Goal: Task Accomplishment & Management: Complete application form

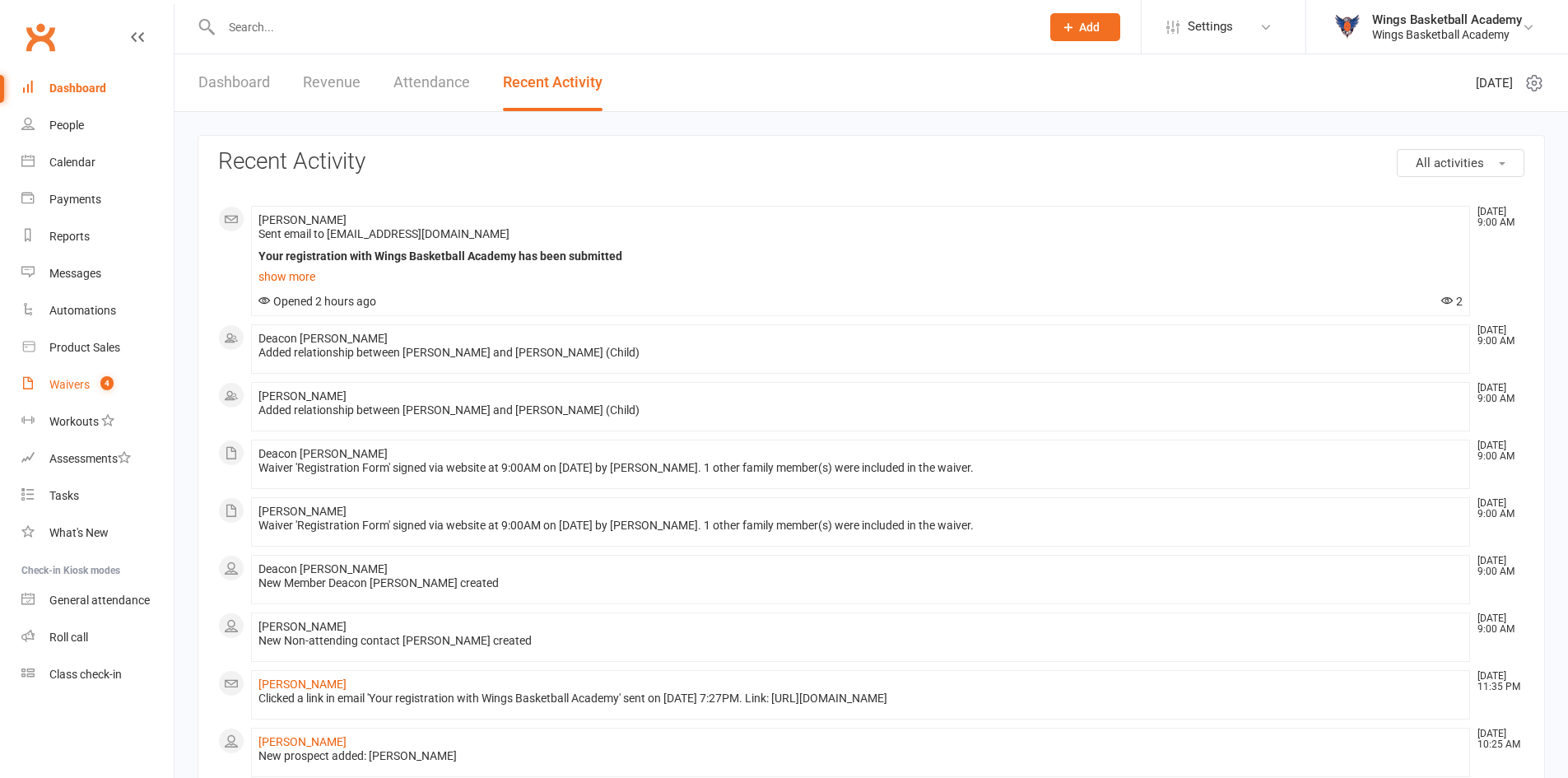
click at [69, 385] on div "Waivers" at bounding box center [70, 384] width 41 height 14
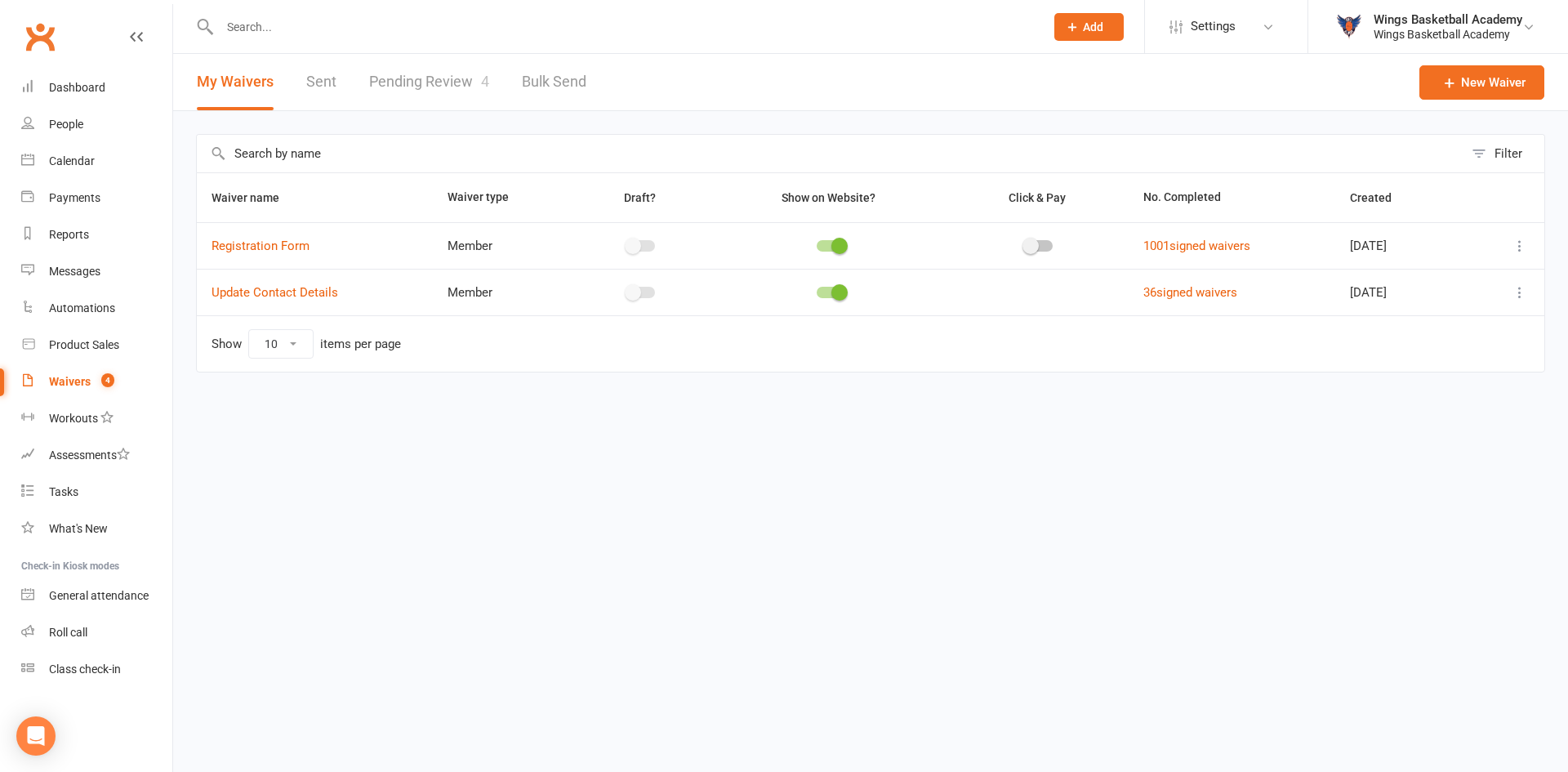
click at [414, 74] on link "Pending Review 4" at bounding box center [429, 82] width 120 height 56
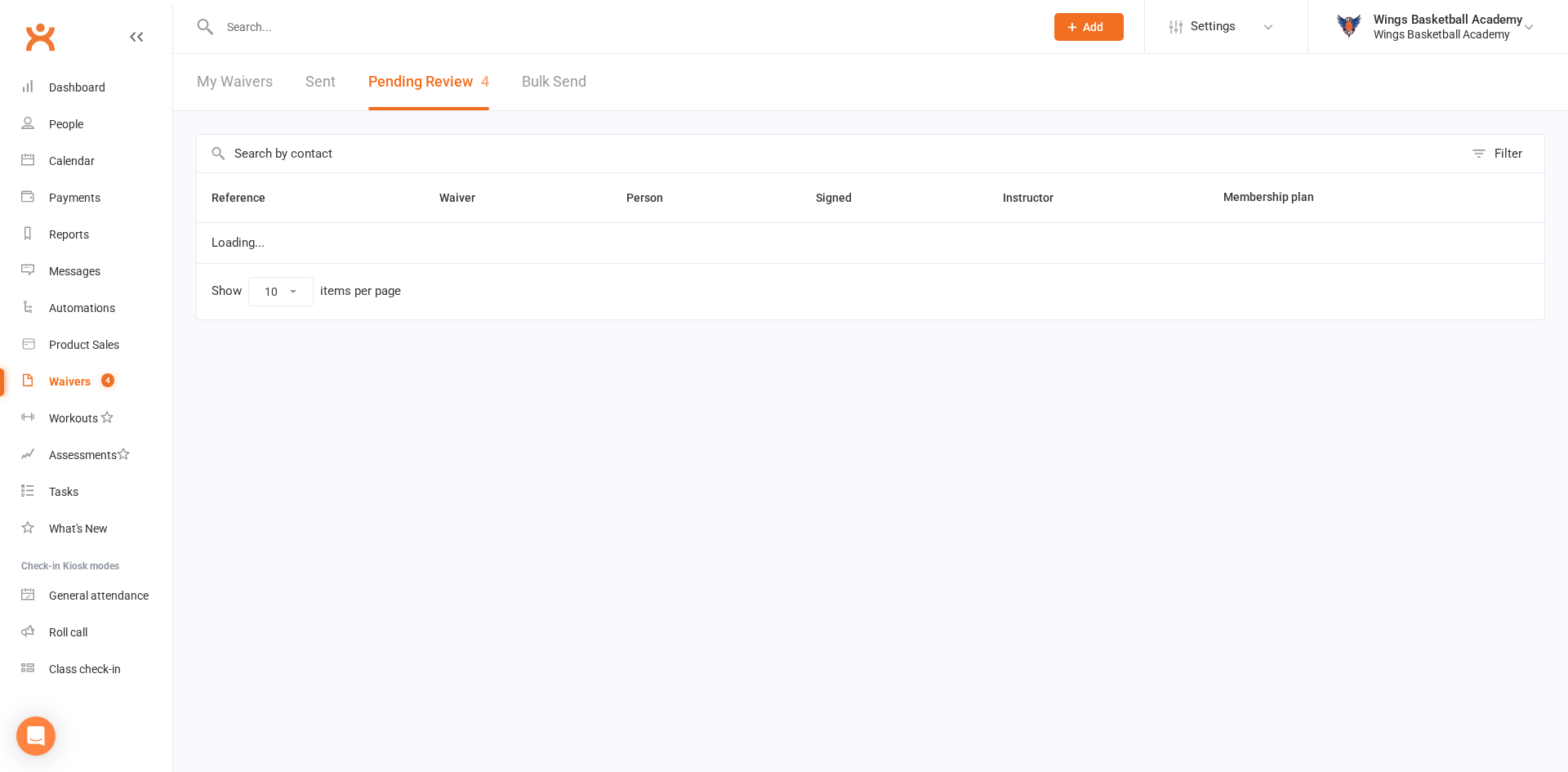
select select "50"
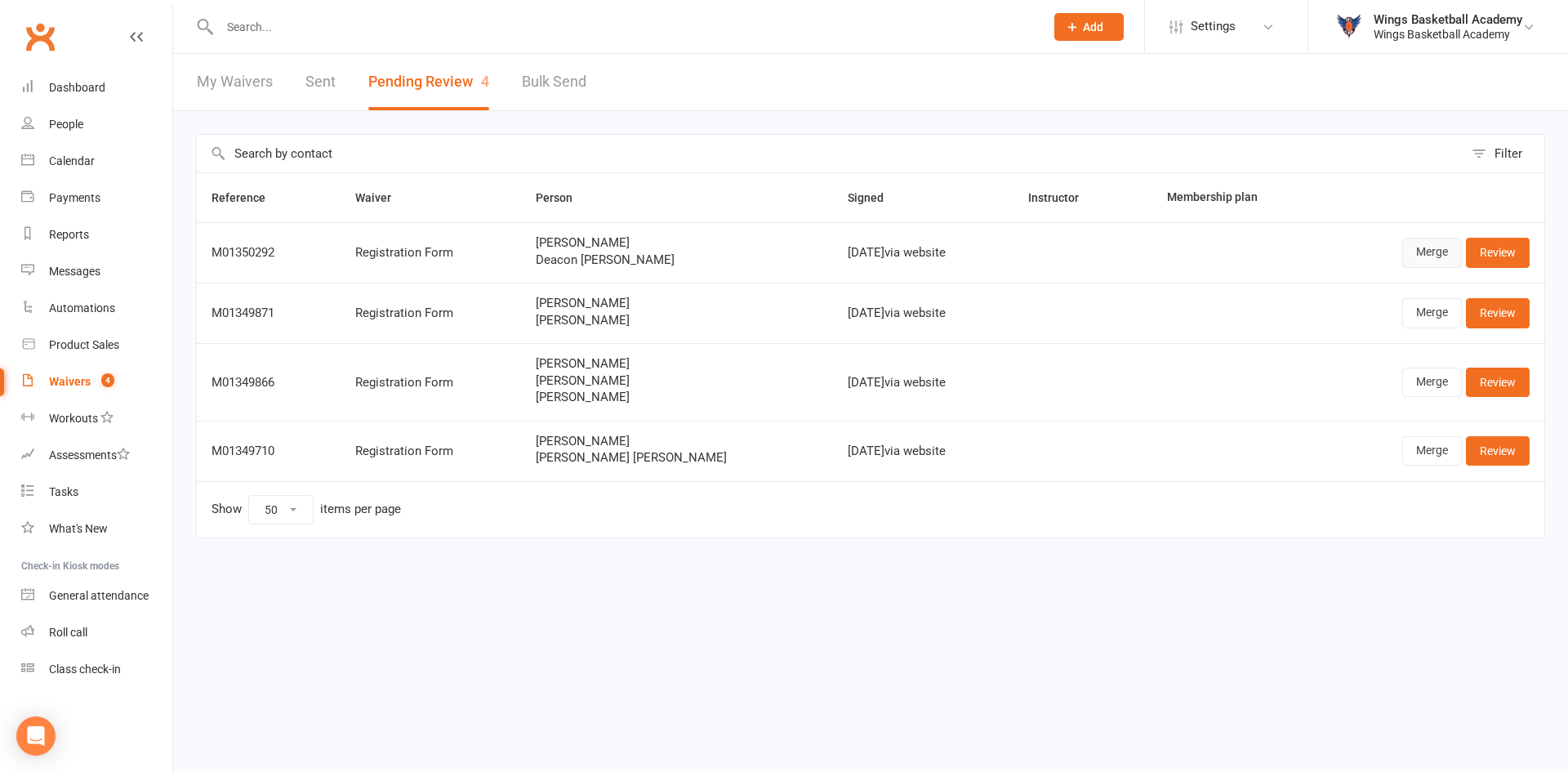
click at [1431, 253] on link "Merge" at bounding box center [1432, 252] width 60 height 29
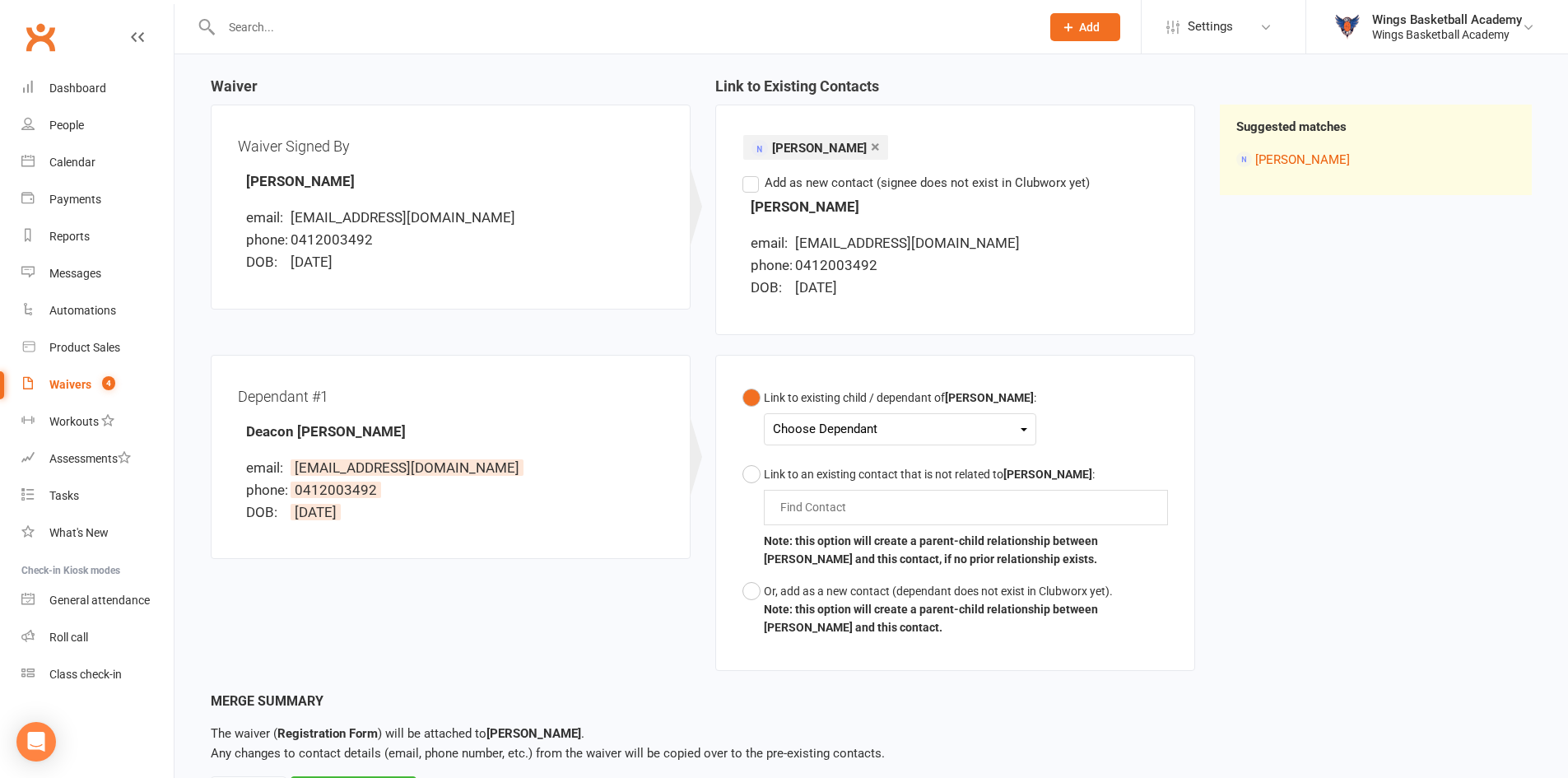
scroll to position [165, 0]
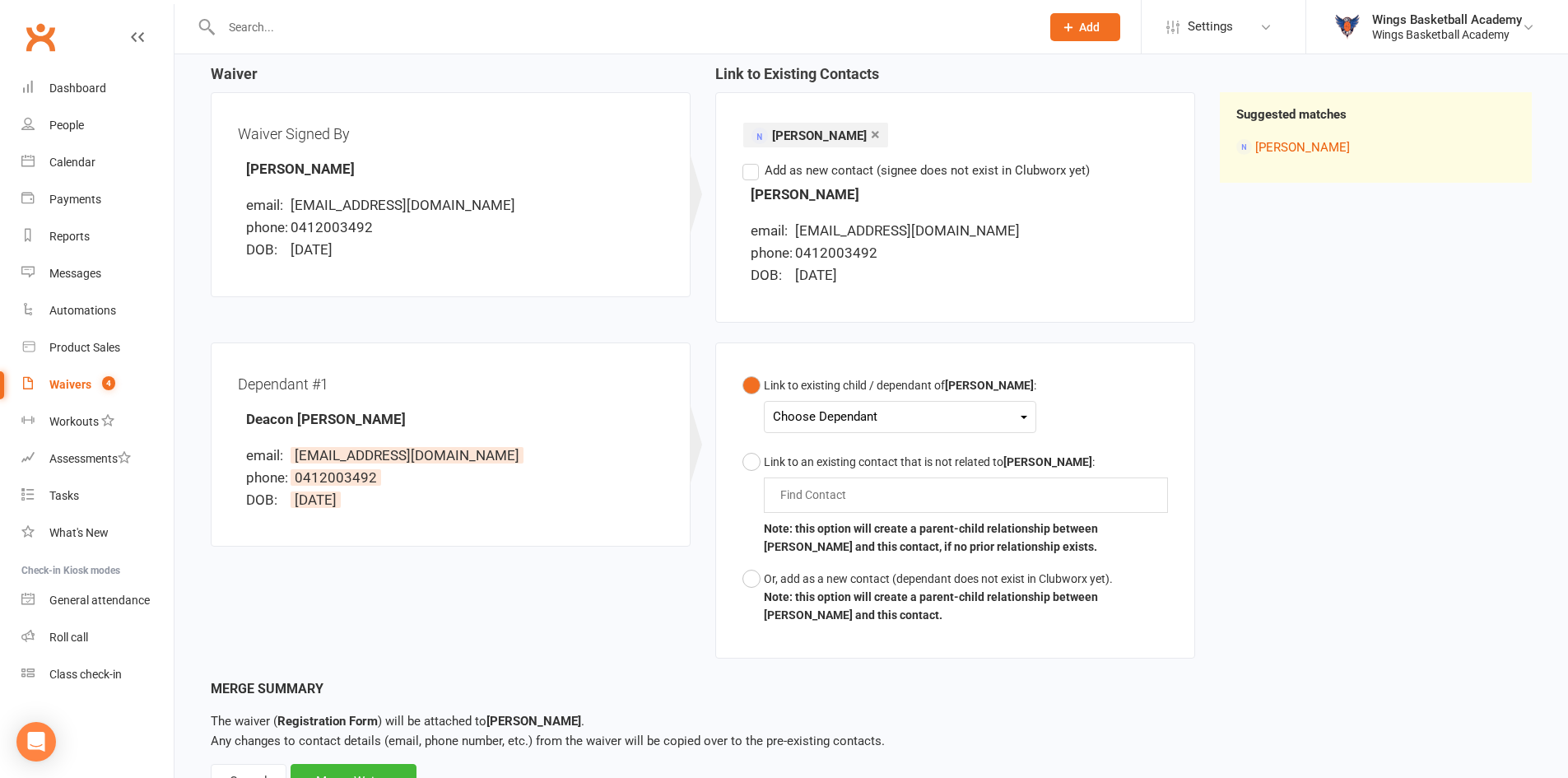
click at [801, 417] on div "Choose Dependant" at bounding box center [900, 417] width 255 height 22
click at [820, 453] on link "Deacon Edginton" at bounding box center [876, 456] width 205 height 36
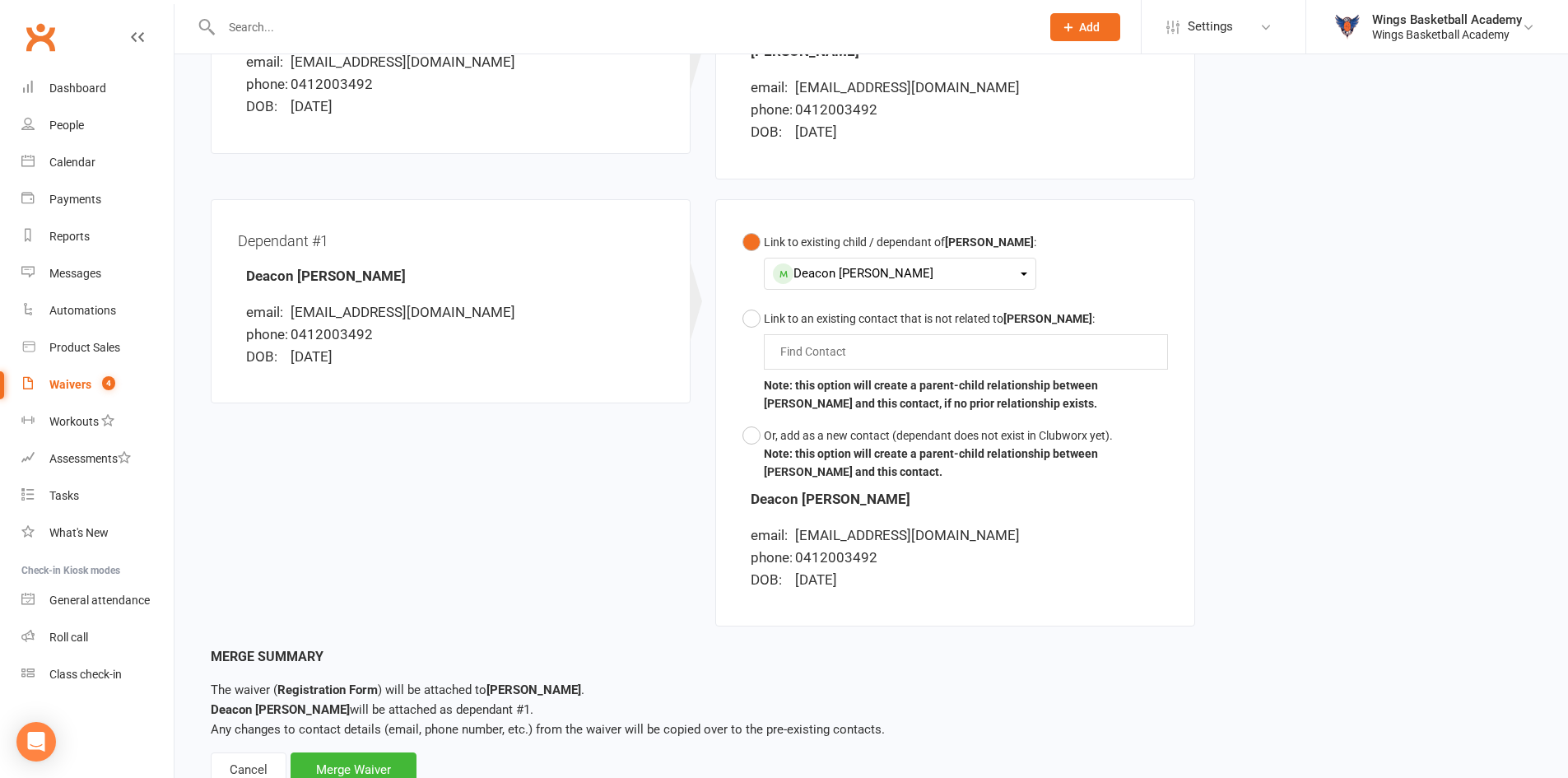
scroll to position [367, 0]
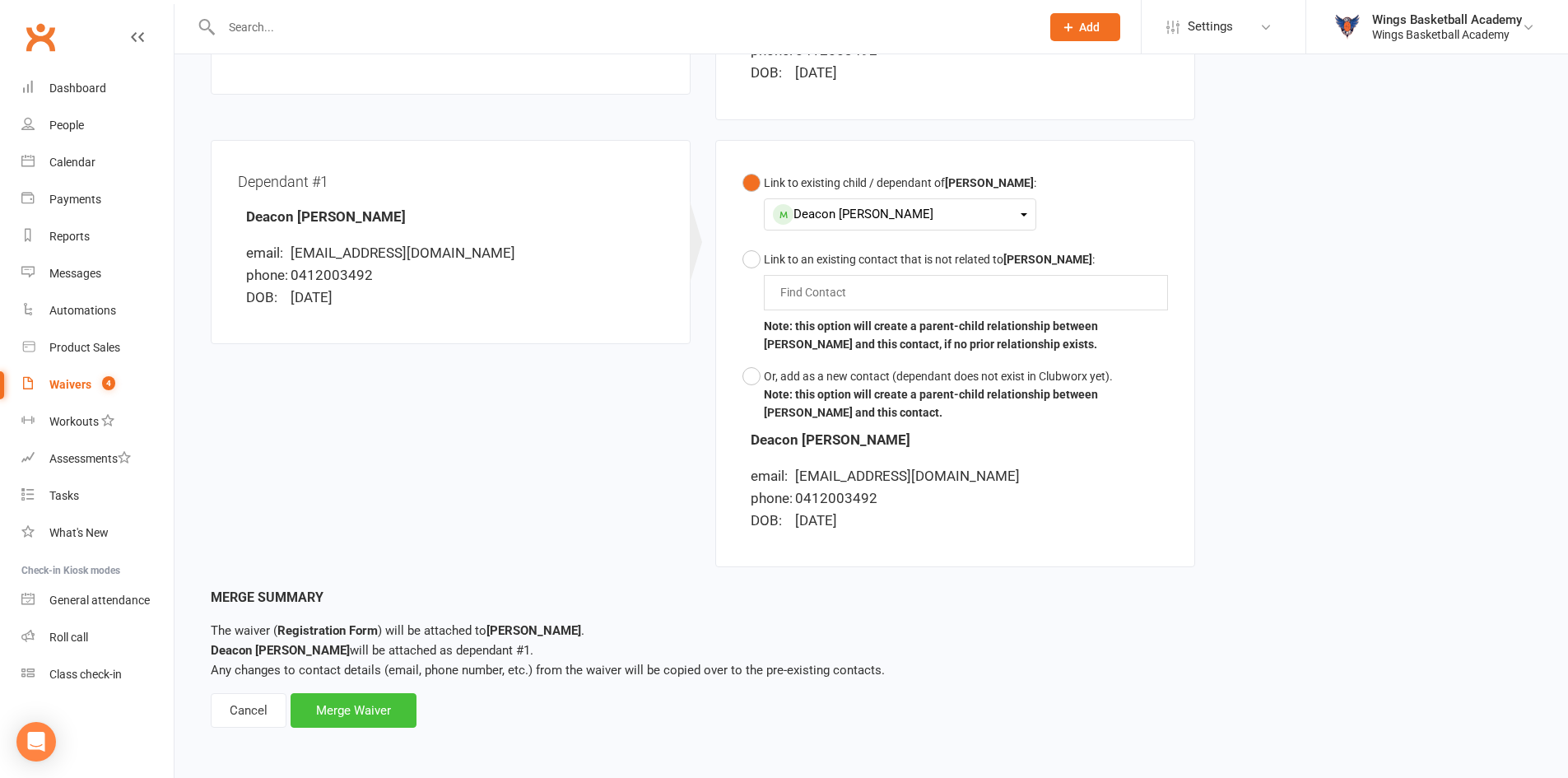
click at [376, 718] on div "Merge Waiver" at bounding box center [353, 710] width 126 height 35
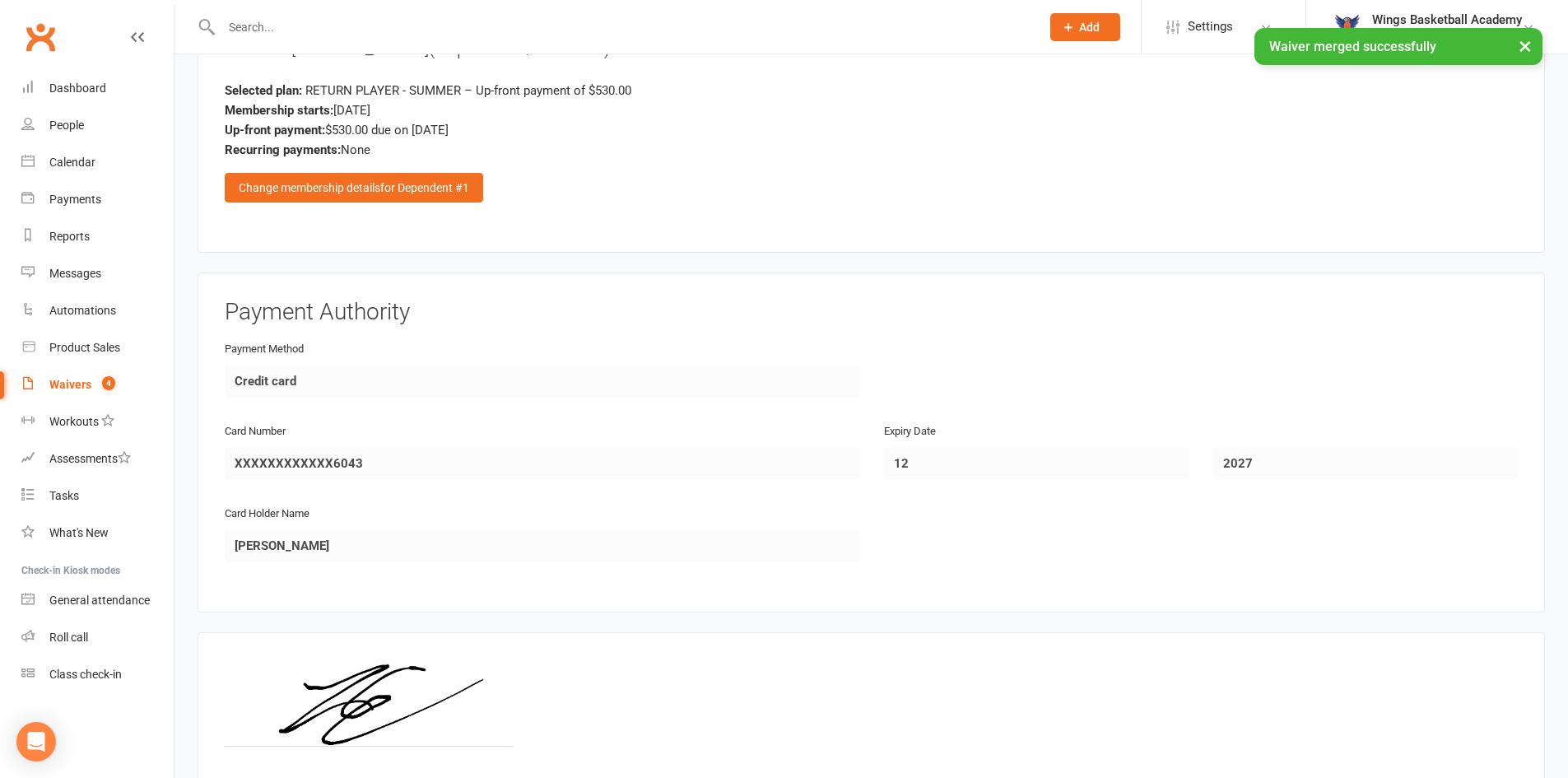
scroll to position [2129, 0]
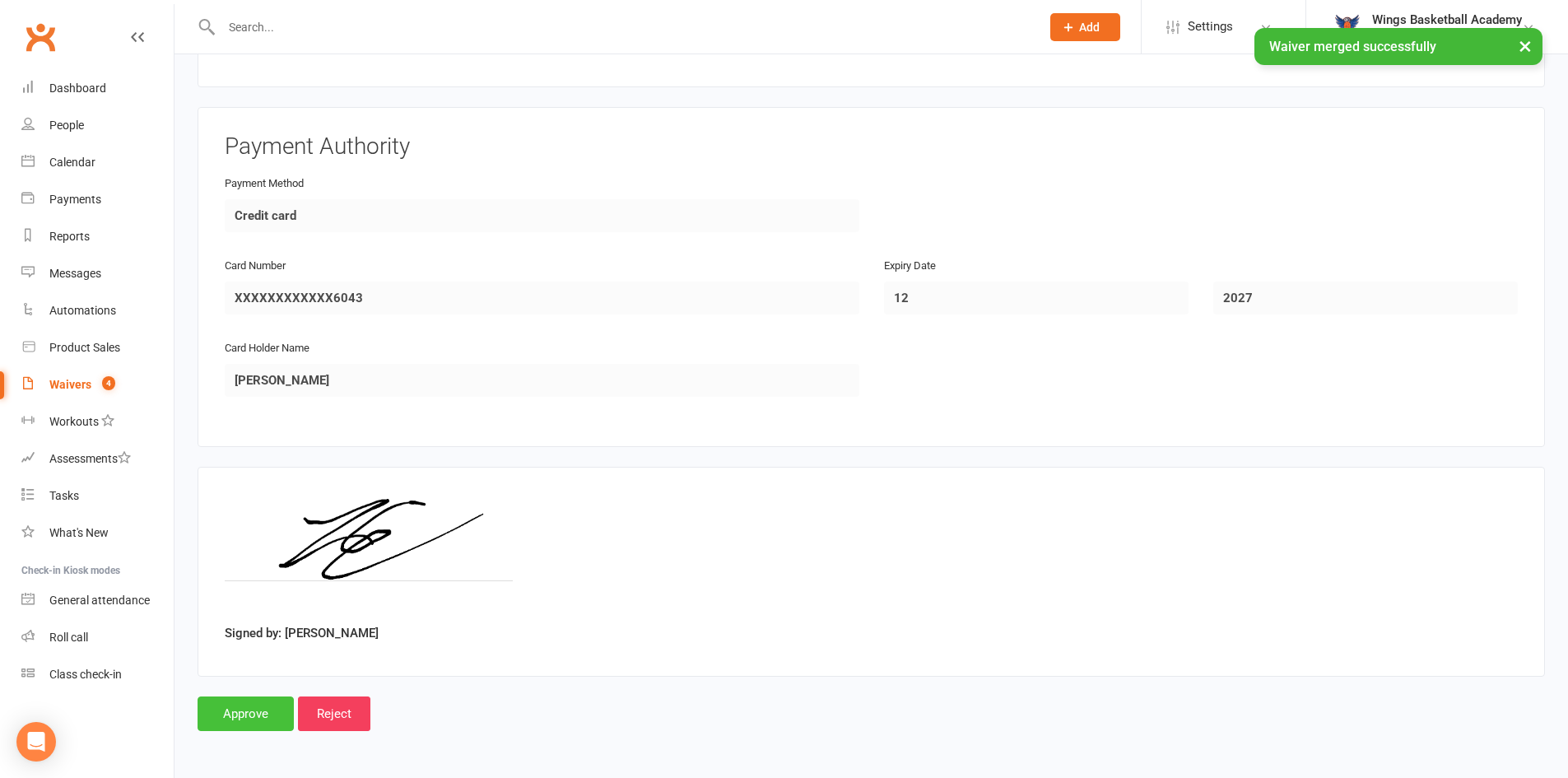
click at [260, 708] on input "Approve" at bounding box center [245, 714] width 96 height 35
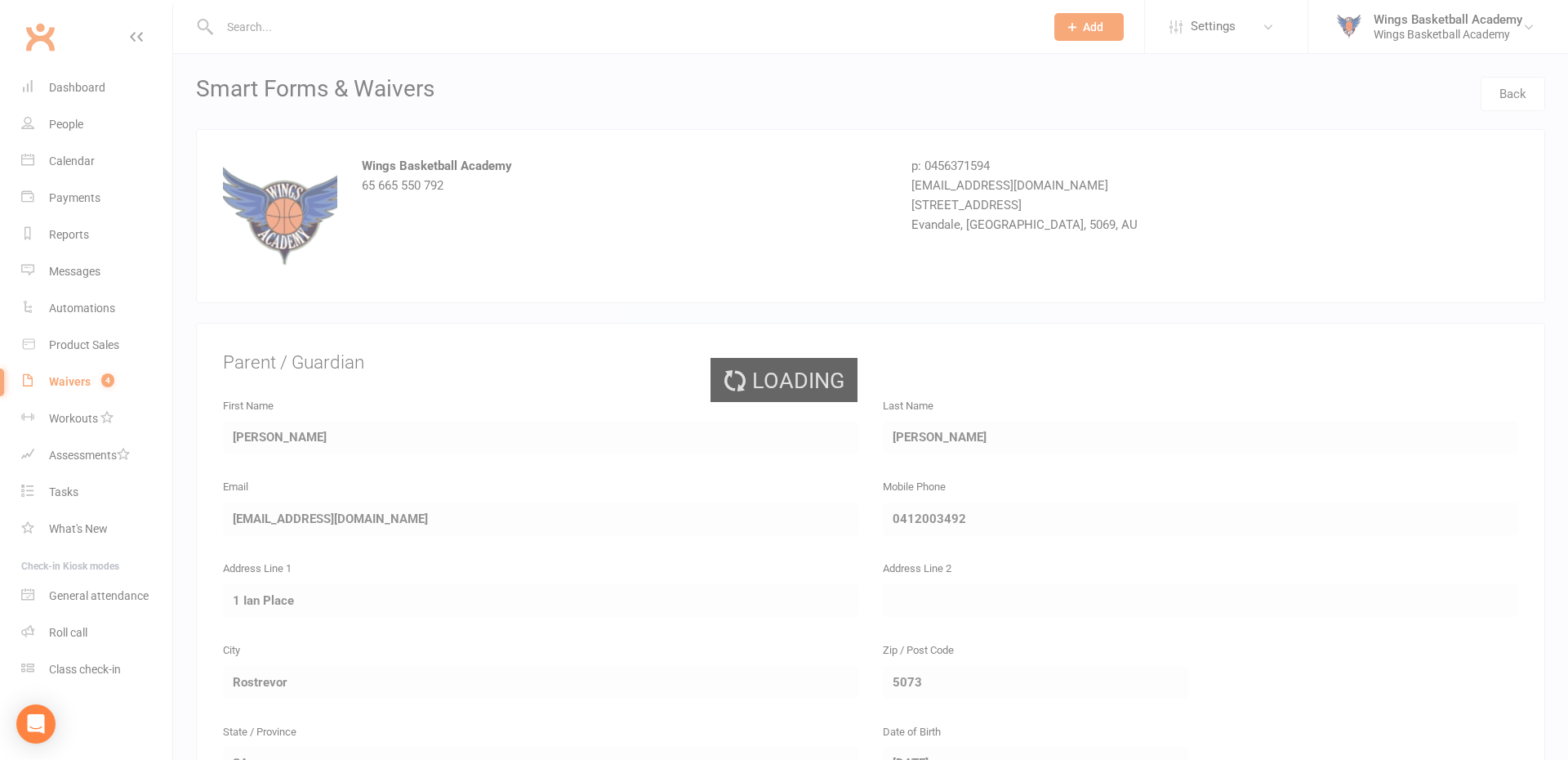
select select "50"
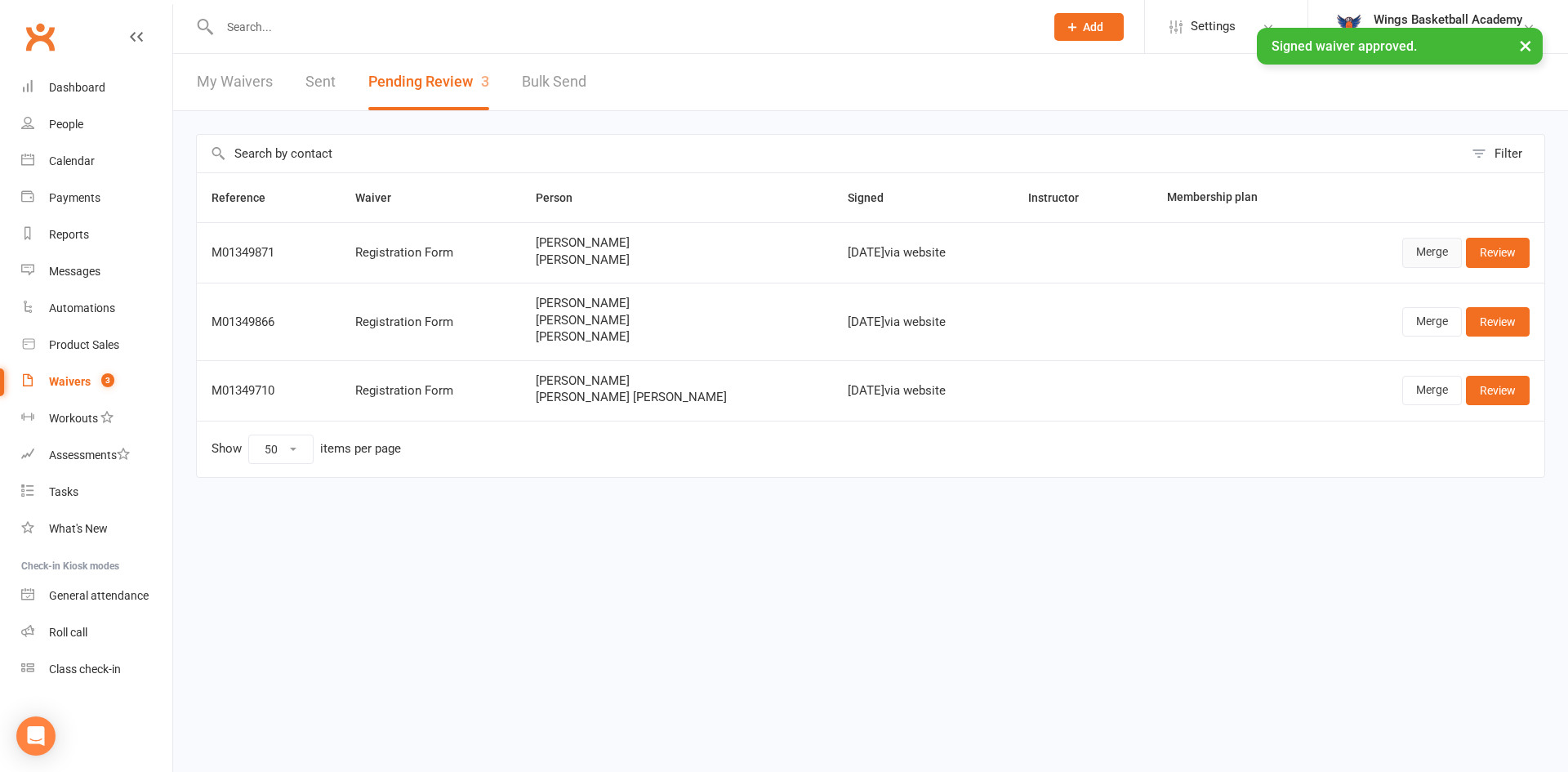
click at [1432, 248] on link "Merge" at bounding box center [1432, 252] width 60 height 29
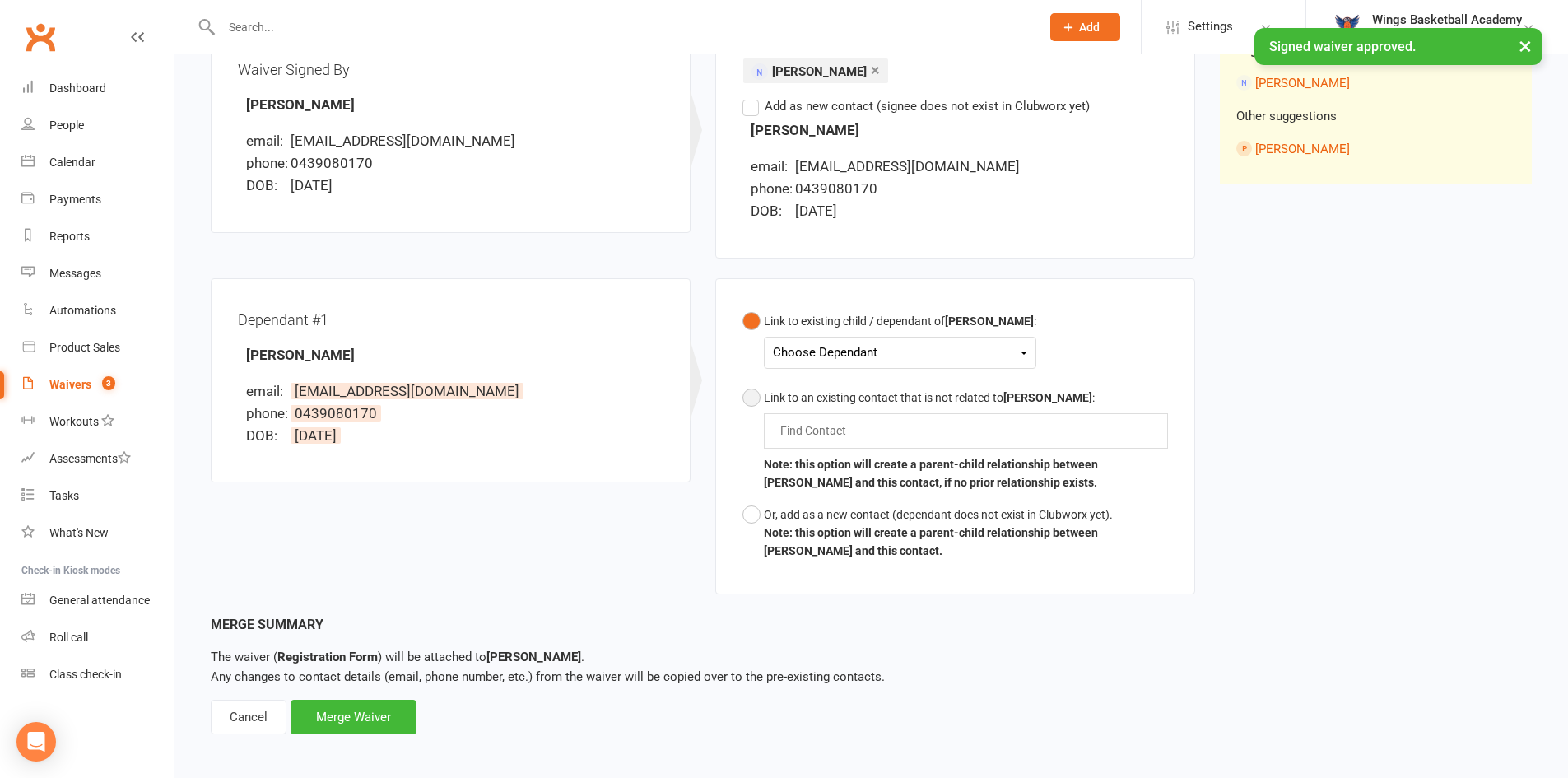
scroll to position [235, 0]
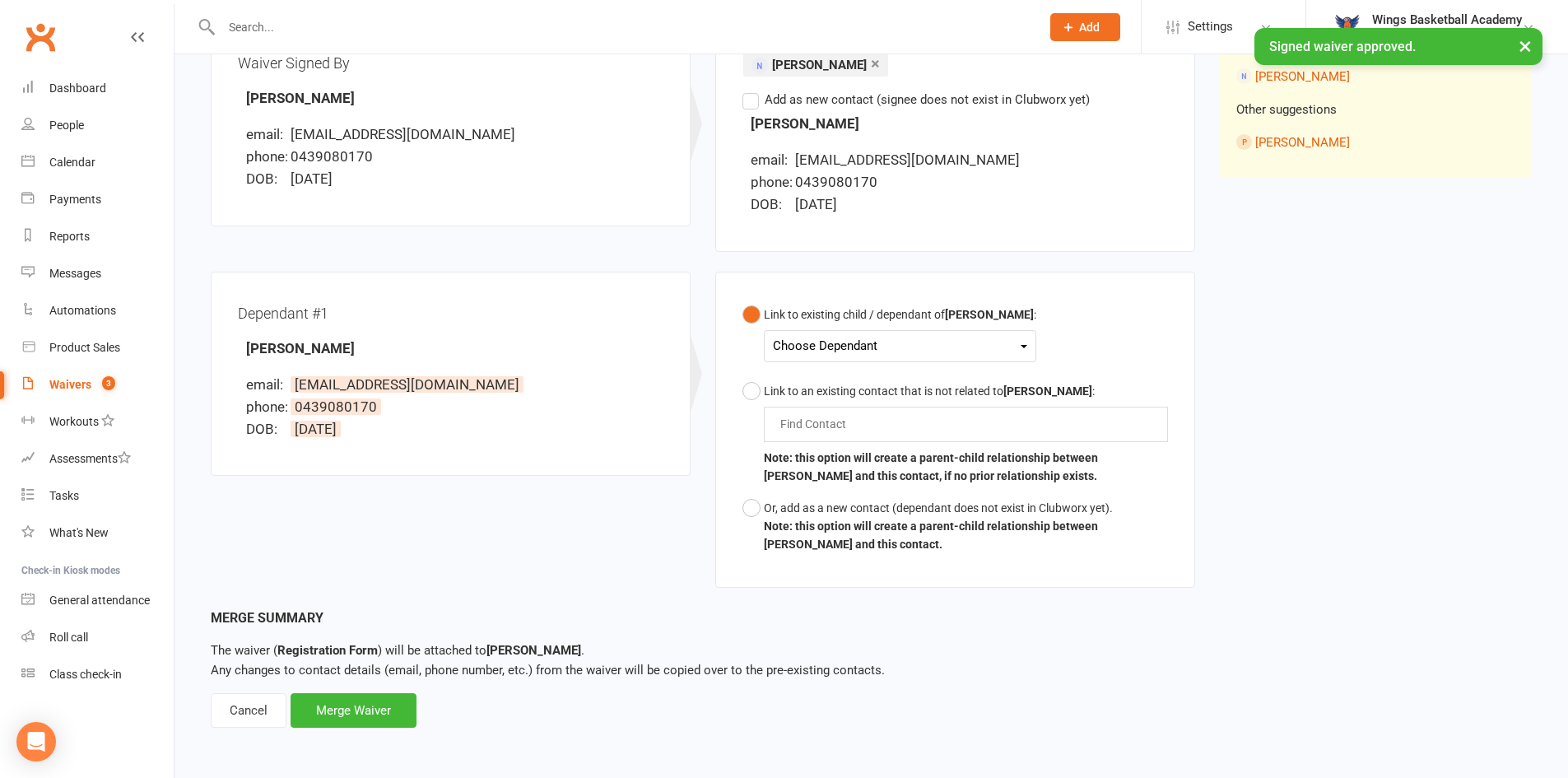
click at [830, 344] on div "Choose Dependant" at bounding box center [900, 346] width 255 height 22
click at [827, 391] on link "Joel Desteno" at bounding box center [855, 385] width 163 height 36
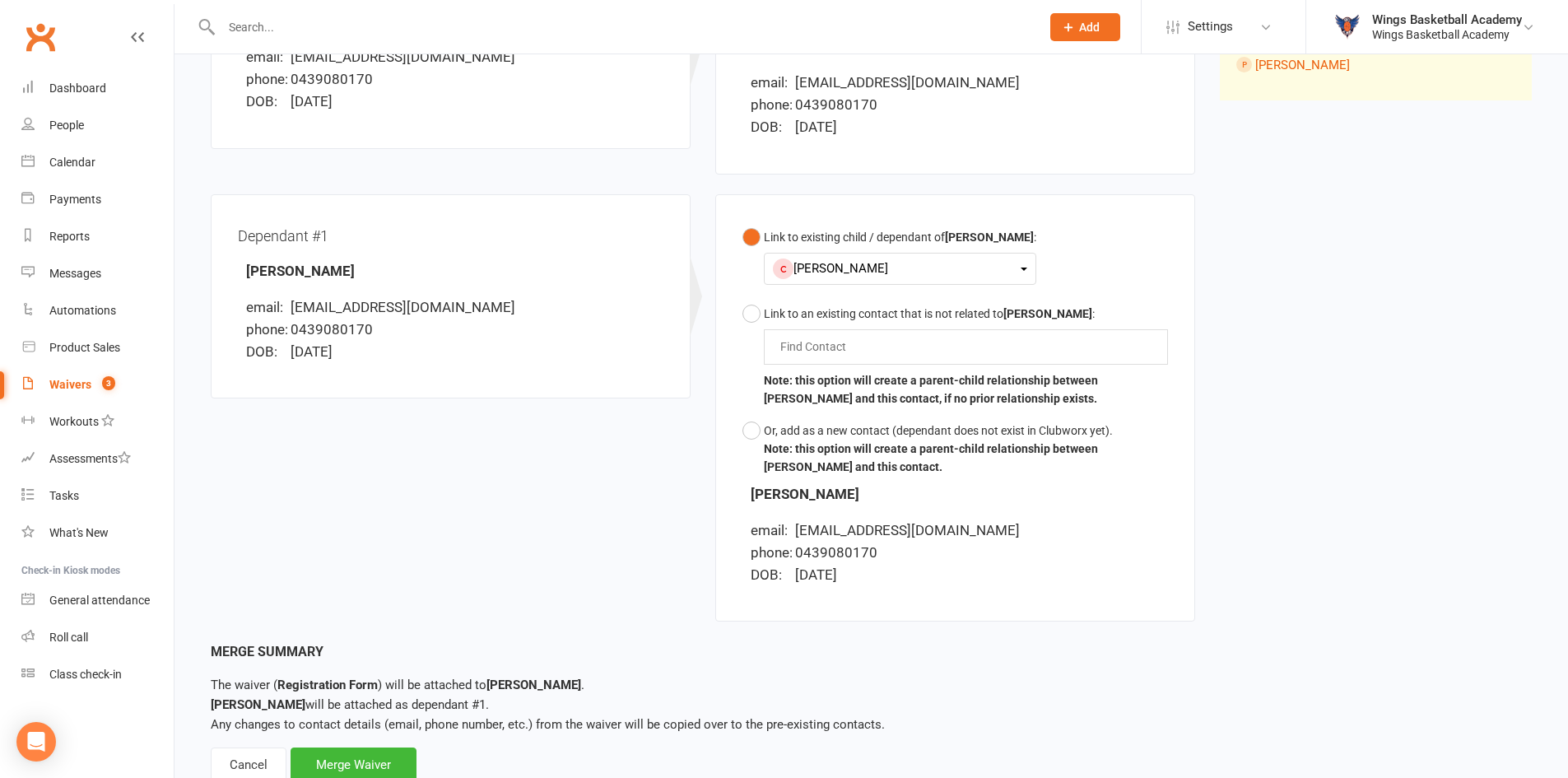
scroll to position [367, 0]
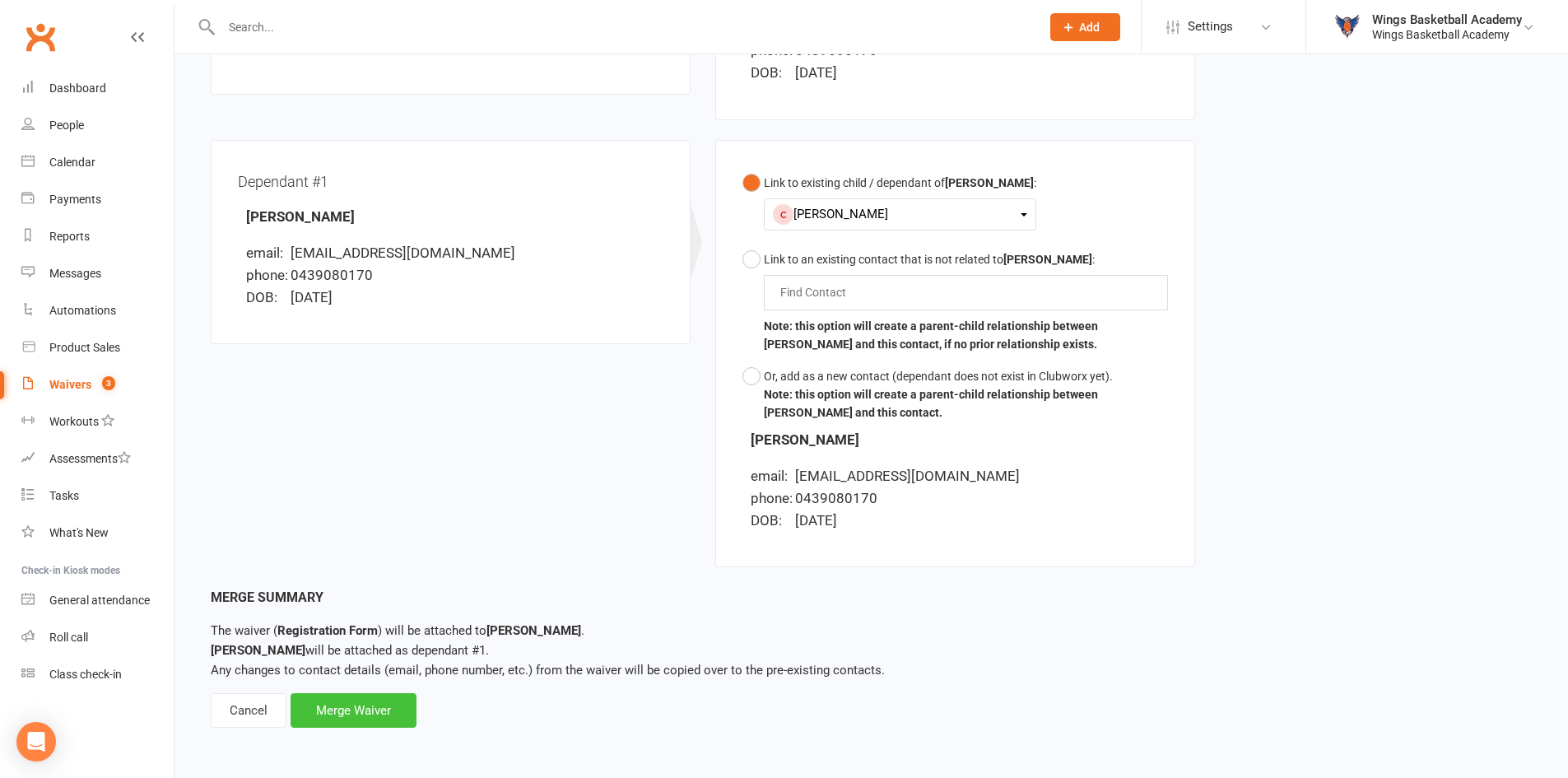
click at [333, 706] on div "Merge Waiver" at bounding box center [353, 710] width 126 height 35
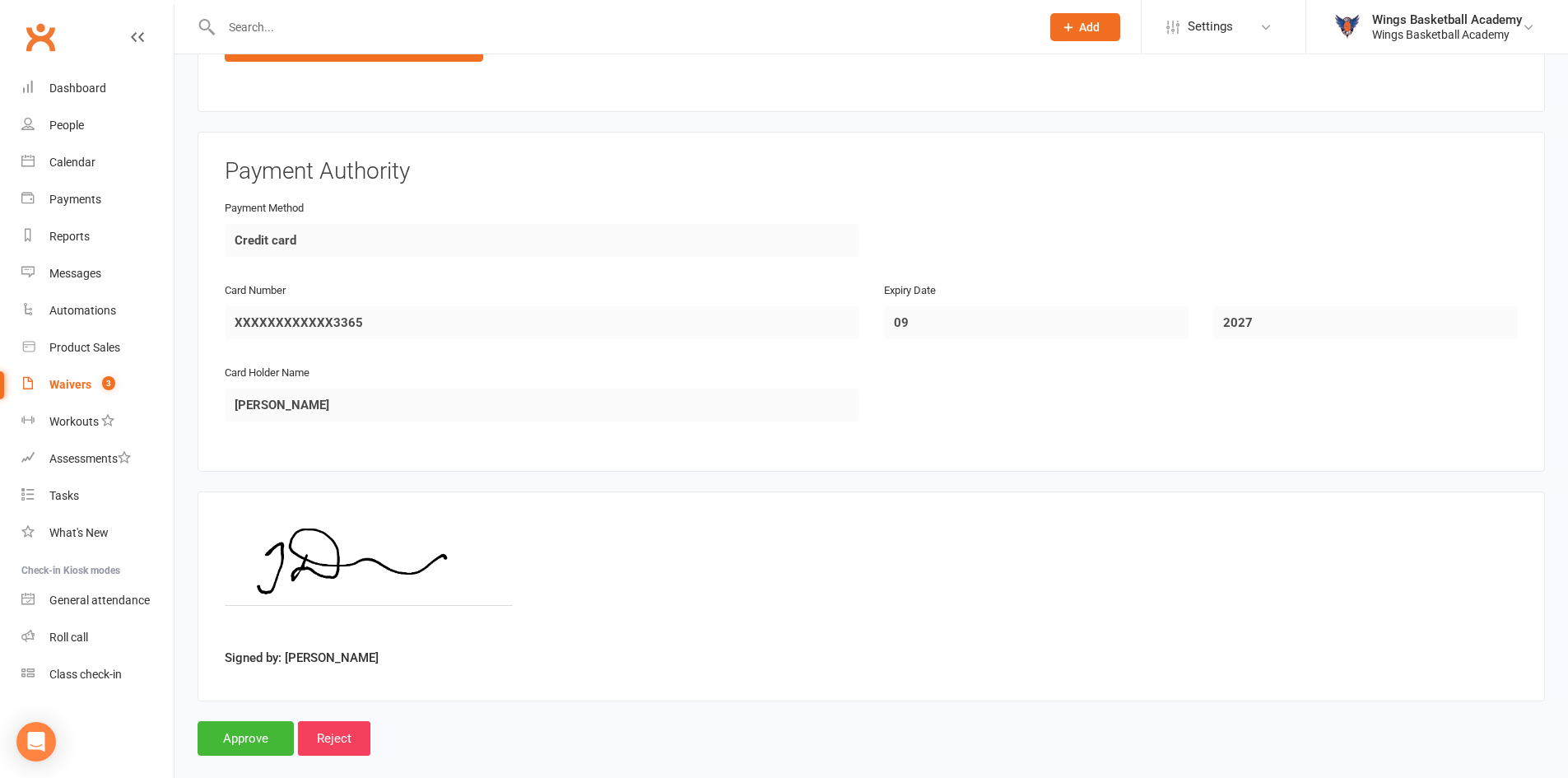
scroll to position [2129, 0]
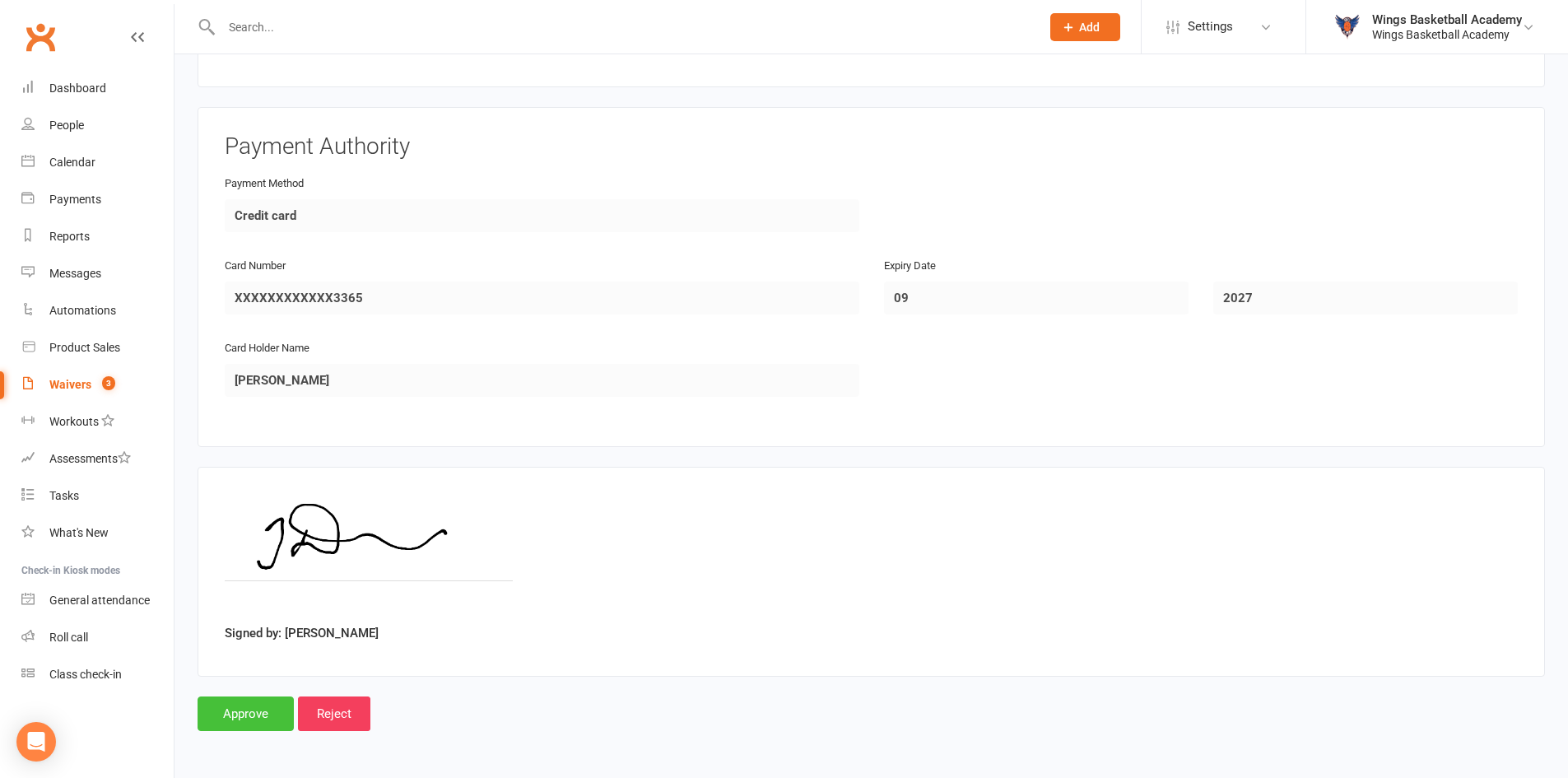
click at [248, 711] on input "Approve" at bounding box center [245, 714] width 96 height 35
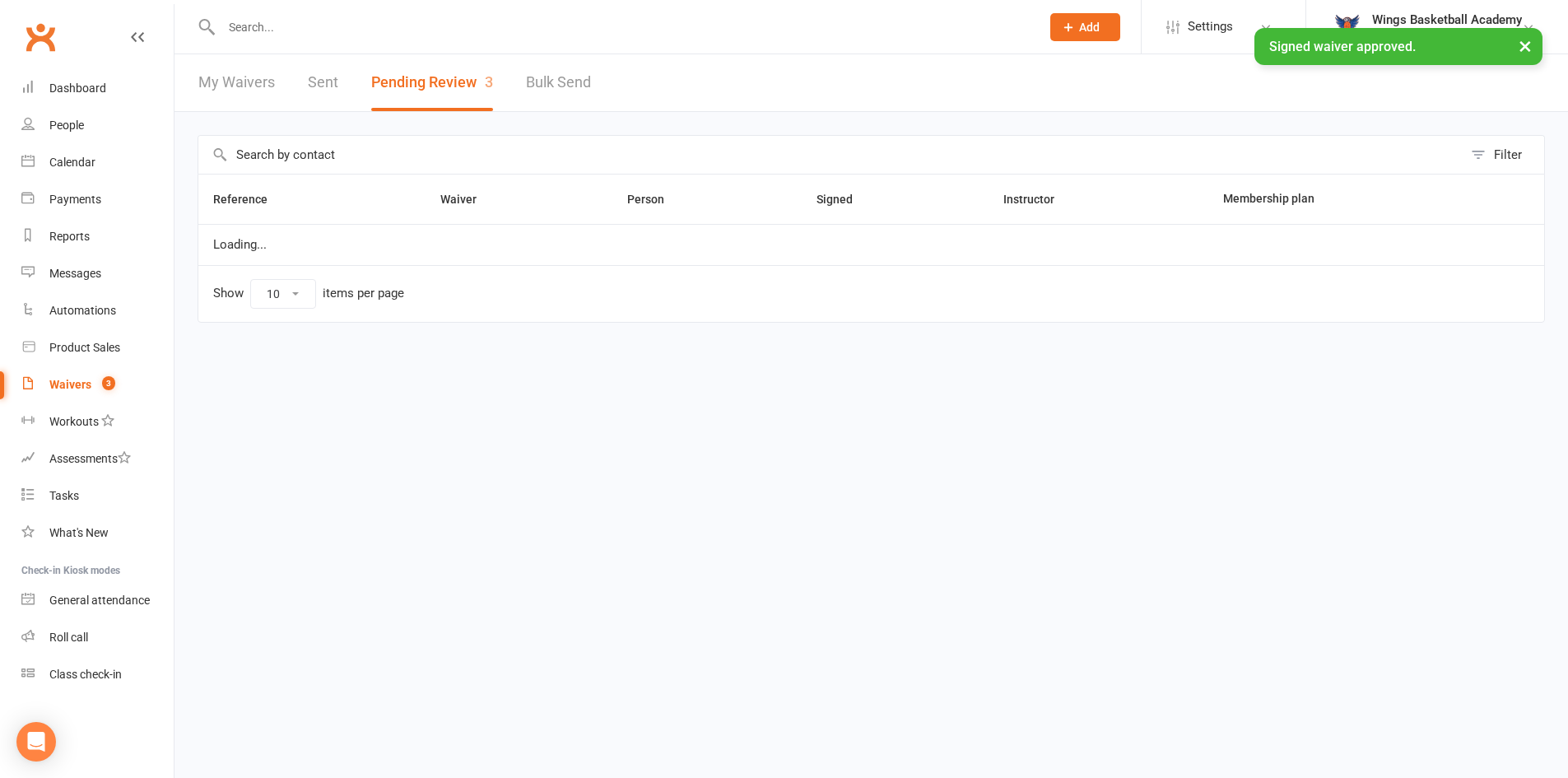
select select "50"
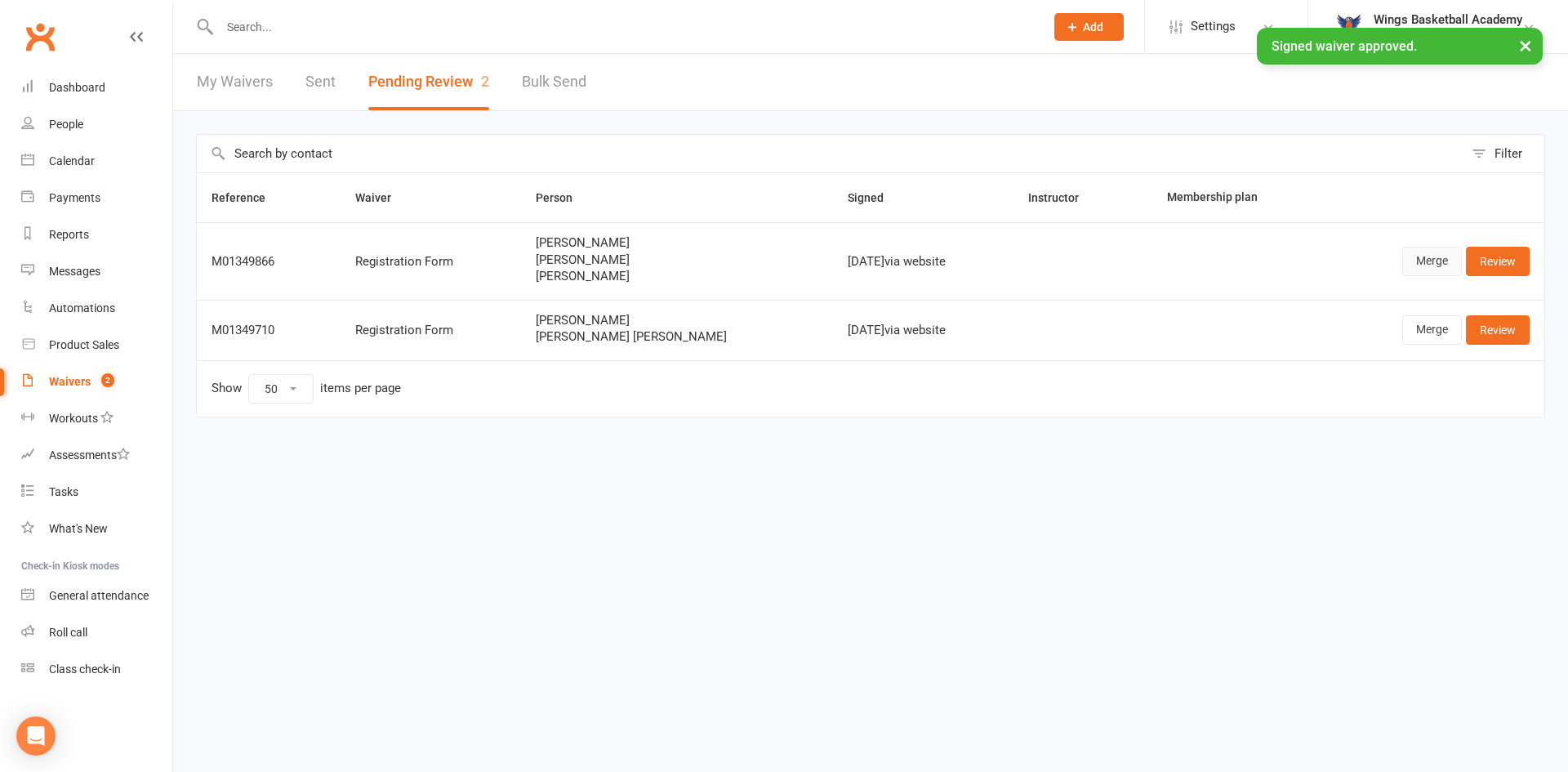
click at [1421, 264] on link "Merge" at bounding box center [1432, 261] width 60 height 29
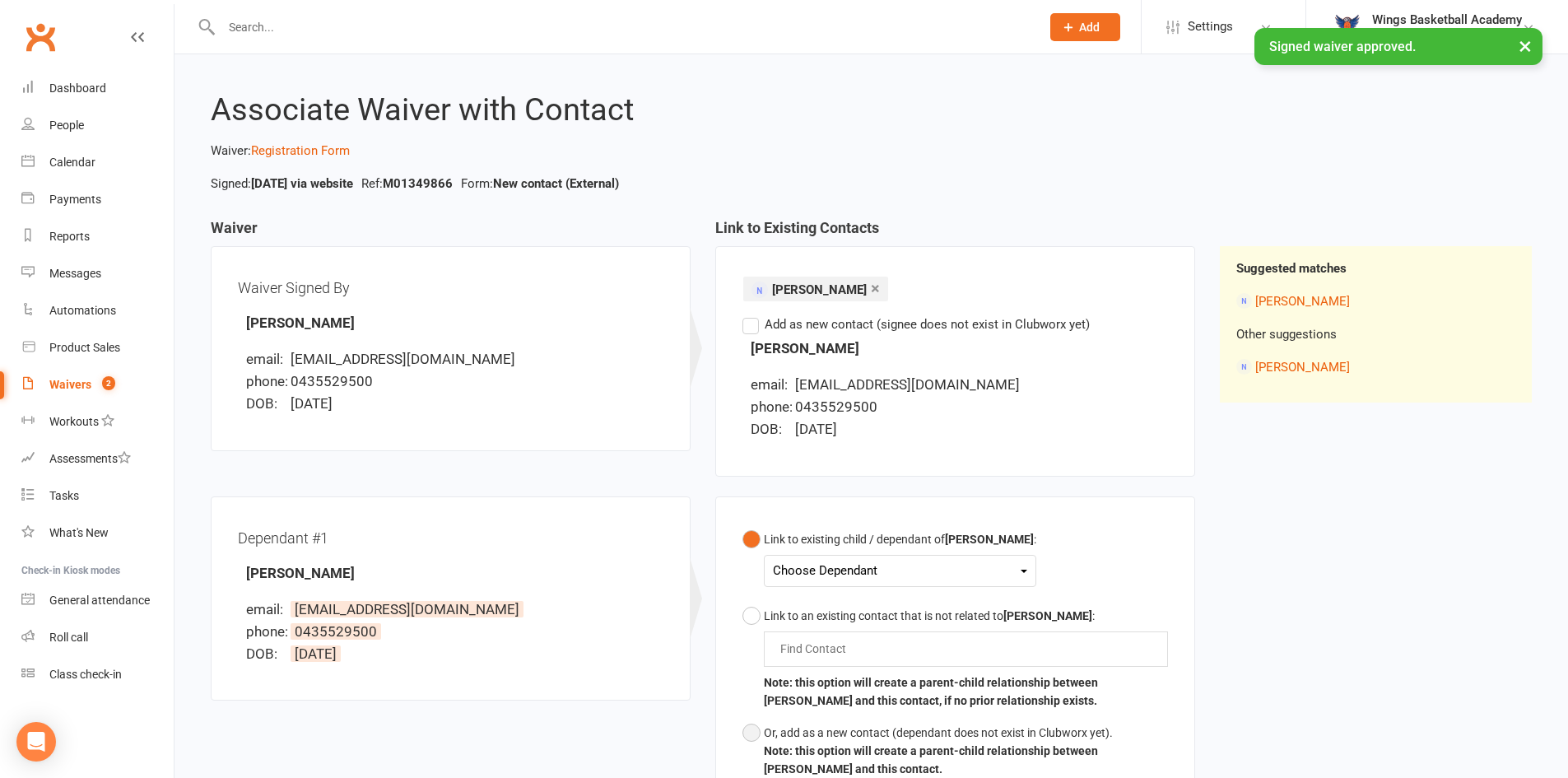
scroll to position [329, 0]
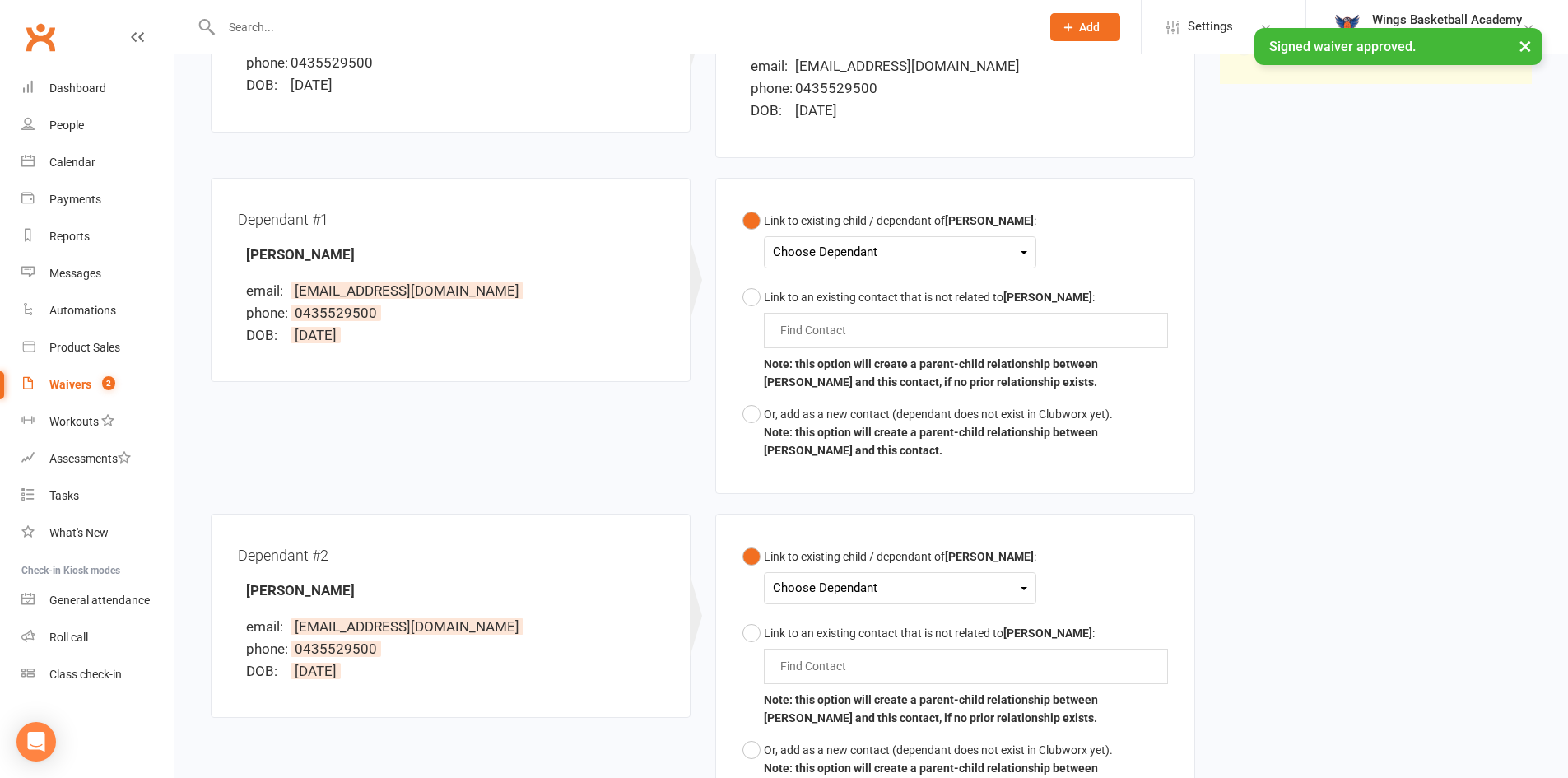
click at [848, 246] on div "Choose Dependant" at bounding box center [900, 252] width 255 height 22
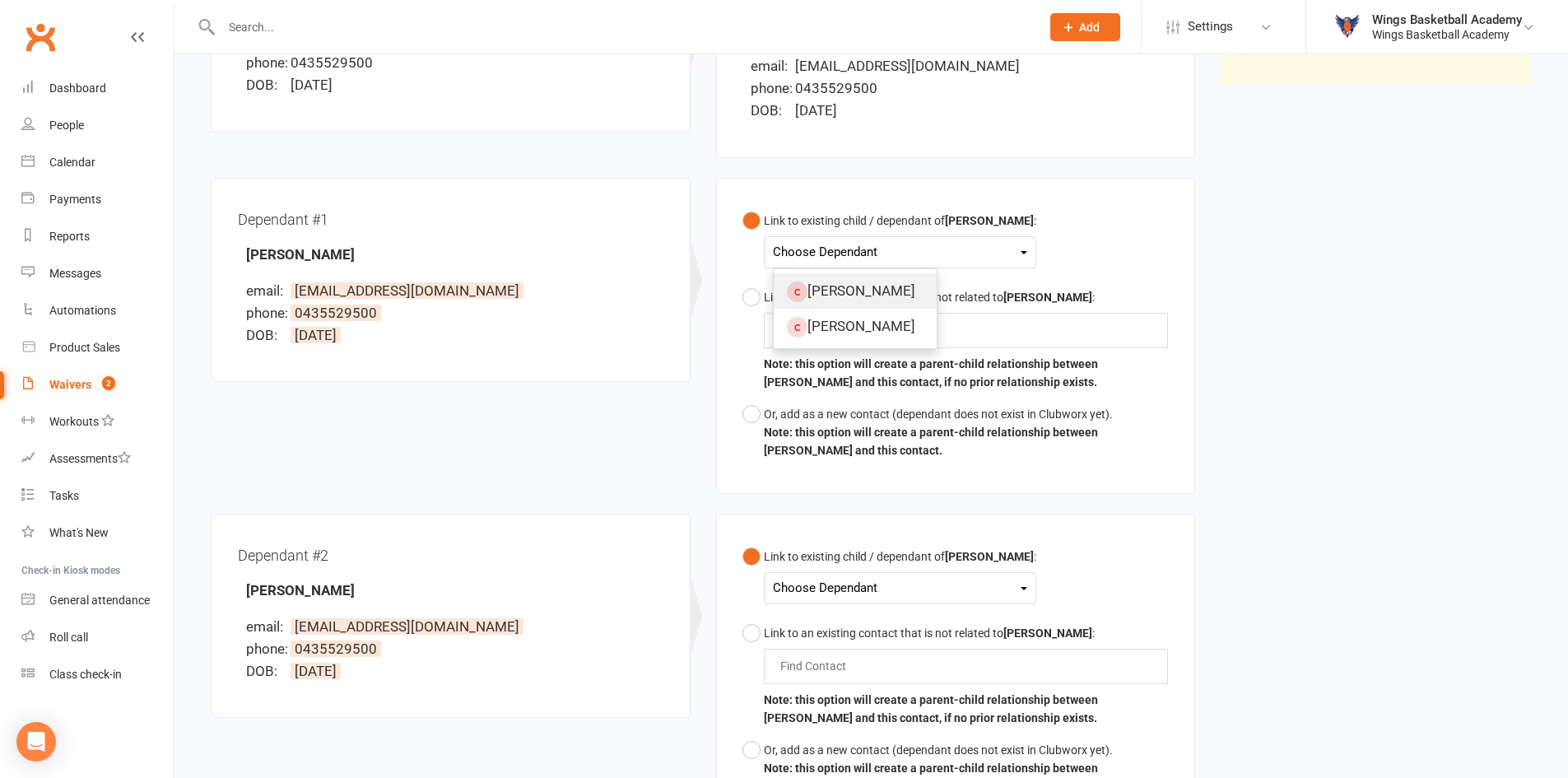
click at [831, 293] on link "Sophia Bradrania" at bounding box center [855, 291] width 163 height 36
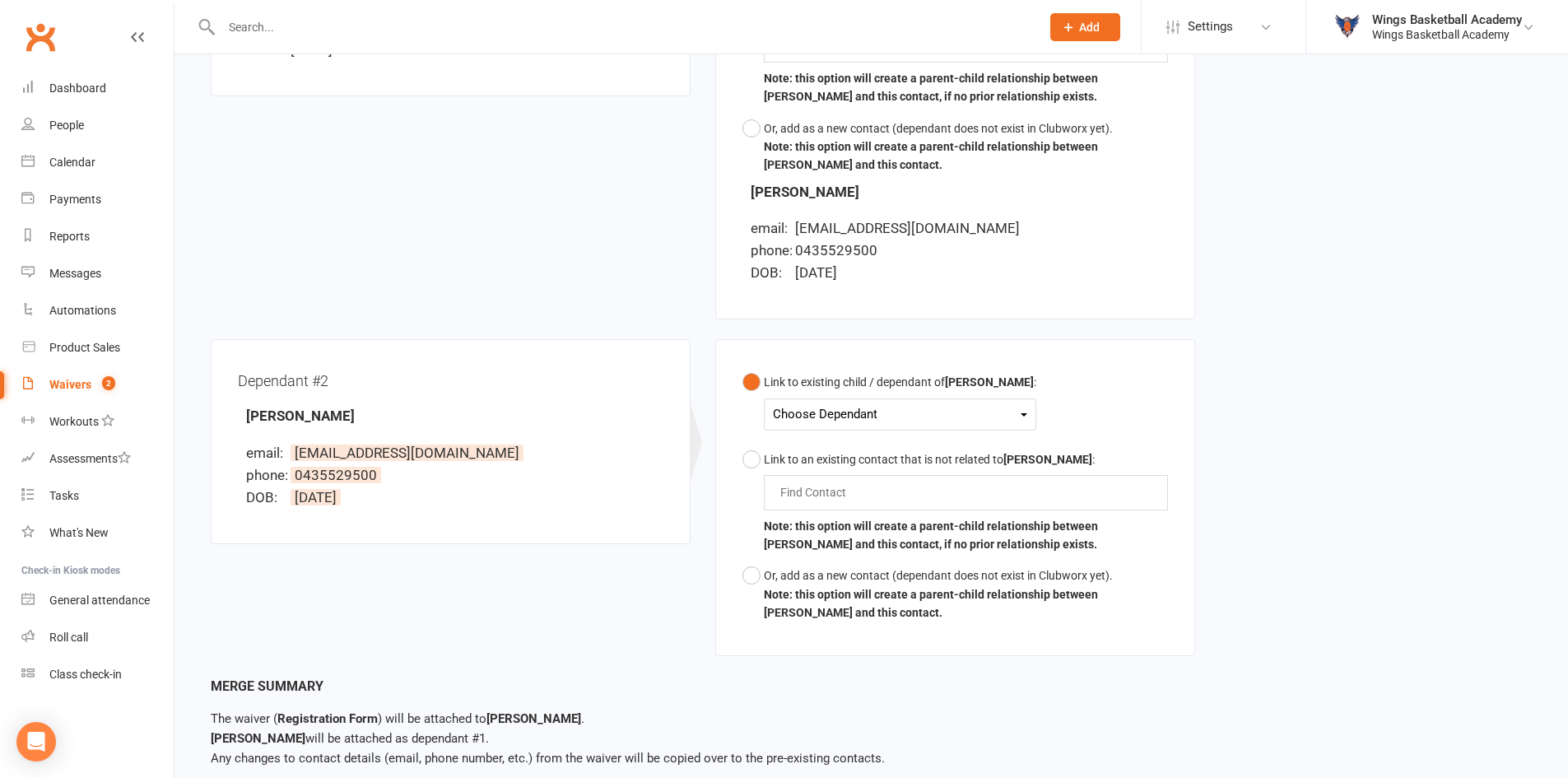
scroll to position [658, 0]
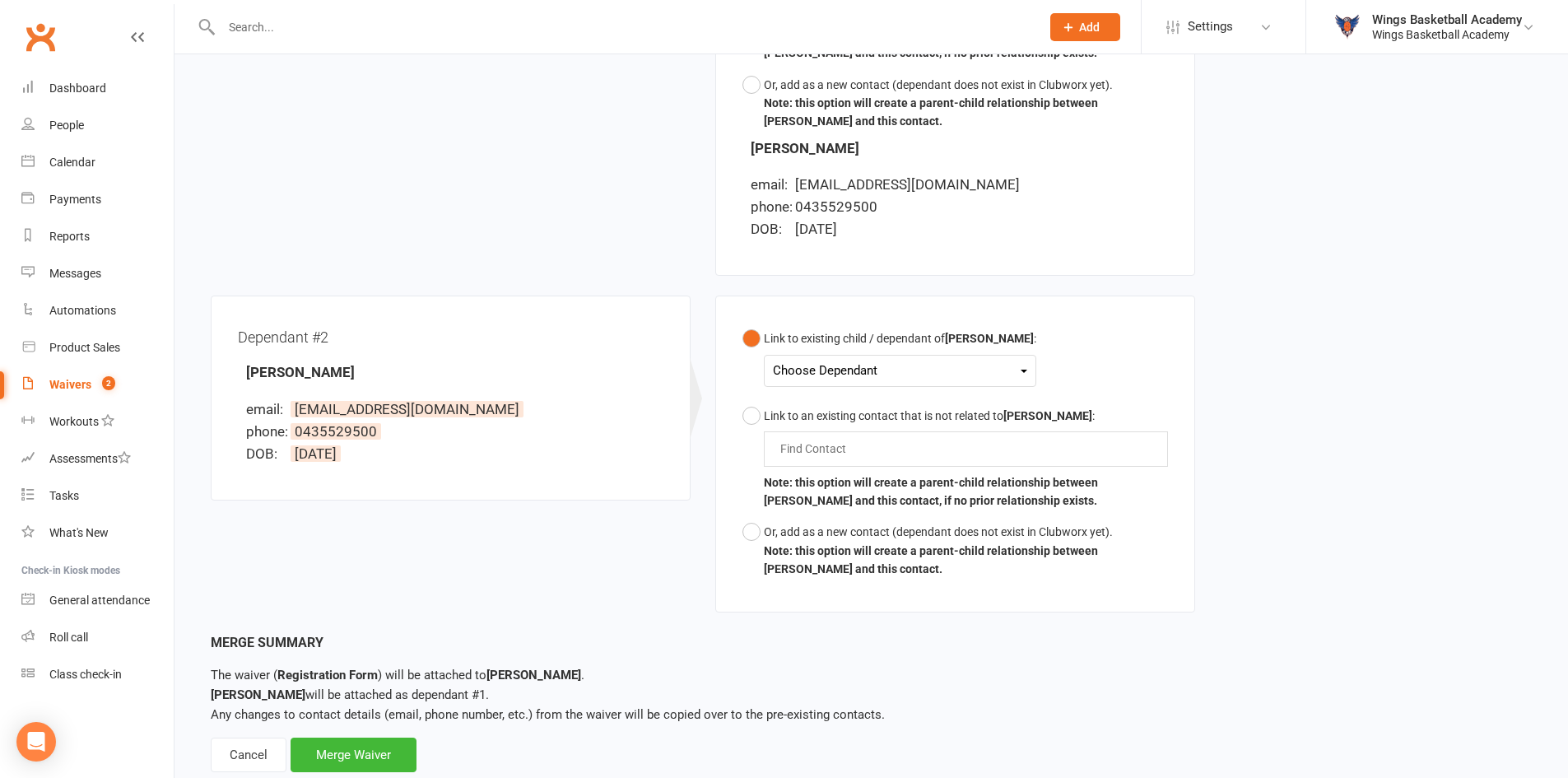
click at [828, 365] on div "Choose Dependant" at bounding box center [900, 371] width 255 height 22
click at [826, 445] on link "Elena Bradrania" at bounding box center [855, 445] width 163 height 36
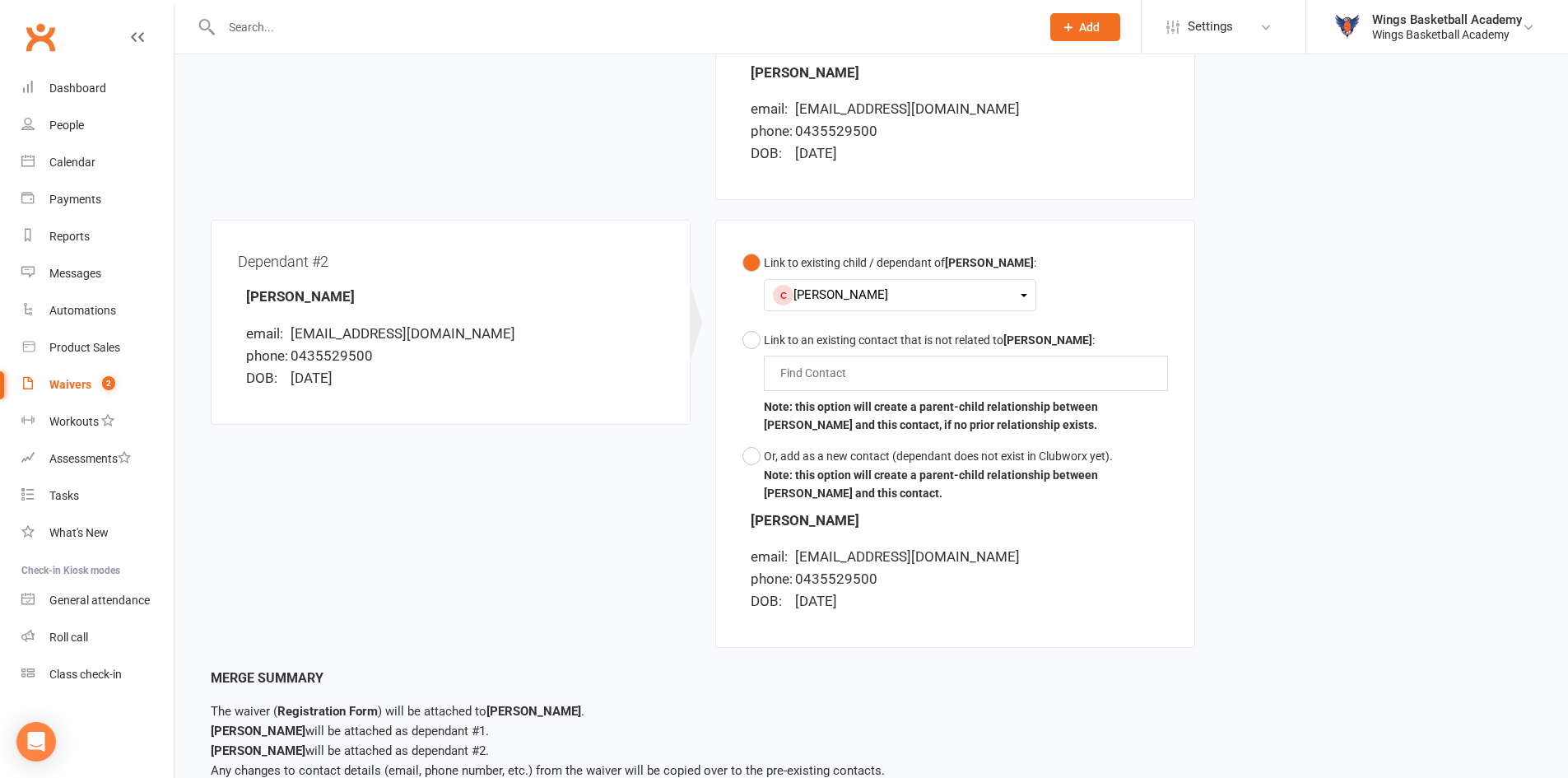
scroll to position [835, 0]
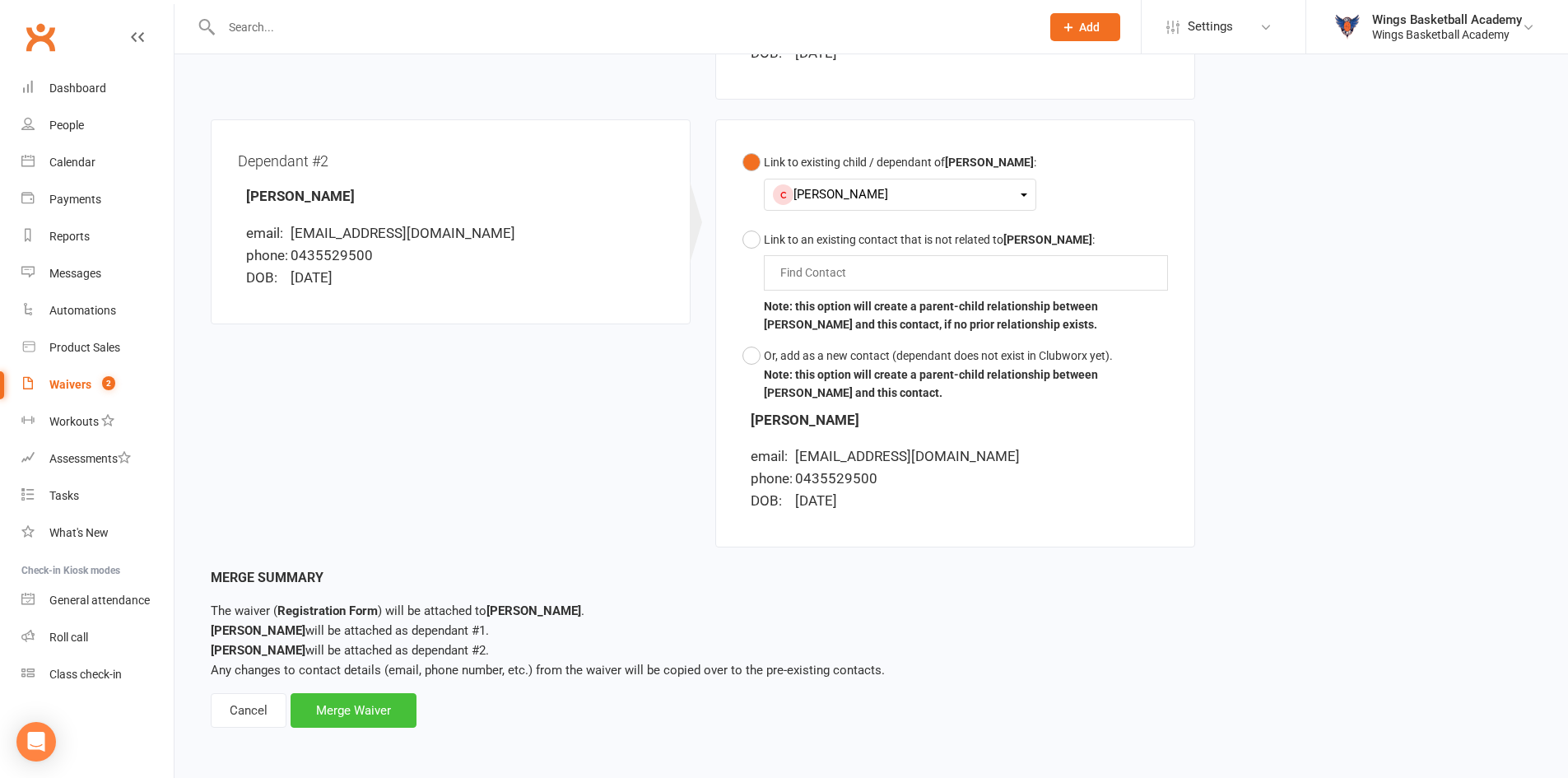
click at [381, 714] on div "Merge Waiver" at bounding box center [353, 710] width 126 height 35
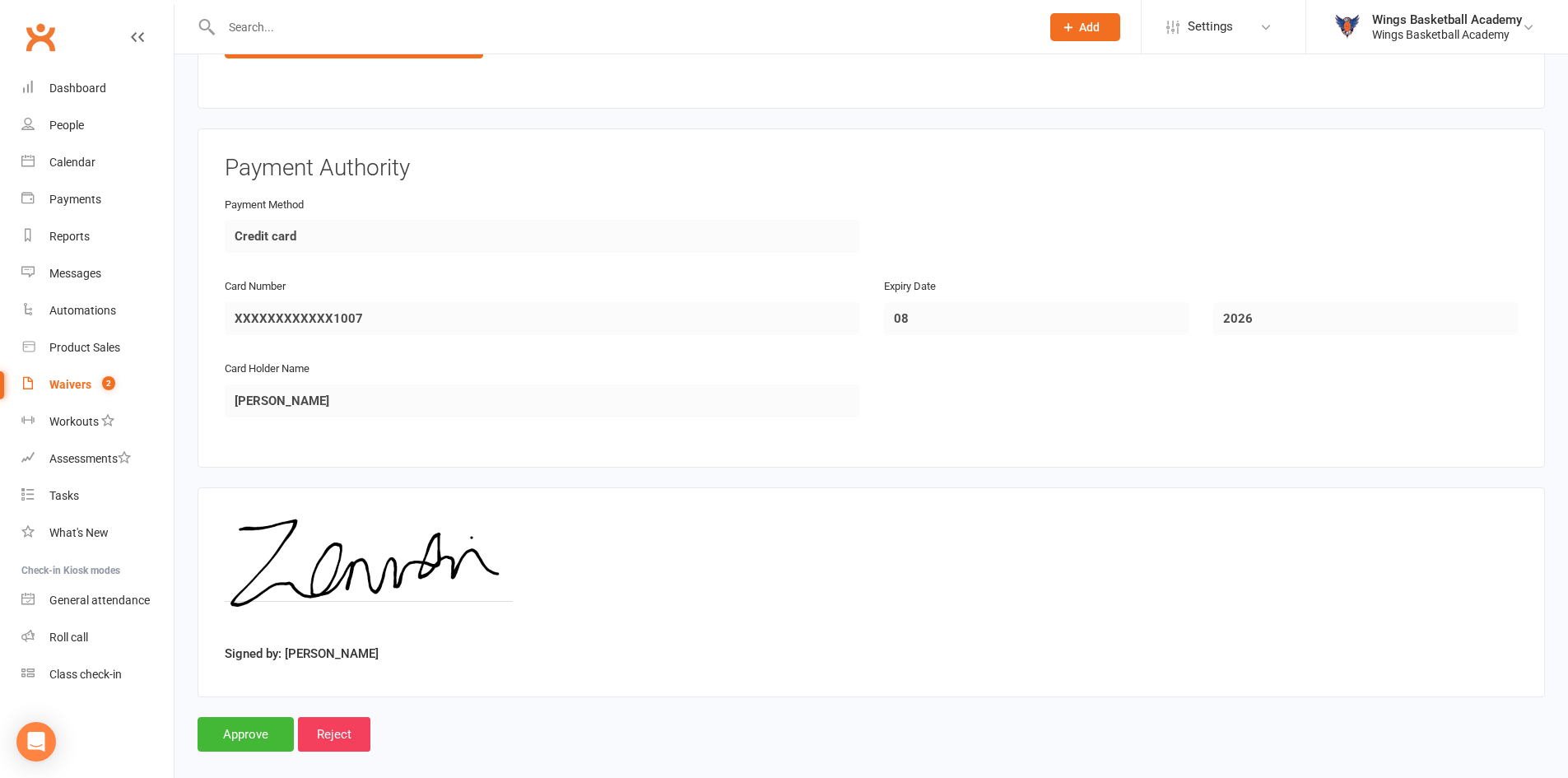
scroll to position [2857, 0]
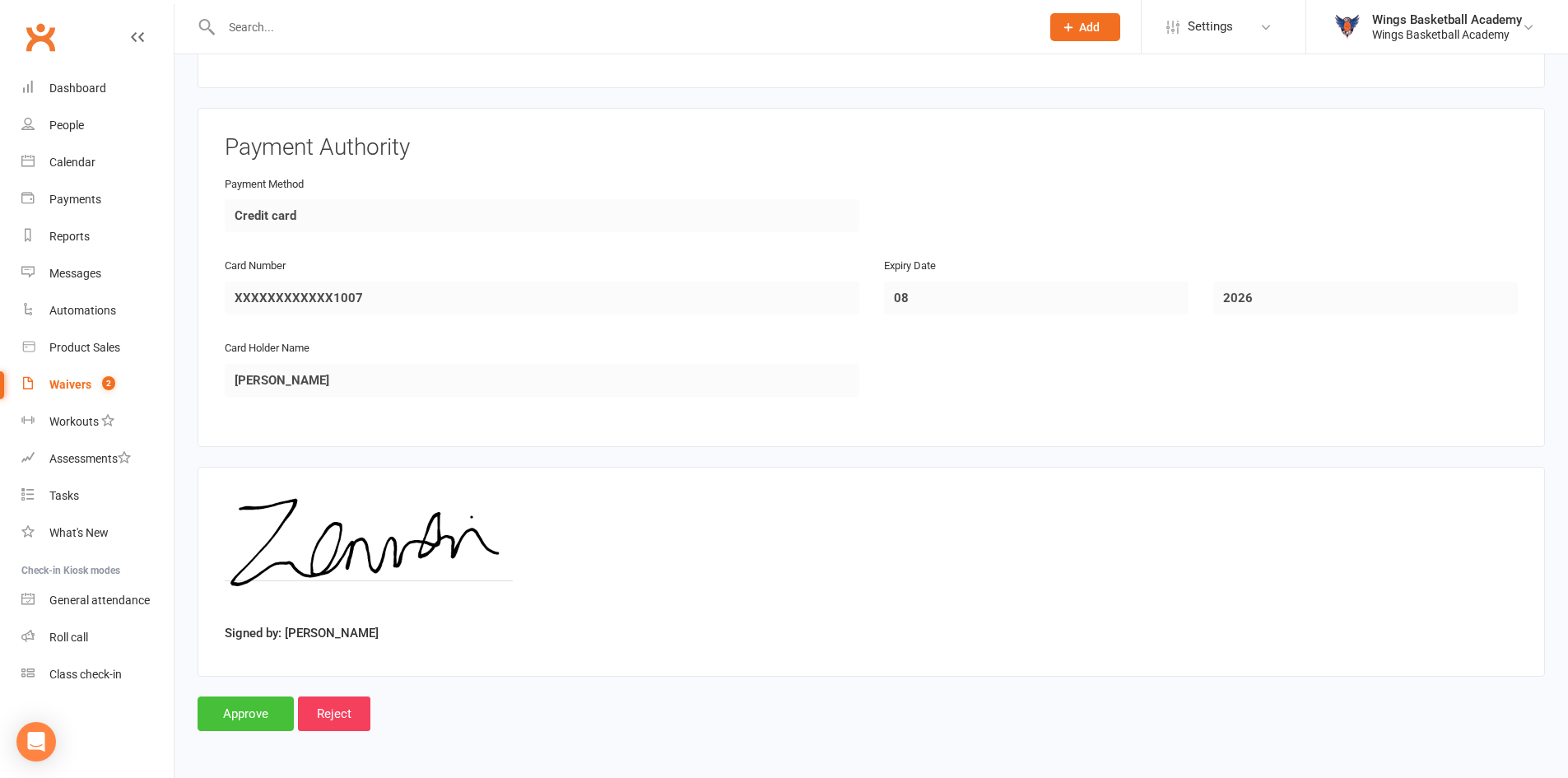
click at [255, 709] on input "Approve" at bounding box center [245, 714] width 96 height 35
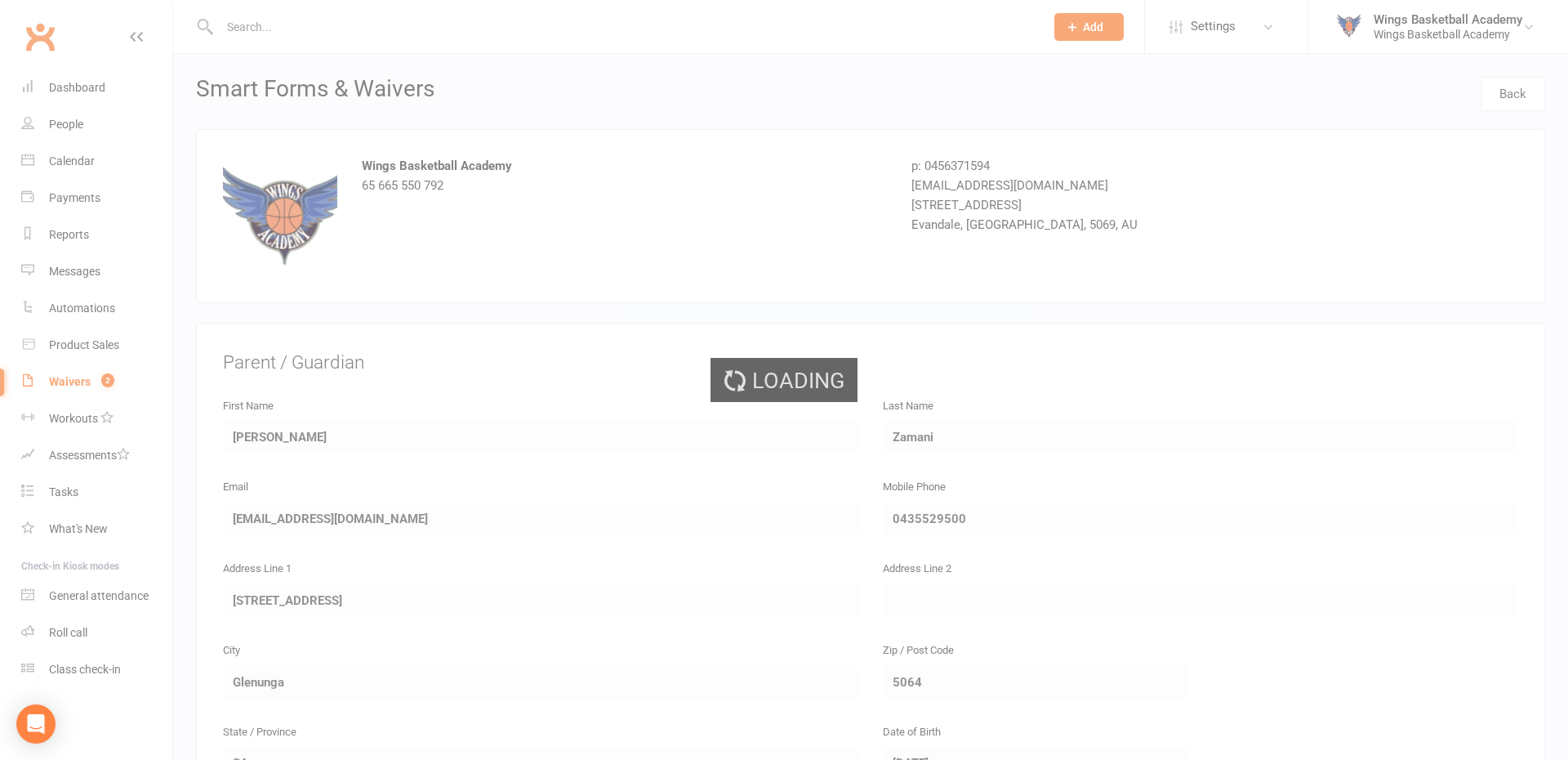
select select "50"
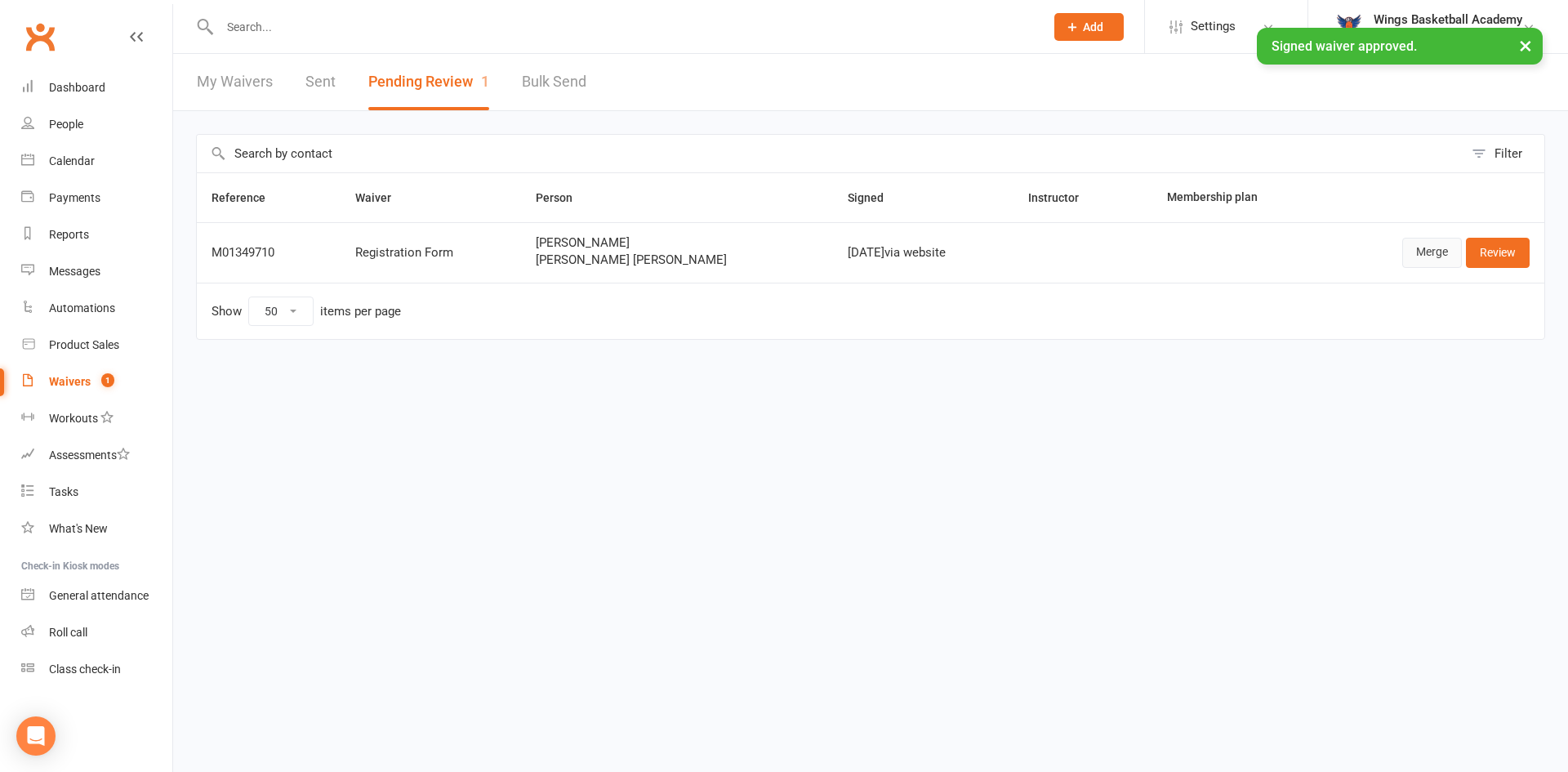
click at [1432, 254] on link "Merge" at bounding box center [1432, 252] width 60 height 29
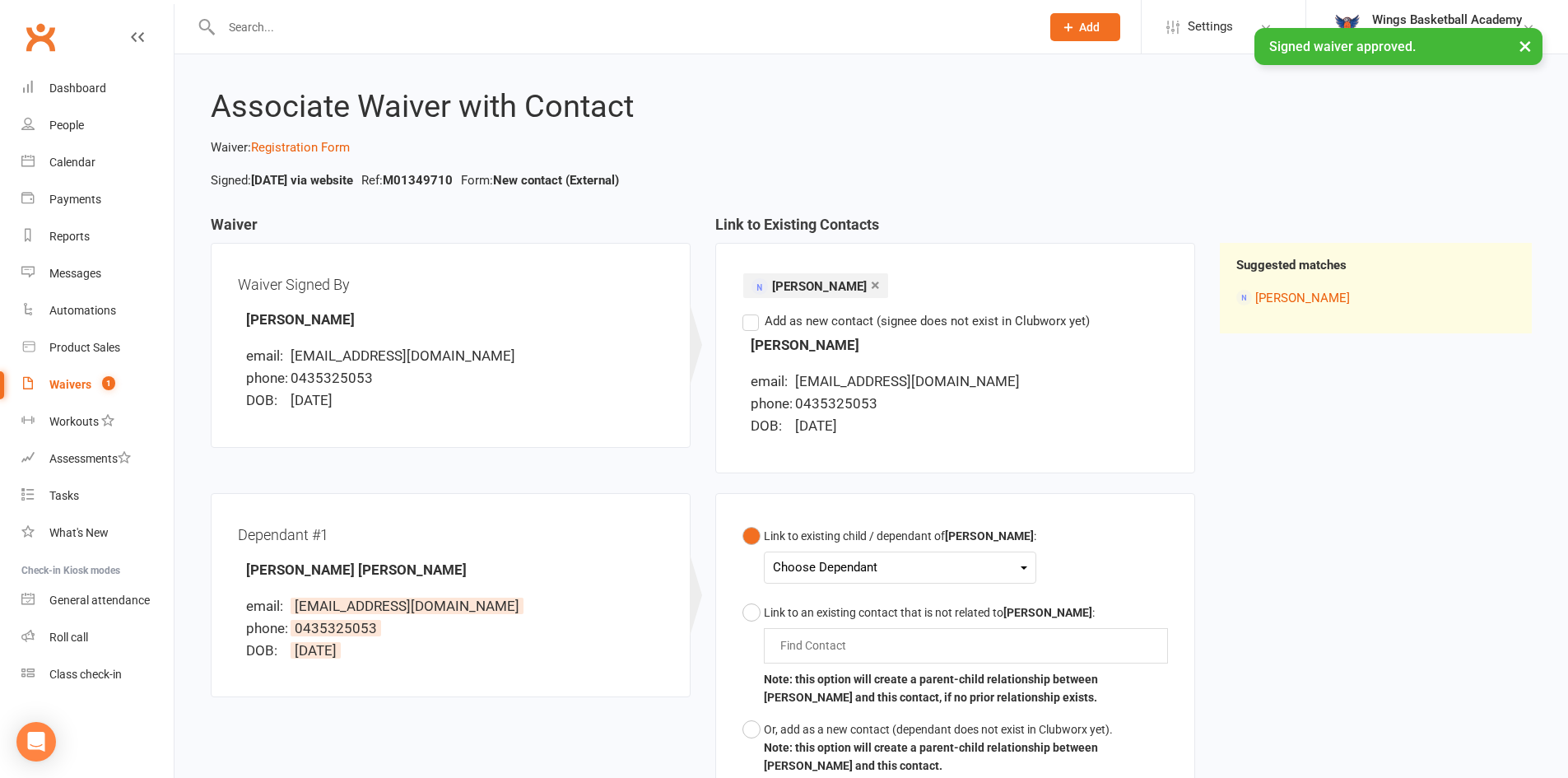
scroll to position [235, 0]
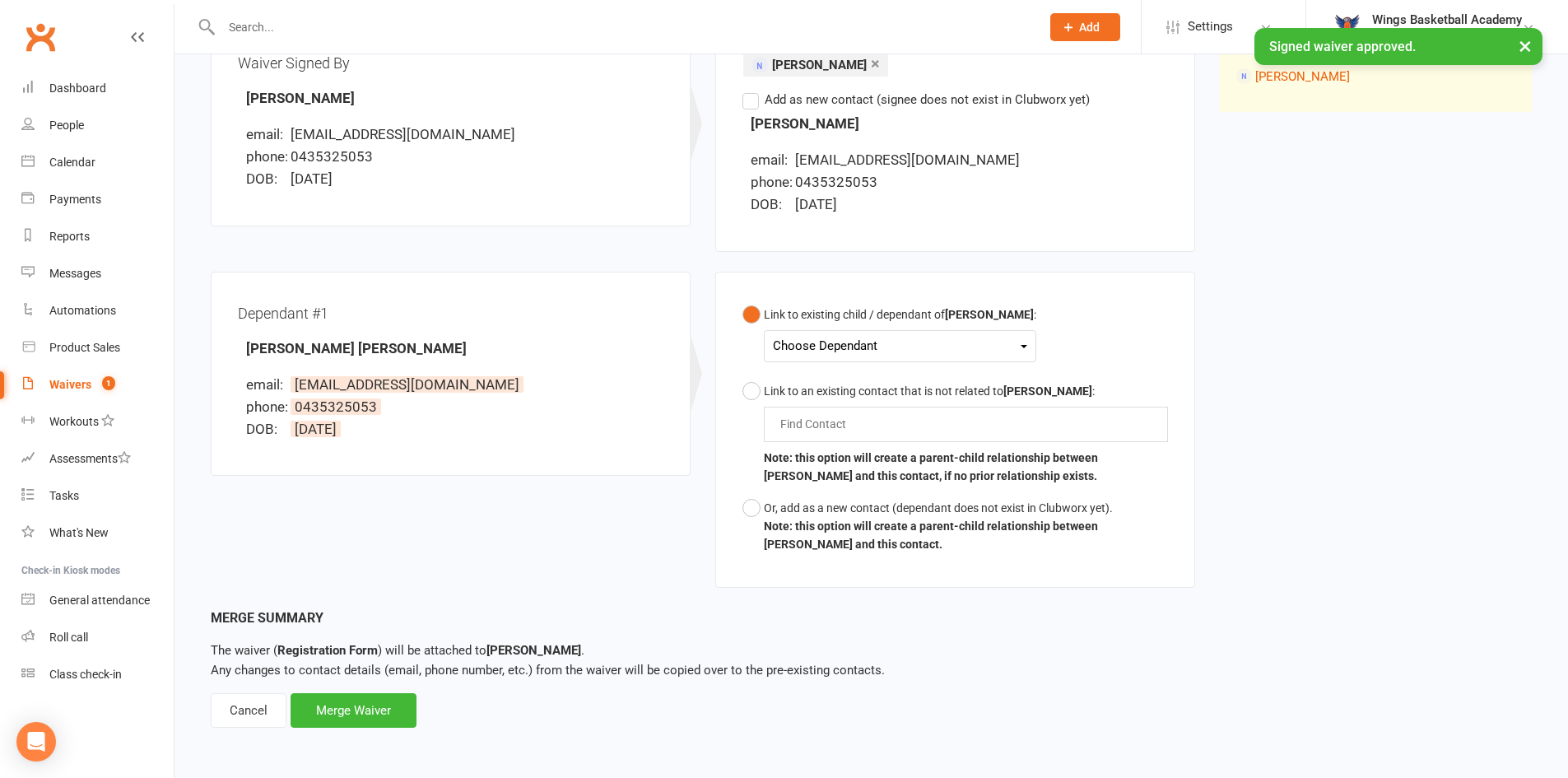
click at [820, 339] on div "Choose Dependant" at bounding box center [900, 346] width 255 height 22
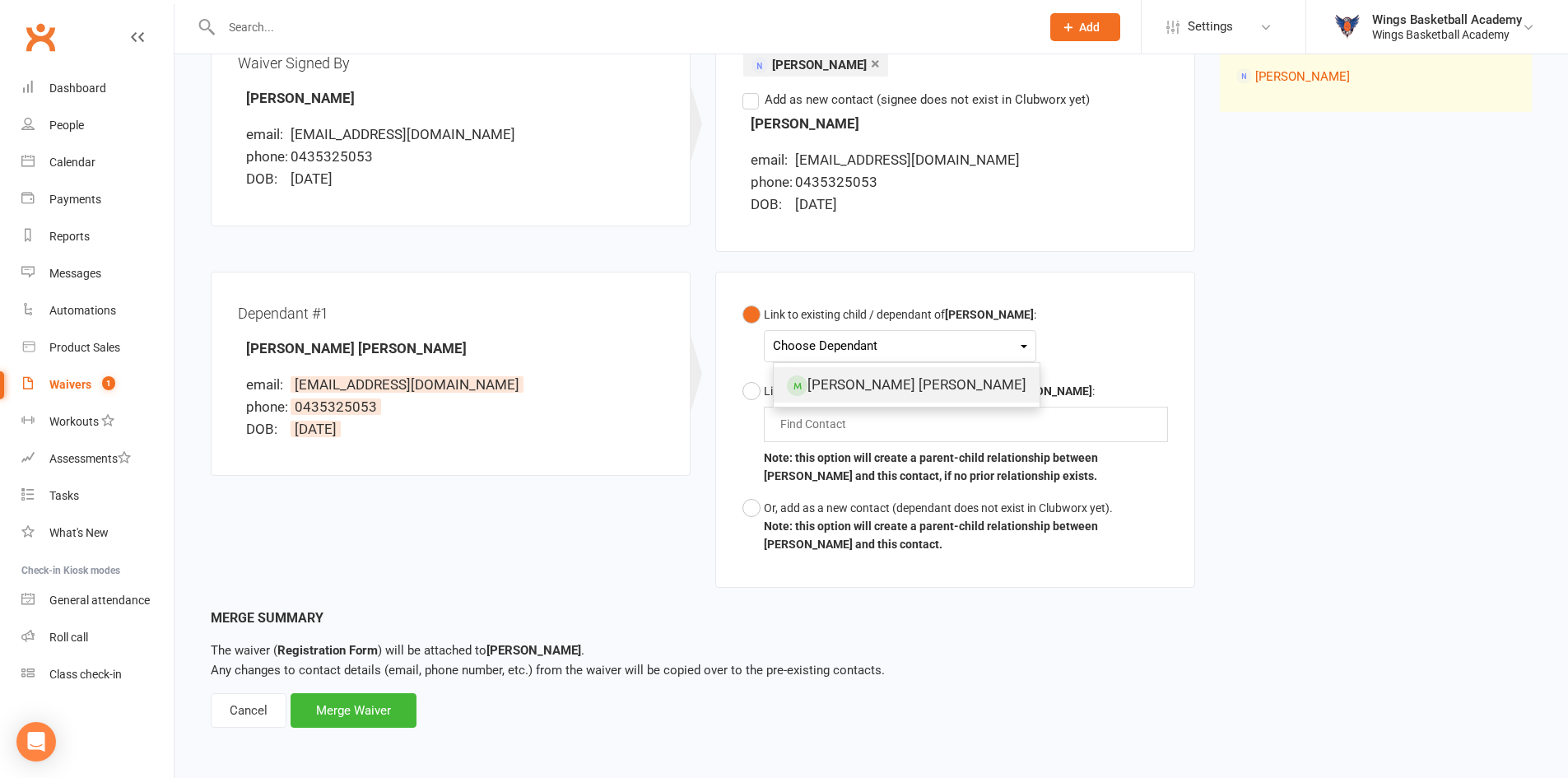
click at [812, 377] on link "Archer Tsao" at bounding box center [906, 385] width 266 height 36
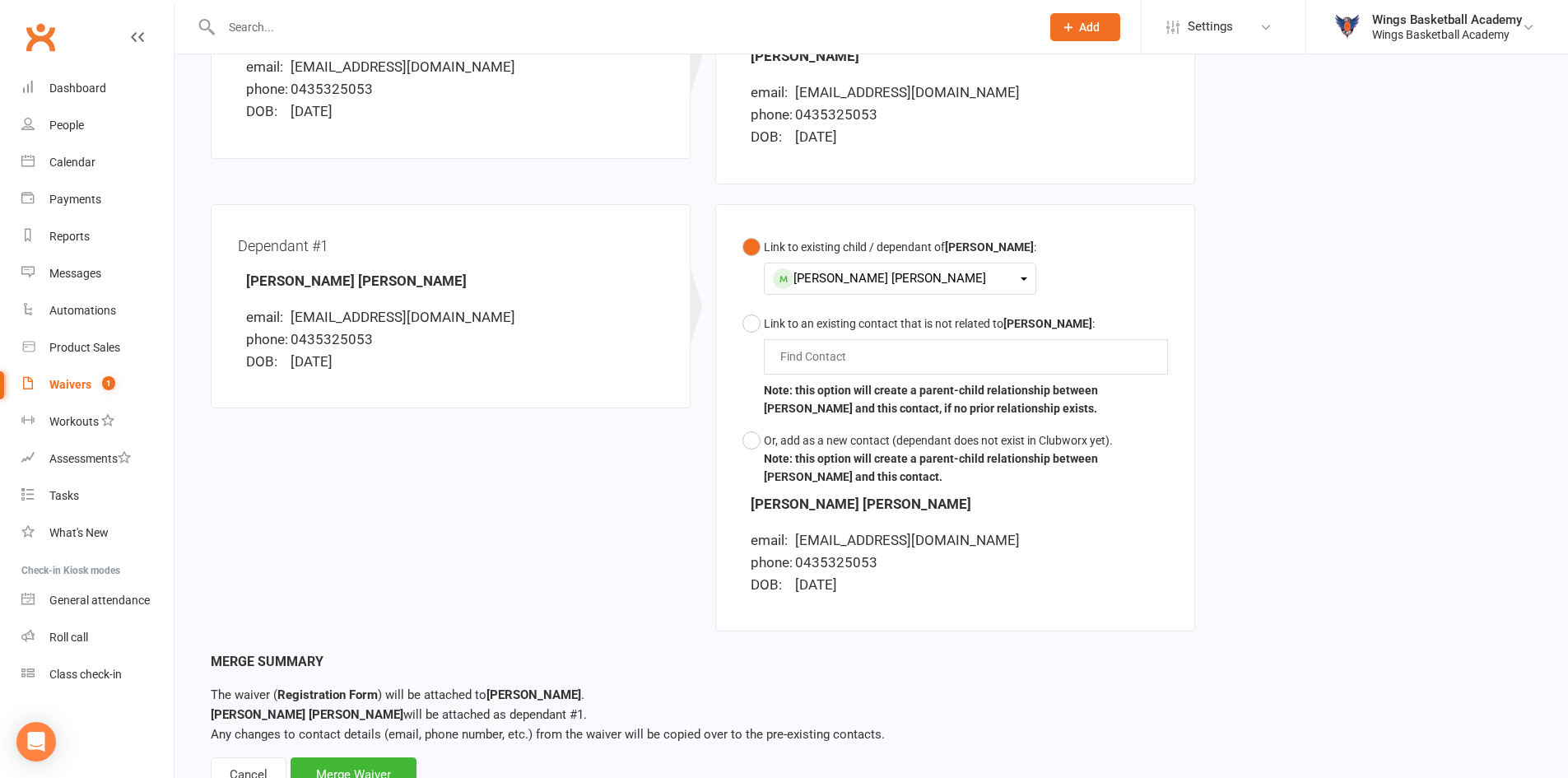
scroll to position [367, 0]
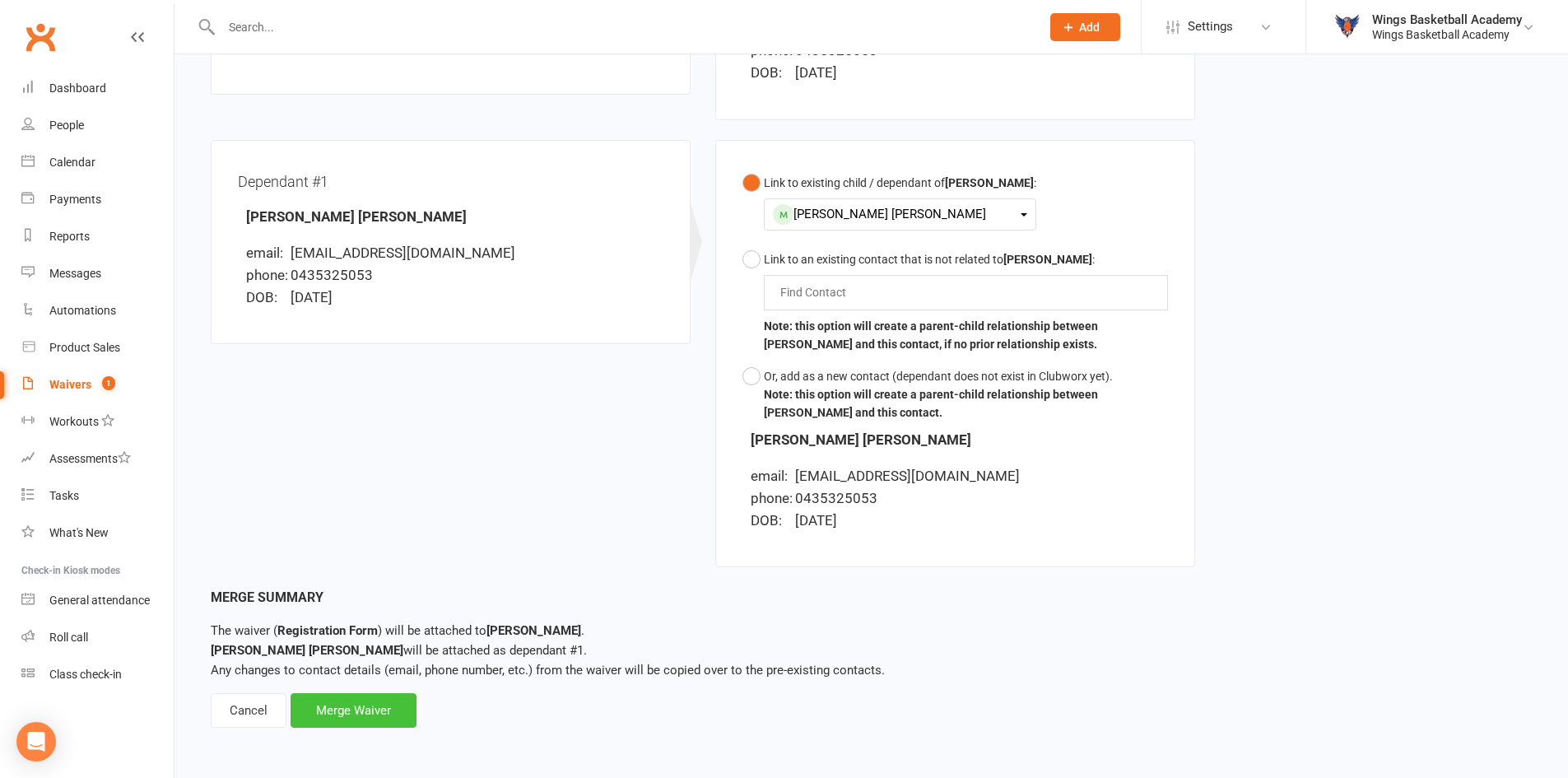
click at [376, 710] on div "Merge Waiver" at bounding box center [353, 710] width 126 height 35
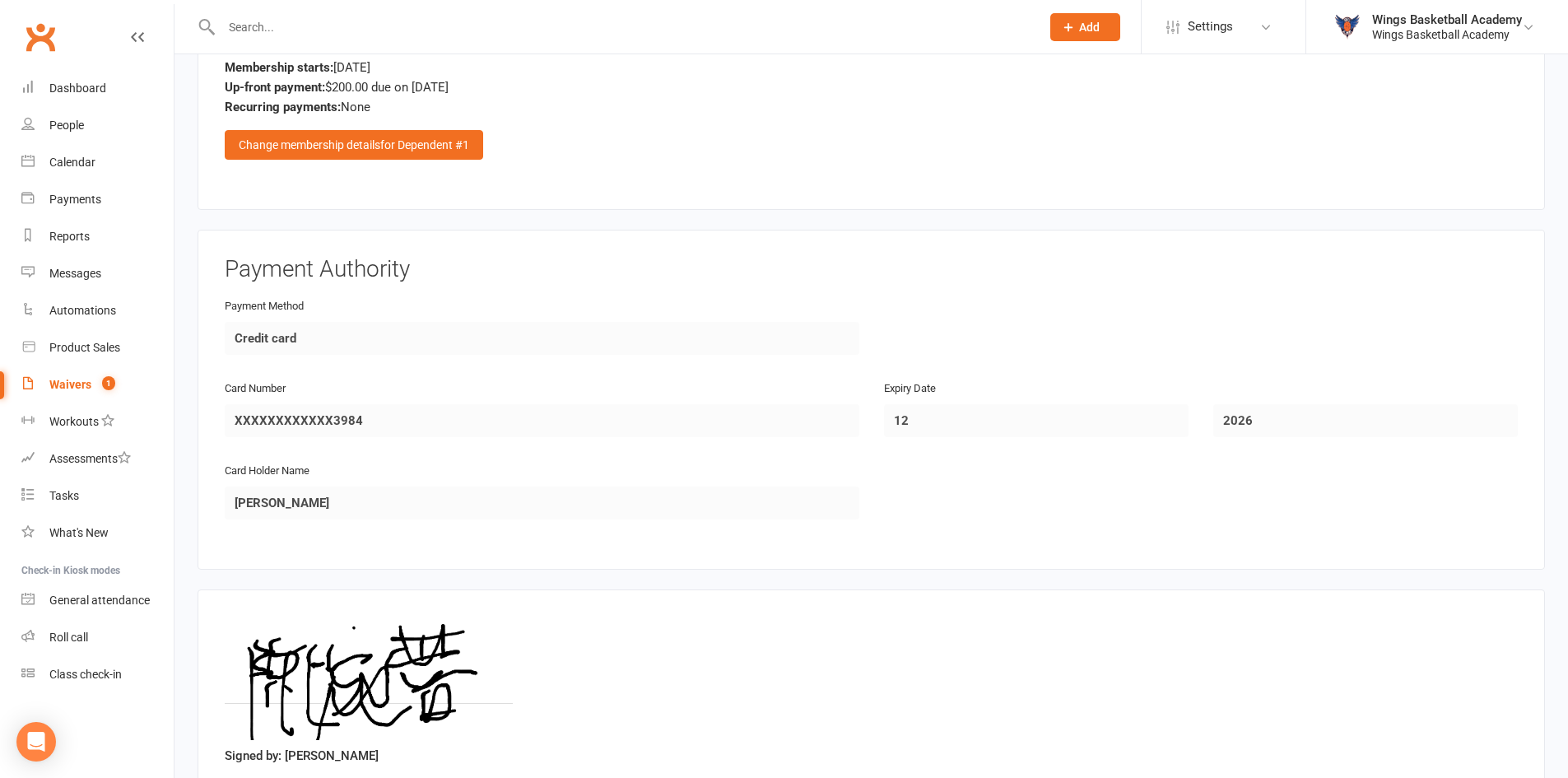
scroll to position [2129, 0]
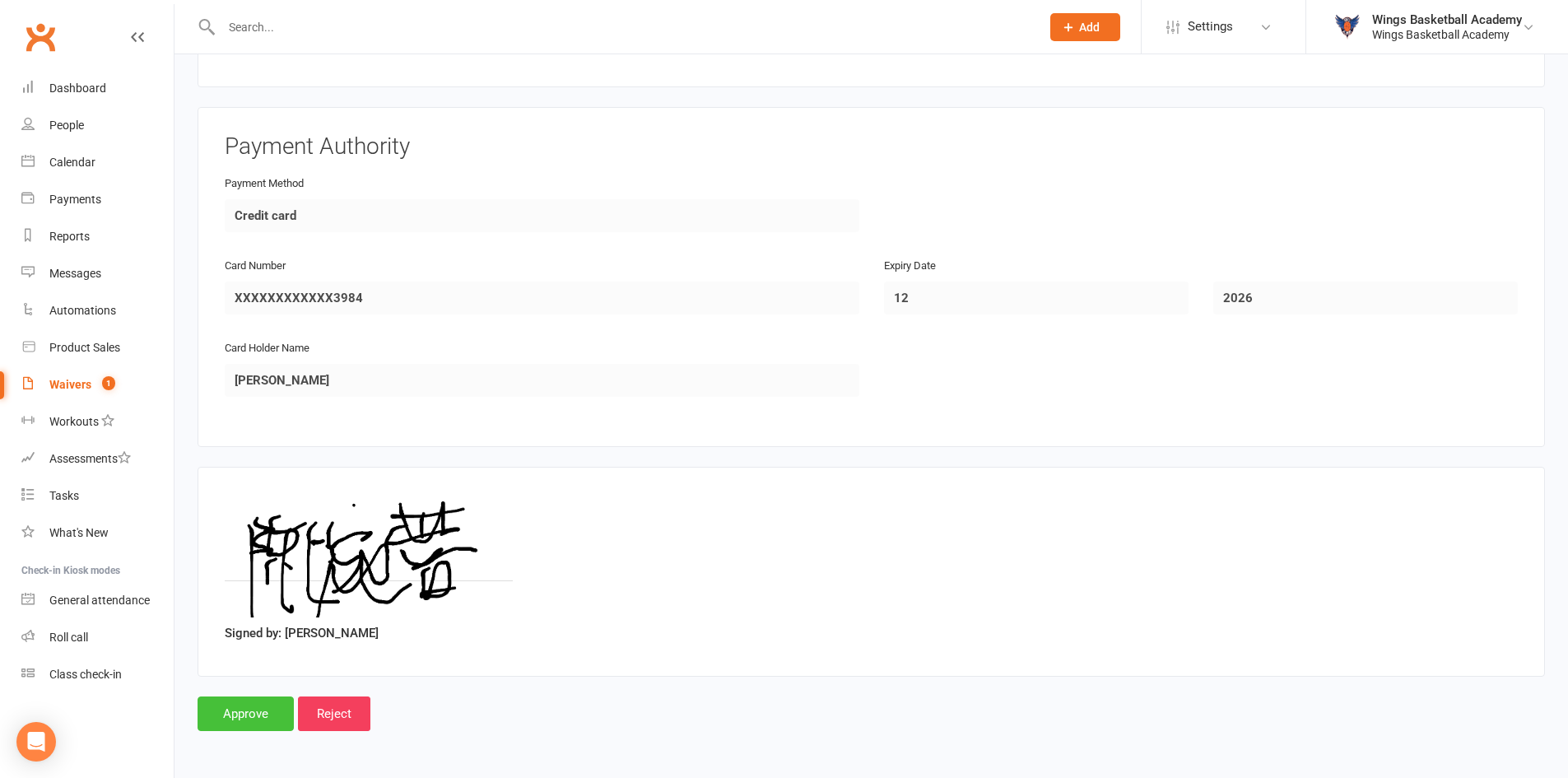
click at [243, 708] on input "Approve" at bounding box center [245, 714] width 96 height 35
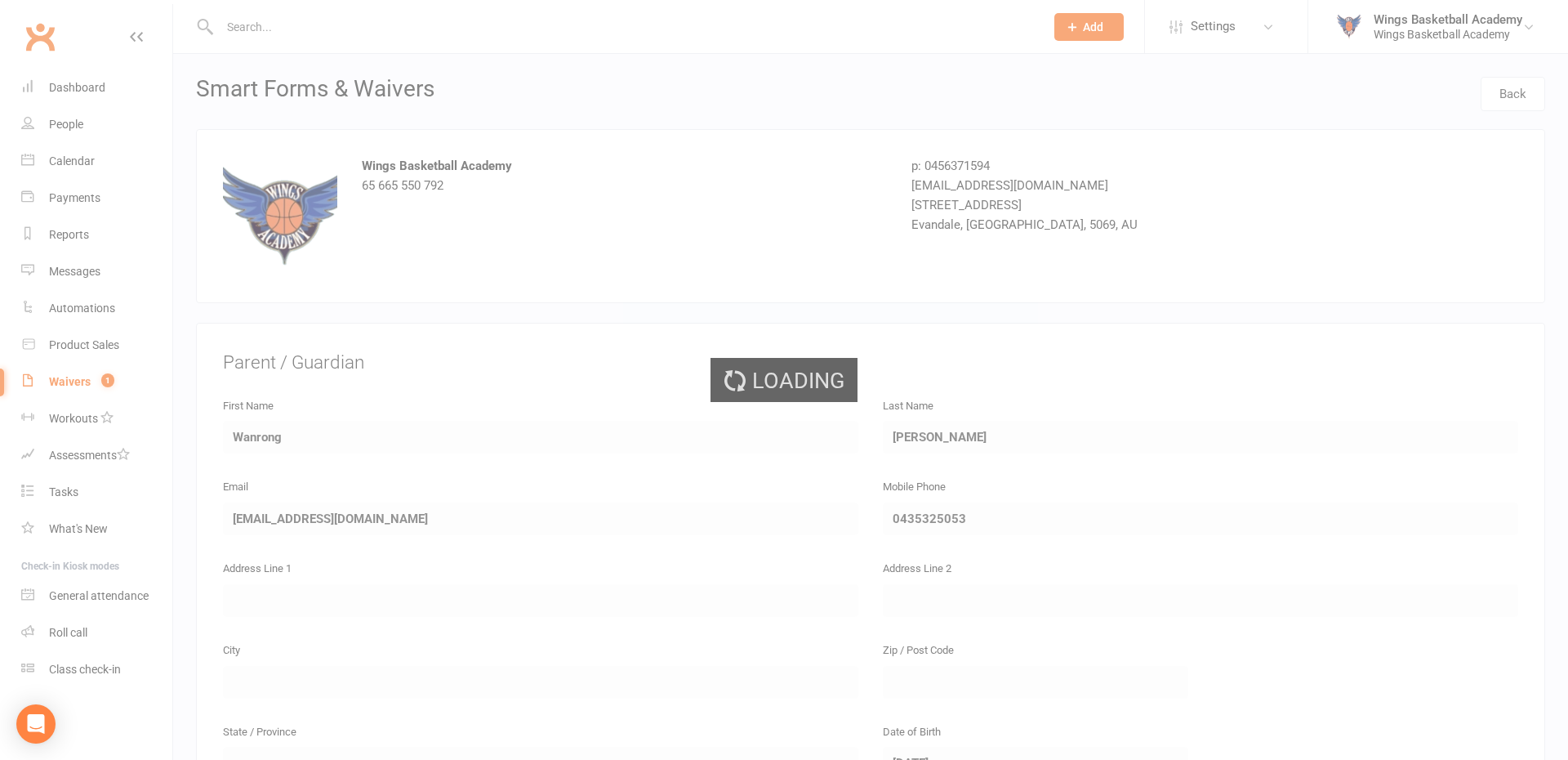
select select "50"
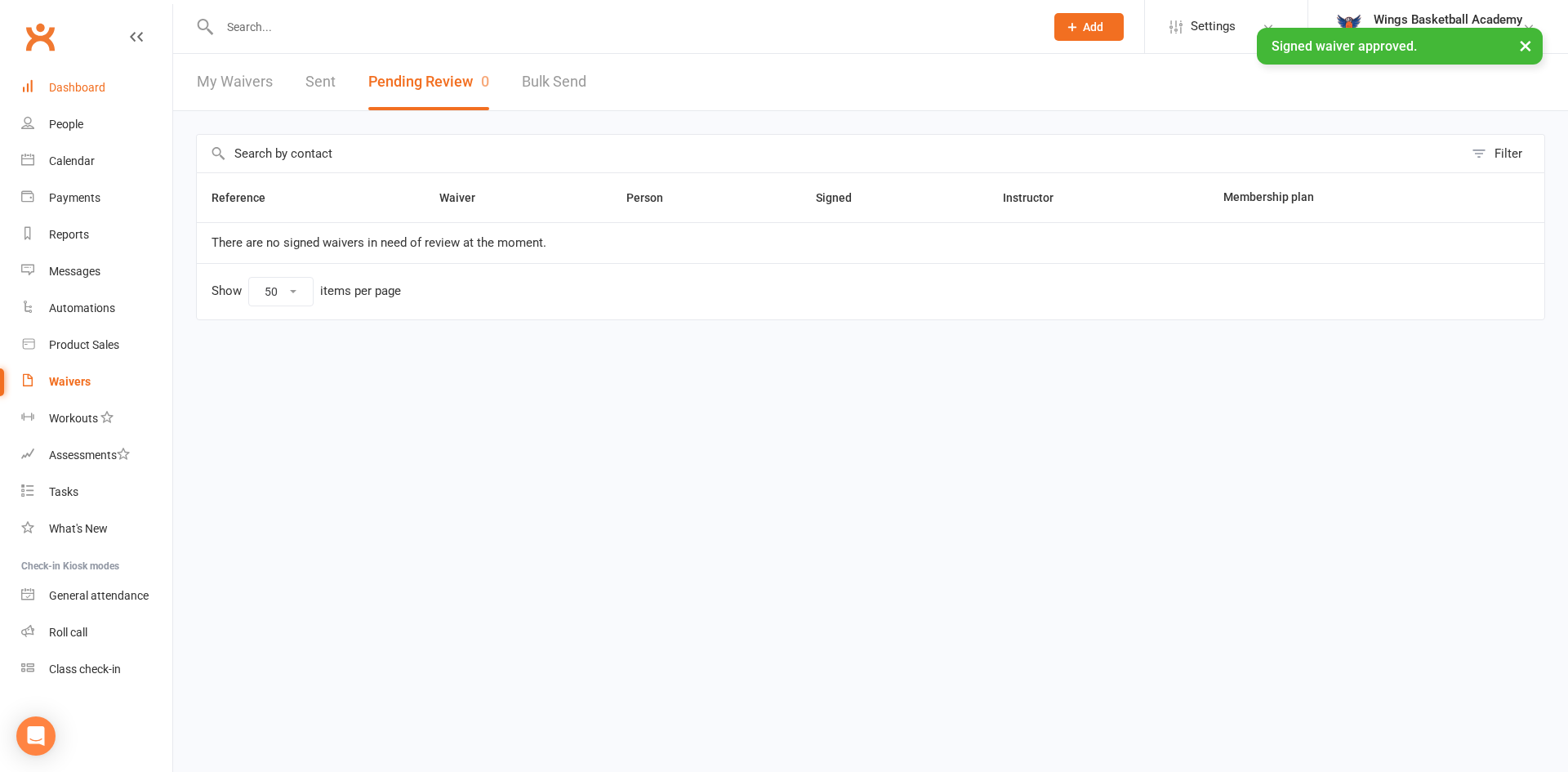
click at [63, 80] on link "Dashboard" at bounding box center [96, 88] width 151 height 37
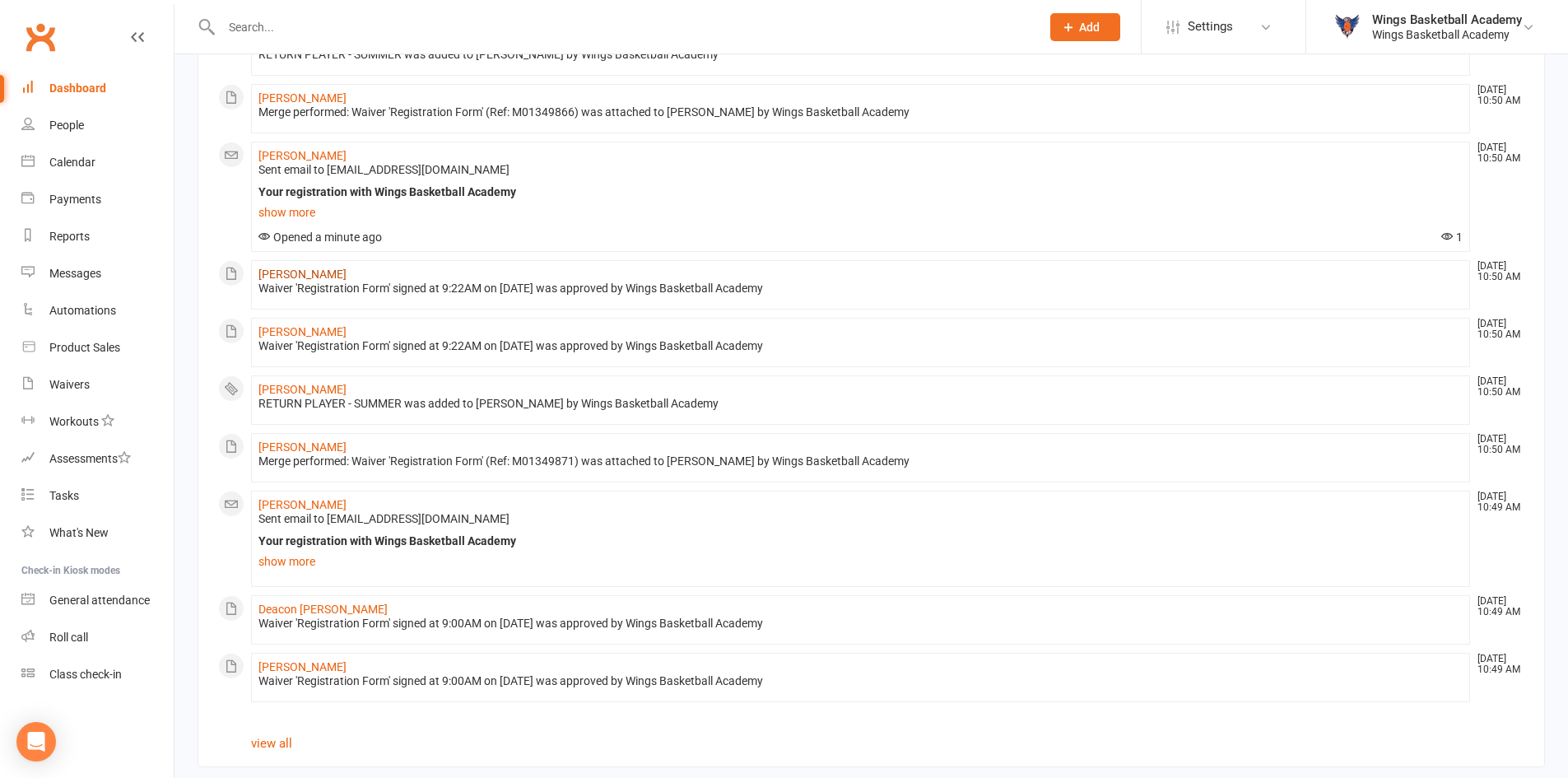
scroll to position [863, 0]
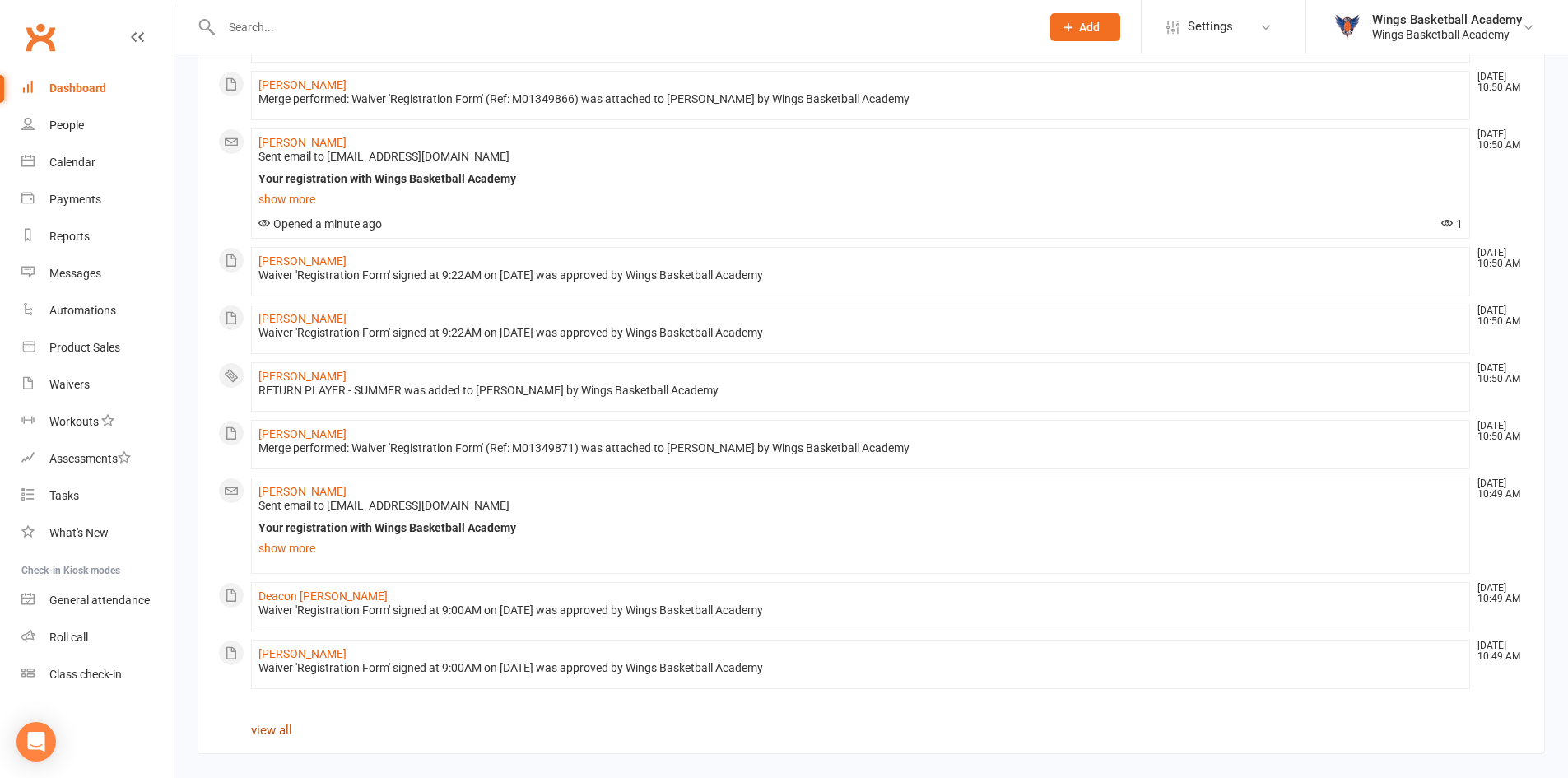
click at [266, 727] on link "view all" at bounding box center [272, 730] width 41 height 14
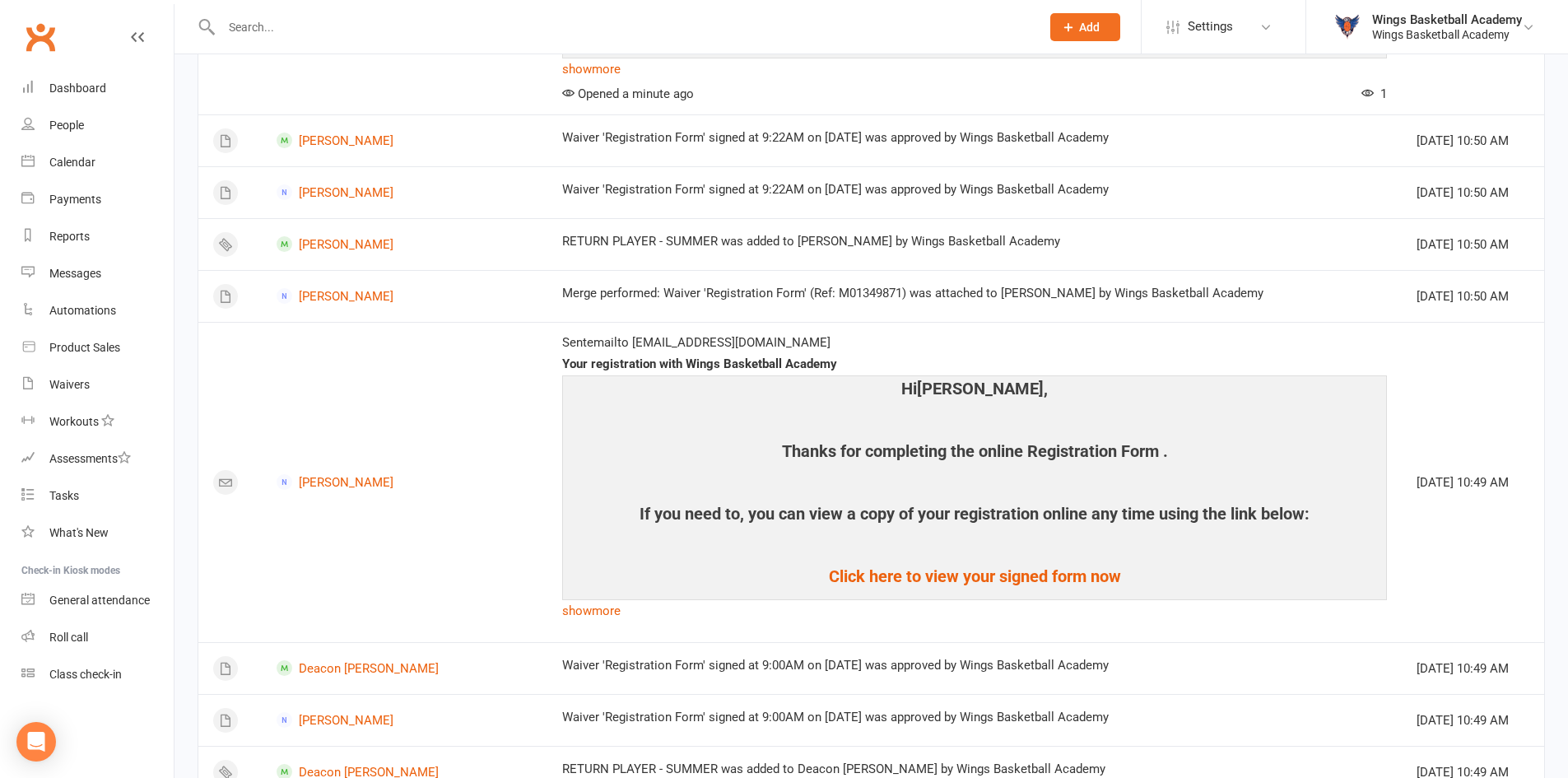
scroll to position [1531, 0]
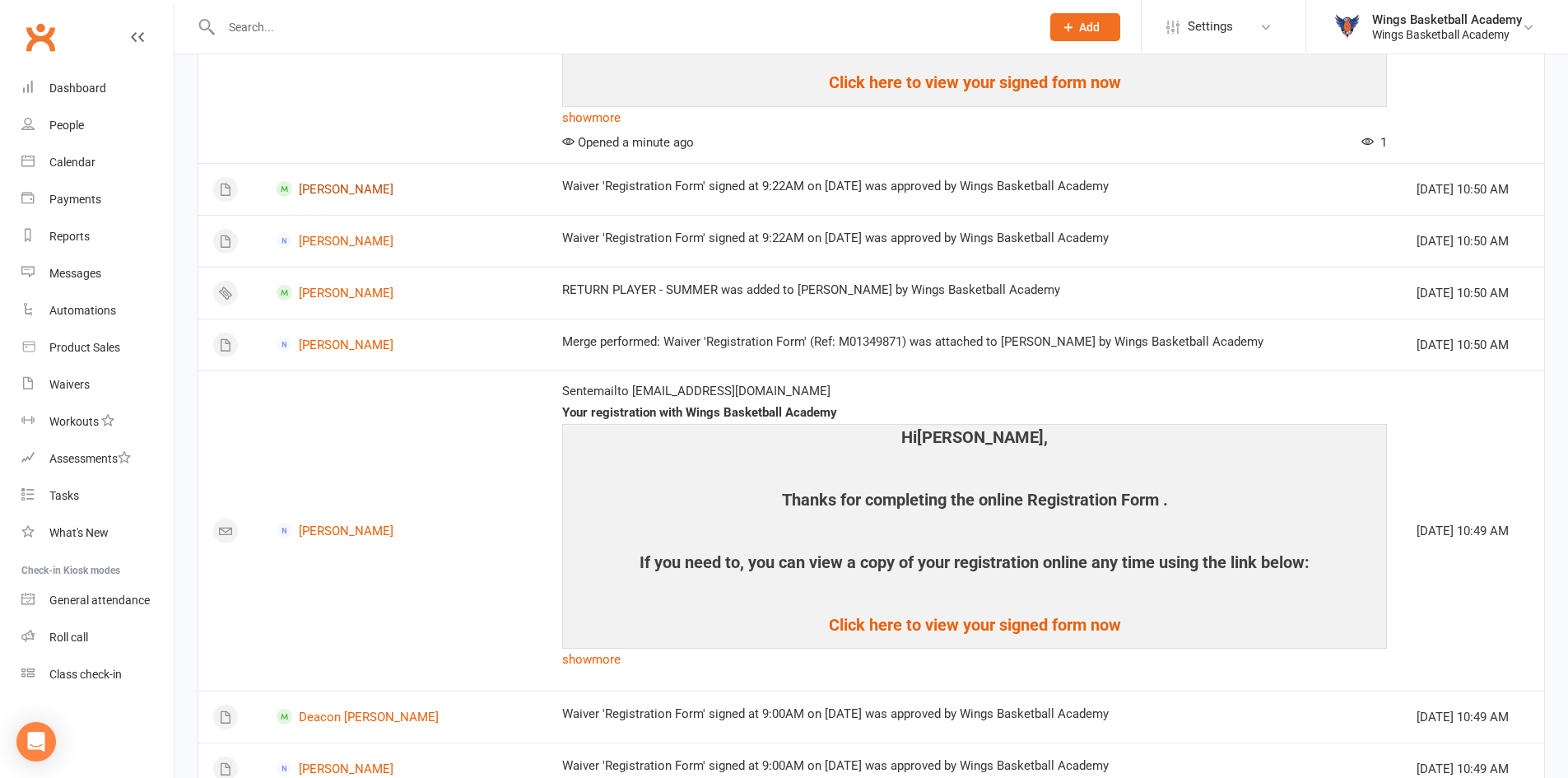
click at [332, 187] on link "Joel Desteno" at bounding box center [405, 188] width 256 height 15
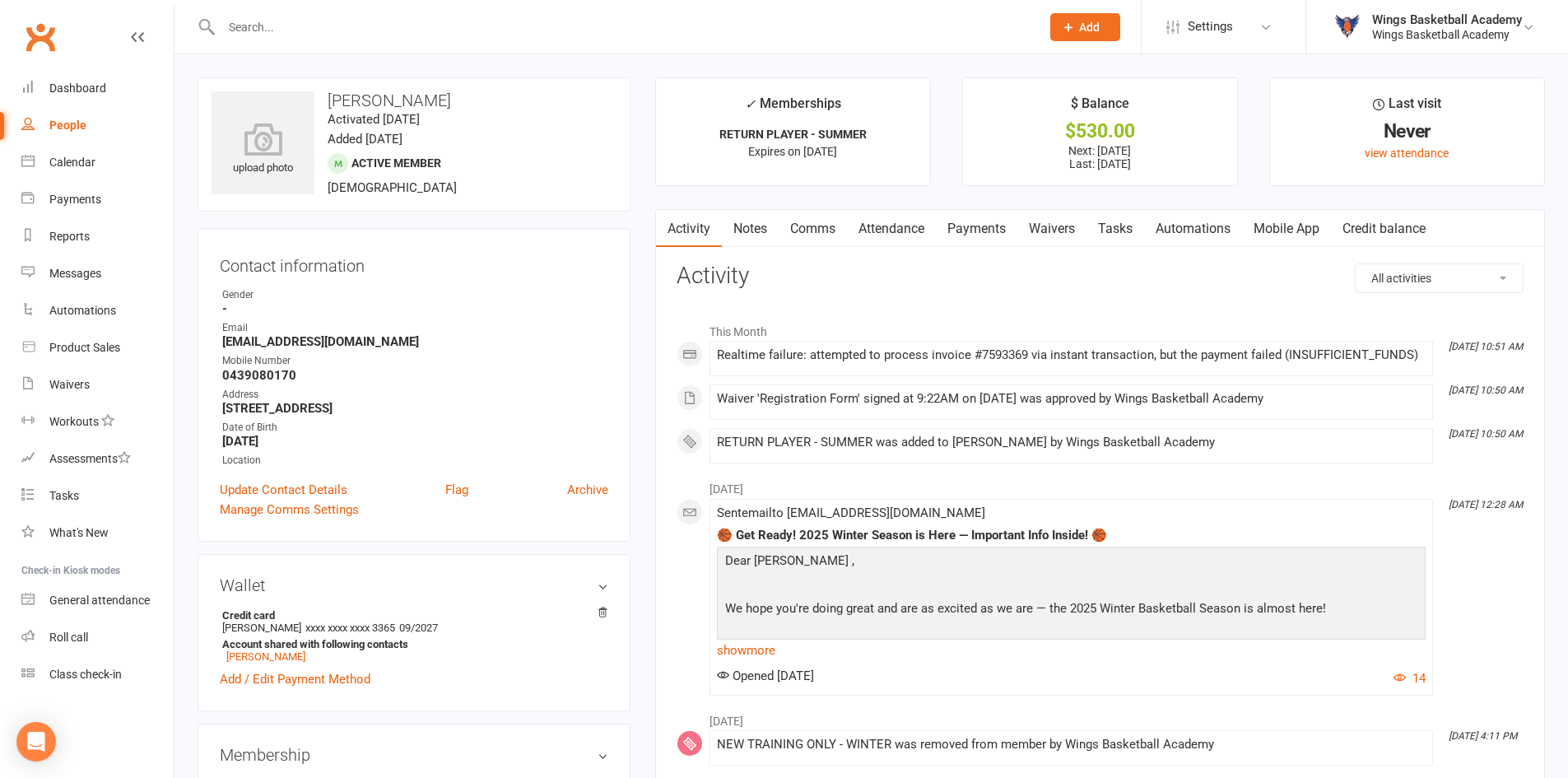
click at [981, 228] on link "Payments" at bounding box center [977, 228] width 81 height 38
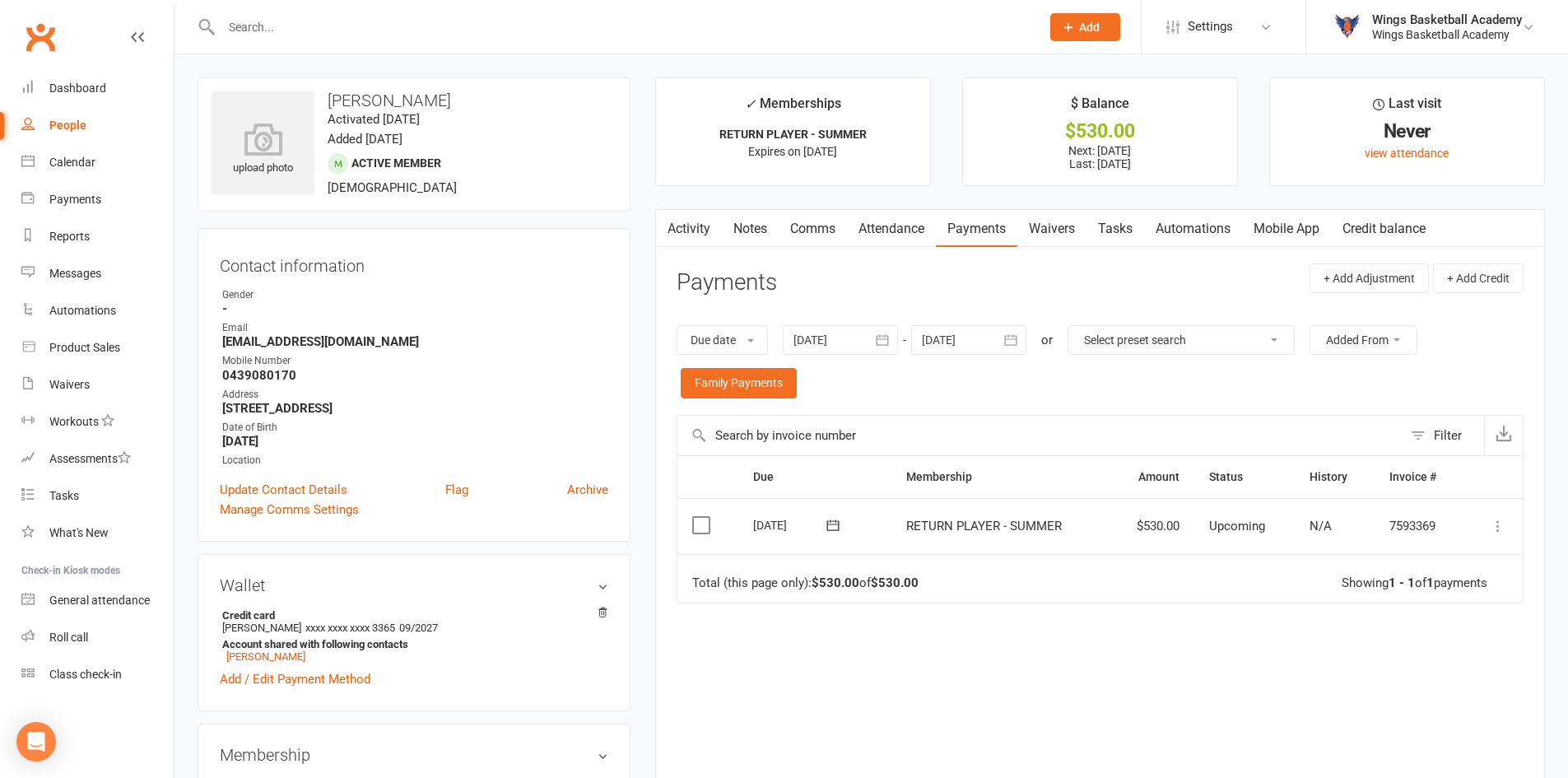
click at [837, 527] on icon at bounding box center [832, 524] width 16 height 16
click at [966, 719] on span "25" at bounding box center [965, 717] width 14 height 14
click at [64, 81] on link "Dashboard" at bounding box center [97, 88] width 152 height 37
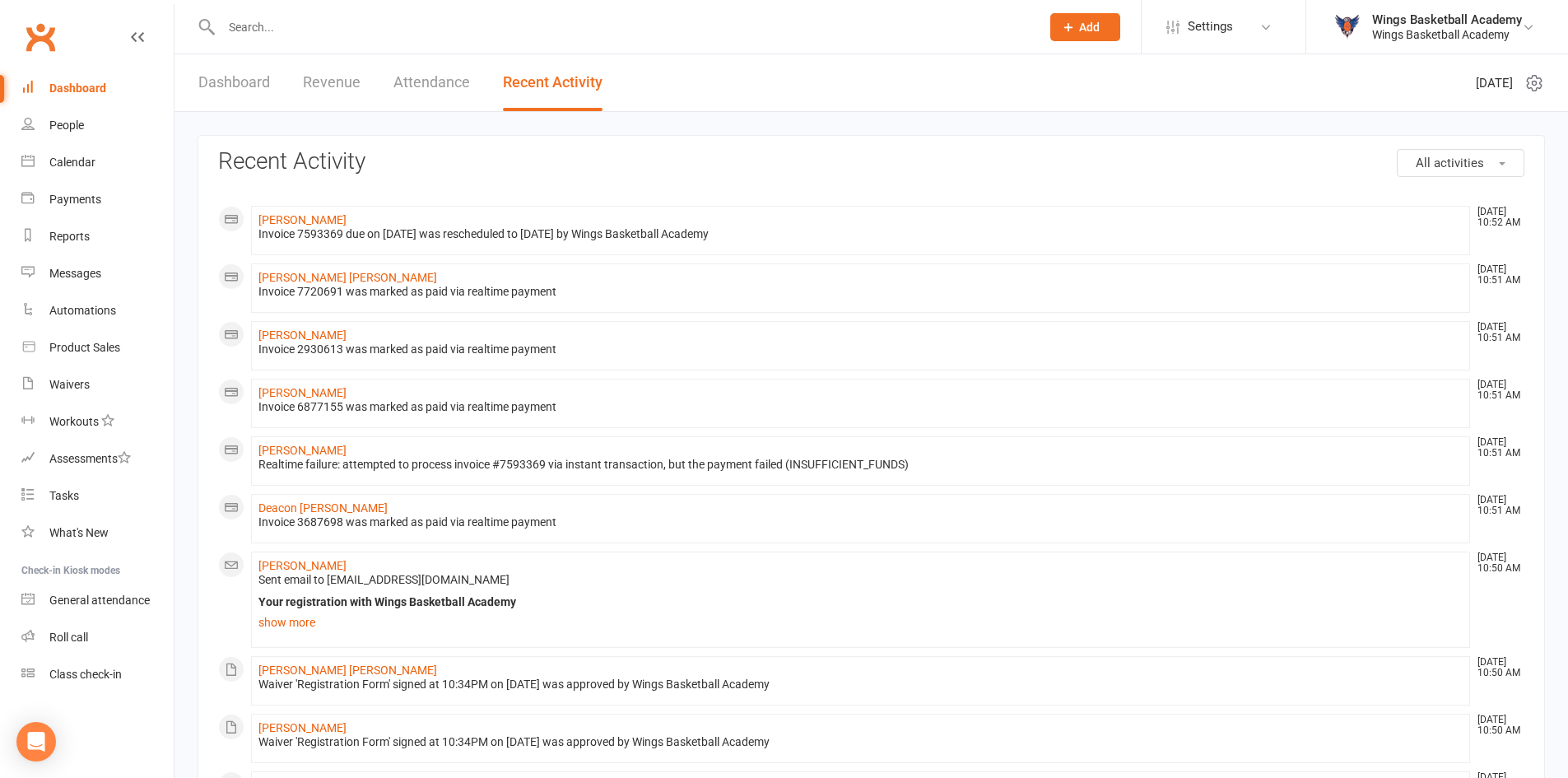
click at [270, 25] on input "text" at bounding box center [622, 26] width 812 height 23
paste input "ebbony.wright947@schools.sa.edu.au"
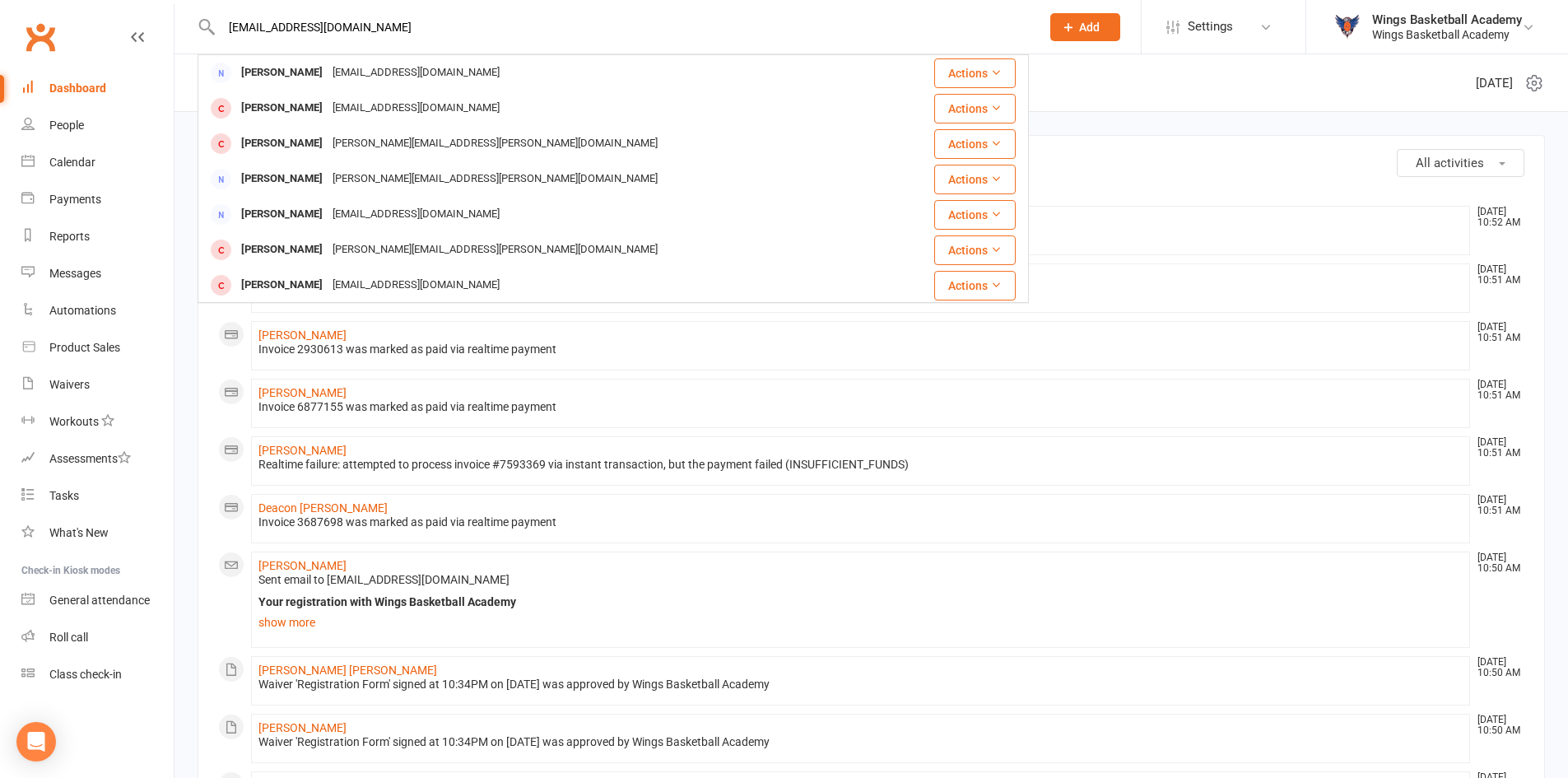
type input "ebbony.wright947@schools.sa.edu.au"
click at [1080, 26] on span "Add" at bounding box center [1089, 27] width 20 height 14
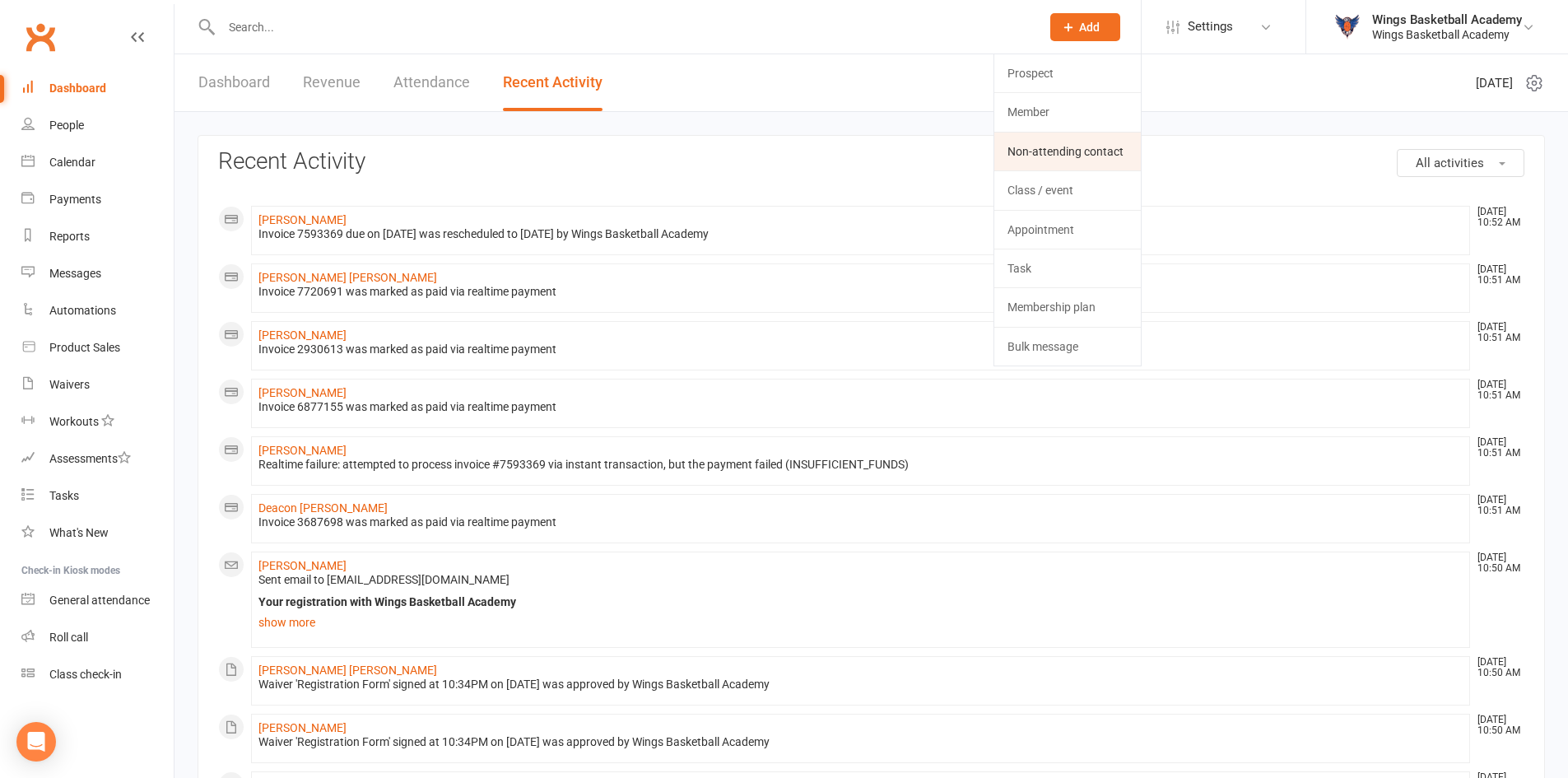
click at [1028, 143] on link "Non-attending contact" at bounding box center [1067, 151] width 147 height 38
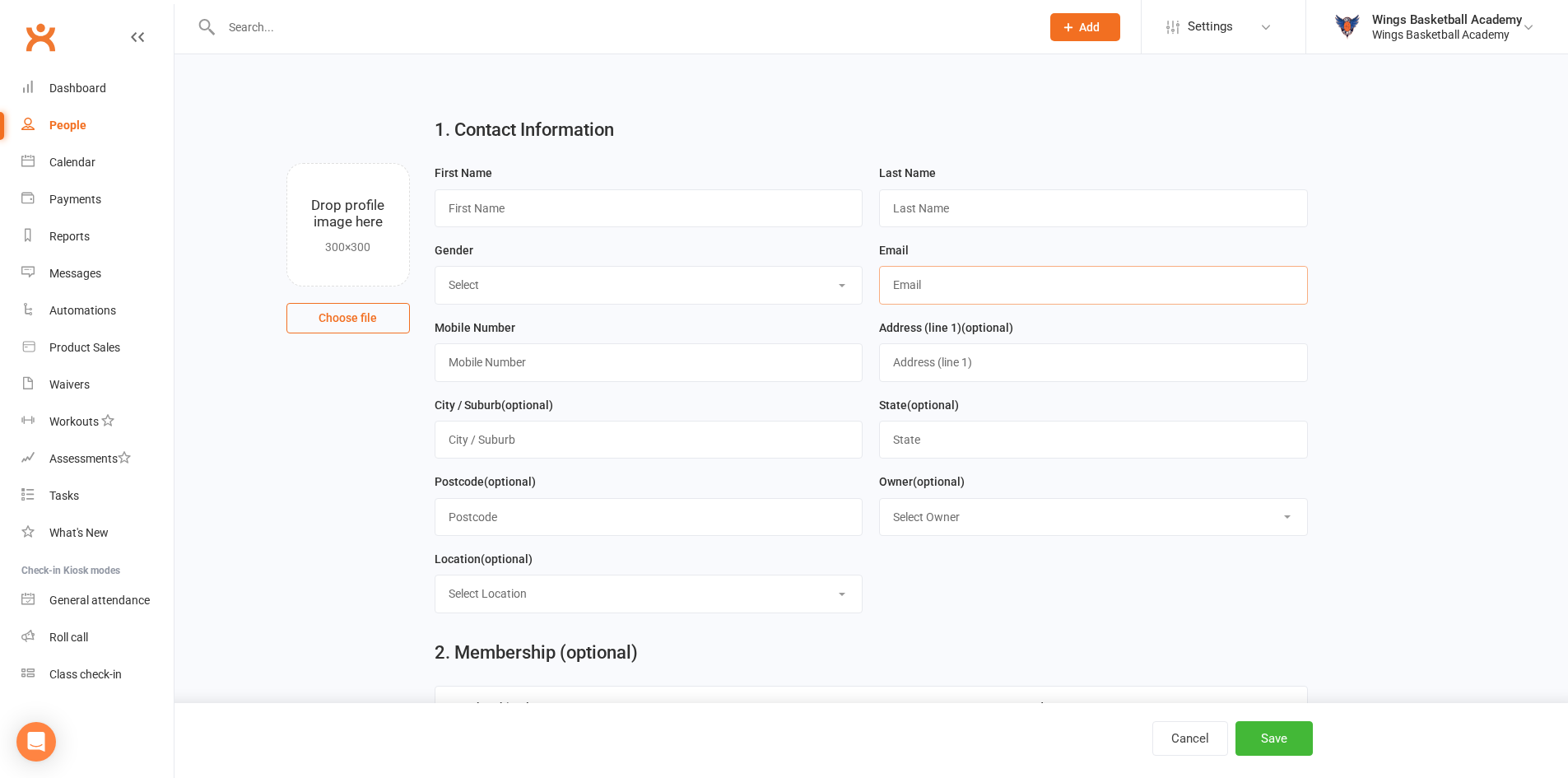
click at [951, 292] on input "text" at bounding box center [1093, 284] width 428 height 38
paste input "ebbony.wright947@schools.sa.edu.au"
type input "ebbony.wright947@schools.sa.edu.au"
click at [535, 284] on select "Select BOY GIRL" at bounding box center [648, 284] width 427 height 36
select select "GIRL"
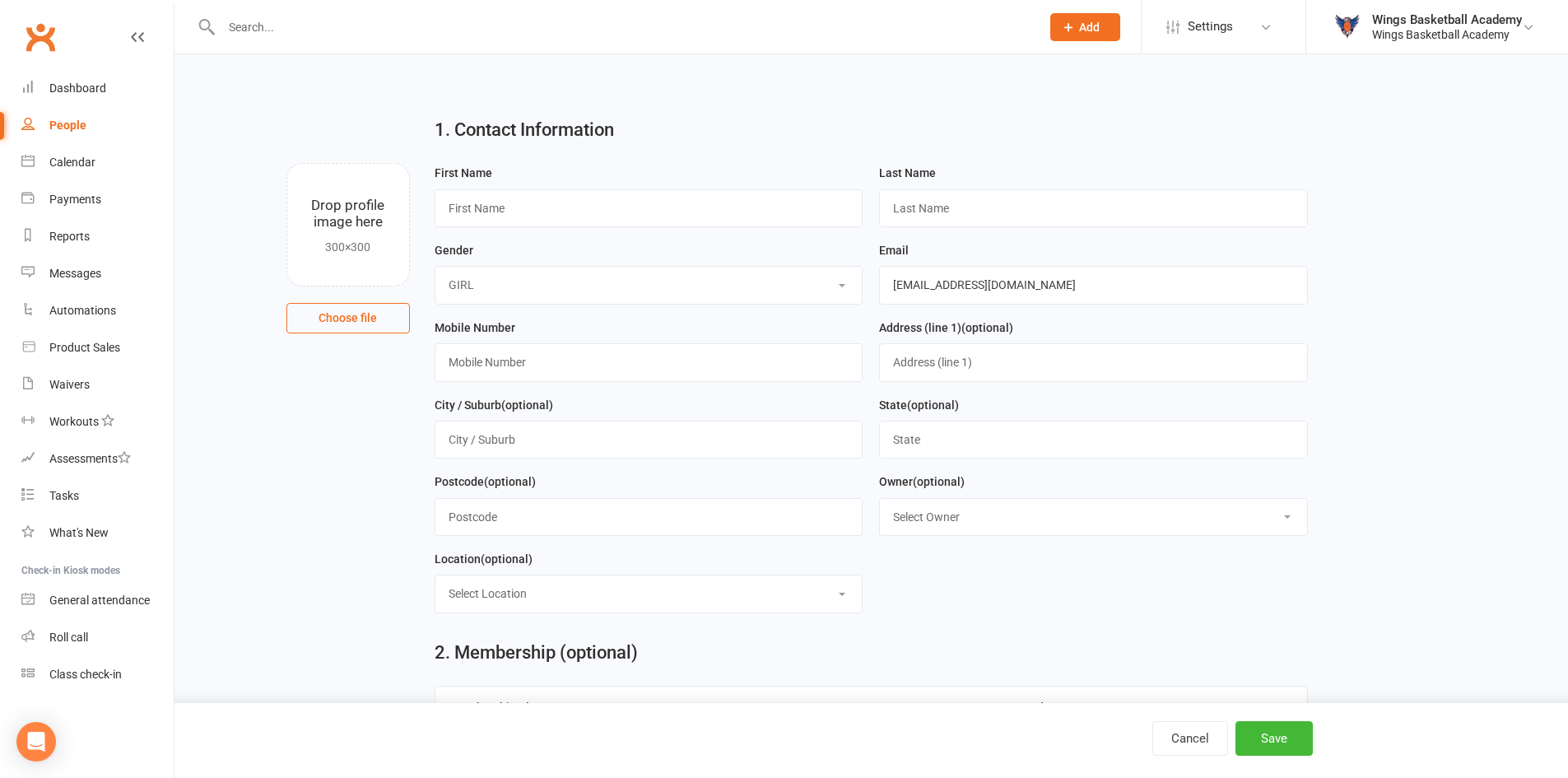
click at [435, 268] on select "Select BOY GIRL" at bounding box center [648, 284] width 427 height 36
click at [348, 412] on main "1. Contact Information Drop profile image here 300×300 Choose file First Name L…" at bounding box center [871, 365] width 1347 height 523
click at [478, 209] on input "text" at bounding box center [648, 208] width 428 height 38
paste input "Ebbony"
type input "Ebbony"
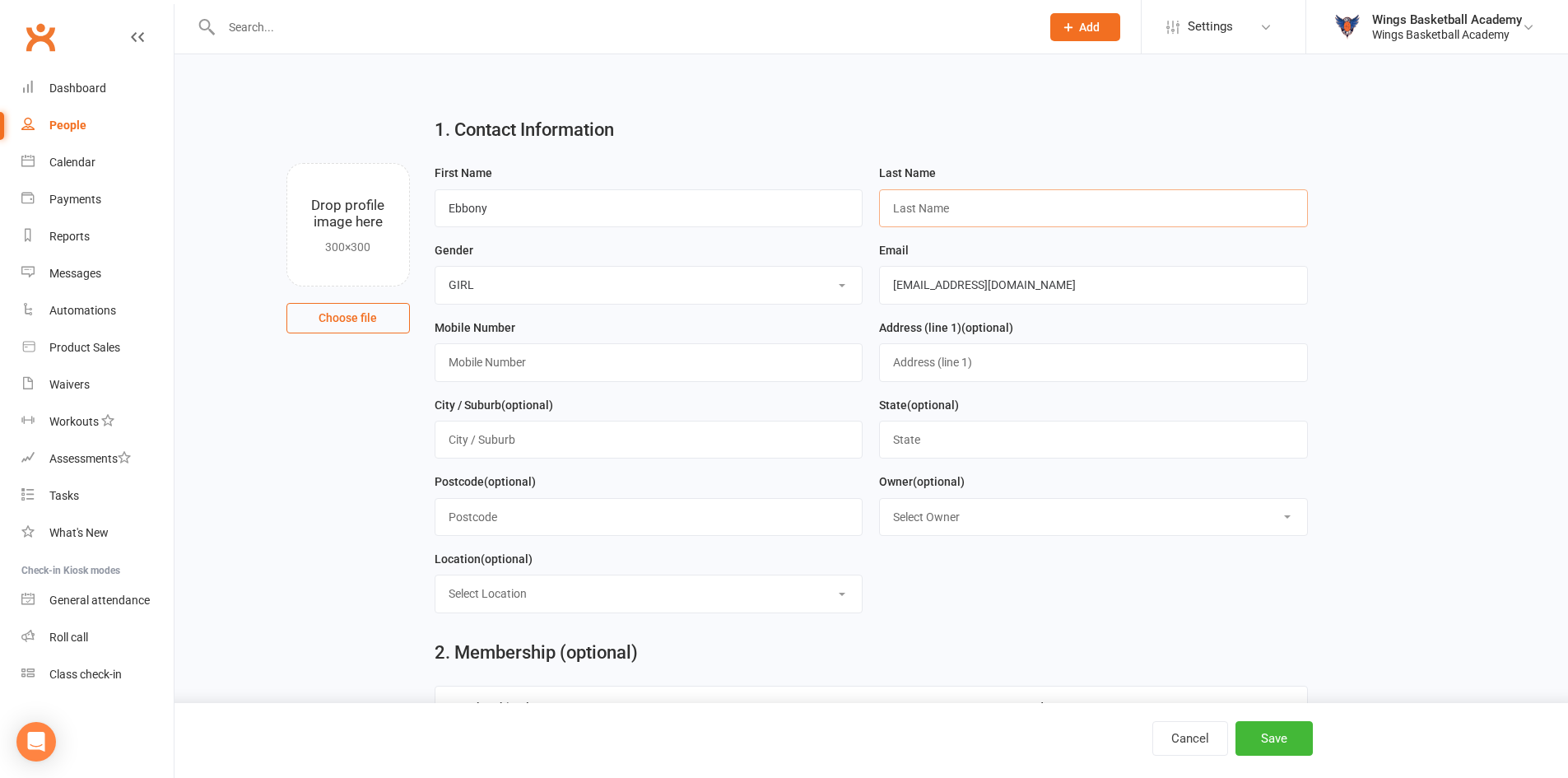
click at [968, 216] on input "text" at bounding box center [1093, 208] width 428 height 38
type input "Wright"
click at [526, 375] on input "text" at bounding box center [648, 361] width 428 height 38
type input "0123456789"
click at [1268, 737] on button "Save" at bounding box center [1274, 738] width 77 height 35
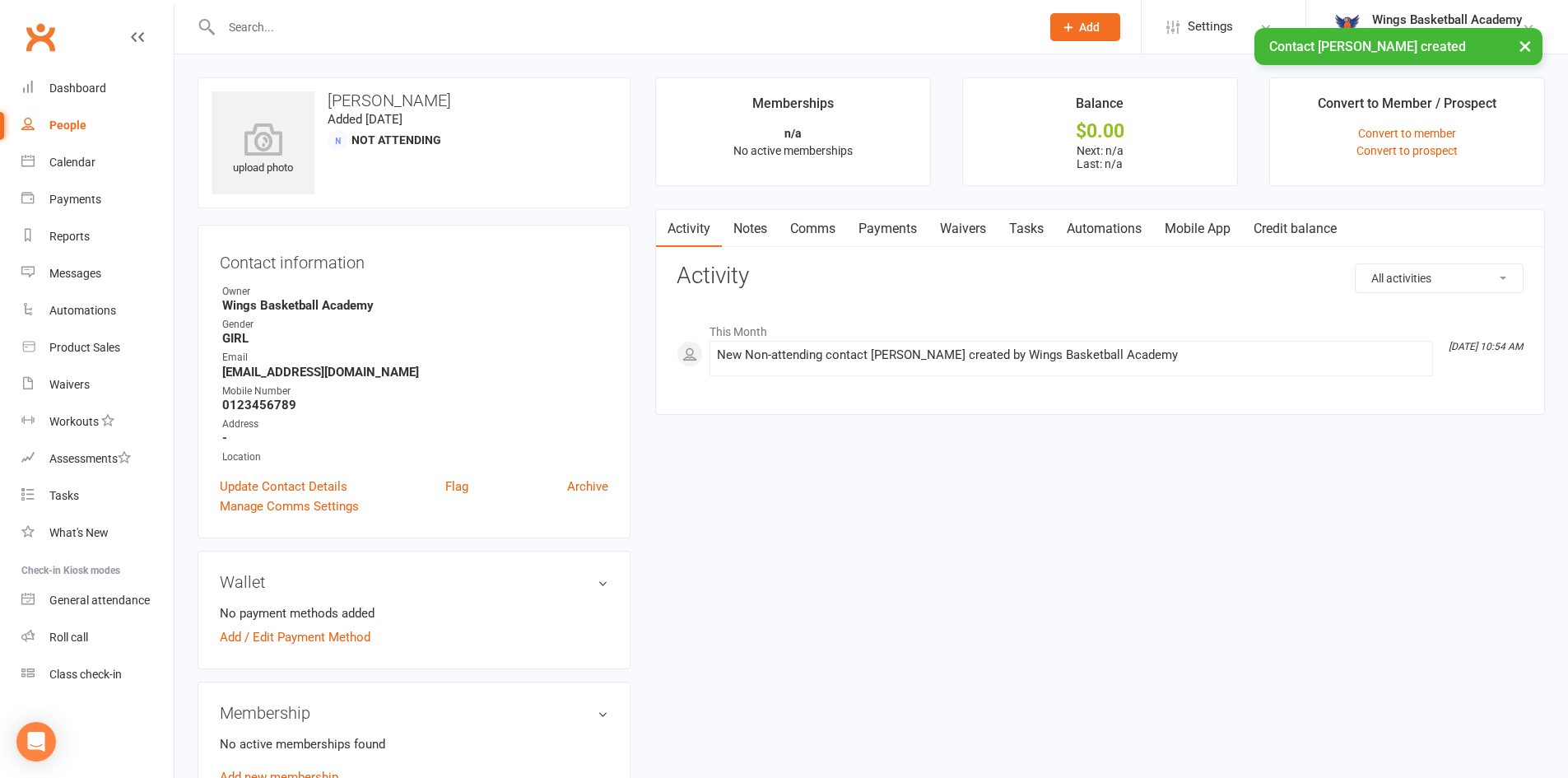
click at [816, 225] on link "Comms" at bounding box center [813, 228] width 69 height 38
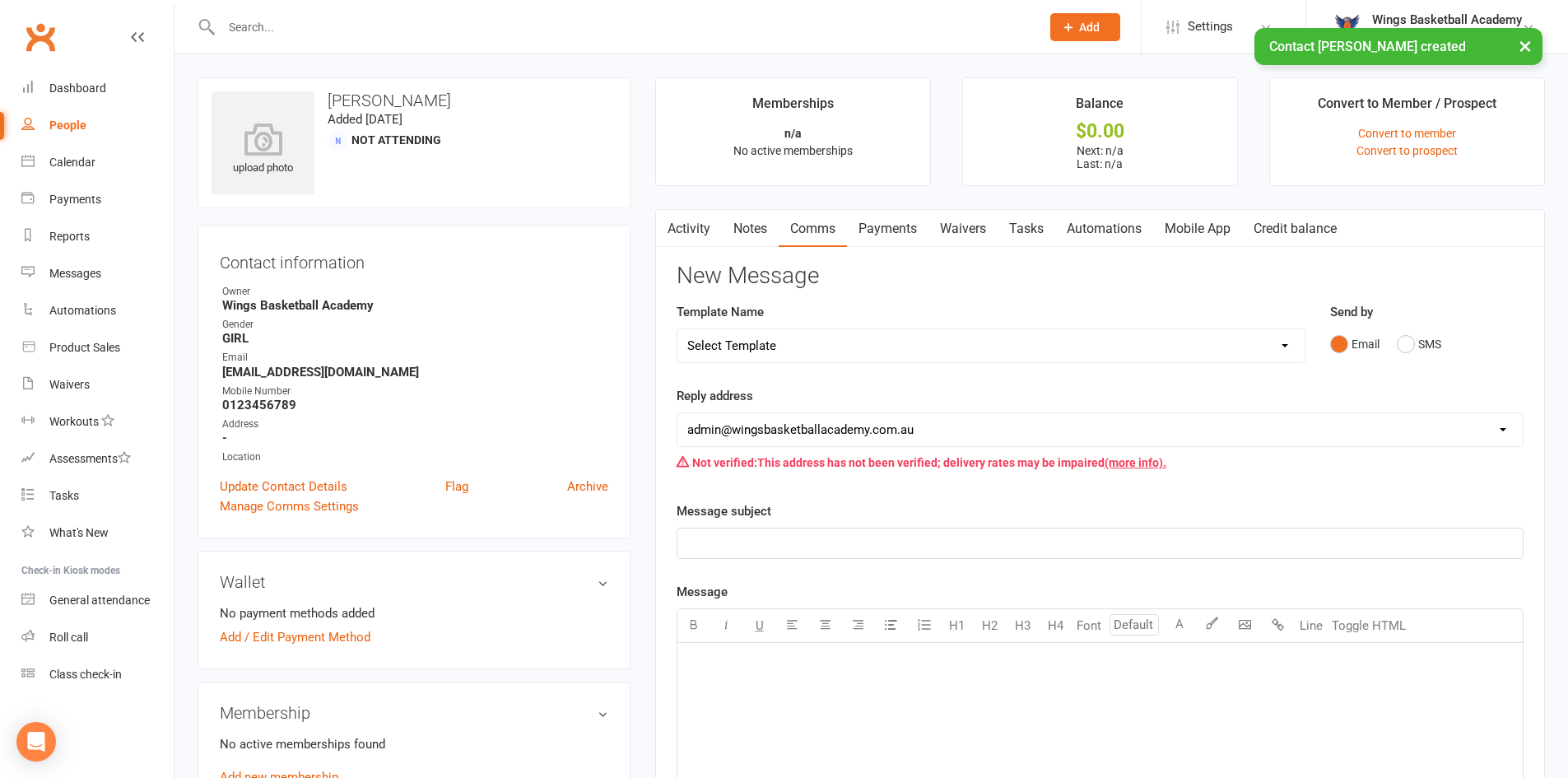
click at [840, 343] on select "Select Template [Email] 0 - COME & TRY [Email] 1 - UNIFORM ORDERING & SIZING [E…" at bounding box center [990, 345] width 627 height 33
select select "0"
click at [677, 329] on select "Select Template [Email] 0 - COME & TRY [Email] 1 - UNIFORM ORDERING & SIZING [E…" at bounding box center [990, 345] width 627 height 33
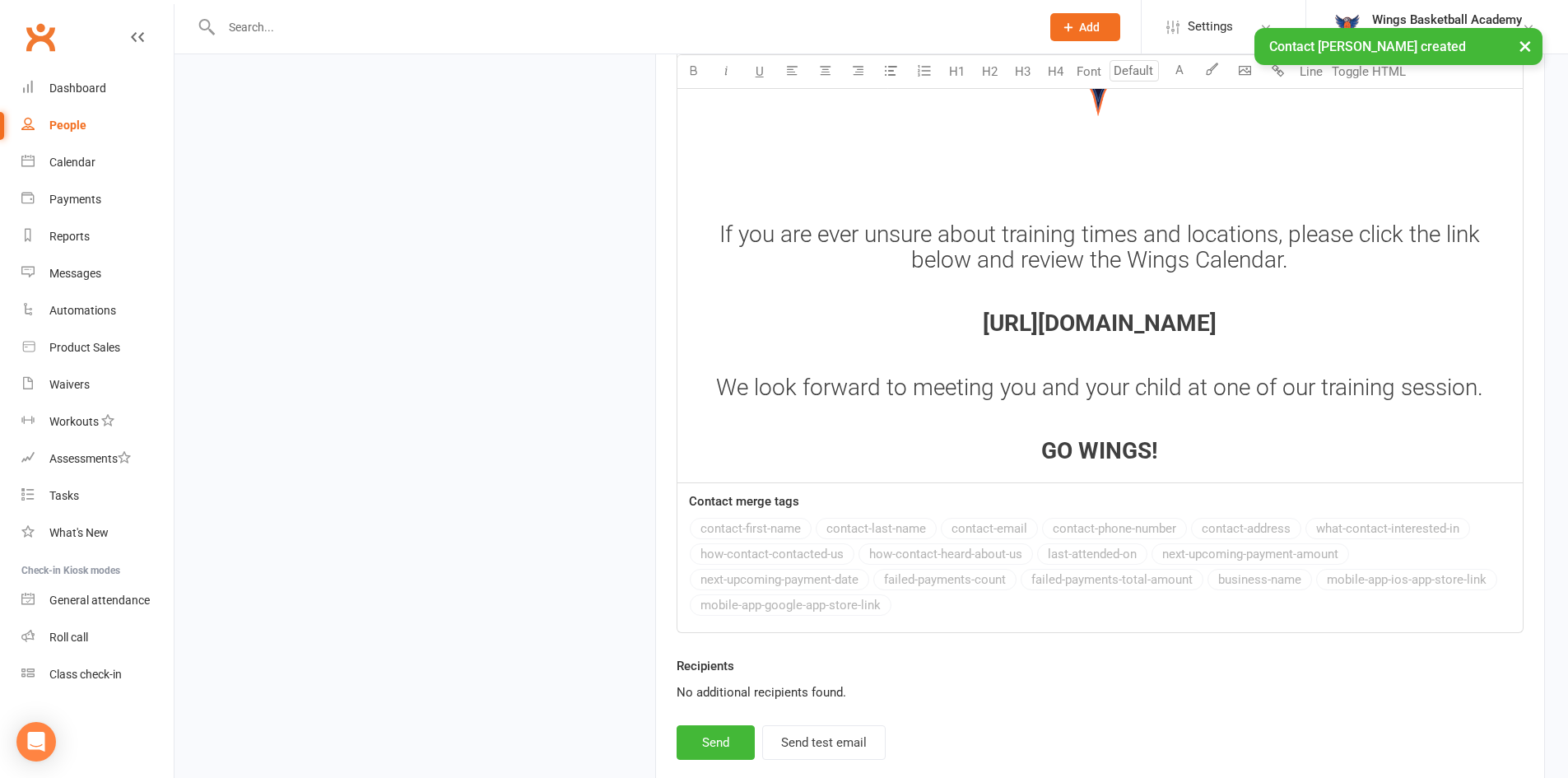
scroll to position [2186, 0]
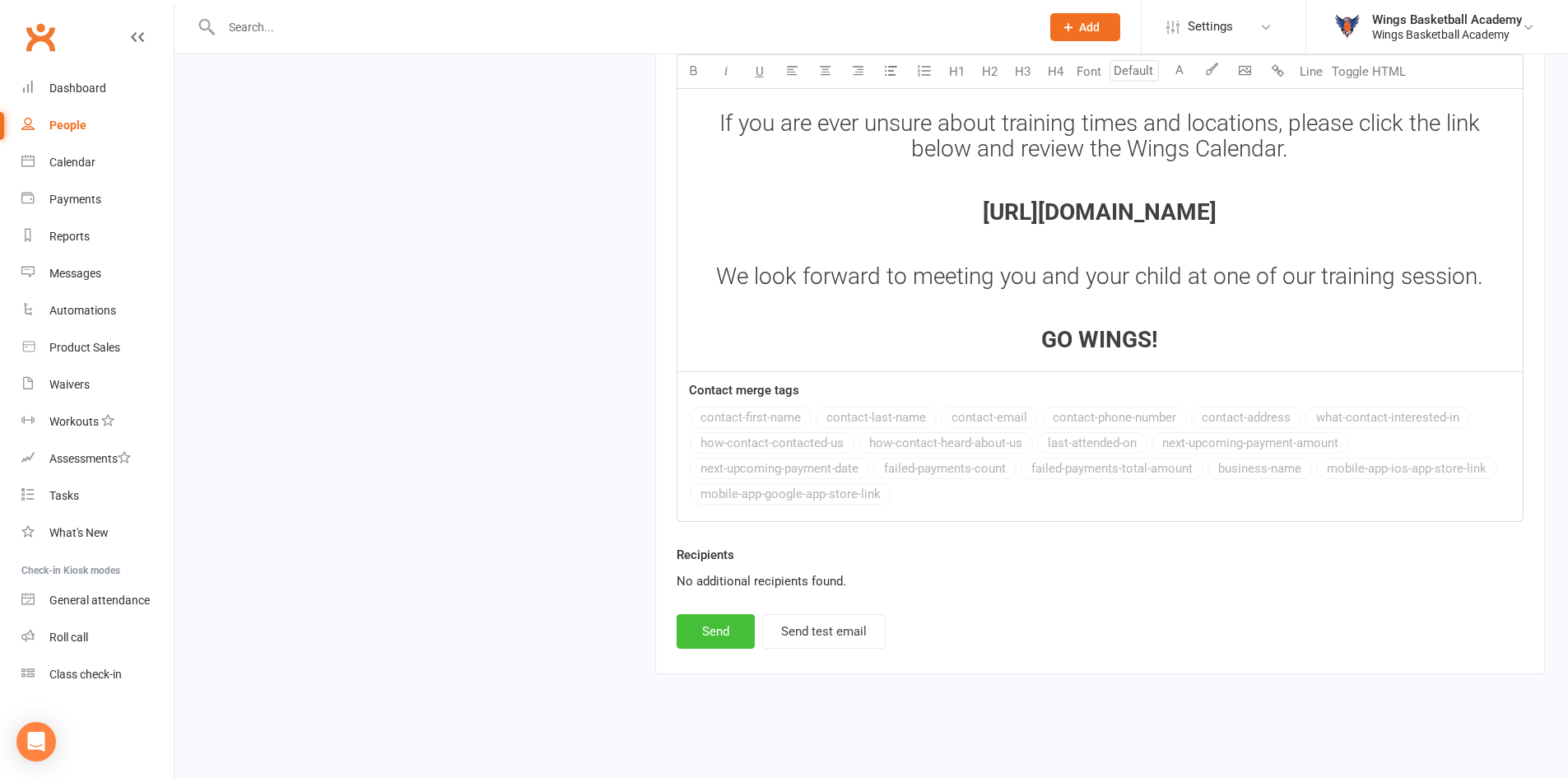
click at [699, 629] on button "Send" at bounding box center [715, 631] width 78 height 35
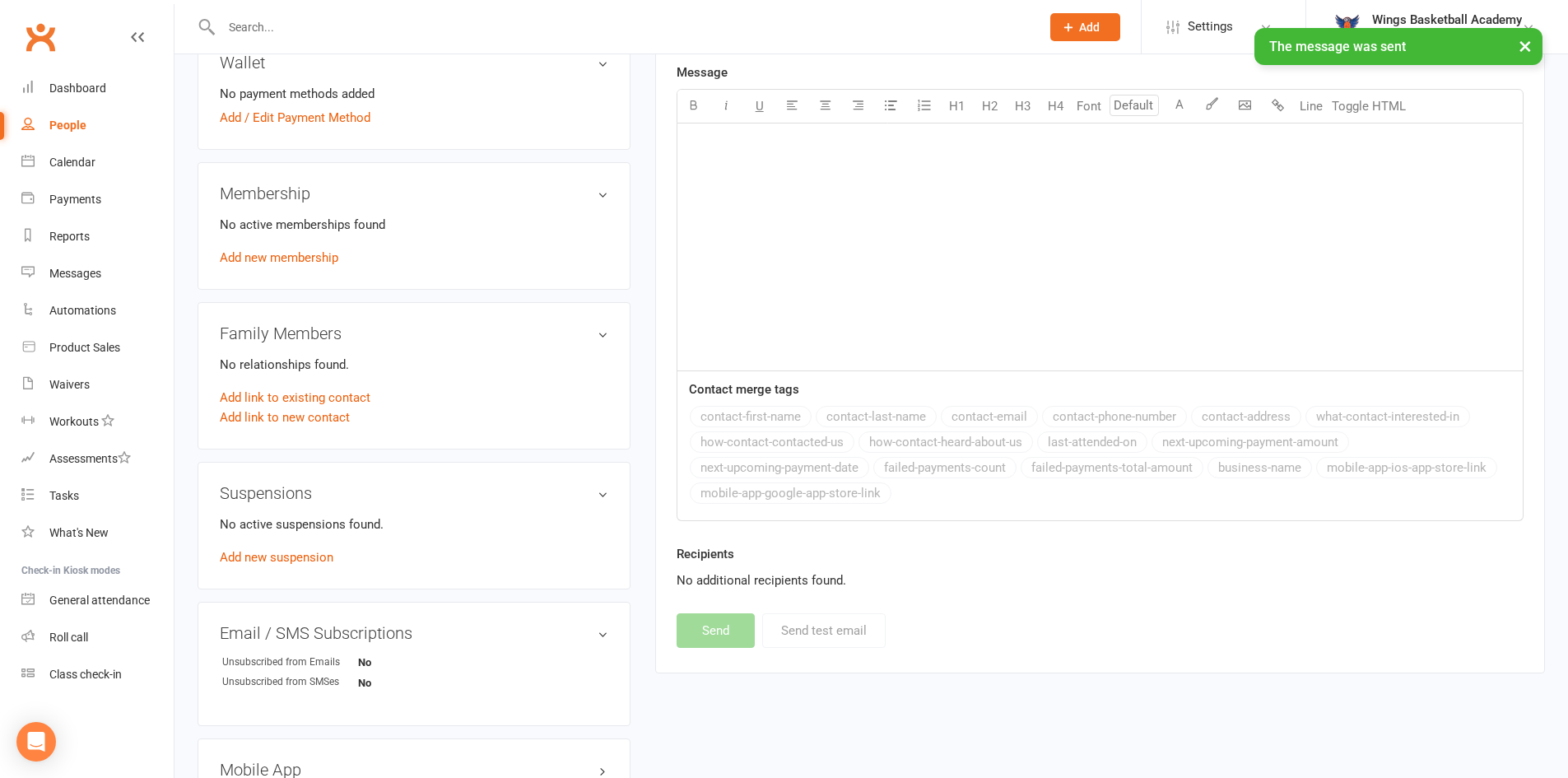
scroll to position [0, 0]
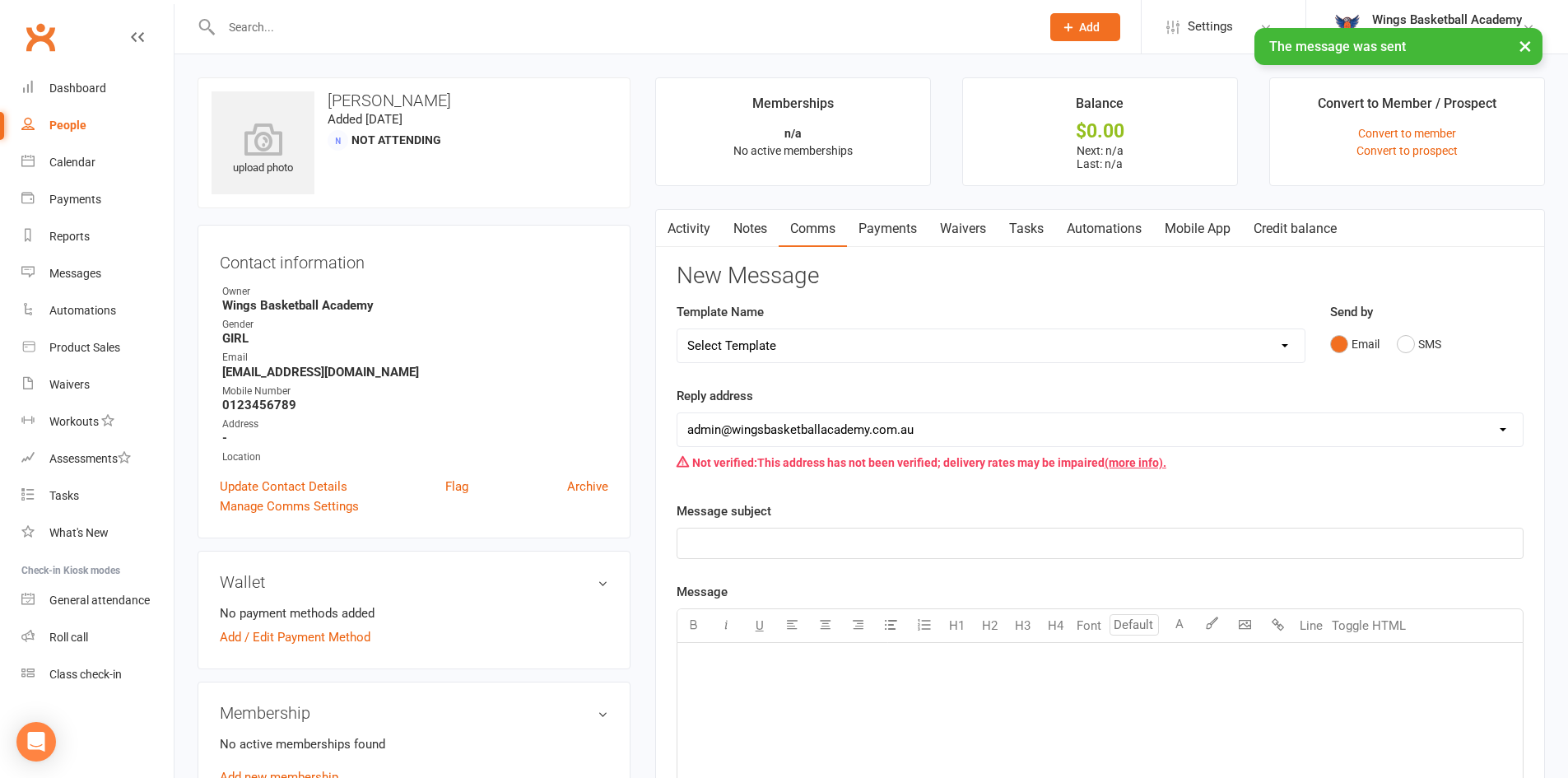
click at [819, 343] on select "Select Template [Email] 0 - COME & TRY [Email] 1 - UNIFORM ORDERING & SIZING [E…" at bounding box center [990, 345] width 627 height 33
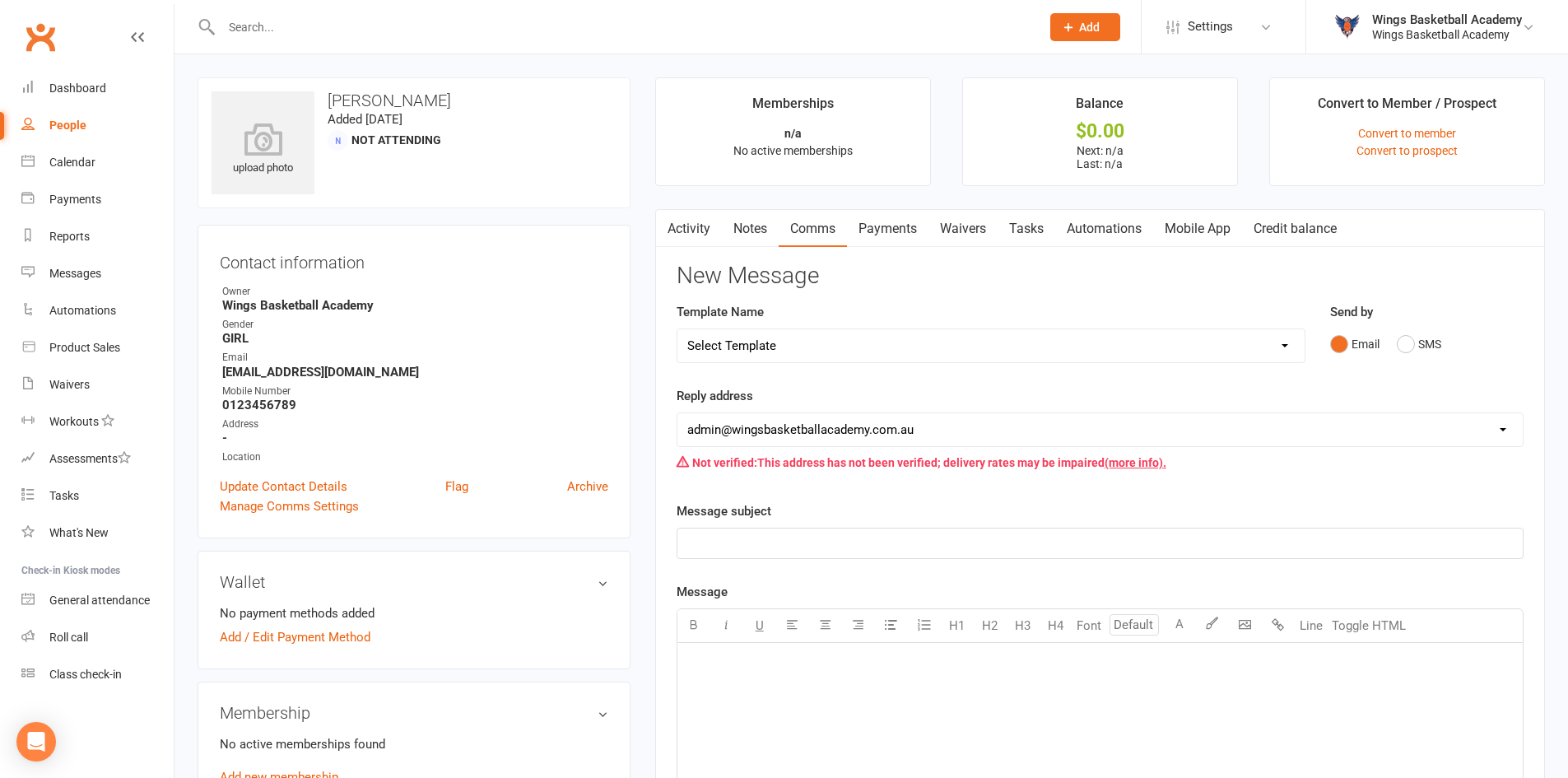
select select "25"
click at [677, 329] on select "Select Template [Email] 0 - COME & TRY [Email] 1 - UNIFORM ORDERING & SIZING [E…" at bounding box center [990, 345] width 627 height 33
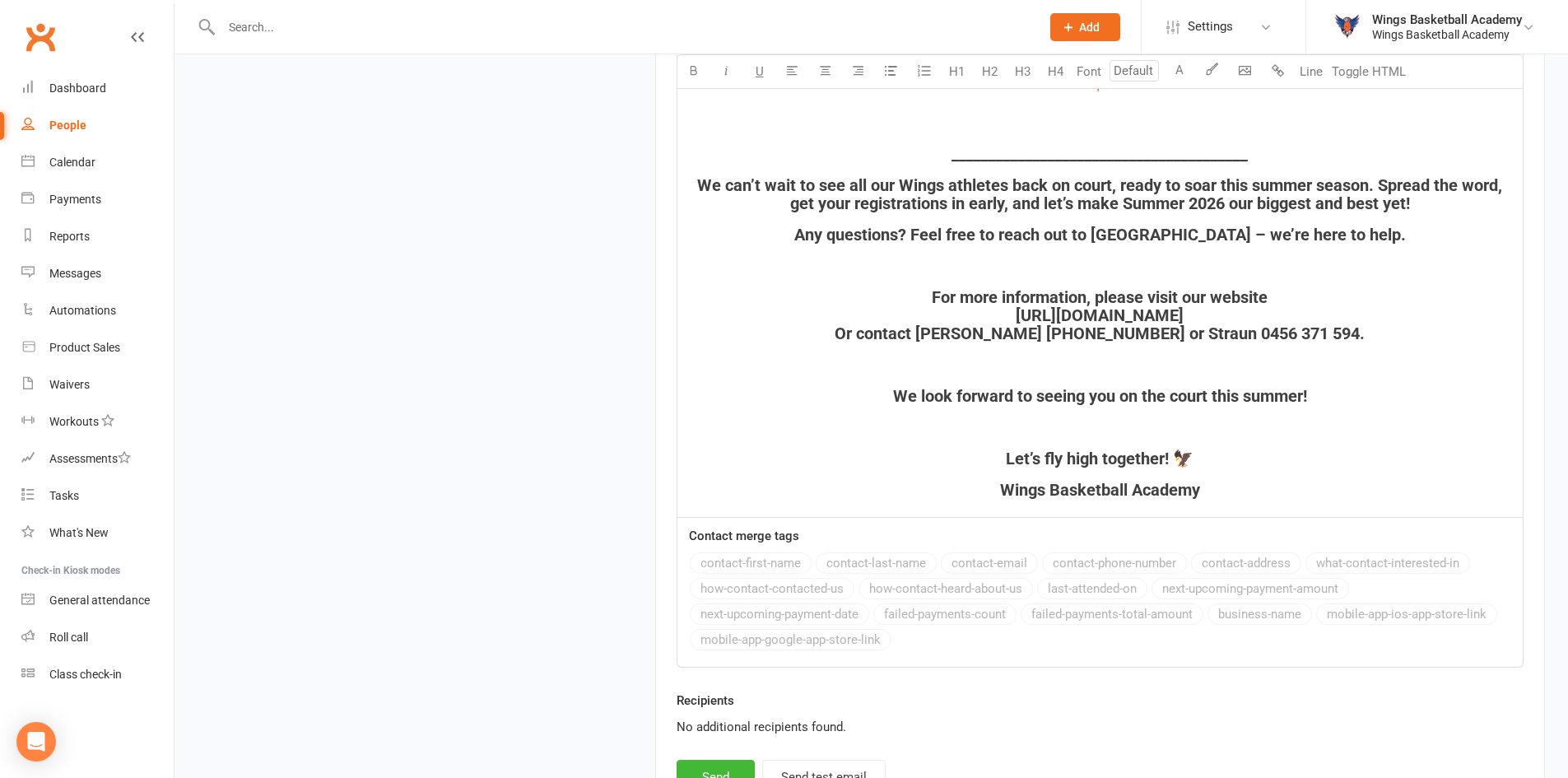
scroll to position [2321, 0]
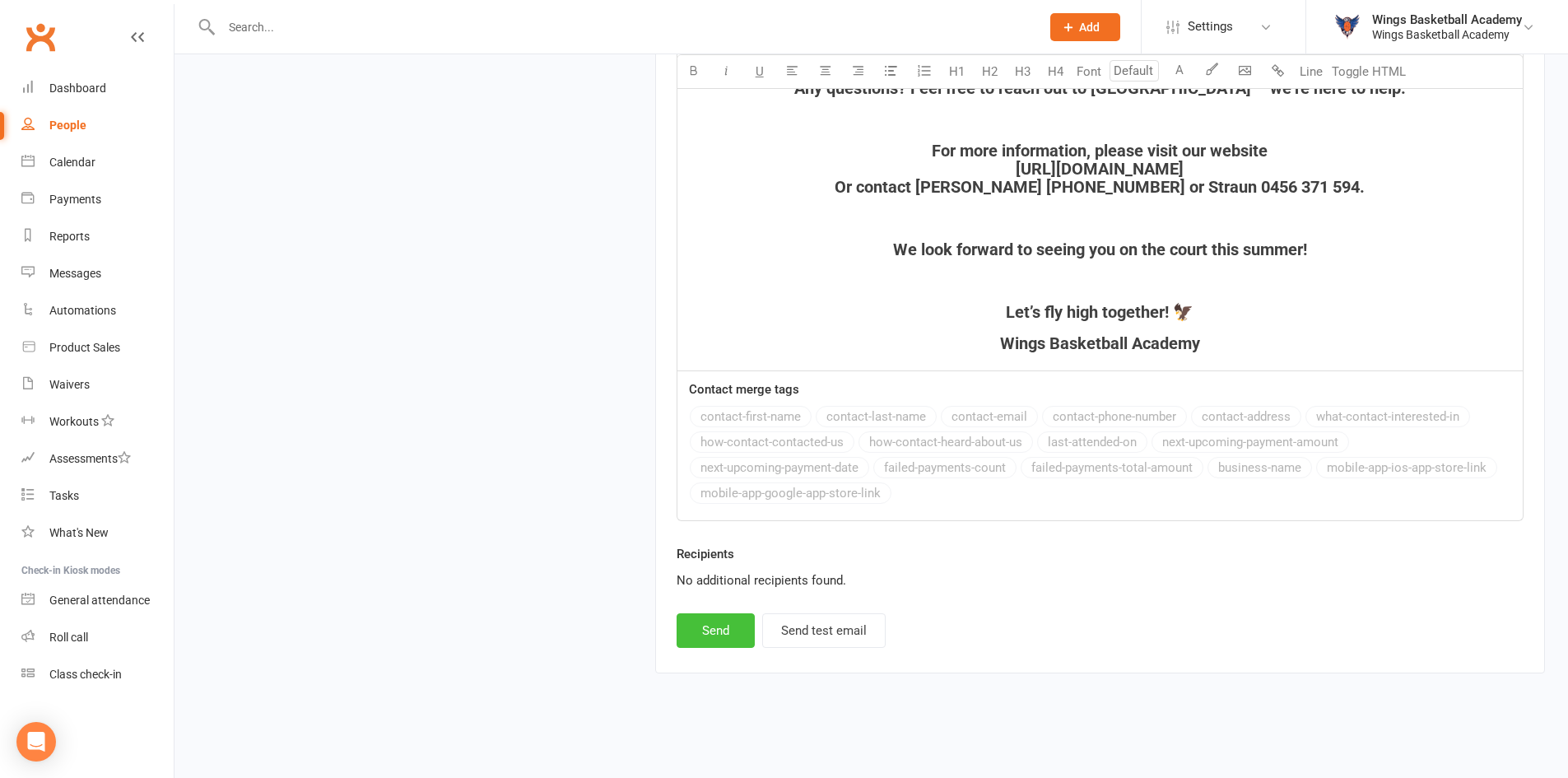
click at [721, 627] on button "Send" at bounding box center [715, 630] width 78 height 35
select select
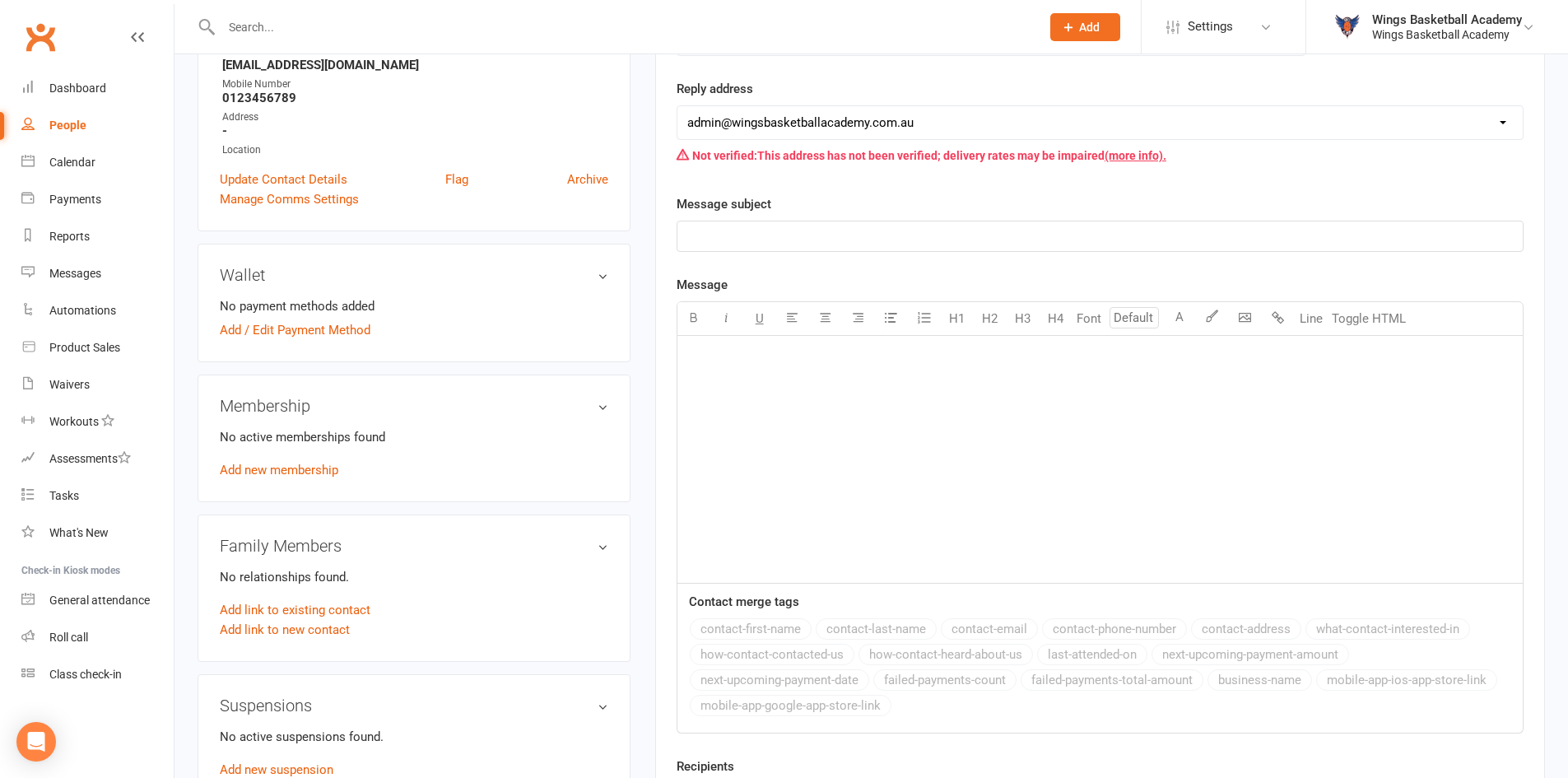
scroll to position [0, 0]
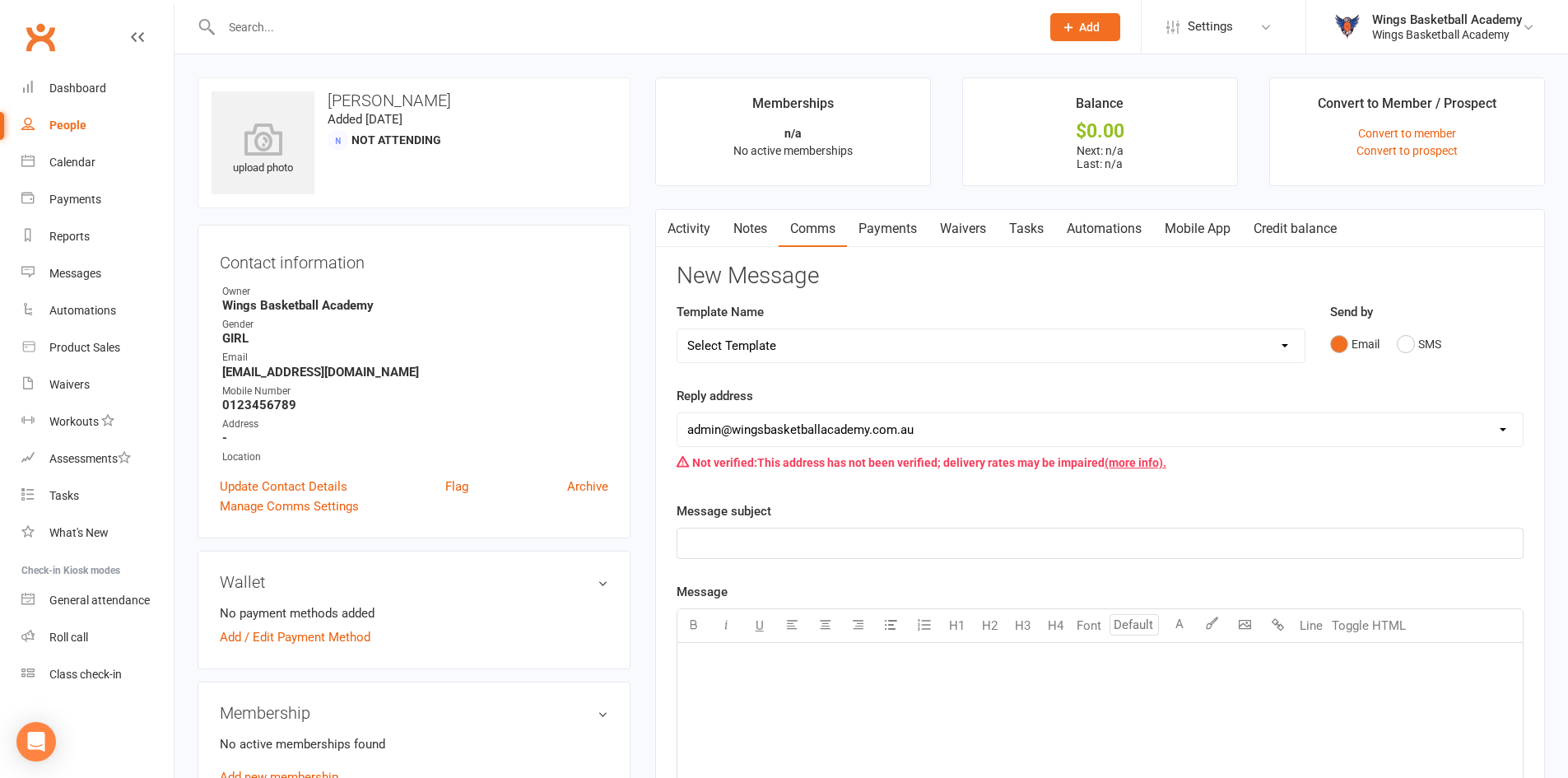
click at [319, 20] on input "text" at bounding box center [622, 26] width 812 height 23
paste input "Bodhi"
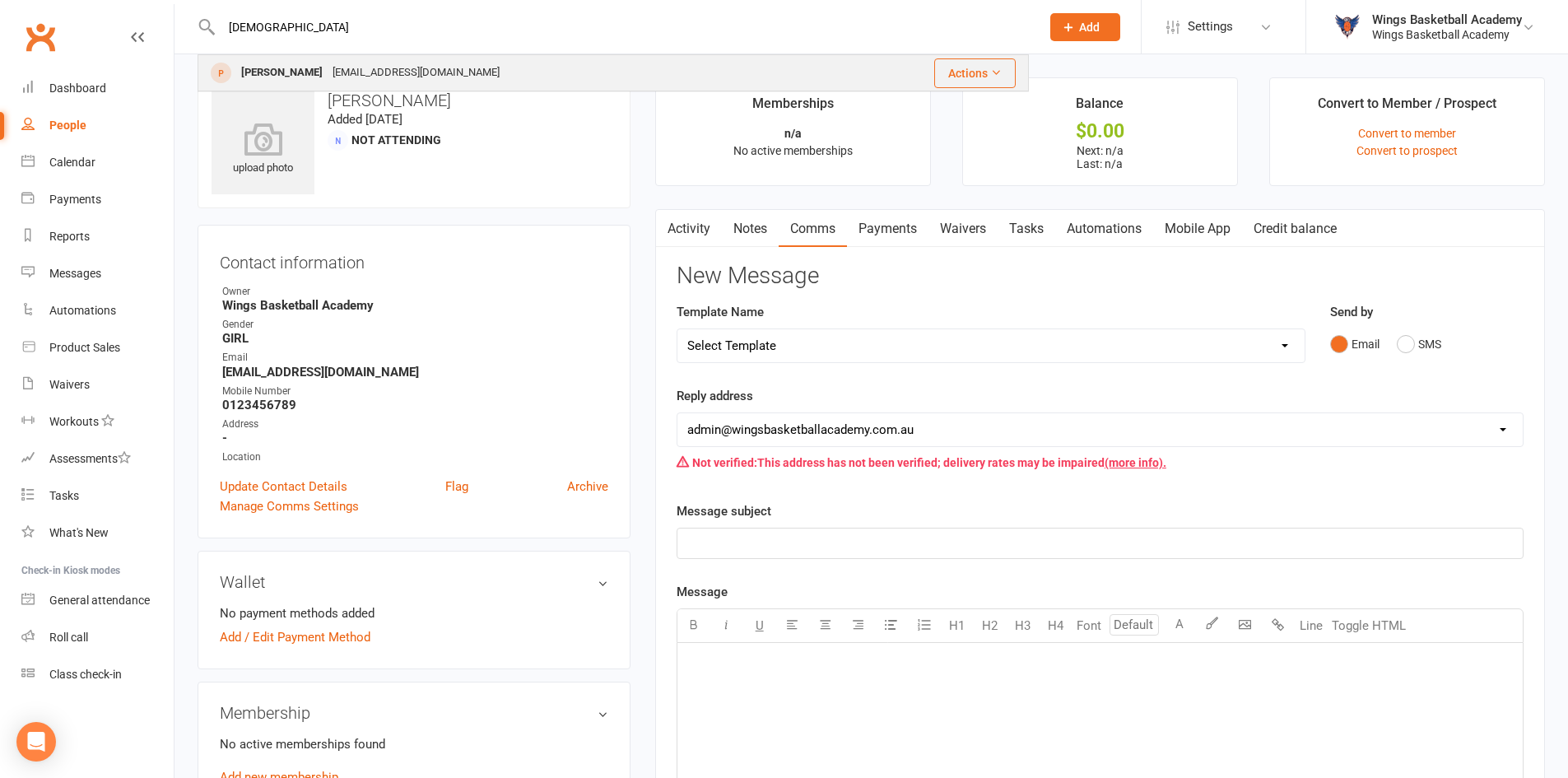
type input "Bodhi"
click at [300, 74] on div "Bodhi Heath" at bounding box center [282, 73] width 92 height 24
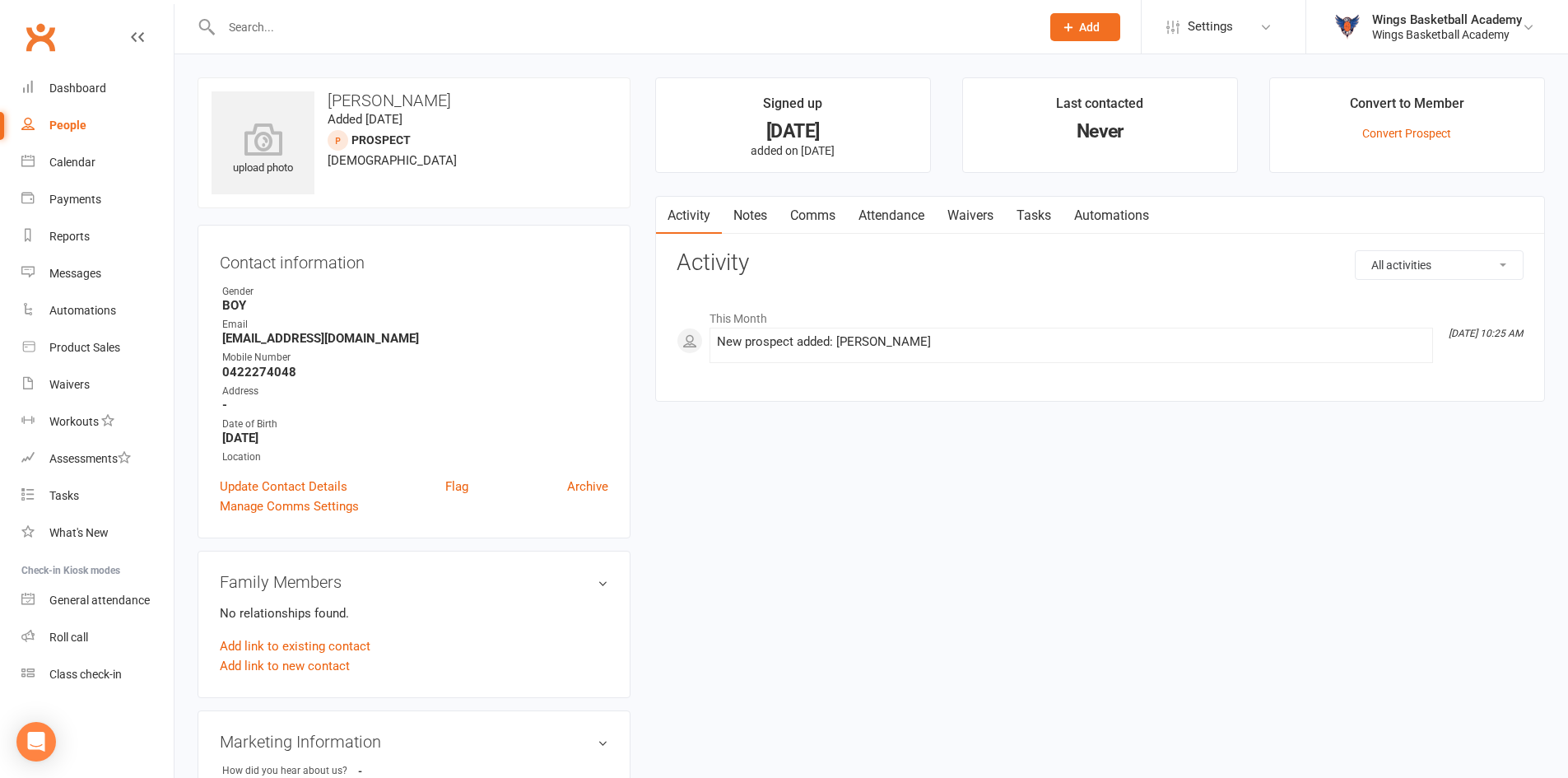
click at [825, 218] on link "Comms" at bounding box center [813, 215] width 69 height 38
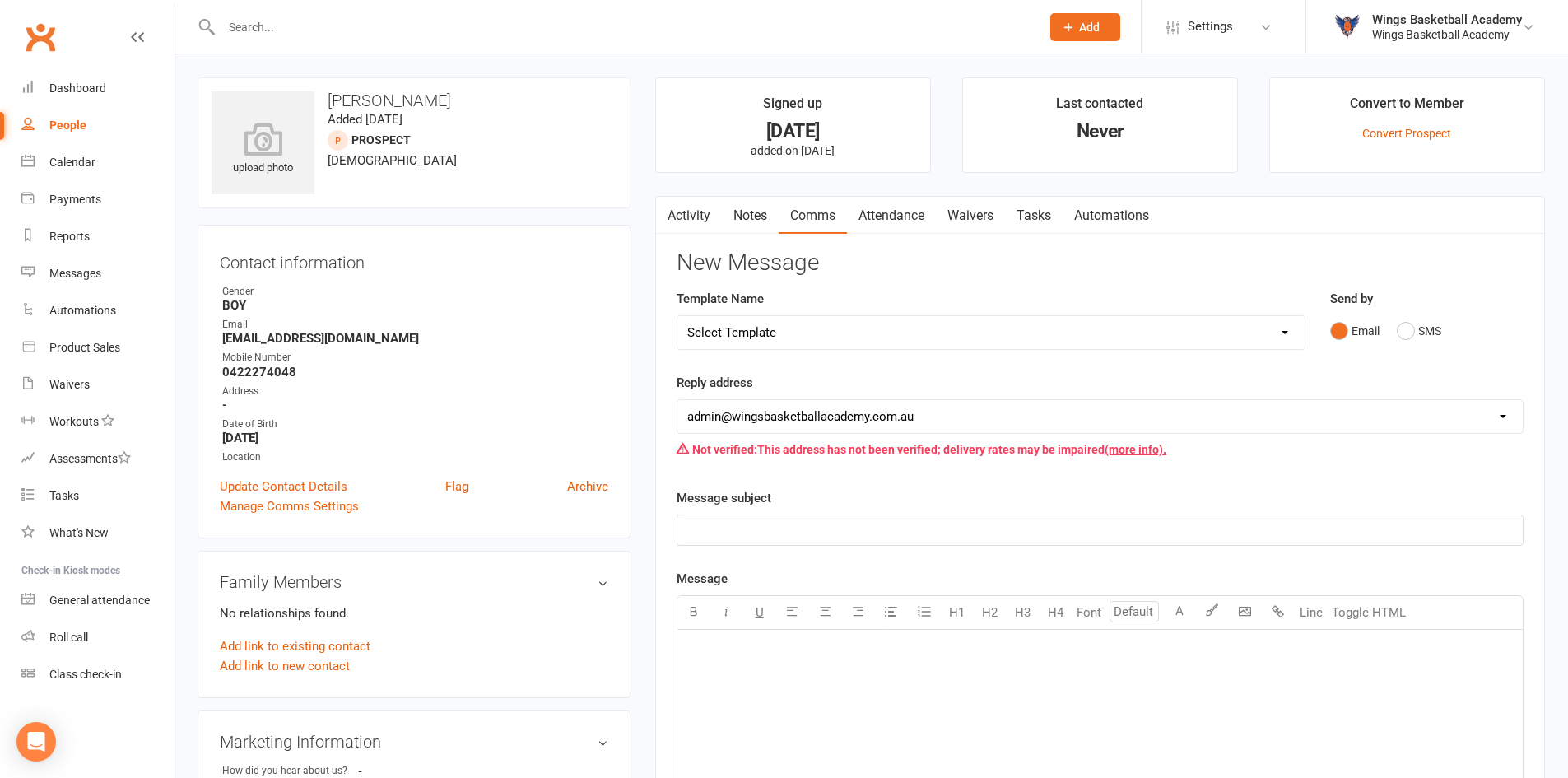
click at [815, 336] on select "Select Template [Email] 0 - COME & TRY [Email] 1 - UNIFORM ORDERING & SIZING [E…" at bounding box center [990, 332] width 627 height 33
select select "0"
click at [677, 316] on select "Select Template [Email] 0 - COME & TRY [Email] 1 - UNIFORM ORDERING & SIZING [E…" at bounding box center [990, 332] width 627 height 33
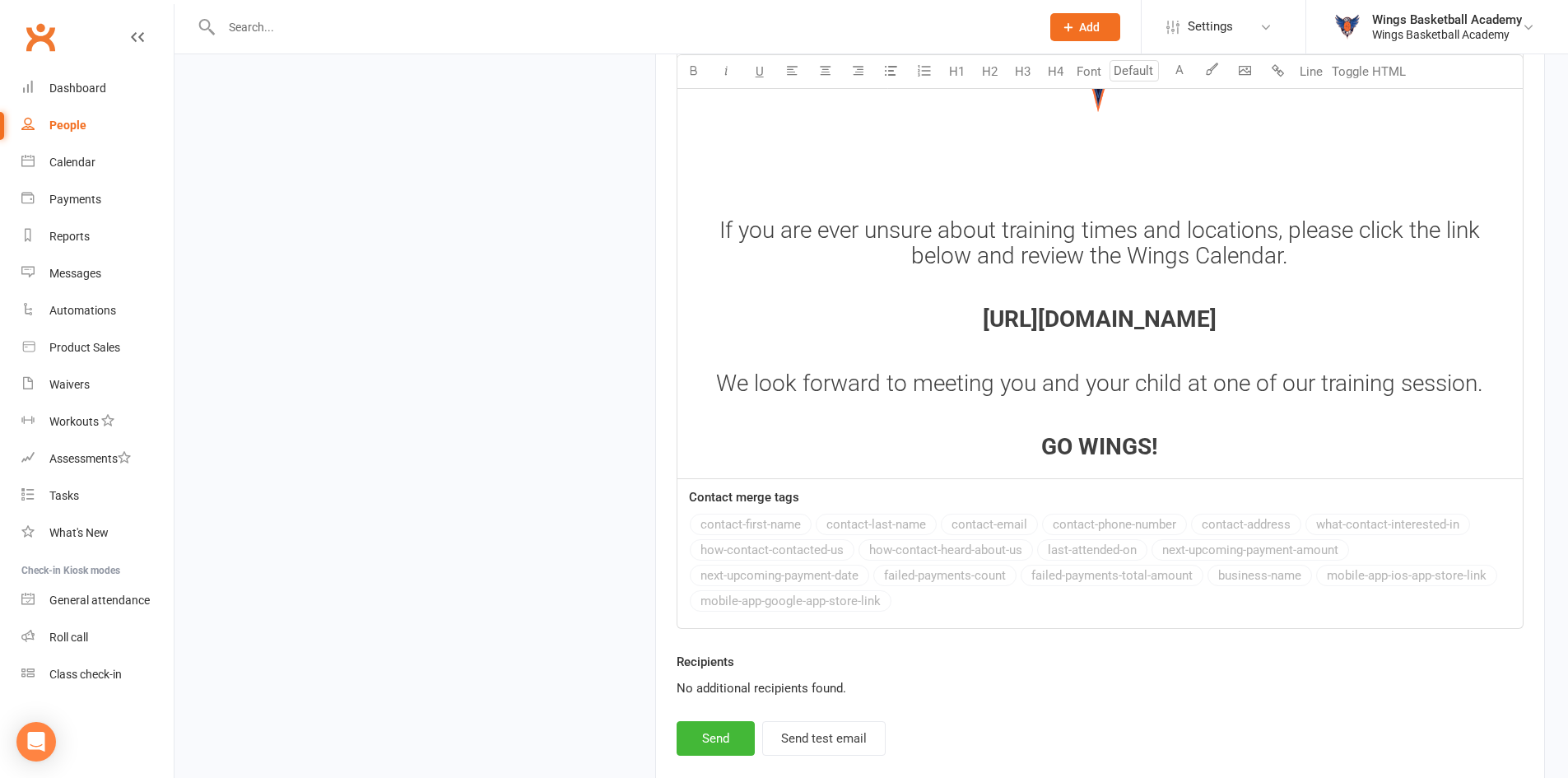
scroll to position [2173, 0]
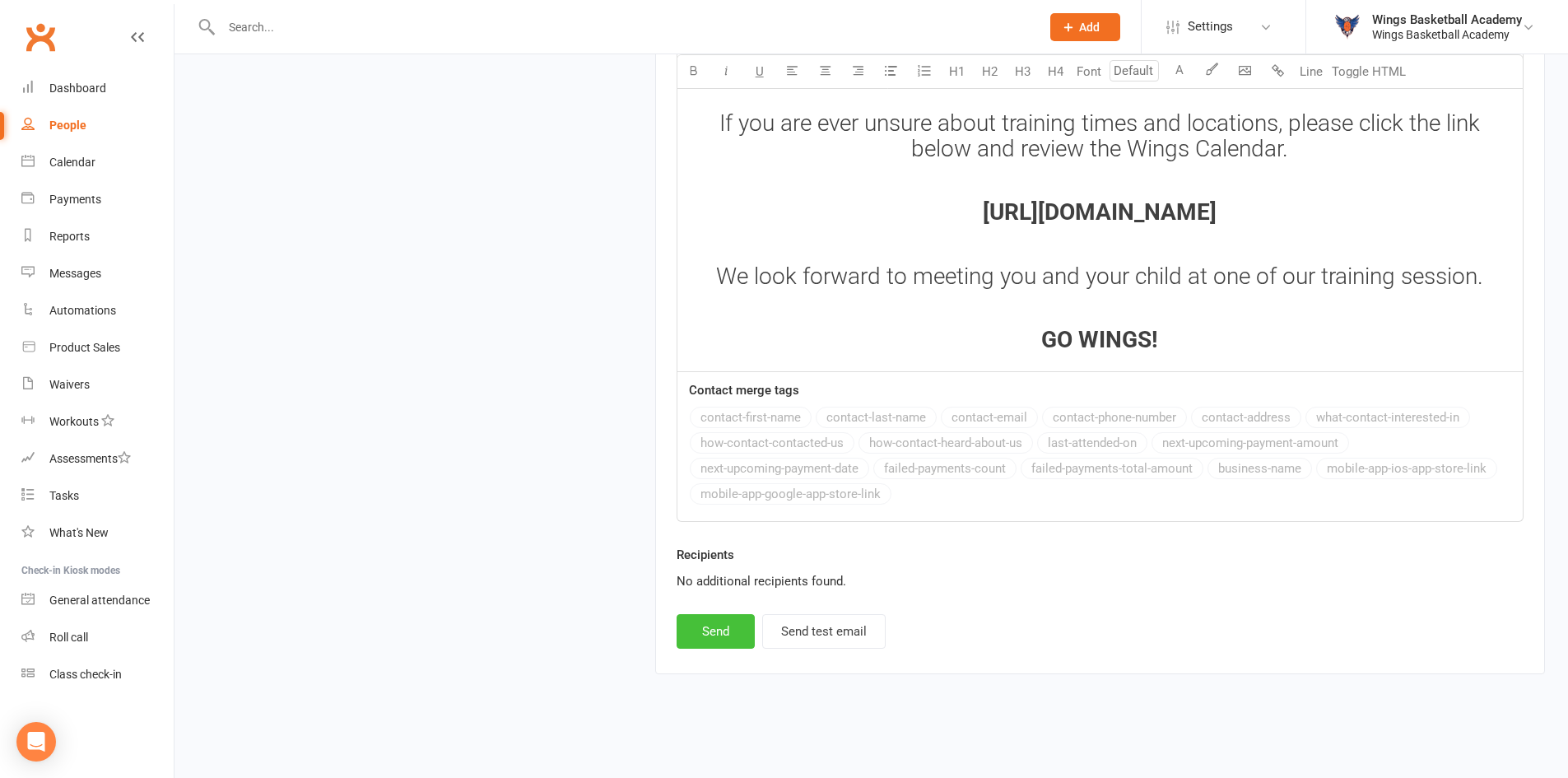
click at [705, 630] on button "Send" at bounding box center [715, 631] width 78 height 35
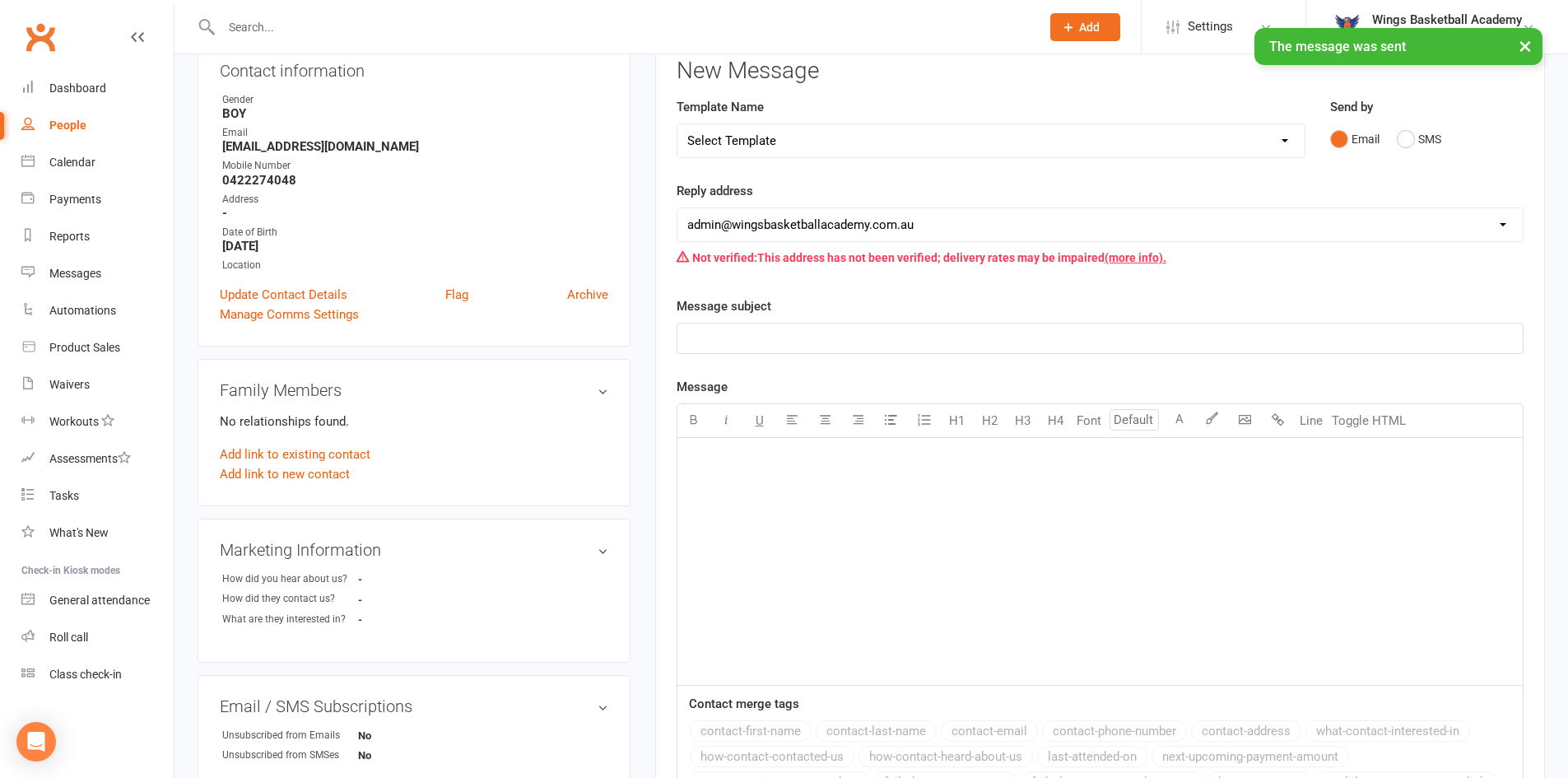
scroll to position [0, 0]
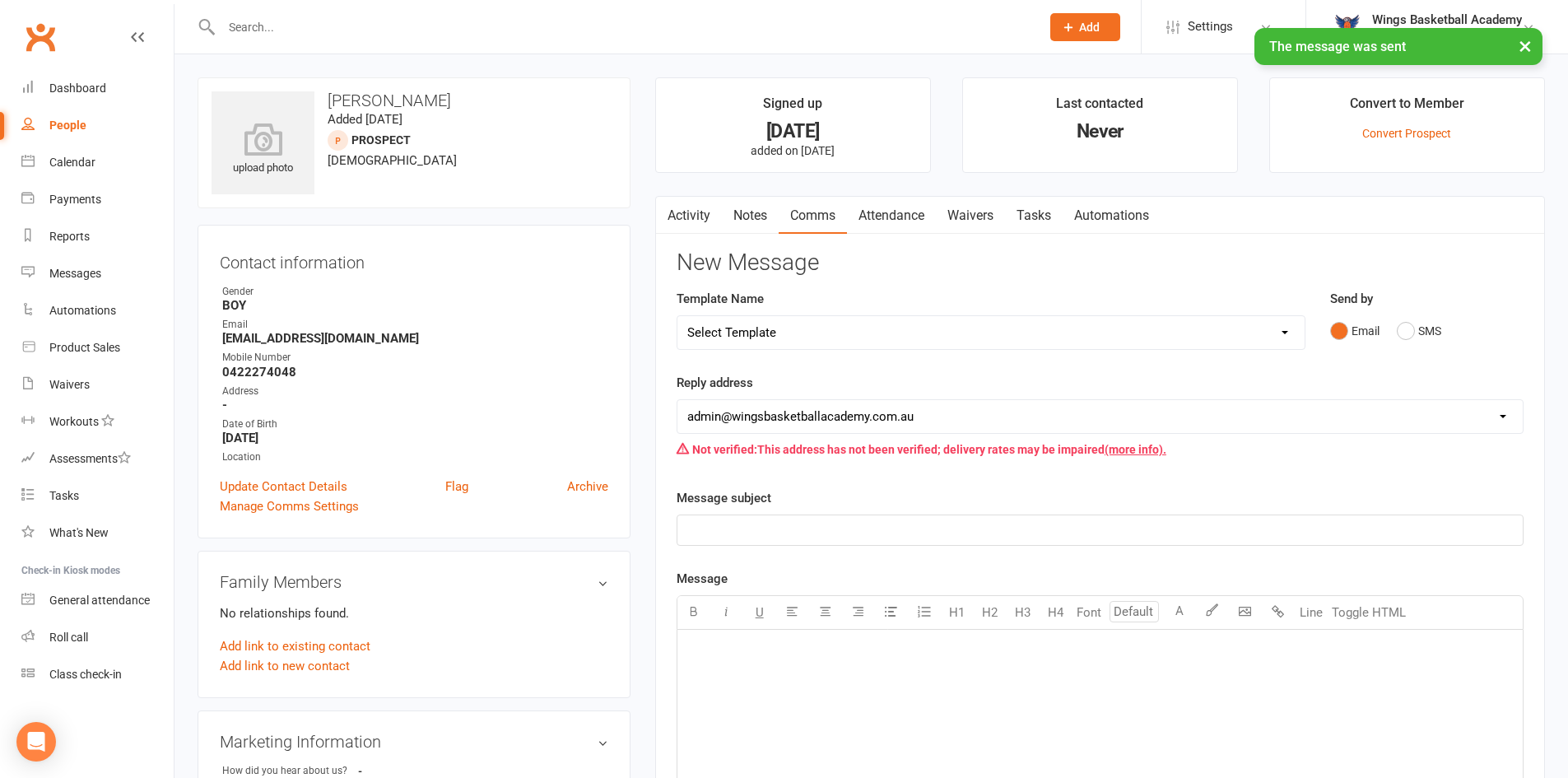
click at [826, 339] on select "Select Template [Email] 0 - COME & TRY [Email] 1 - UNIFORM ORDERING & SIZING [E…" at bounding box center [990, 332] width 627 height 33
select select "25"
click at [677, 316] on select "Select Template [Email] 0 - COME & TRY [Email] 1 - UNIFORM ORDERING & SIZING [E…" at bounding box center [990, 332] width 627 height 33
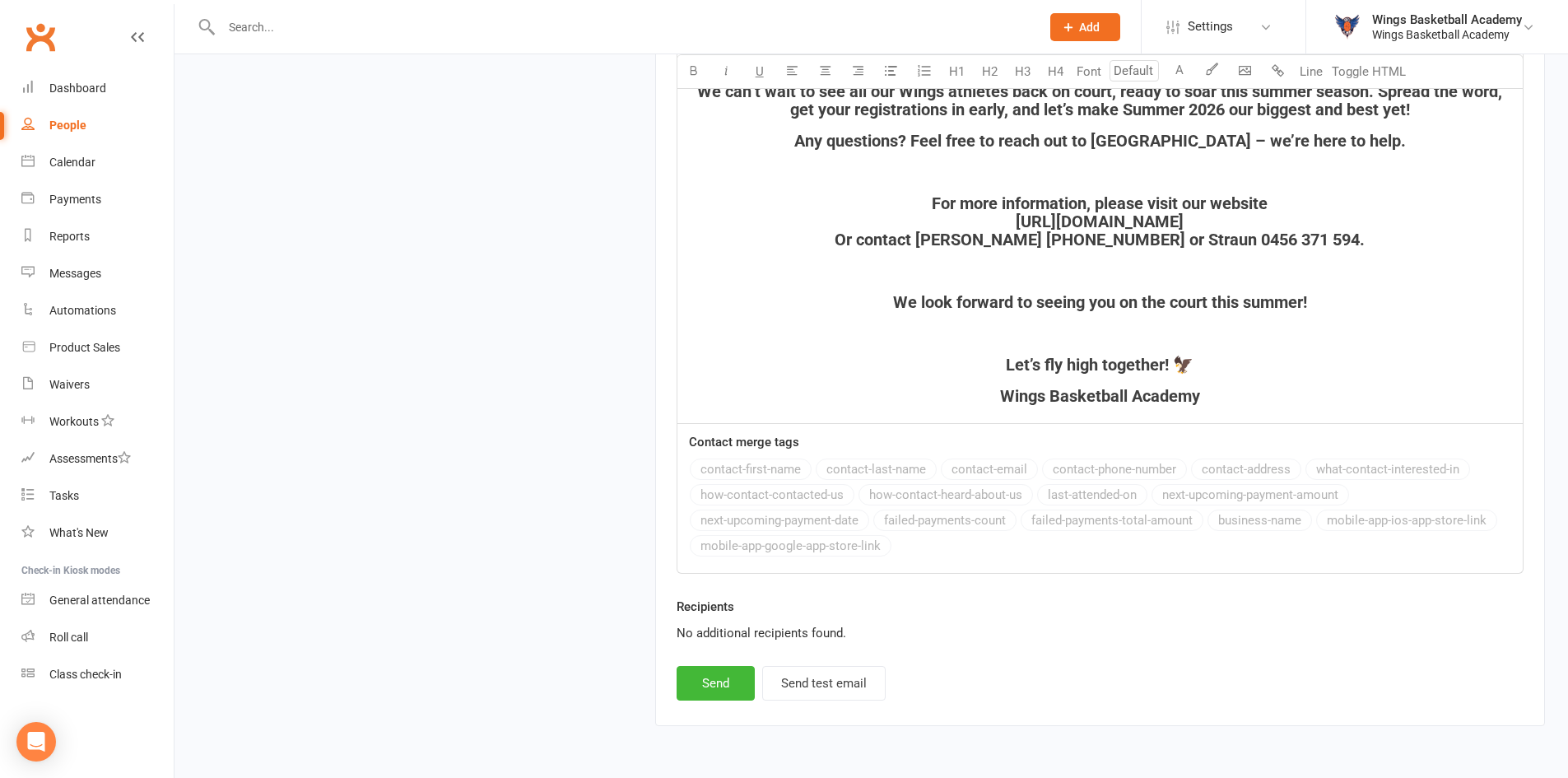
scroll to position [2309, 0]
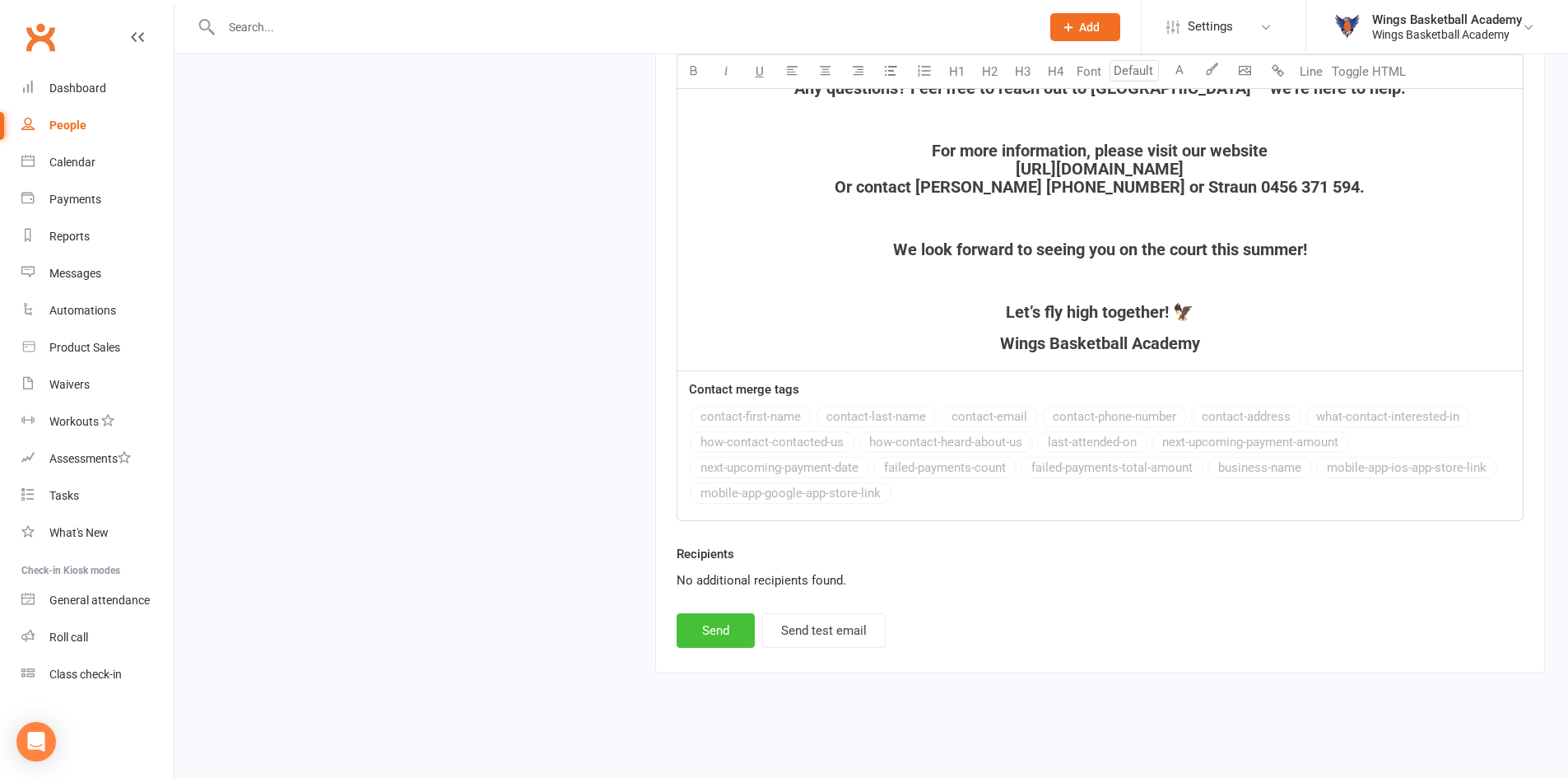
click at [714, 629] on button "Send" at bounding box center [715, 630] width 78 height 35
select select
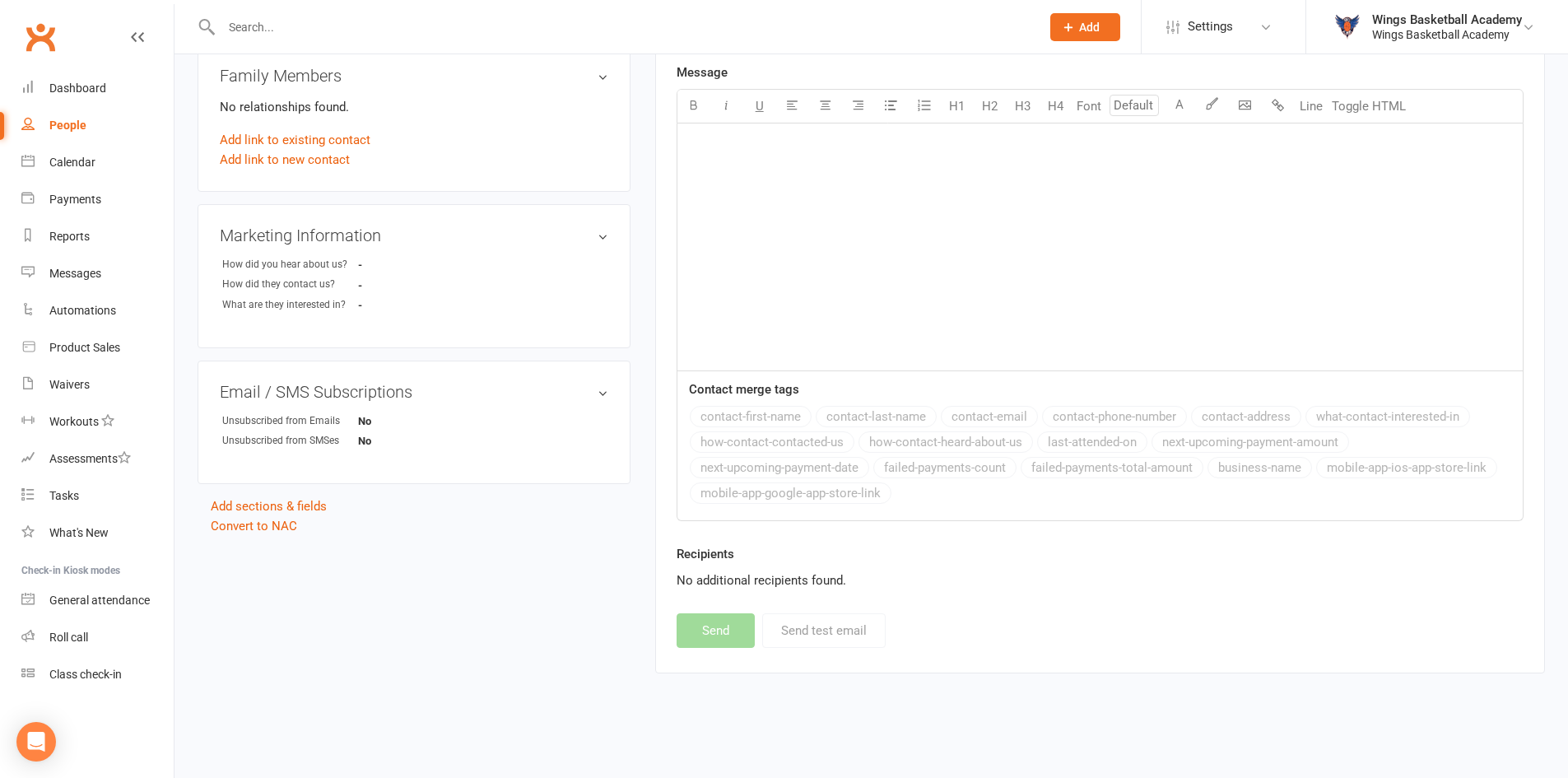
click at [339, 34] on input "text" at bounding box center [622, 26] width 812 height 23
paste input "lindsay.esther.mail@gmail.com"
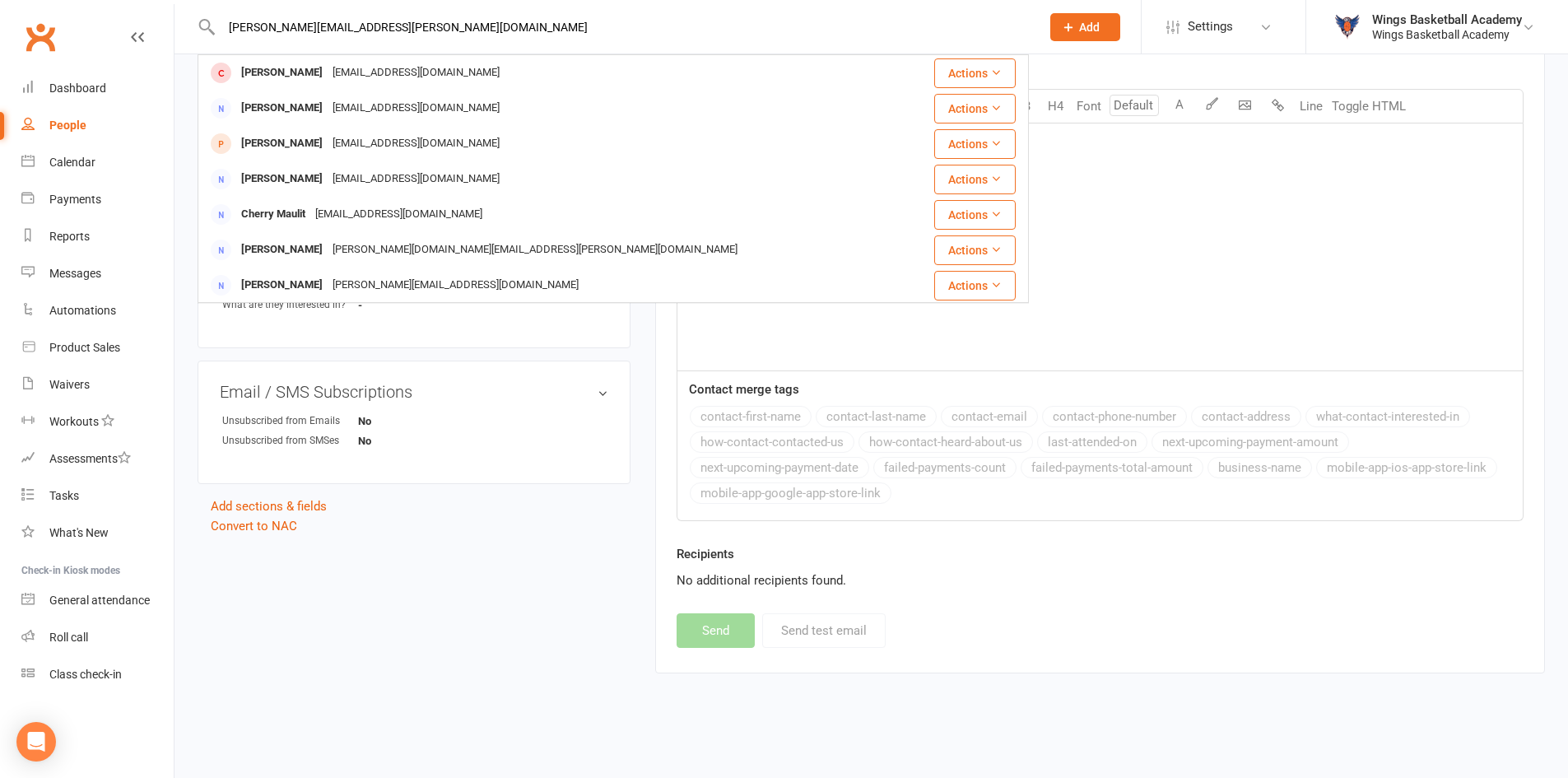
type input "lindsay.esther.mail@gmail.com"
click at [1081, 22] on span "Add" at bounding box center [1089, 27] width 20 height 14
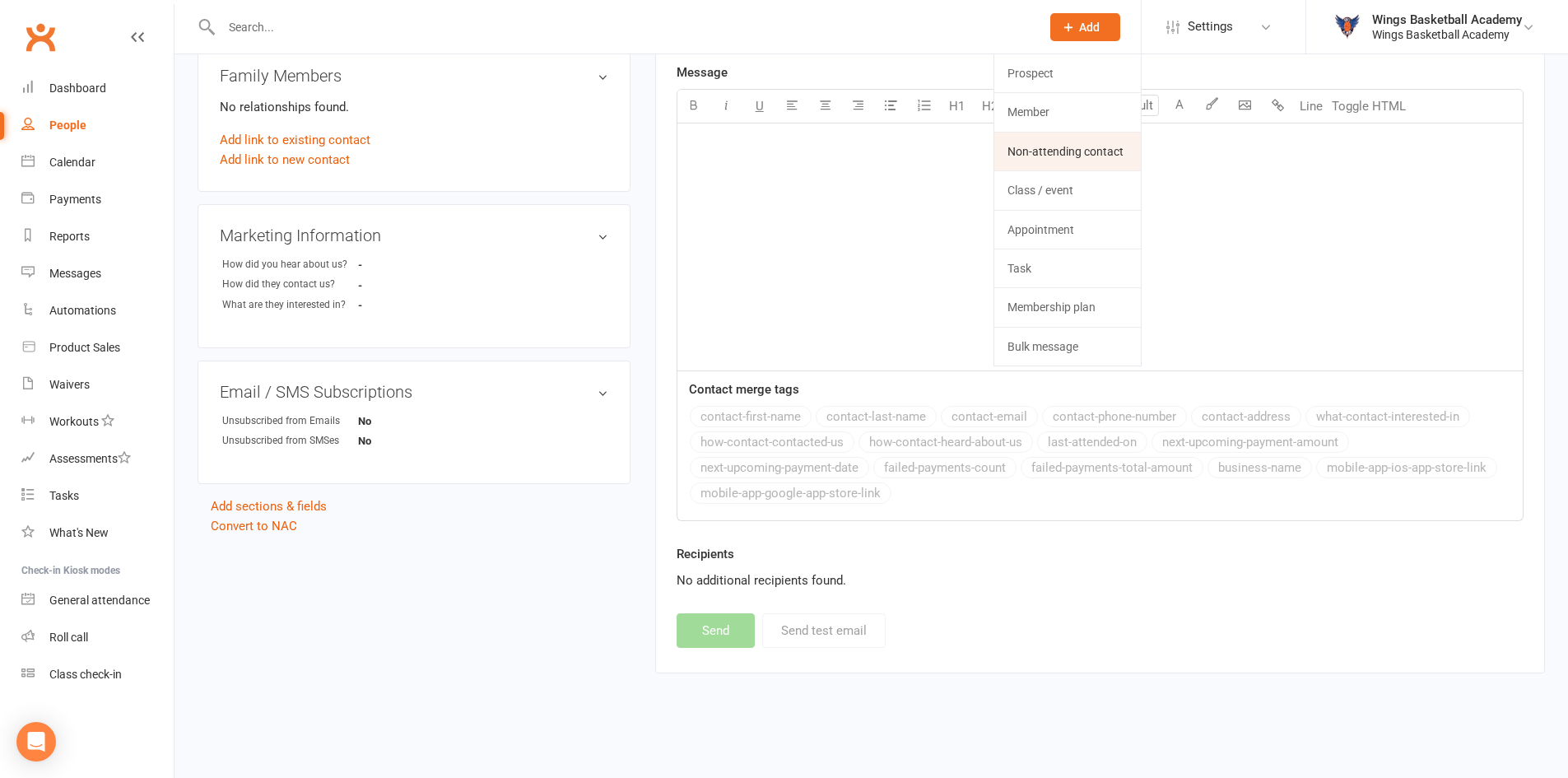
click at [1029, 143] on link "Non-attending contact" at bounding box center [1067, 151] width 147 height 38
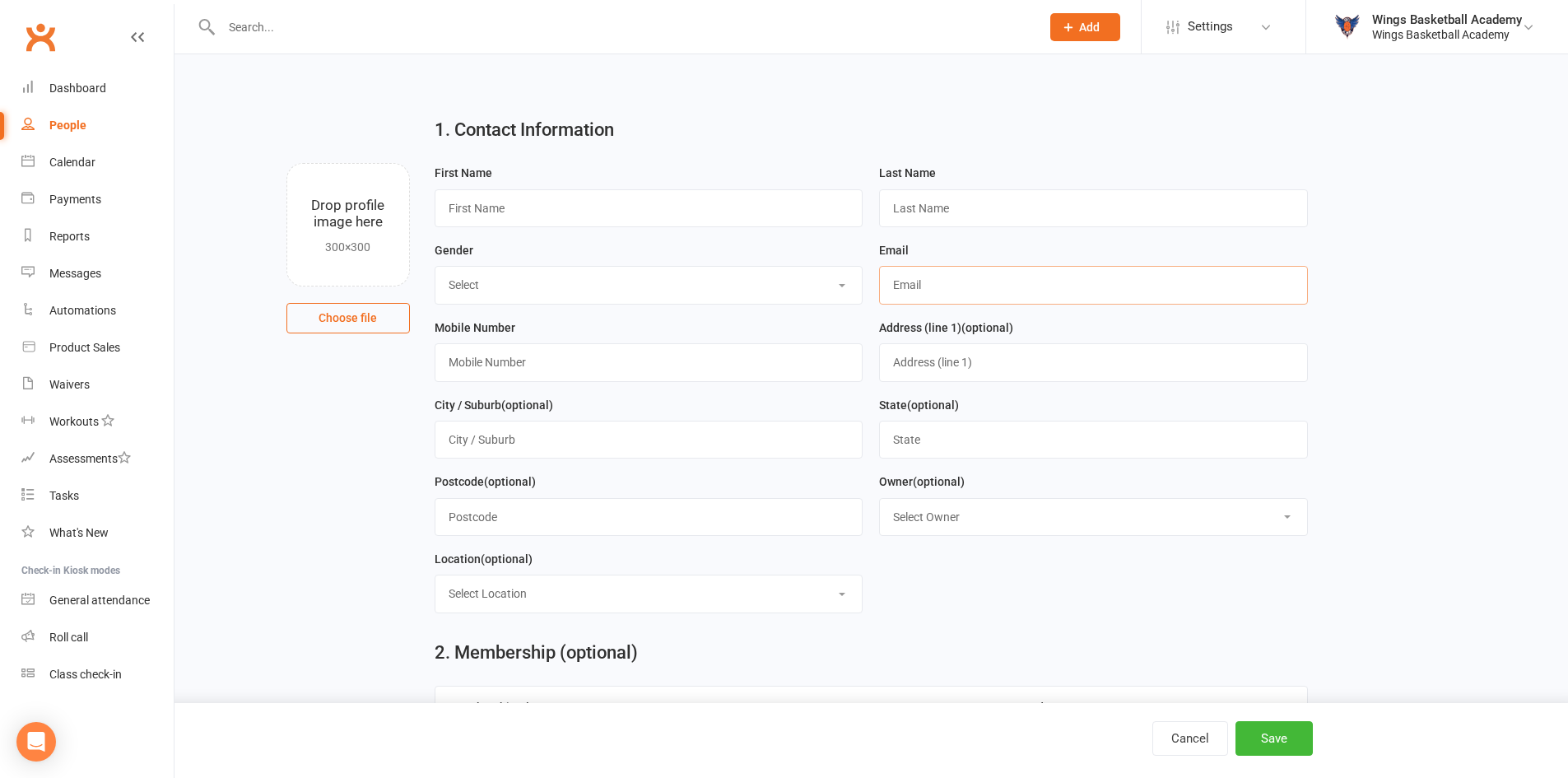
click at [923, 281] on input "text" at bounding box center [1093, 284] width 428 height 38
paste input "lindsay.esther.mail@gmail.com"
type input "lindsay.esther.mail@gmail.com"
click at [535, 215] on input "text" at bounding box center [648, 208] width 428 height 38
type input "Esther"
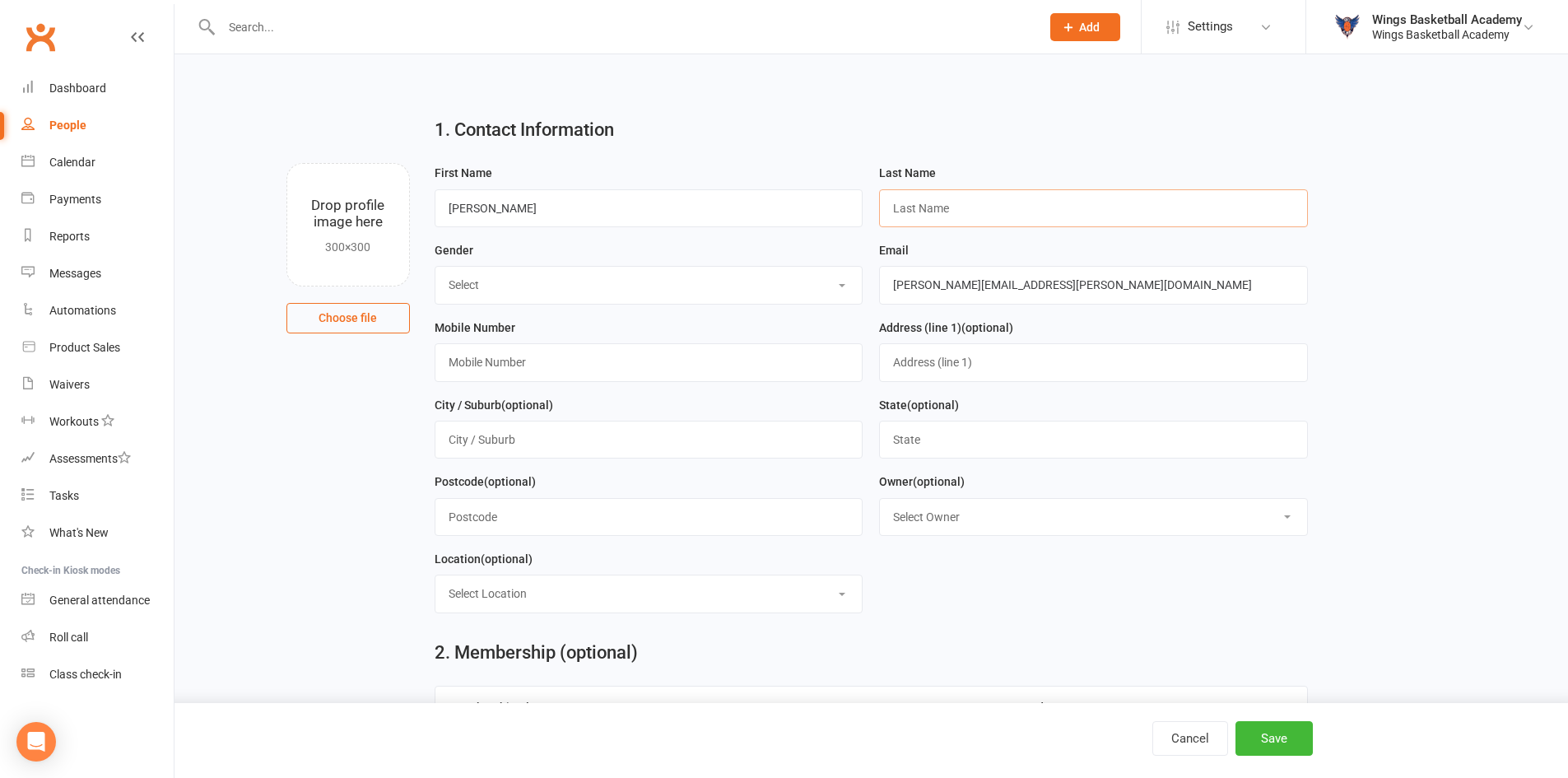
click at [943, 211] on input "text" at bounding box center [1093, 208] width 428 height 38
type input "Lindsay"
click at [569, 283] on select "Select BOY GIRL" at bounding box center [648, 284] width 427 height 36
select select "BOY"
click at [435, 268] on select "Select BOY GIRL" at bounding box center [648, 284] width 427 height 36
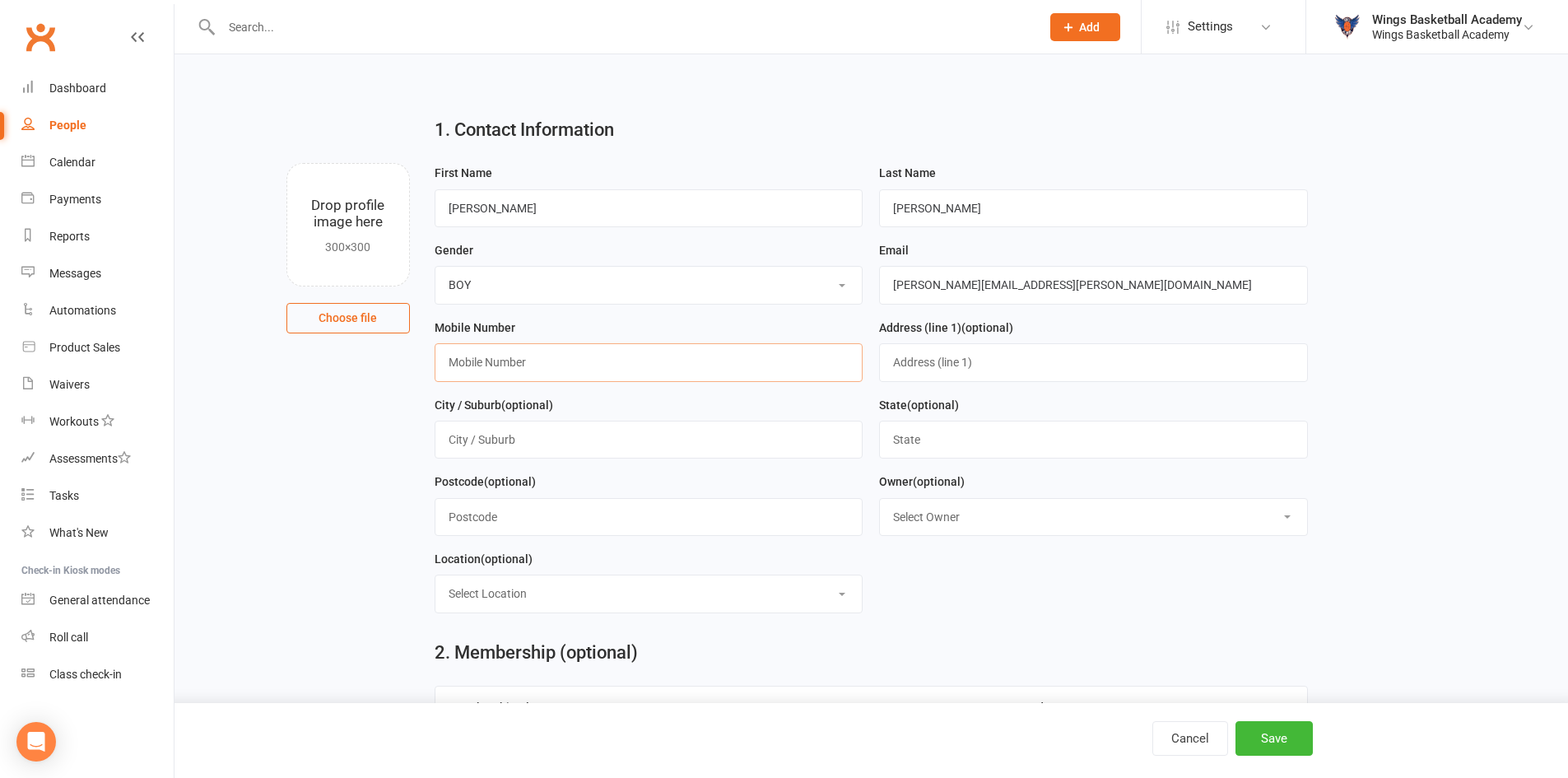
click at [526, 362] on input "text" at bounding box center [648, 361] width 428 height 38
type input "0123456789"
click at [1262, 739] on button "Save" at bounding box center [1274, 738] width 77 height 35
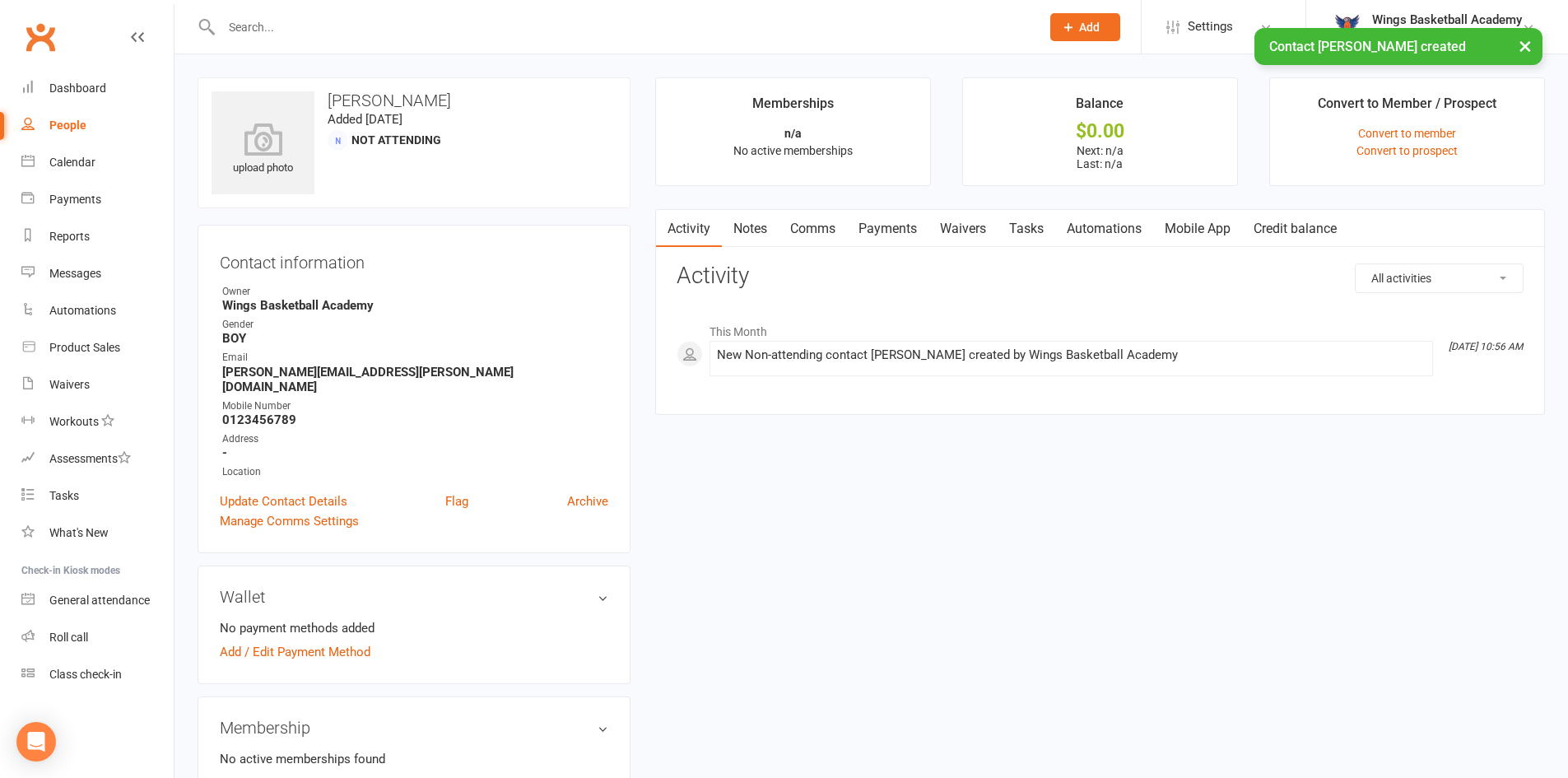
click at [809, 221] on link "Comms" at bounding box center [813, 228] width 69 height 38
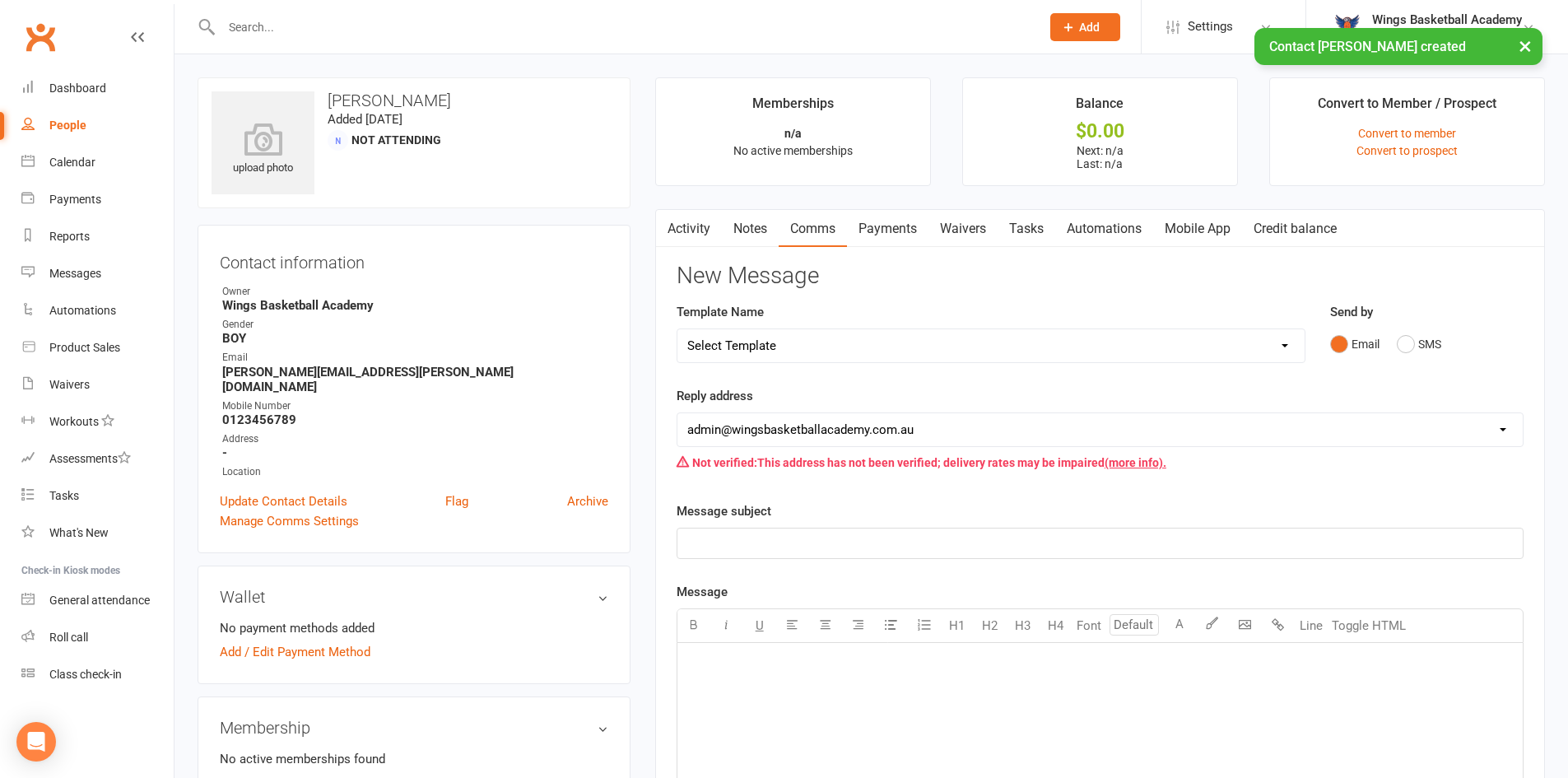
click at [753, 343] on select "Select Template [Email] 0 - COME & TRY [Email] 1 - UNIFORM ORDERING & SIZING [E…" at bounding box center [990, 345] width 627 height 33
select select "0"
click at [677, 329] on select "Select Template [Email] 0 - COME & TRY [Email] 1 - UNIFORM ORDERING & SIZING [E…" at bounding box center [990, 345] width 627 height 33
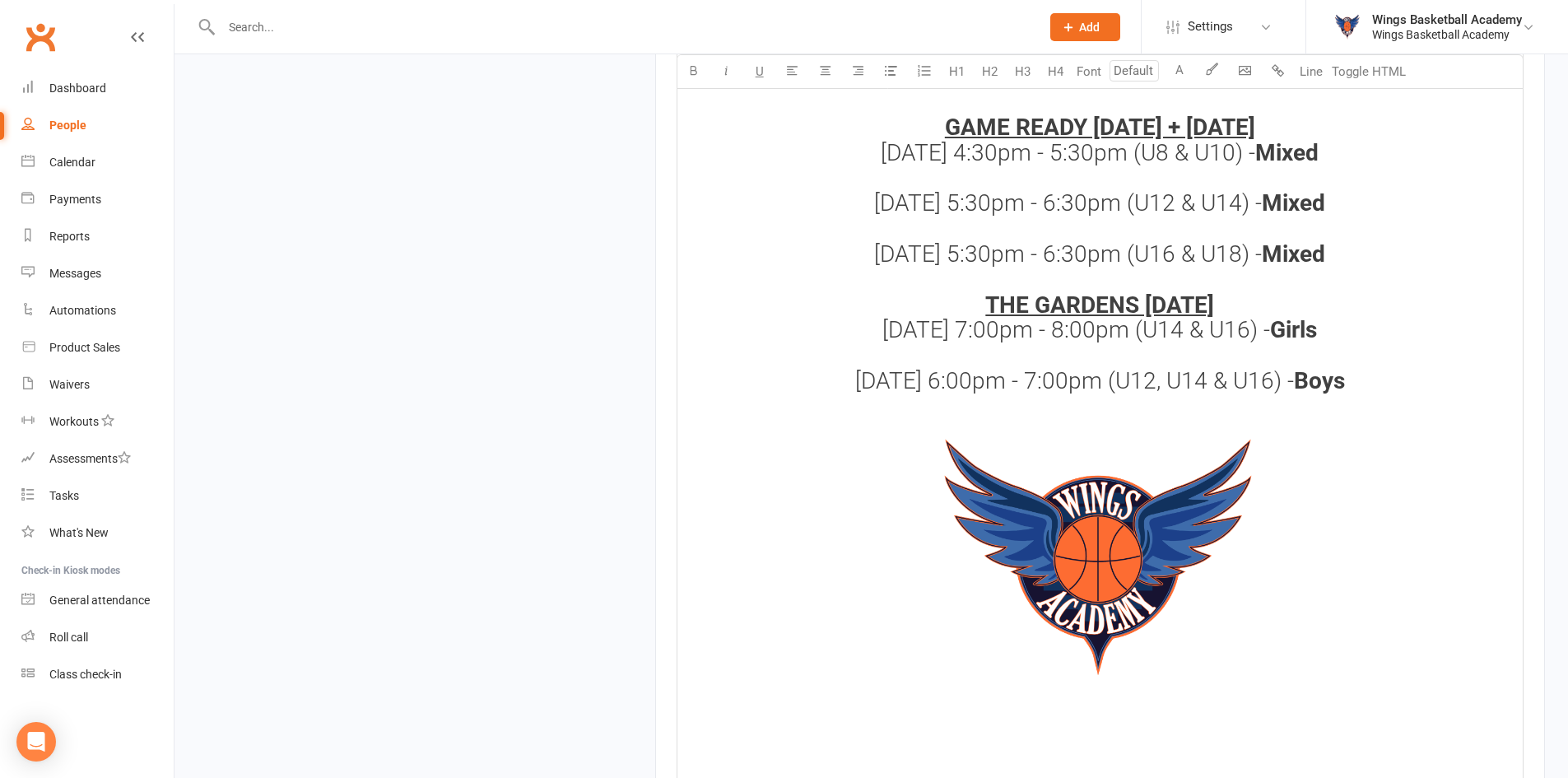
scroll to position [2057, 0]
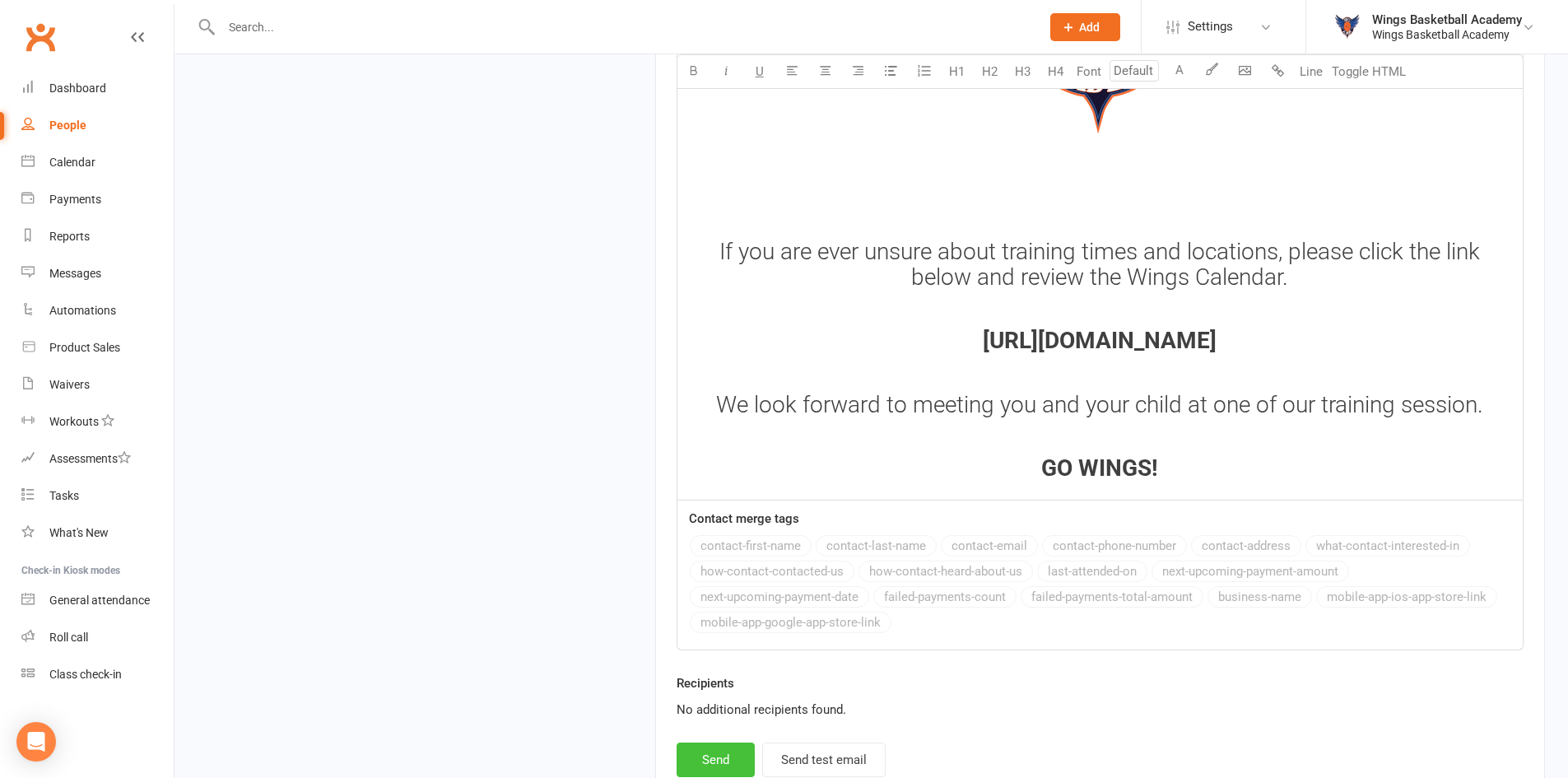
click at [723, 764] on button "Send" at bounding box center [715, 759] width 78 height 35
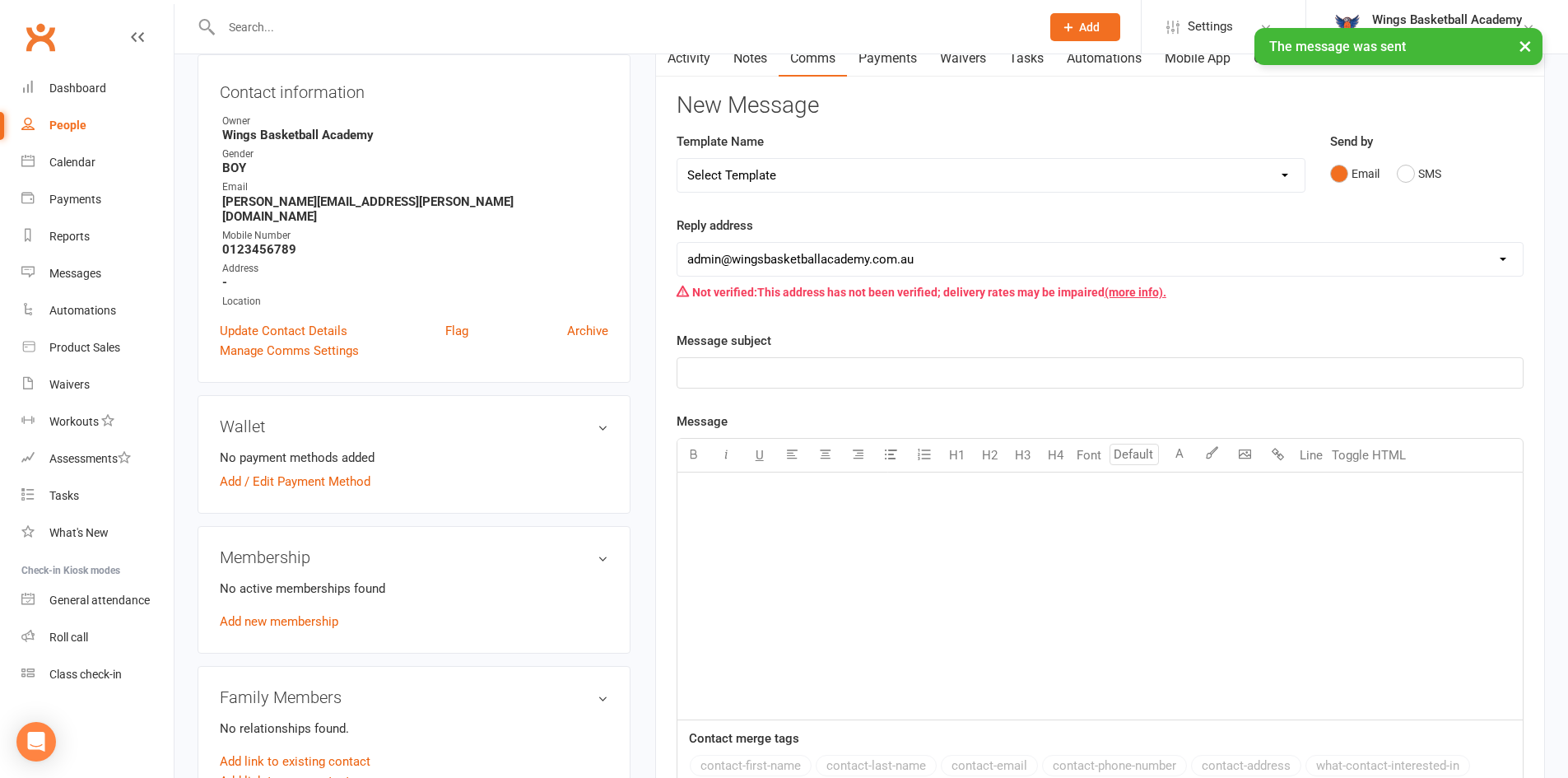
scroll to position [0, 0]
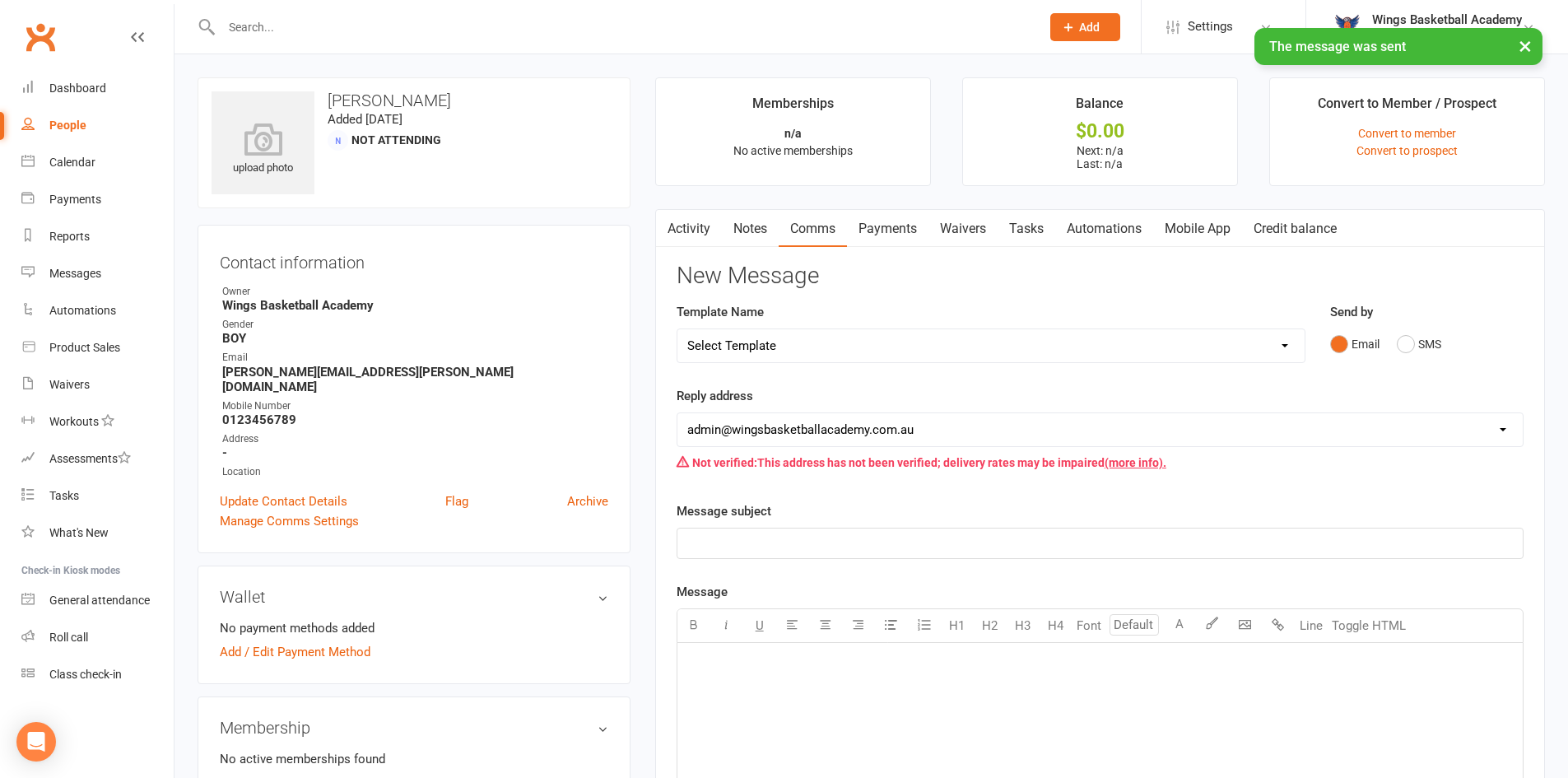
click at [855, 346] on select "Select Template [Email] 0 - COME & TRY [Email] 1 - UNIFORM ORDERING & SIZING [E…" at bounding box center [990, 345] width 627 height 33
select select "25"
click at [677, 329] on select "Select Template [Email] 0 - COME & TRY [Email] 1 - UNIFORM ORDERING & SIZING [E…" at bounding box center [990, 345] width 627 height 33
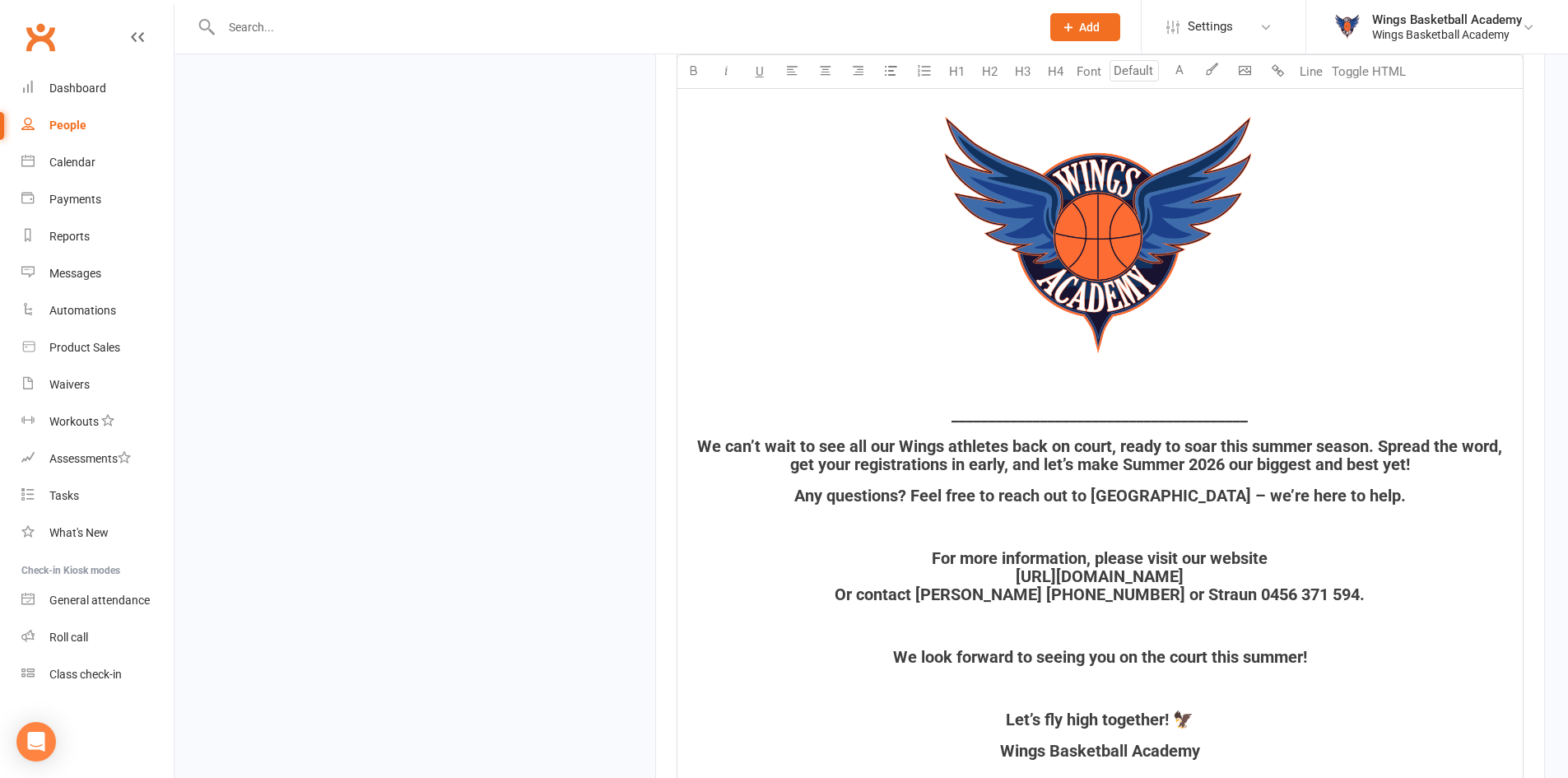
scroll to position [2304, 0]
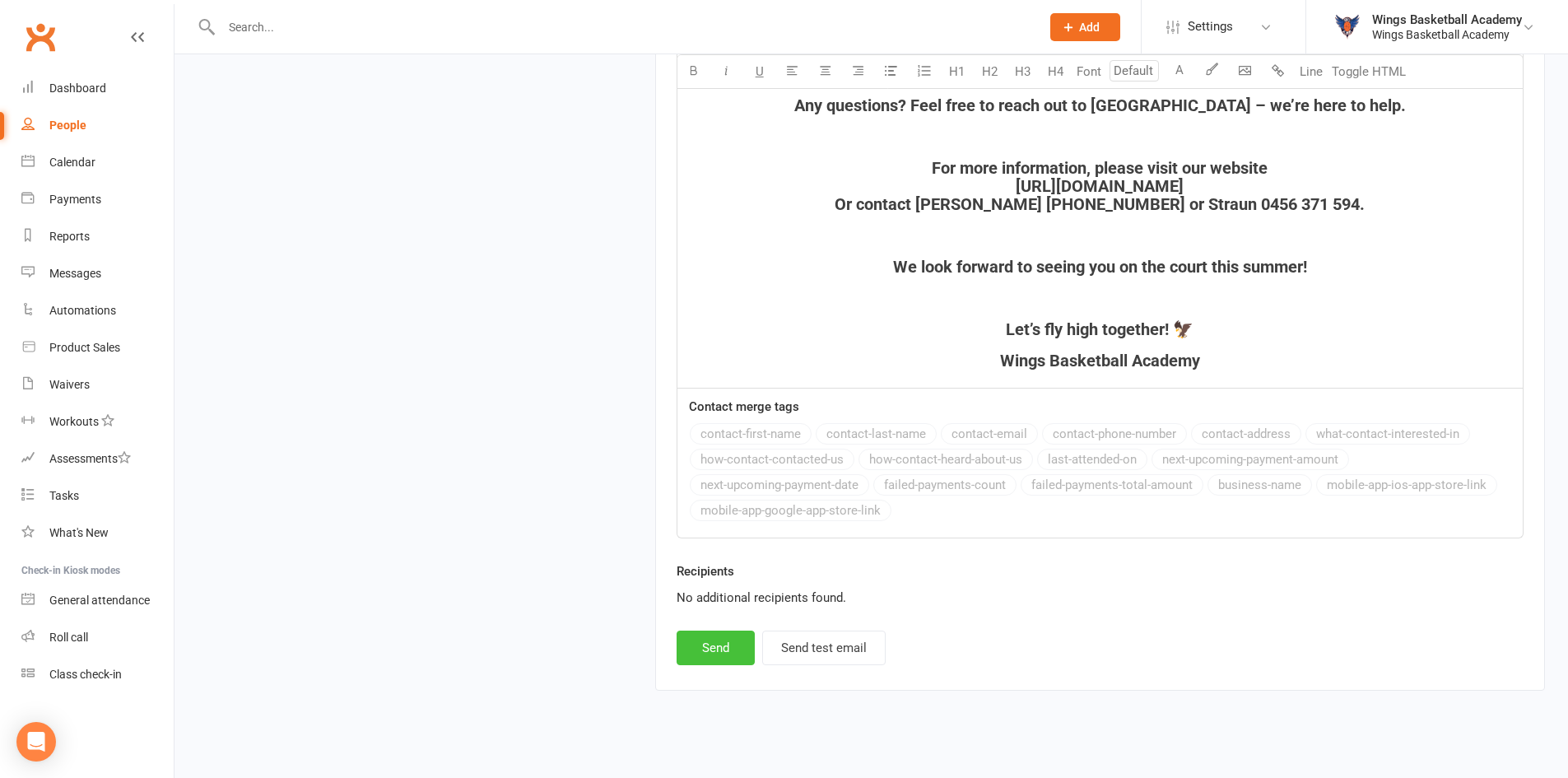
click at [720, 645] on button "Send" at bounding box center [715, 647] width 78 height 35
select select
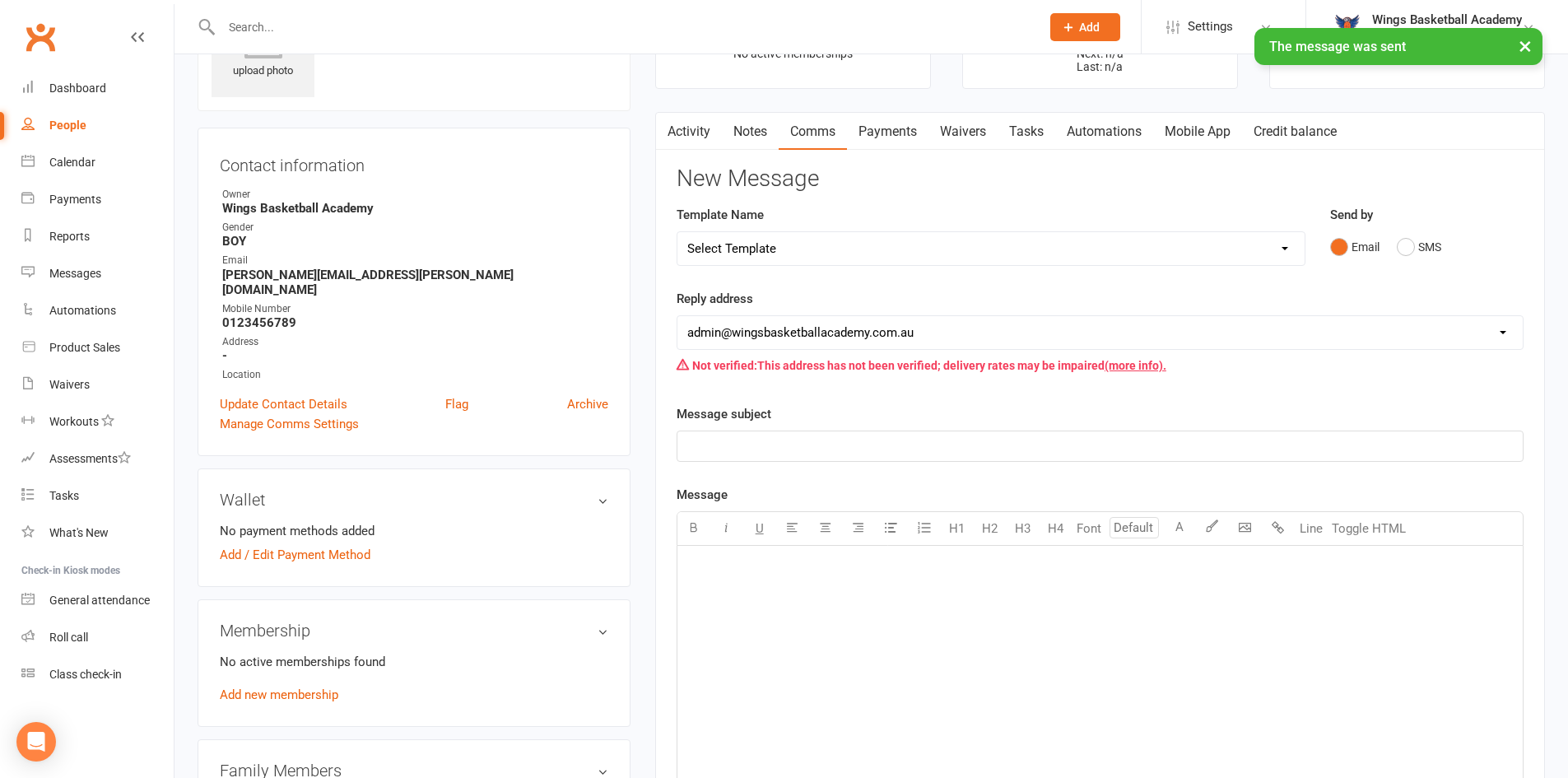
scroll to position [0, 0]
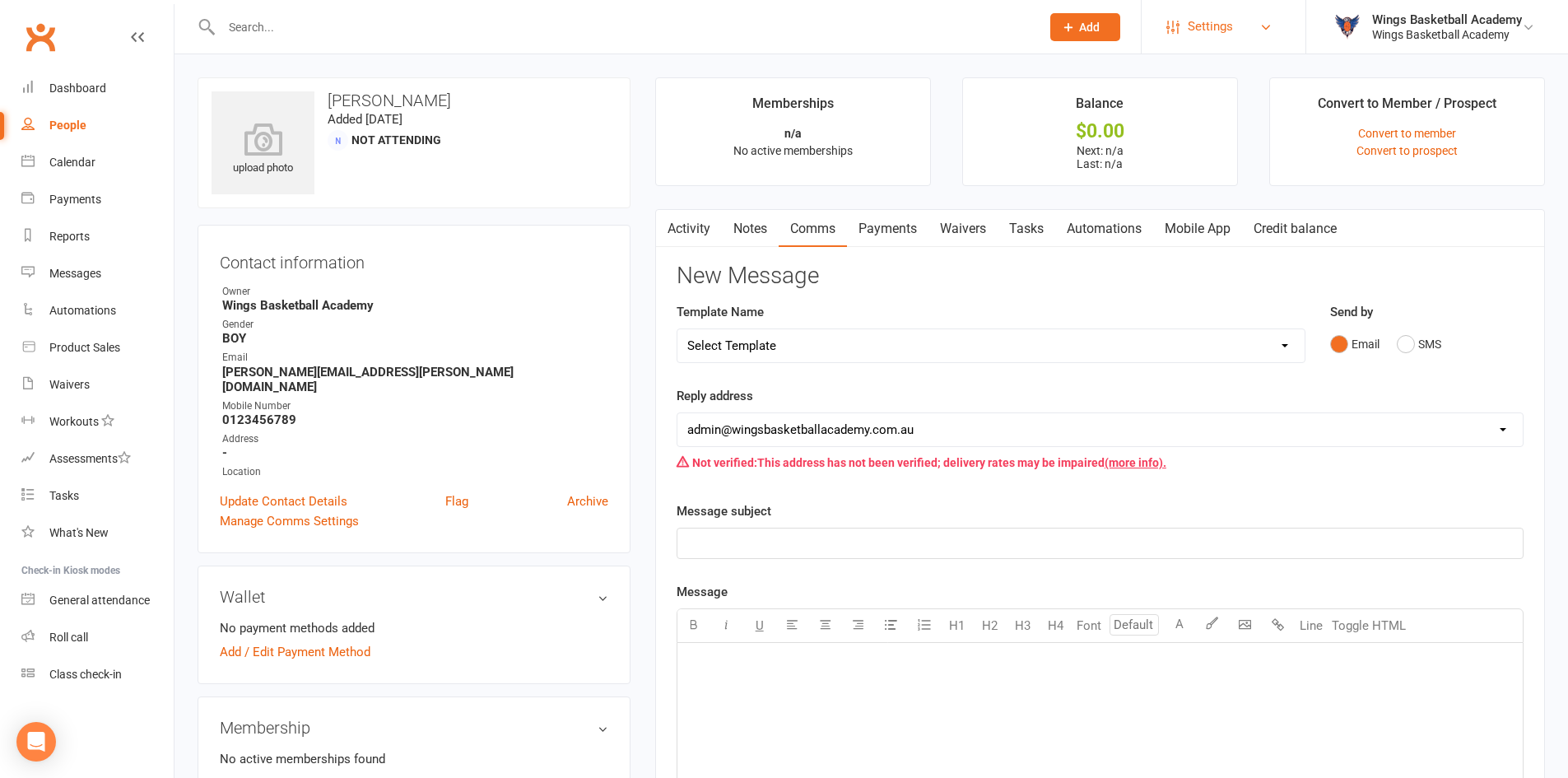
click at [1222, 24] on span "Settings" at bounding box center [1210, 27] width 45 height 37
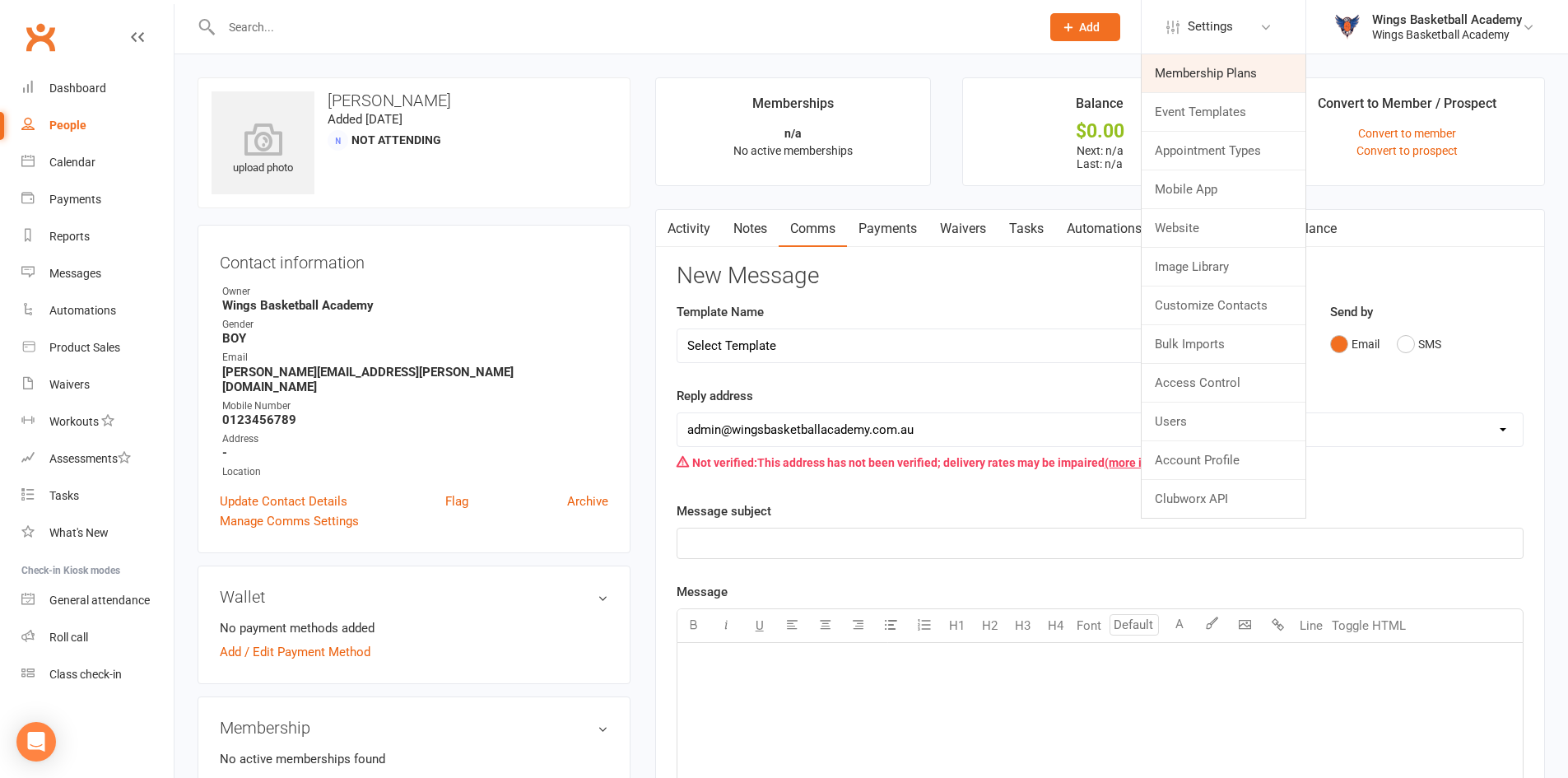
click at [1198, 70] on link "Membership Plans" at bounding box center [1223, 73] width 164 height 38
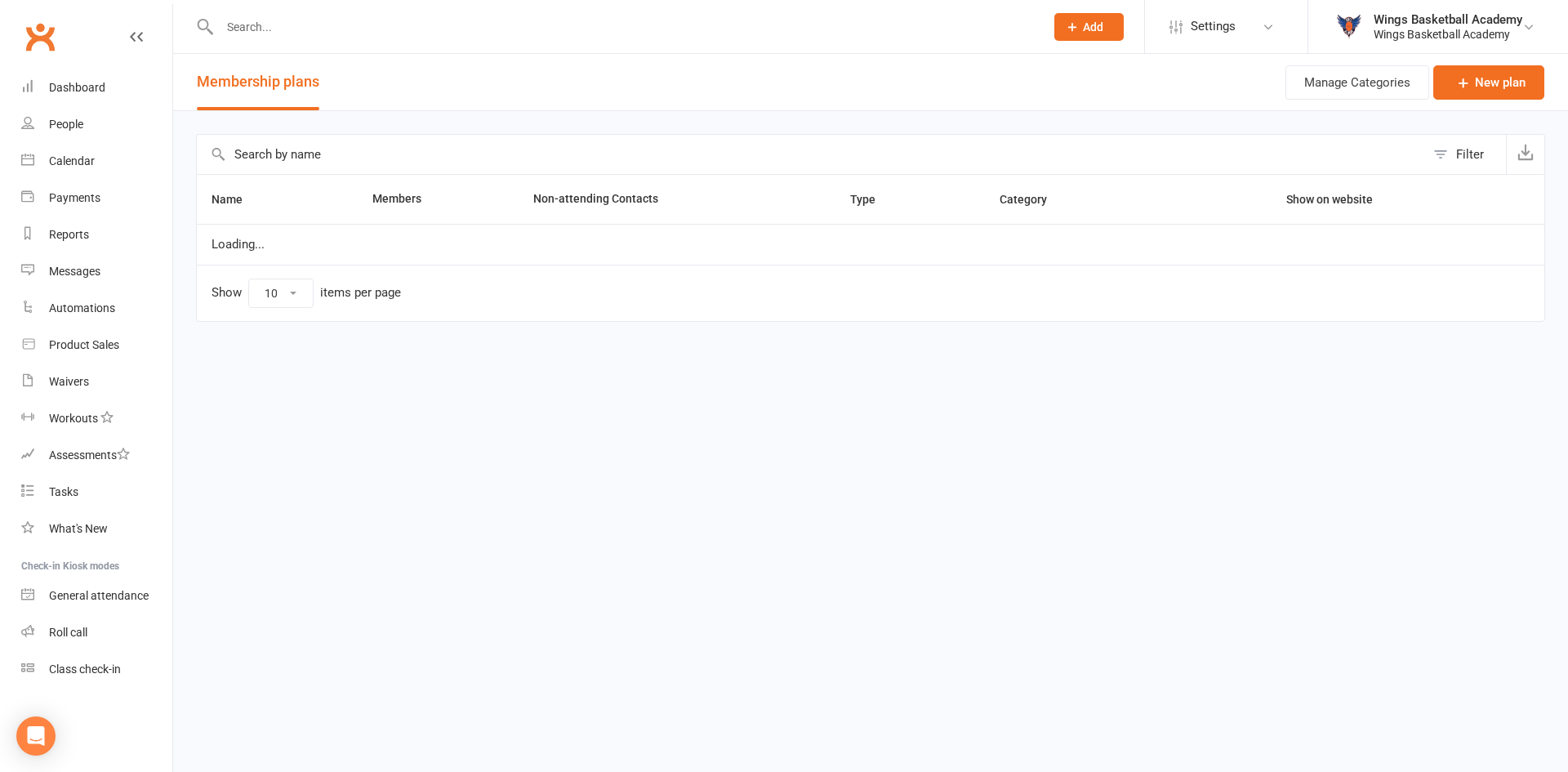
select select "100"
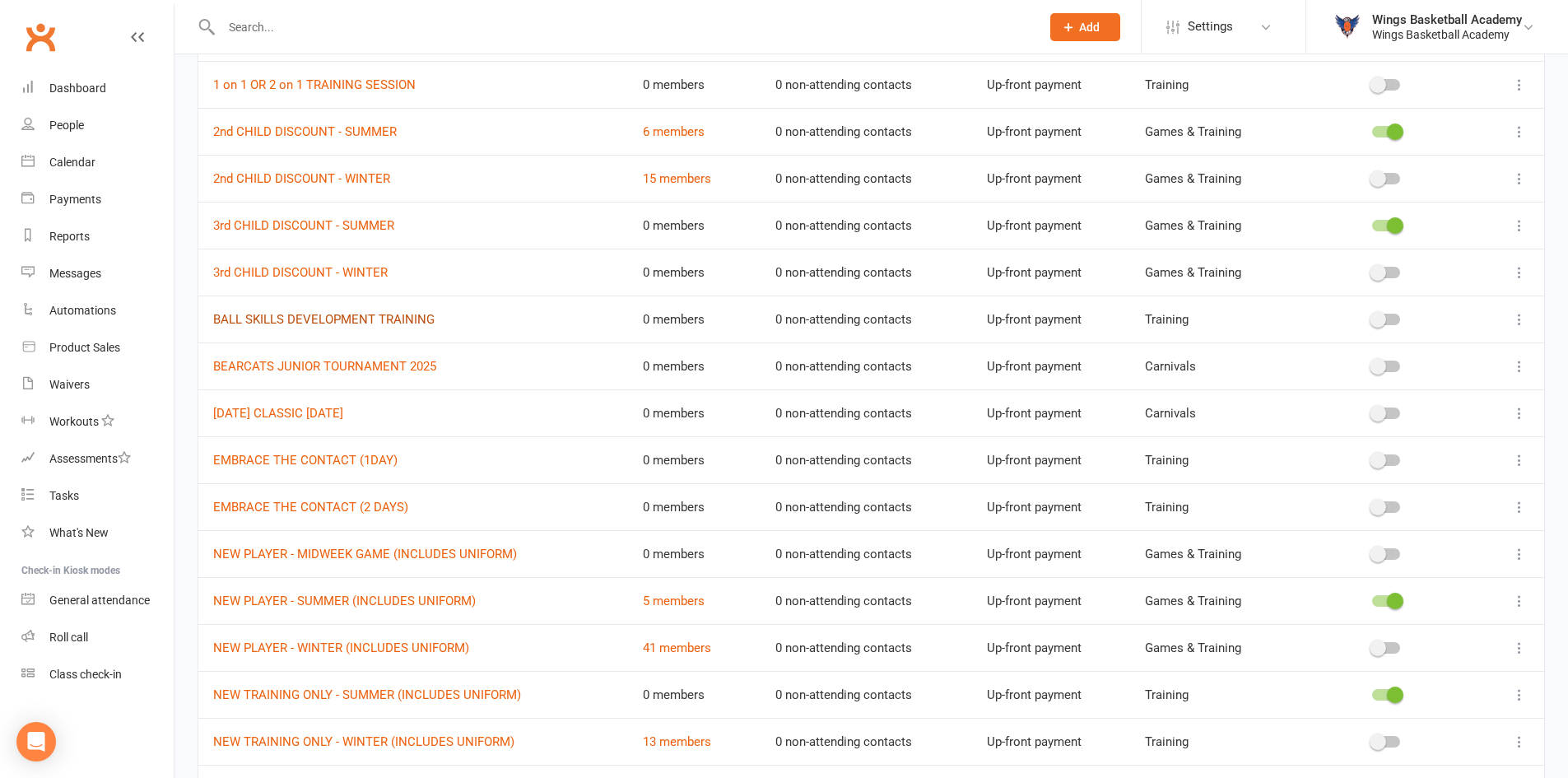
scroll to position [247, 0]
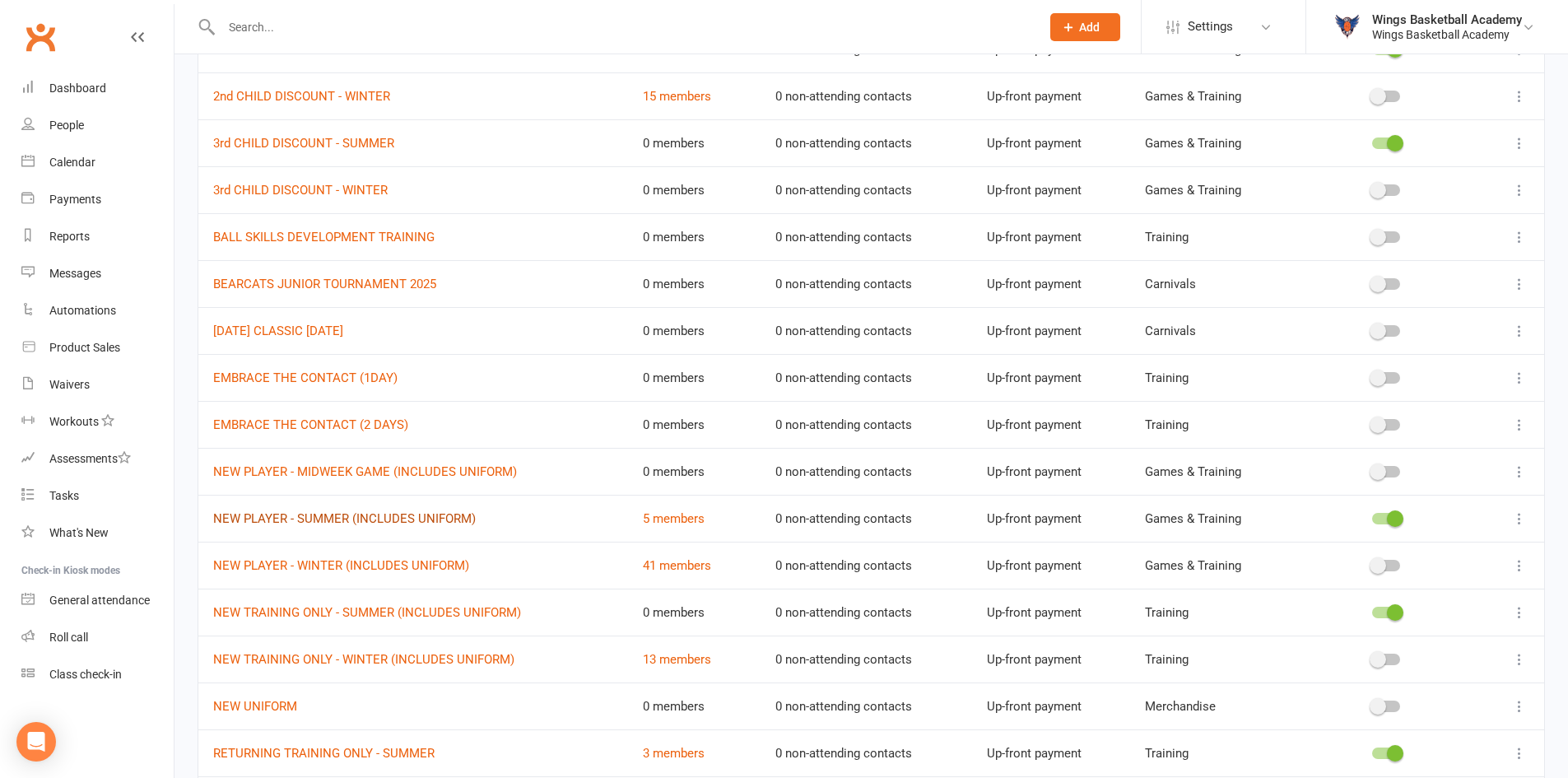
click at [339, 518] on link "NEW PLAYER - SUMMER (INCLUDES UNIFORM)" at bounding box center [344, 518] width 262 height 14
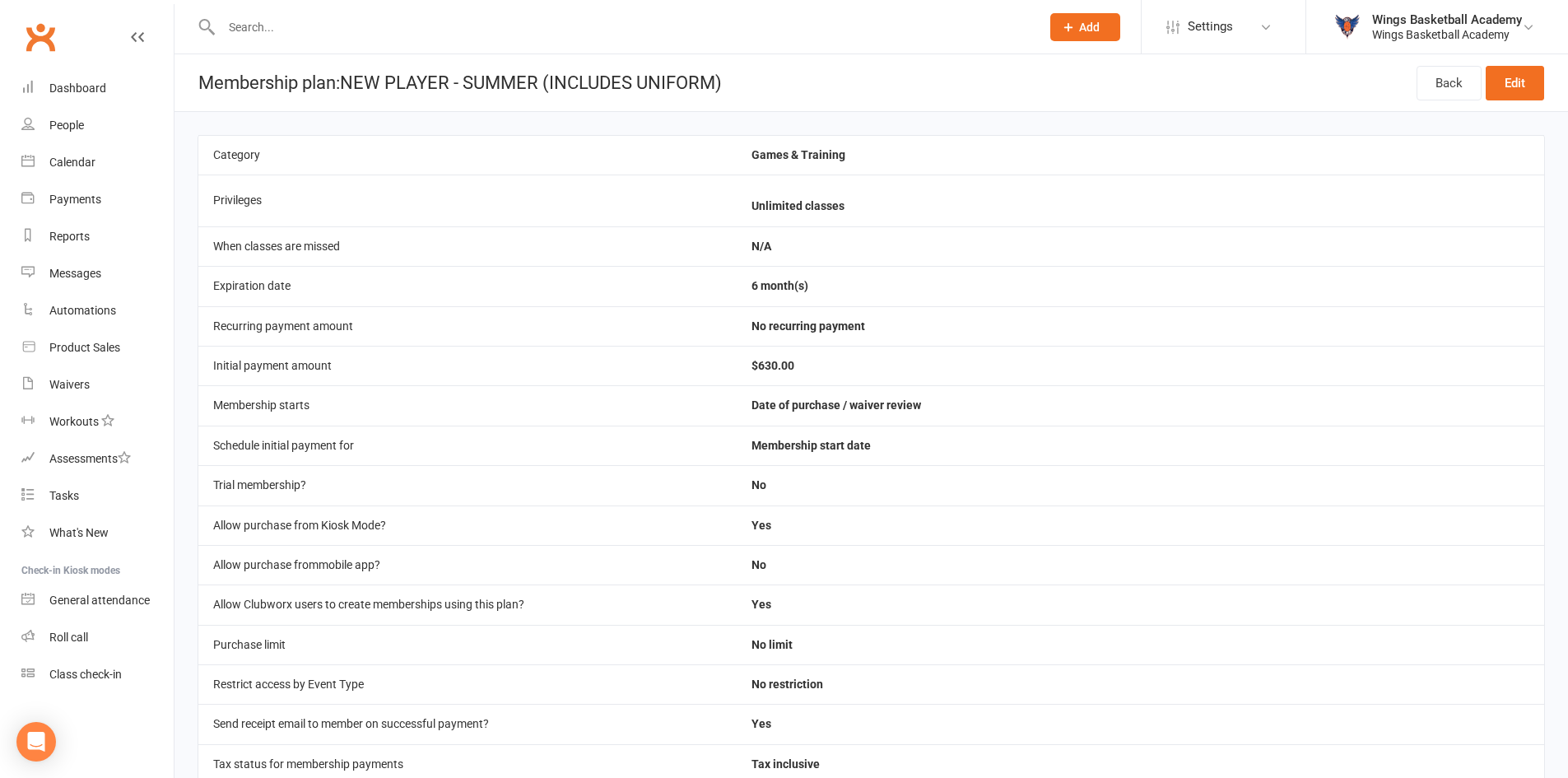
select select "100"
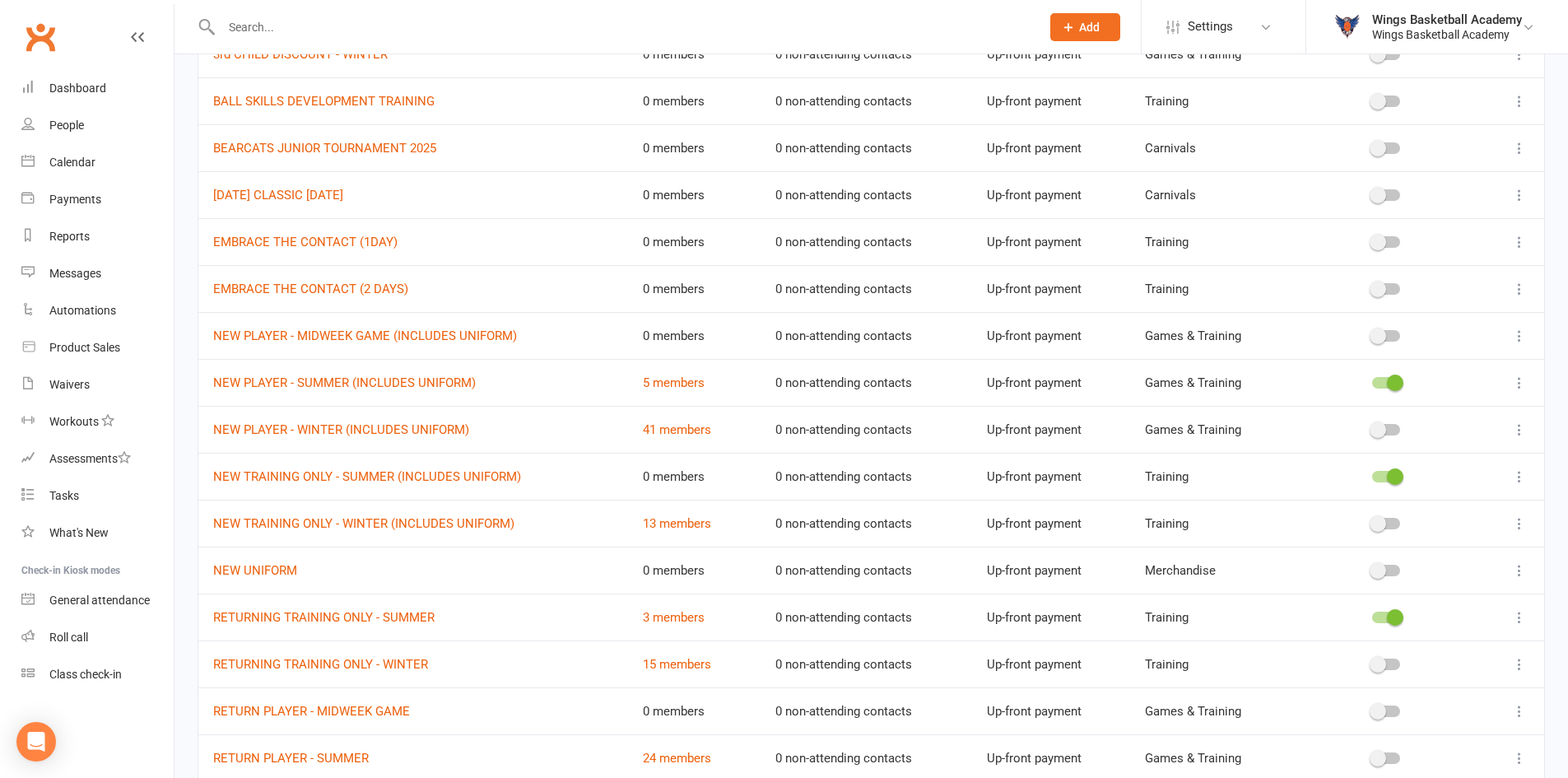
scroll to position [411, 0]
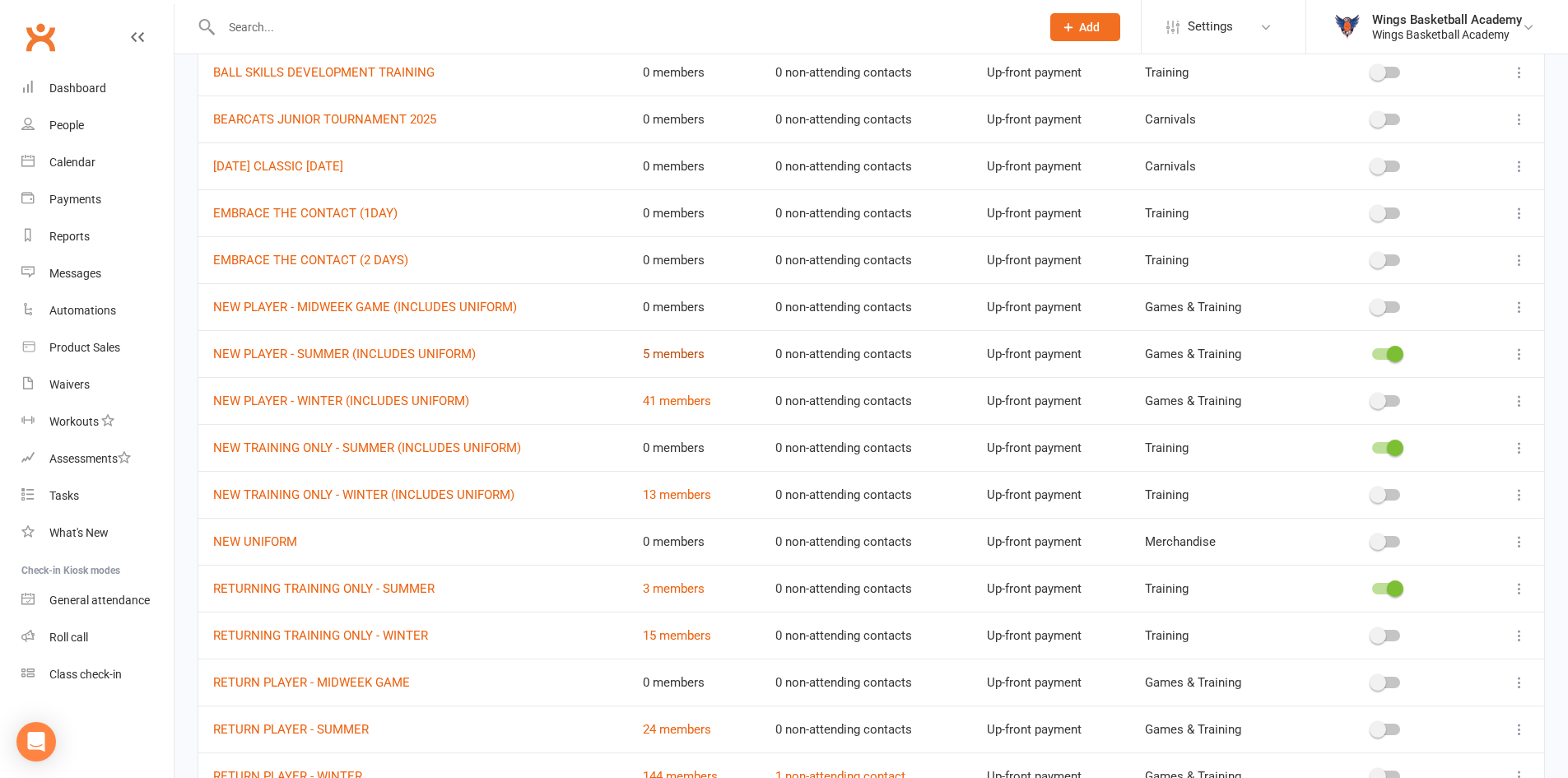
click at [670, 352] on link "5 members" at bounding box center [674, 353] width 62 height 14
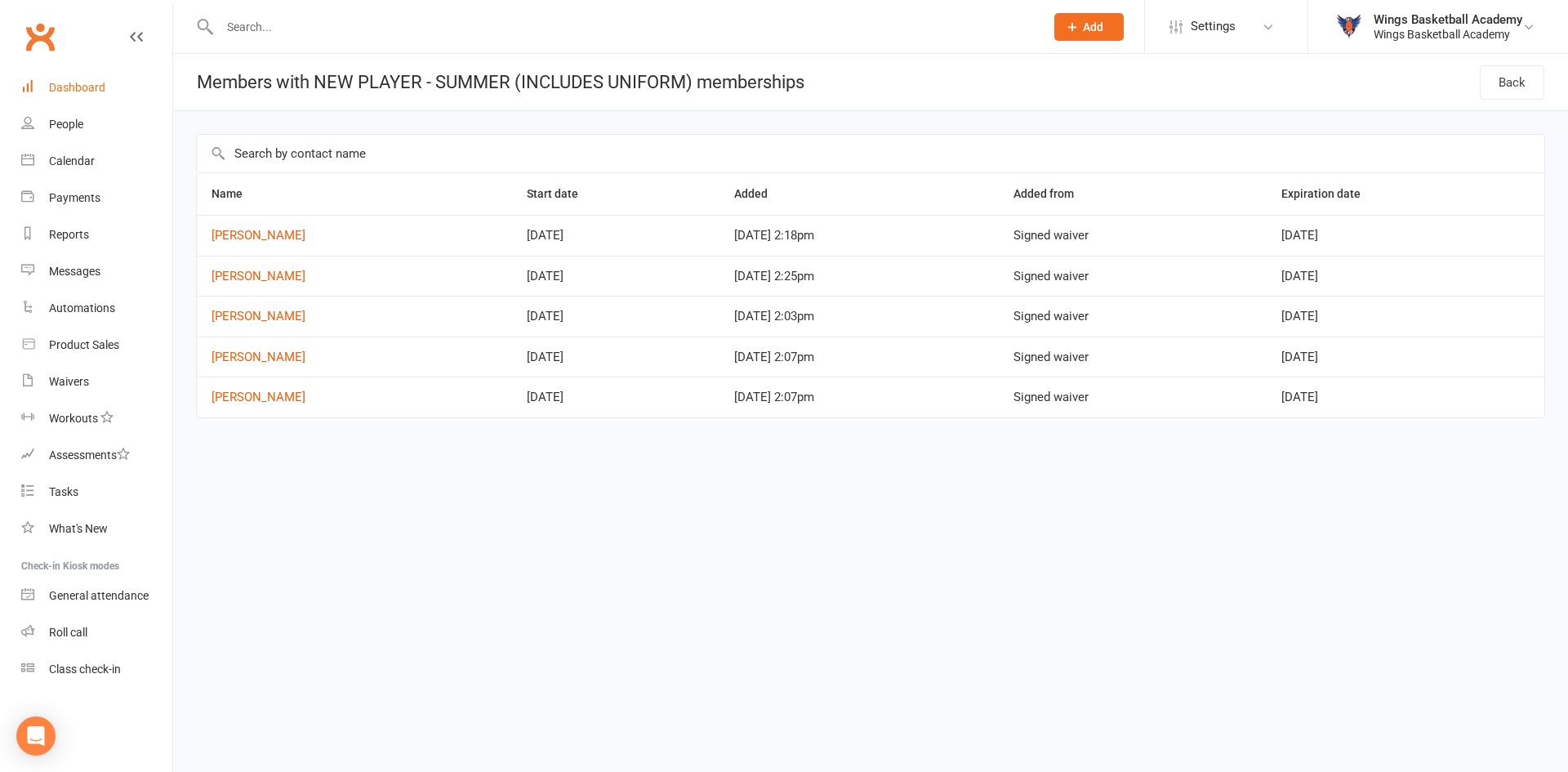
click at [58, 89] on div "Dashboard" at bounding box center [77, 88] width 56 height 13
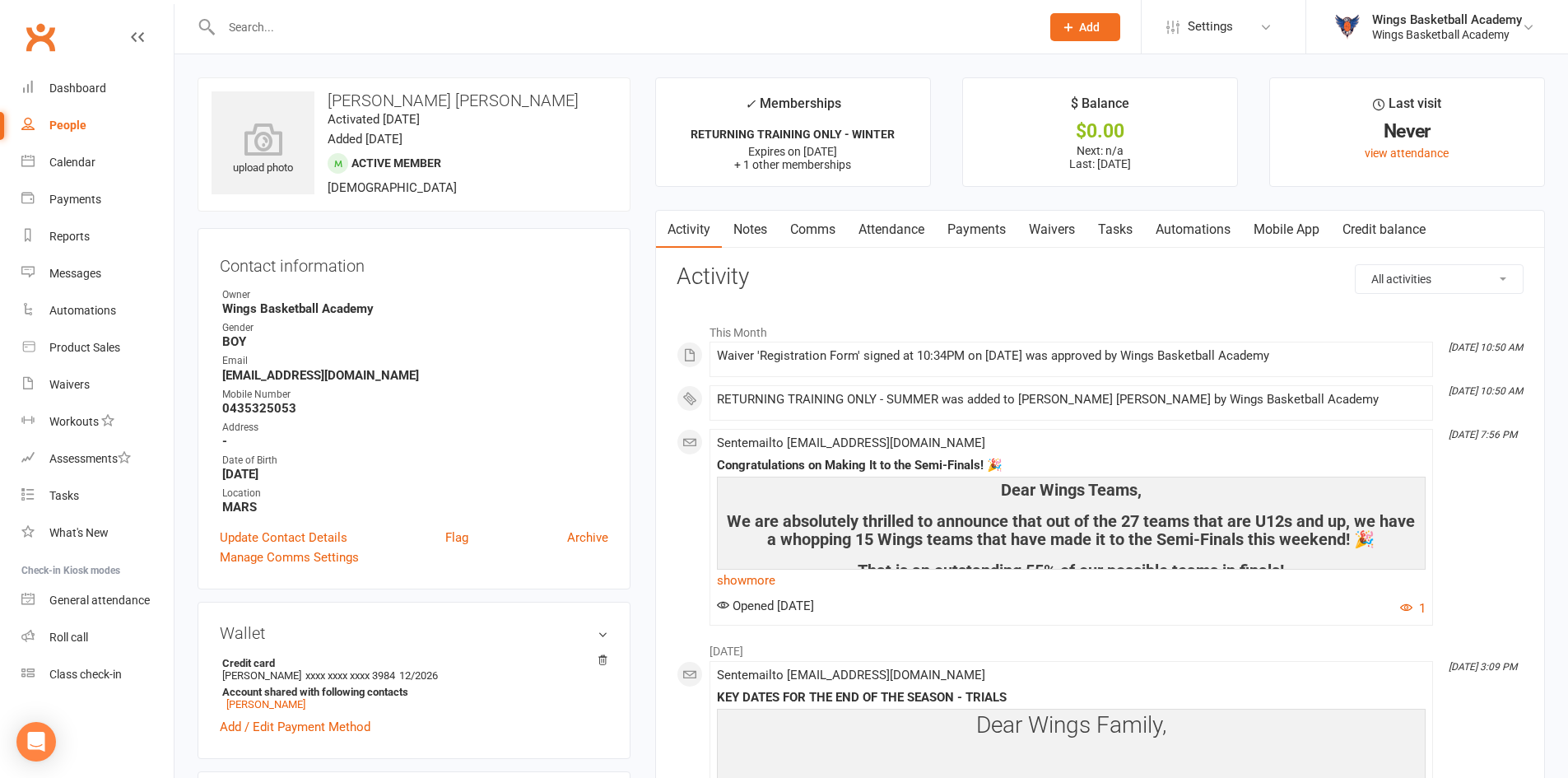
click at [966, 227] on link "Payments" at bounding box center [977, 229] width 81 height 38
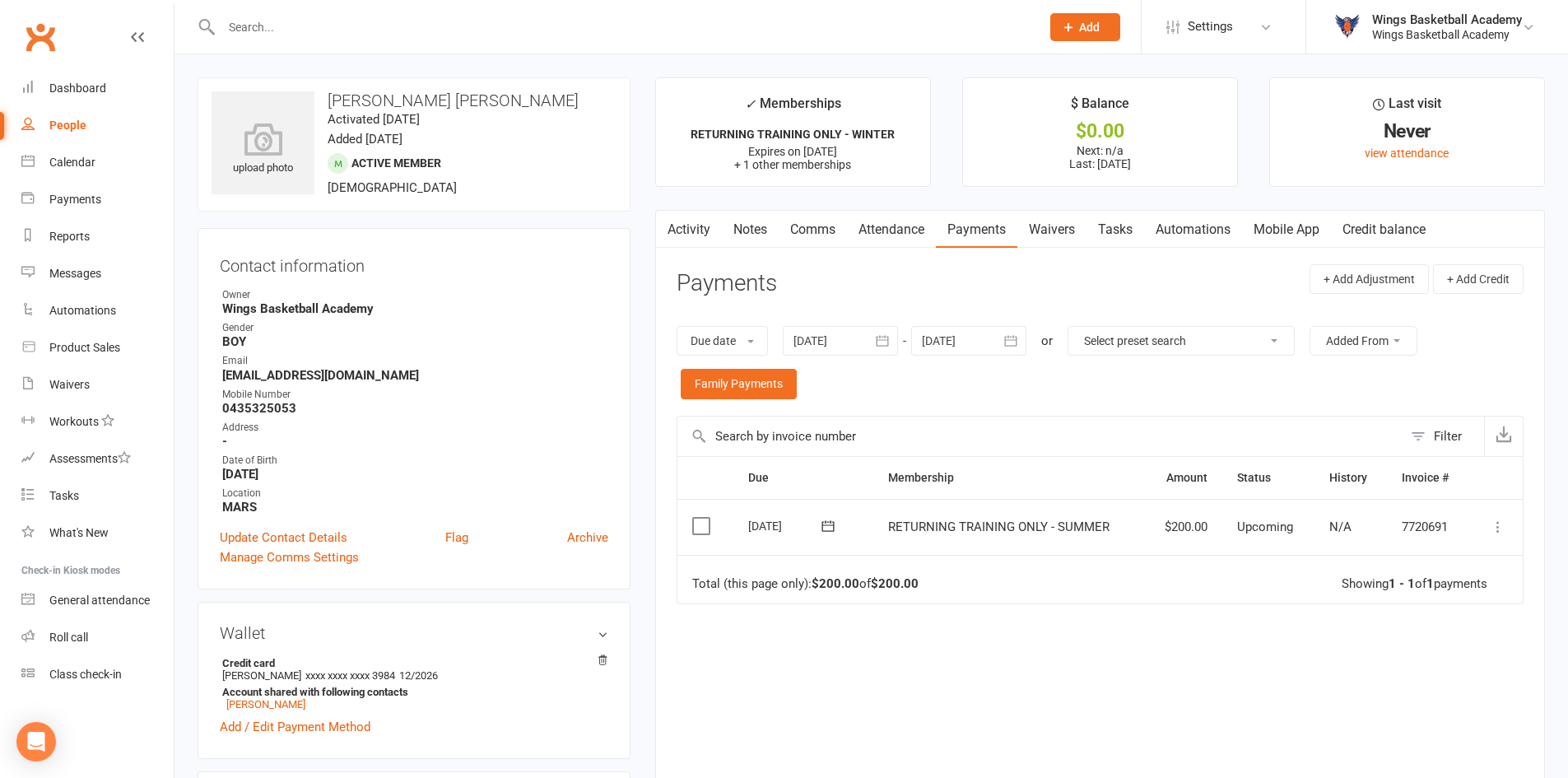
click at [1496, 524] on icon at bounding box center [1498, 526] width 16 height 16
click at [1400, 715] on link "Process now" at bounding box center [1425, 723] width 163 height 33
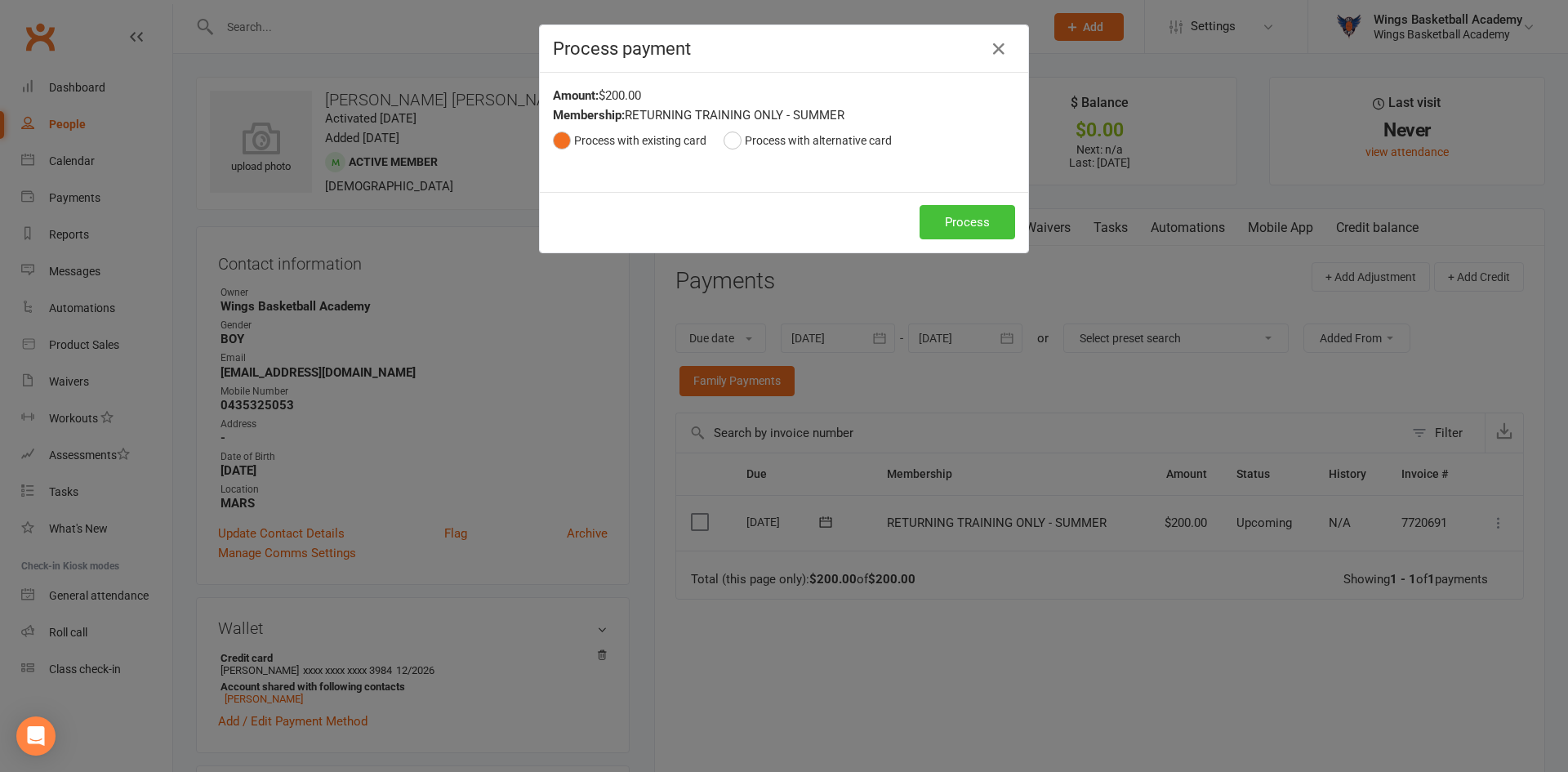
click at [949, 226] on button "Process" at bounding box center [967, 221] width 95 height 35
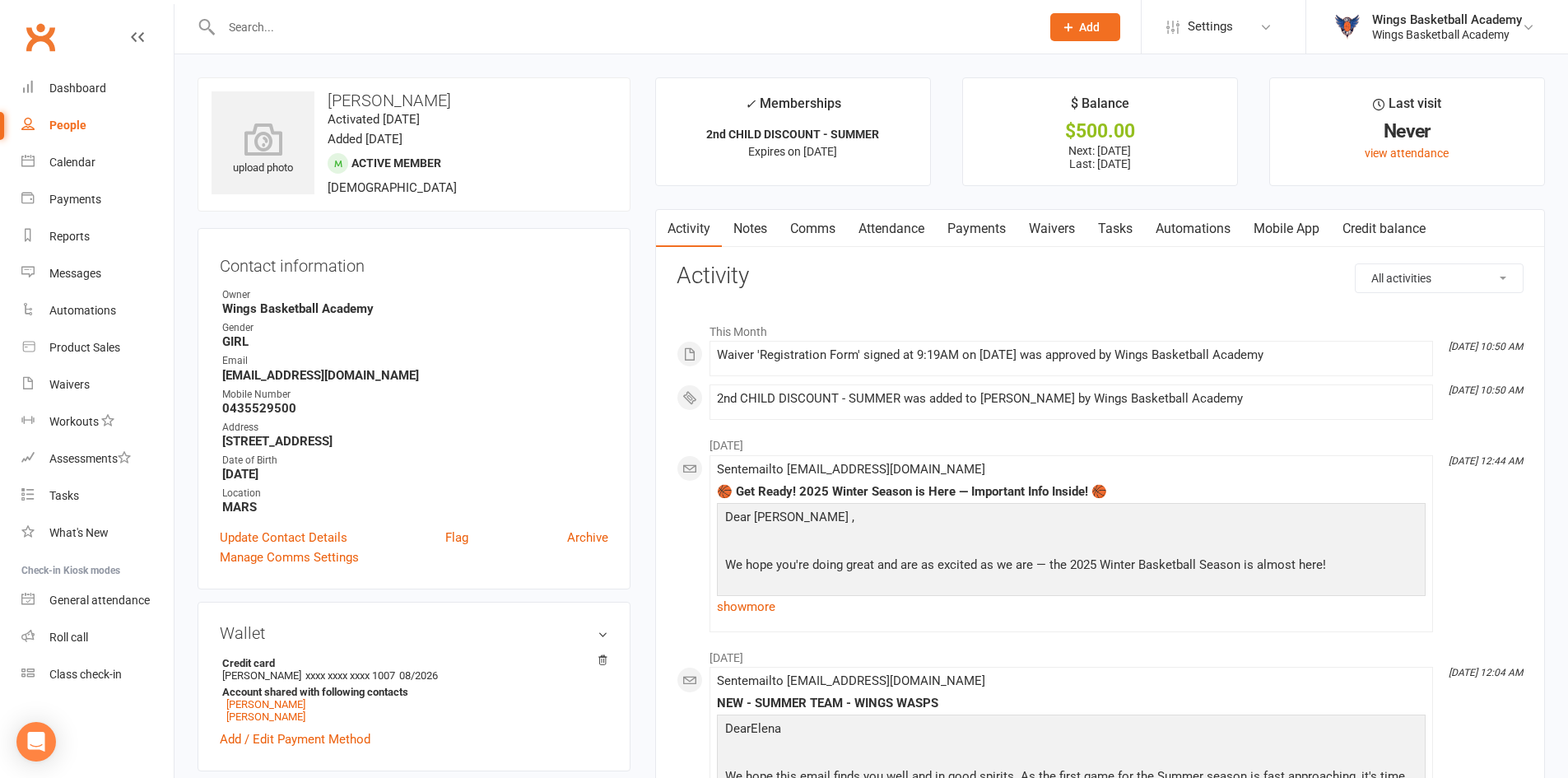
click at [972, 232] on link "Payments" at bounding box center [977, 228] width 81 height 38
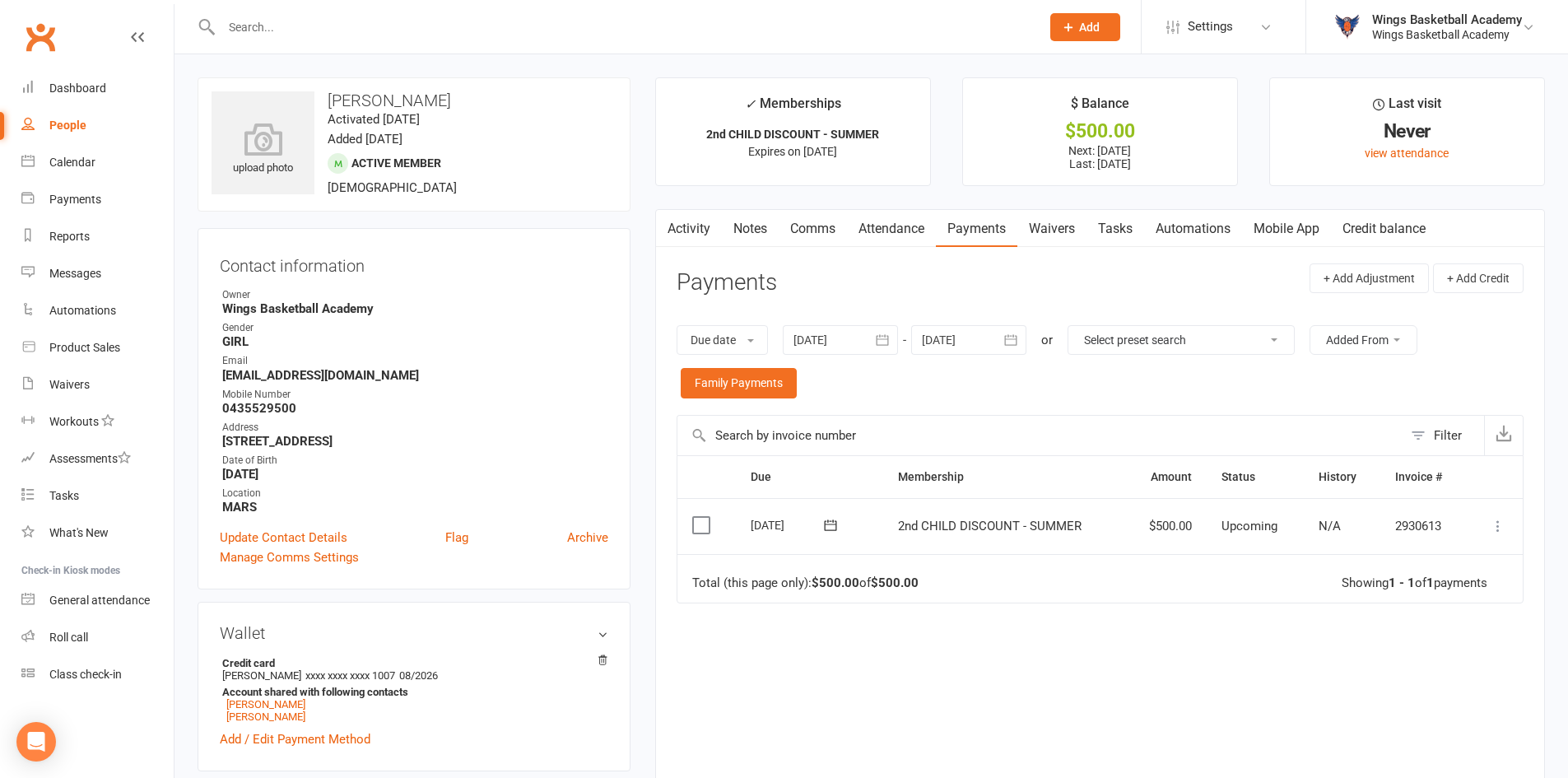
click at [1498, 523] on icon at bounding box center [1498, 525] width 16 height 16
click at [1390, 714] on link "Process now" at bounding box center [1425, 722] width 163 height 33
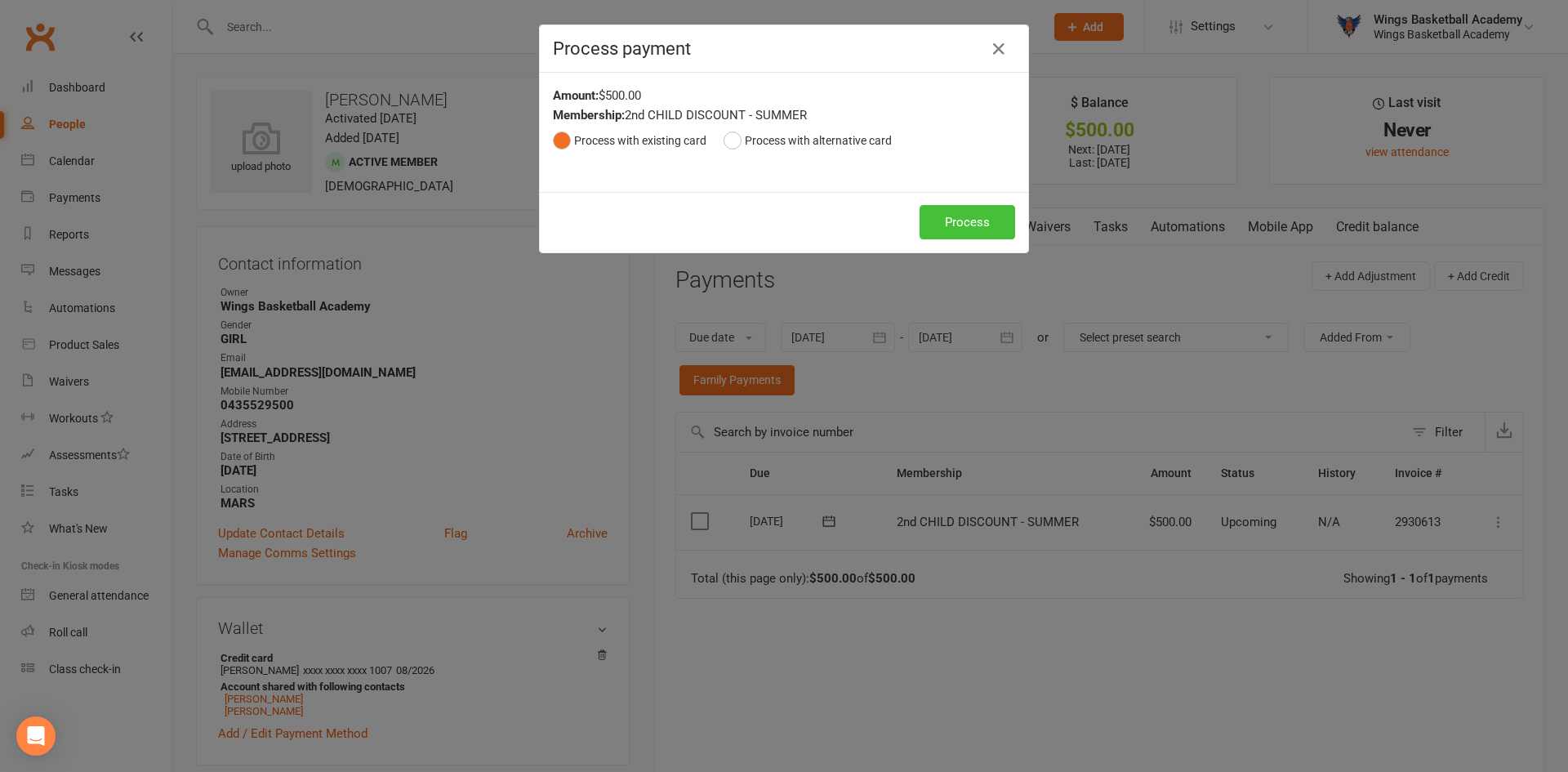
click at [938, 215] on button "Process" at bounding box center [967, 221] width 95 height 35
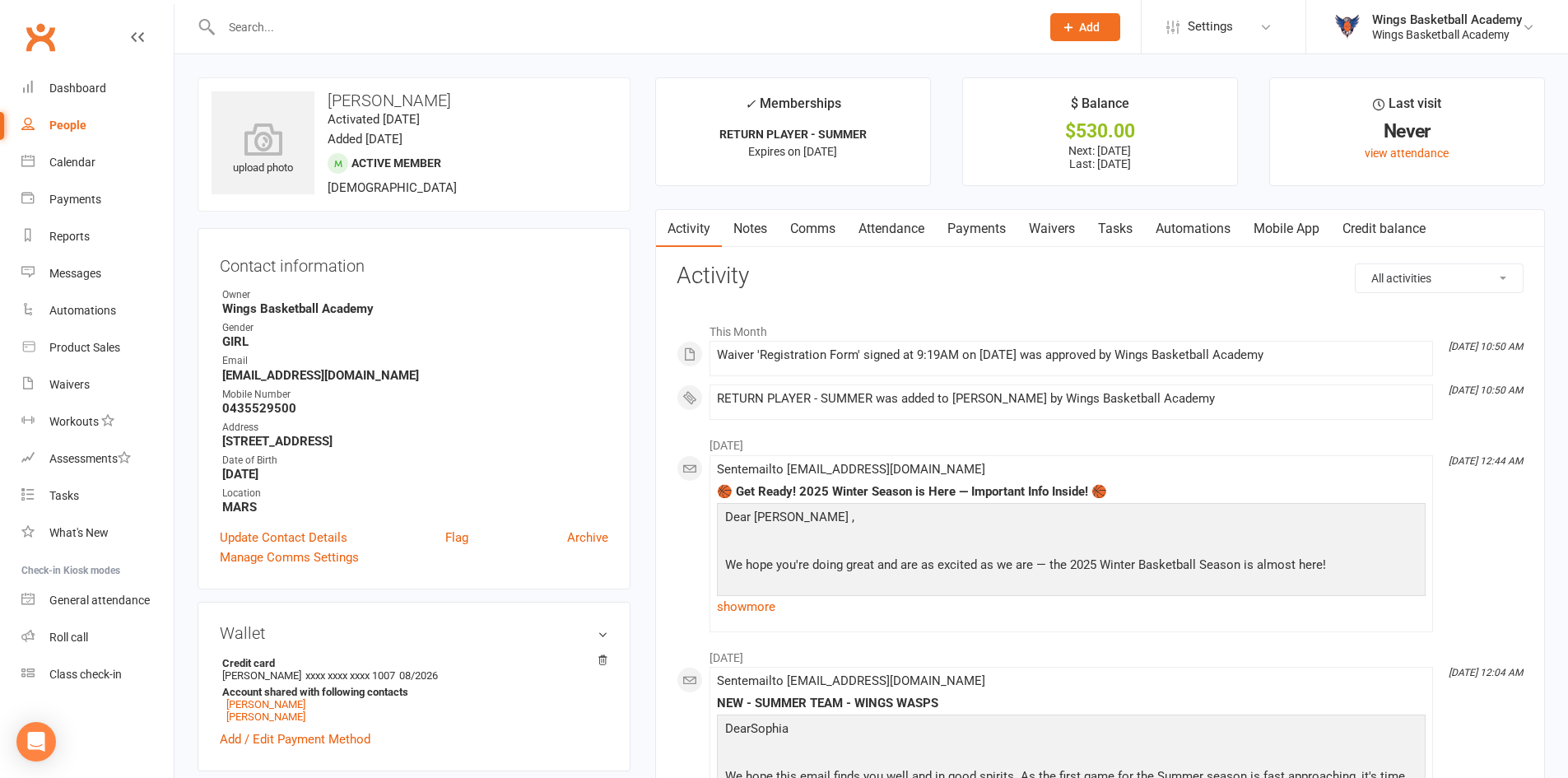
click at [979, 229] on link "Payments" at bounding box center [977, 228] width 81 height 38
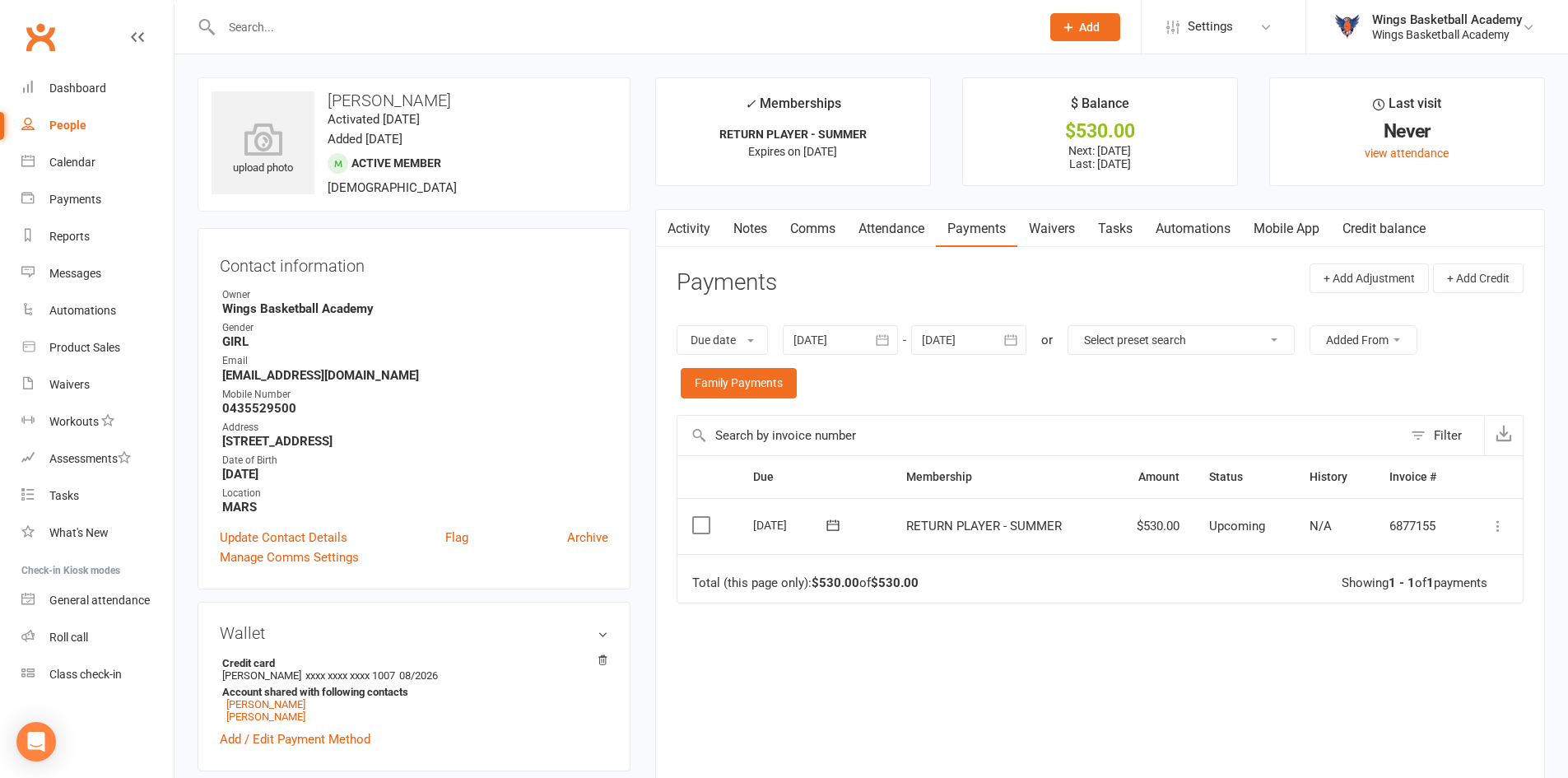
click at [1498, 529] on icon at bounding box center [1498, 525] width 16 height 16
click at [1398, 733] on link "Process now" at bounding box center [1425, 722] width 163 height 33
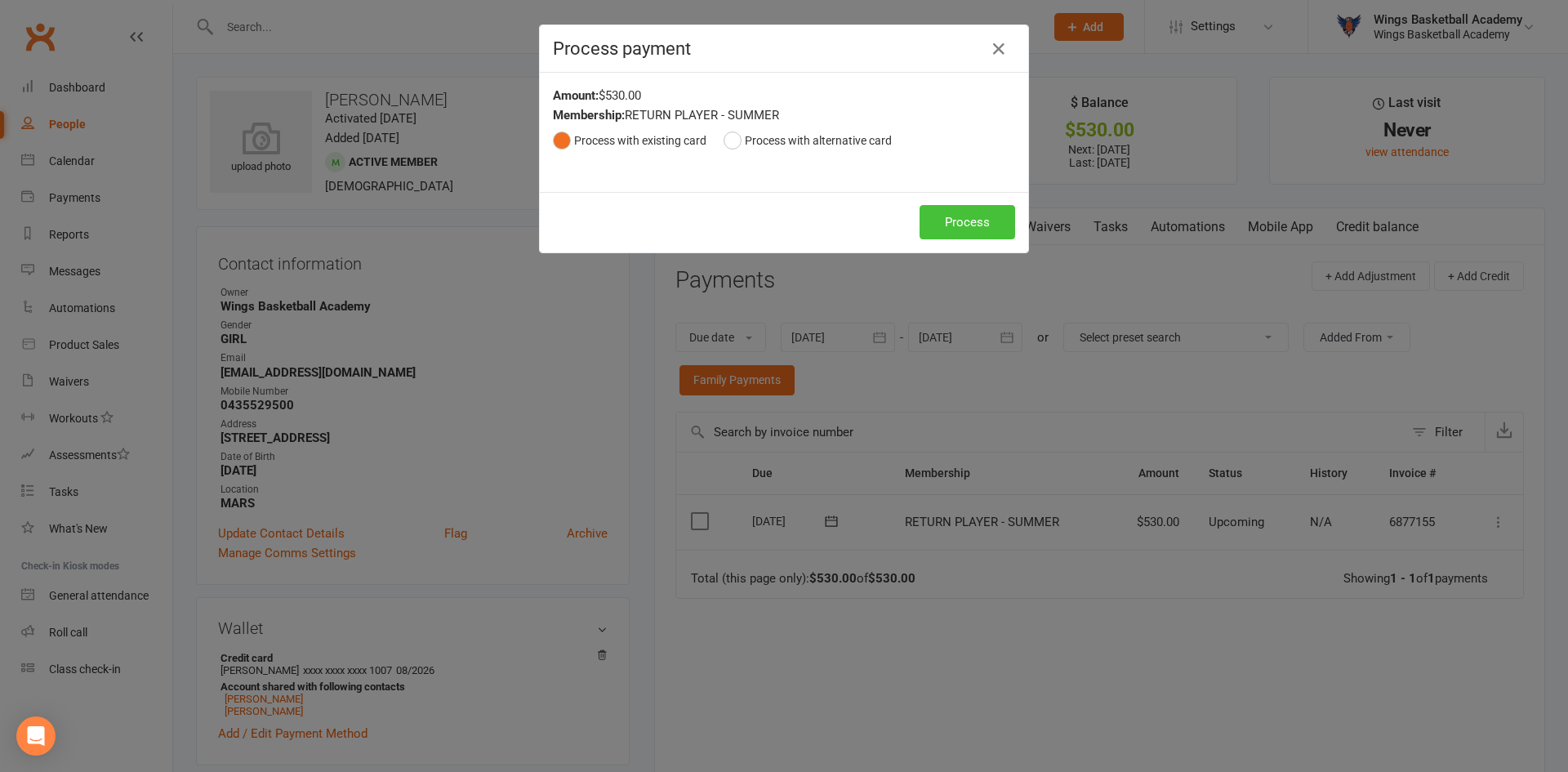
click at [966, 219] on button "Process" at bounding box center [967, 221] width 95 height 35
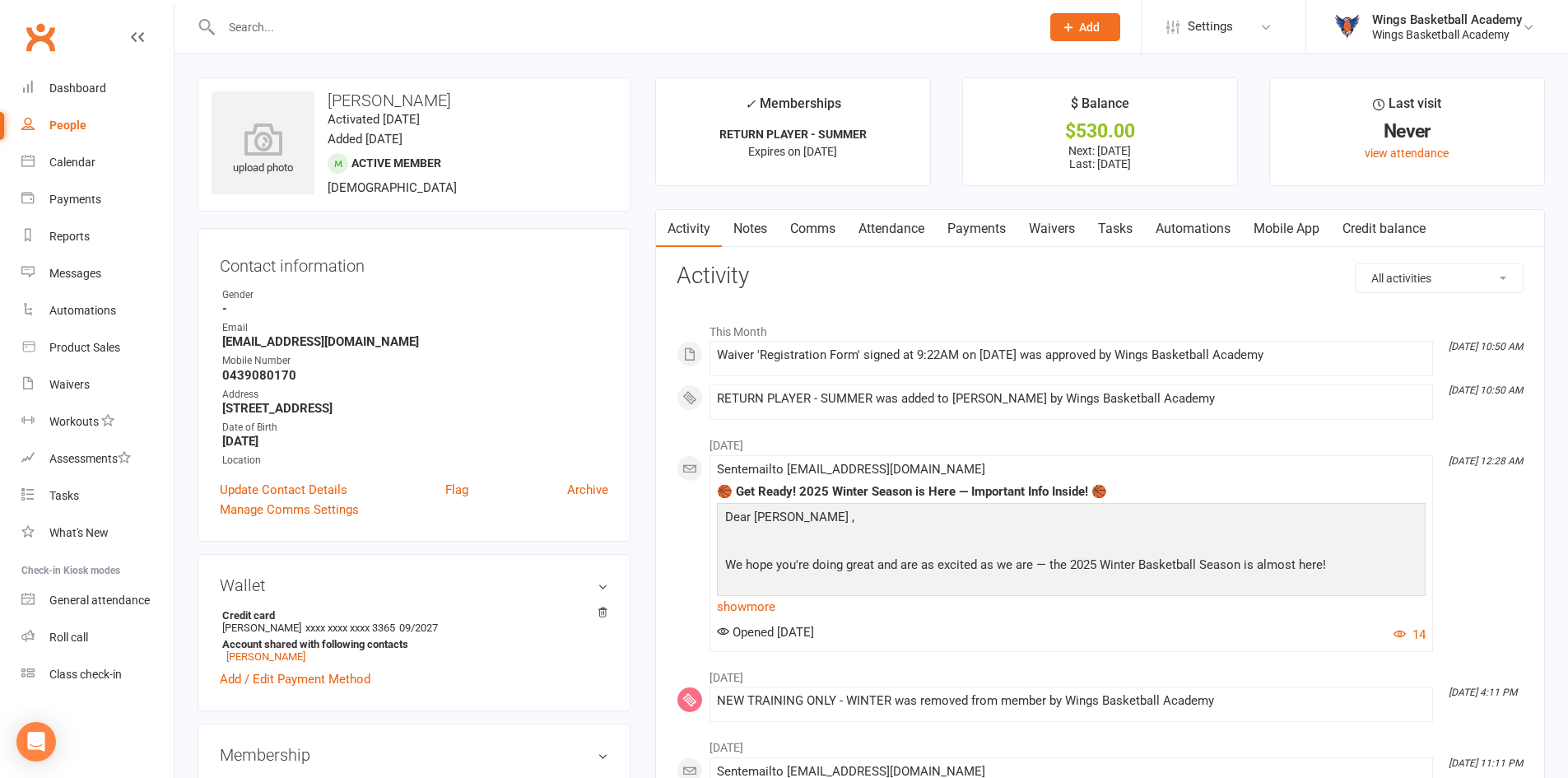
click at [973, 218] on link "Payments" at bounding box center [977, 228] width 81 height 38
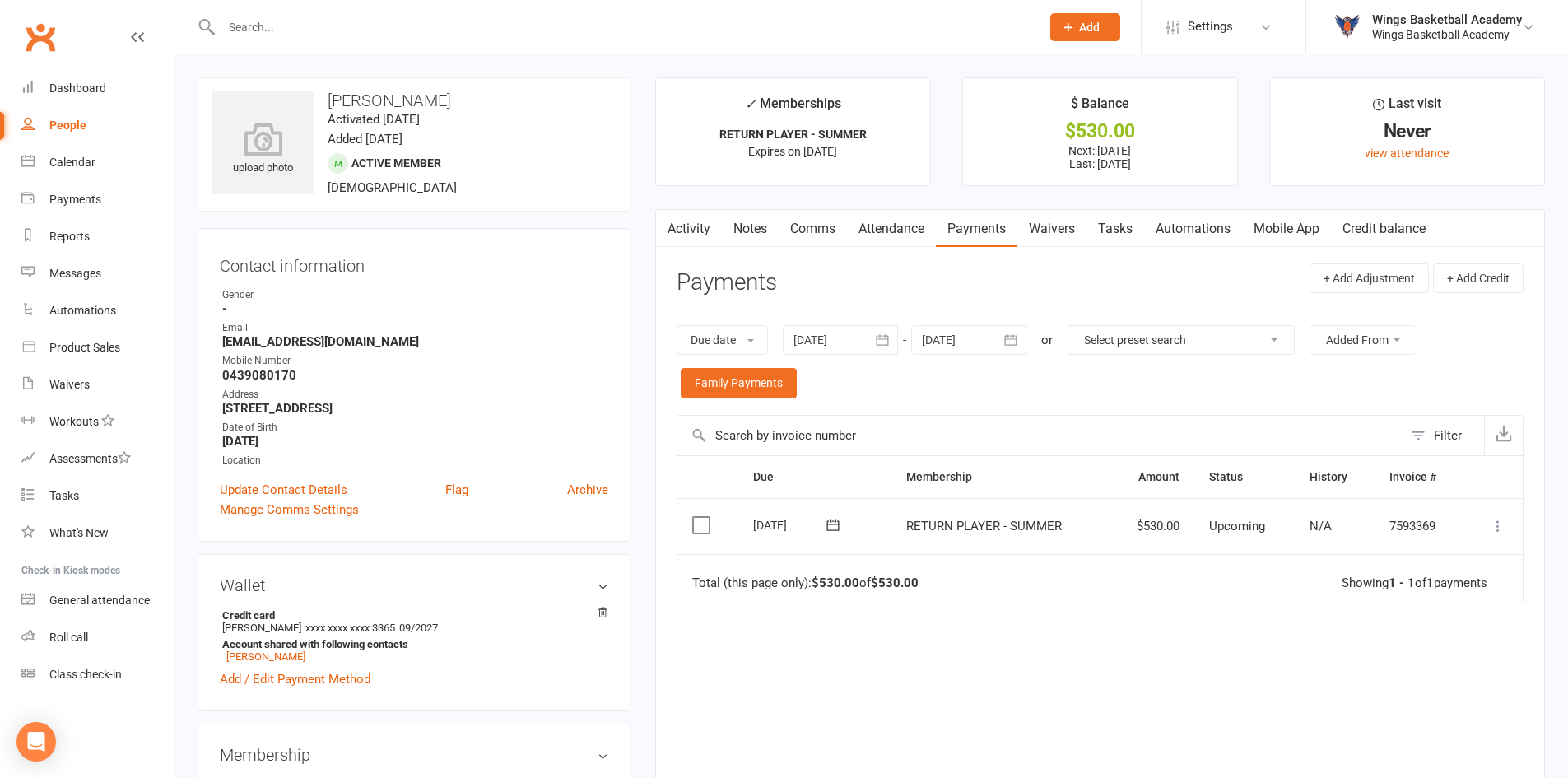
click at [1498, 526] on icon at bounding box center [1498, 525] width 16 height 16
click at [1403, 721] on link "Process now" at bounding box center [1425, 722] width 163 height 33
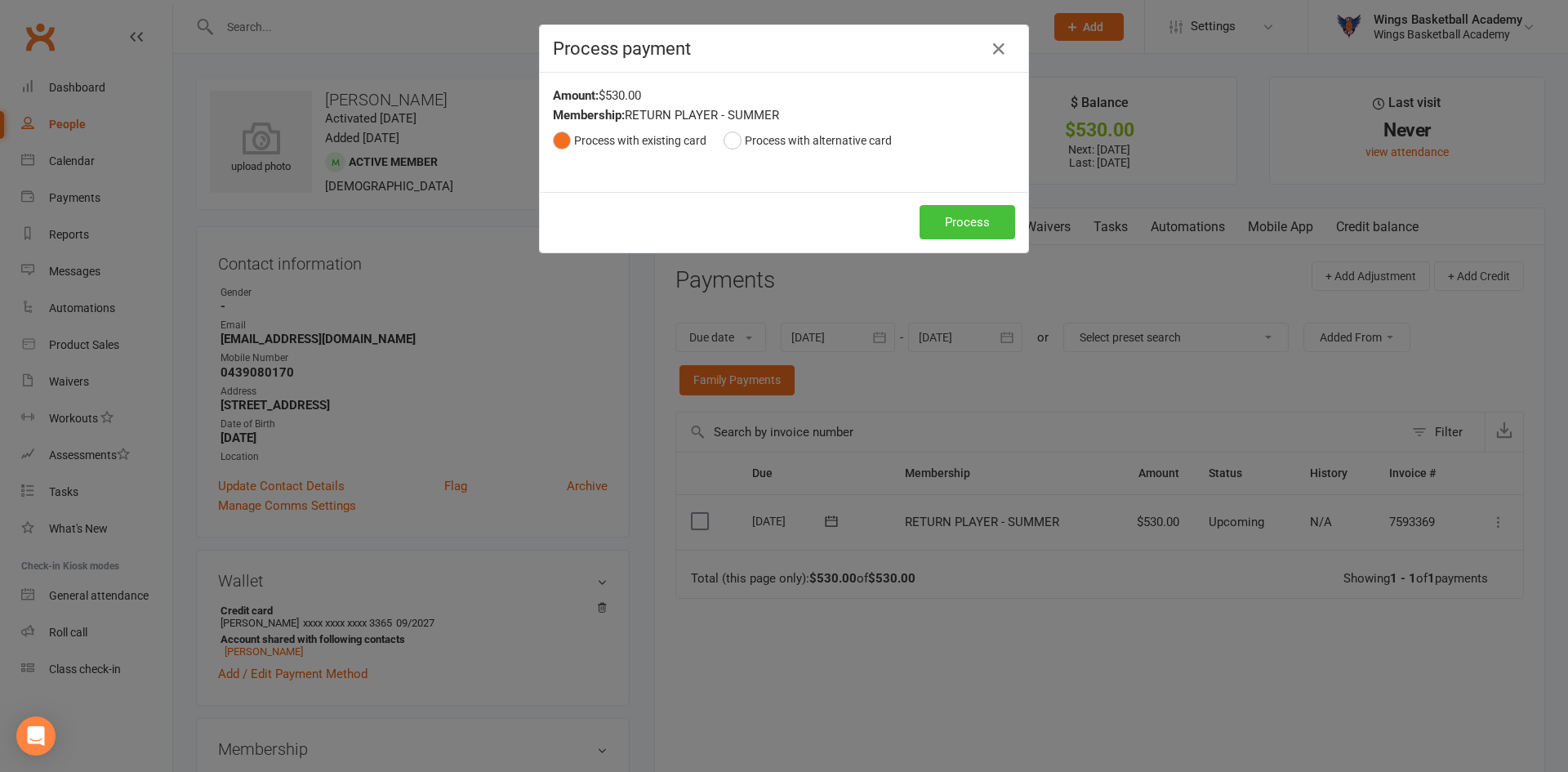
click at [942, 214] on button "Process" at bounding box center [967, 221] width 95 height 35
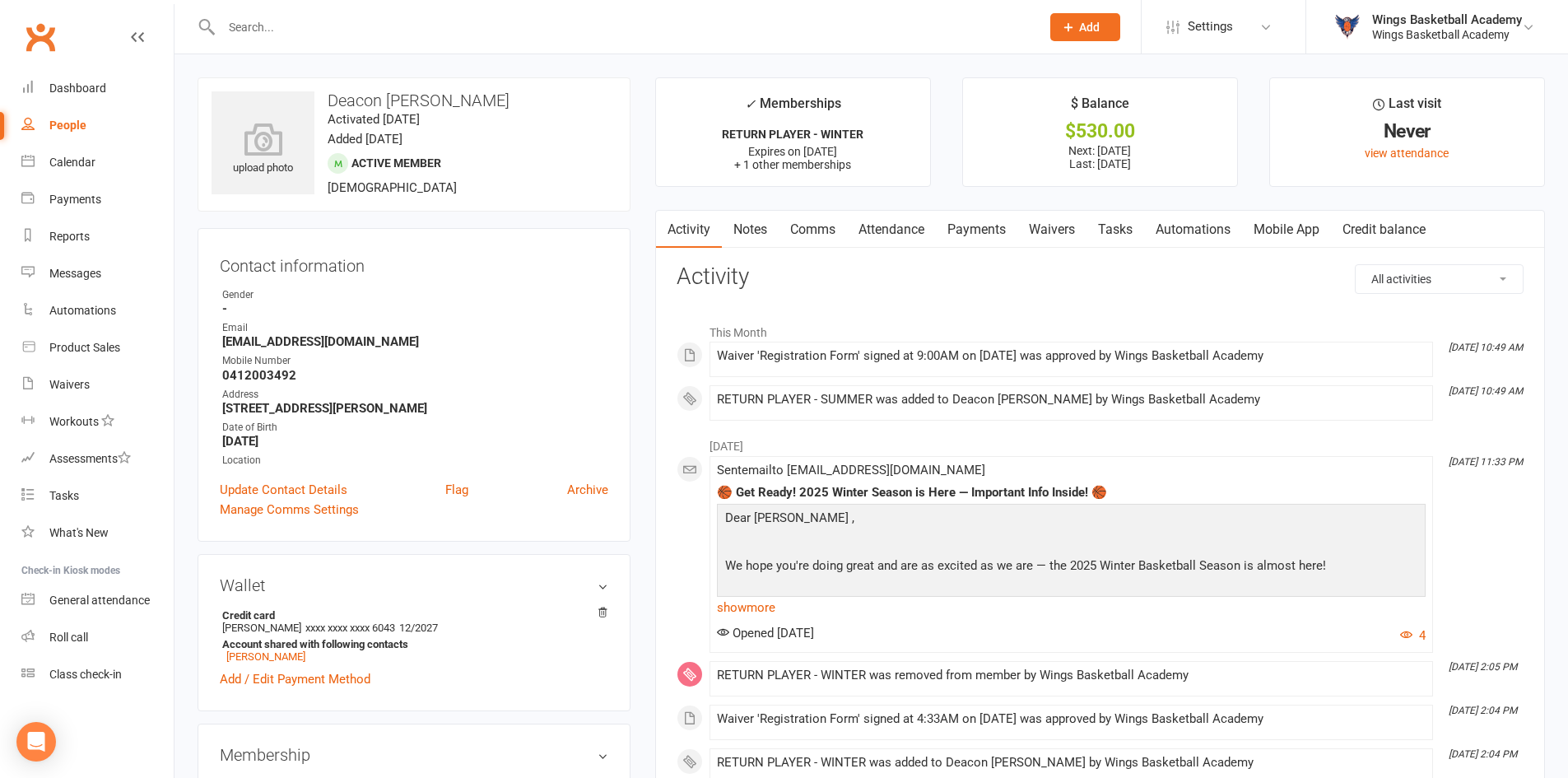
click at [987, 231] on link "Payments" at bounding box center [977, 229] width 81 height 38
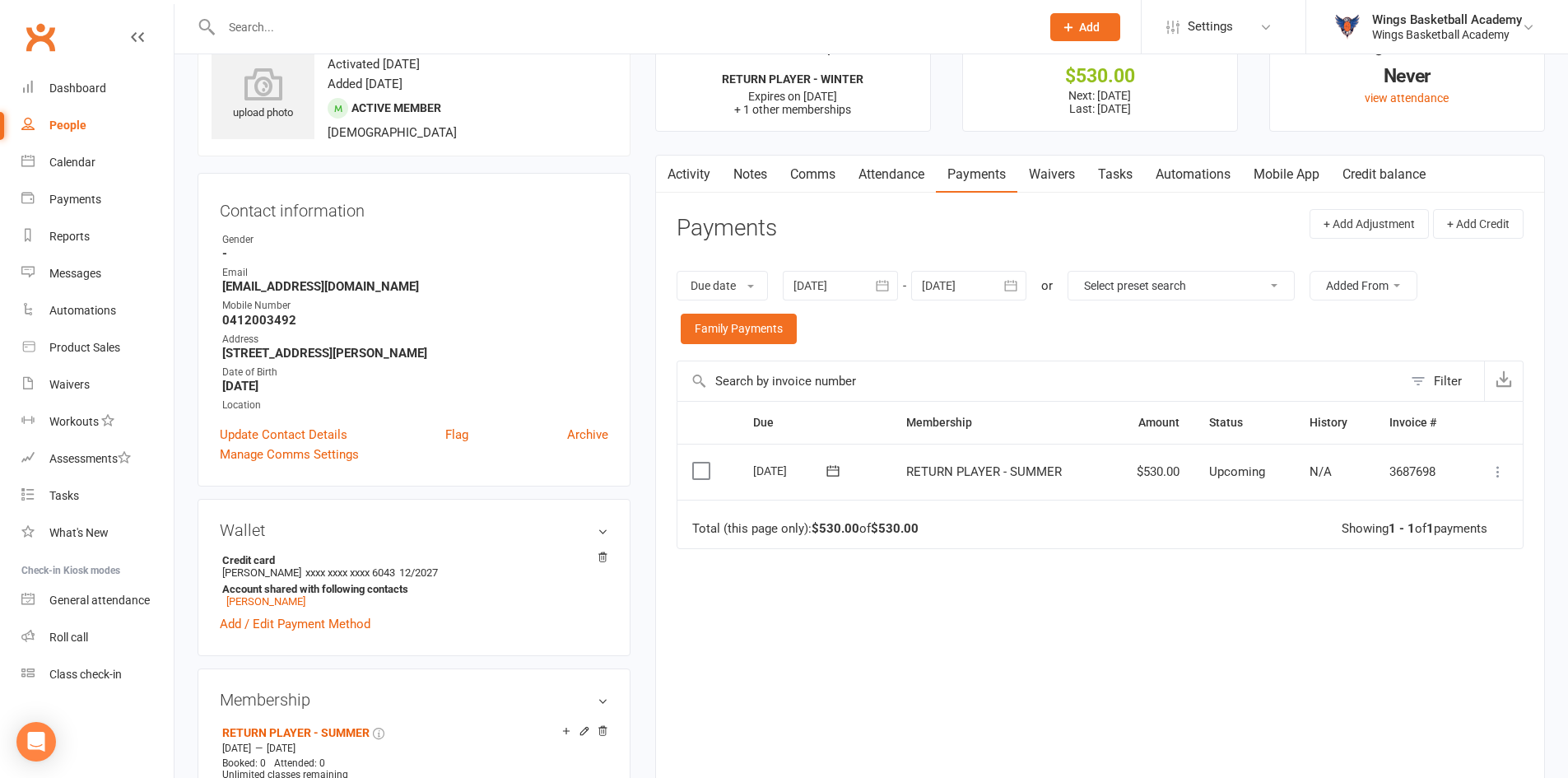
scroll to position [82, 0]
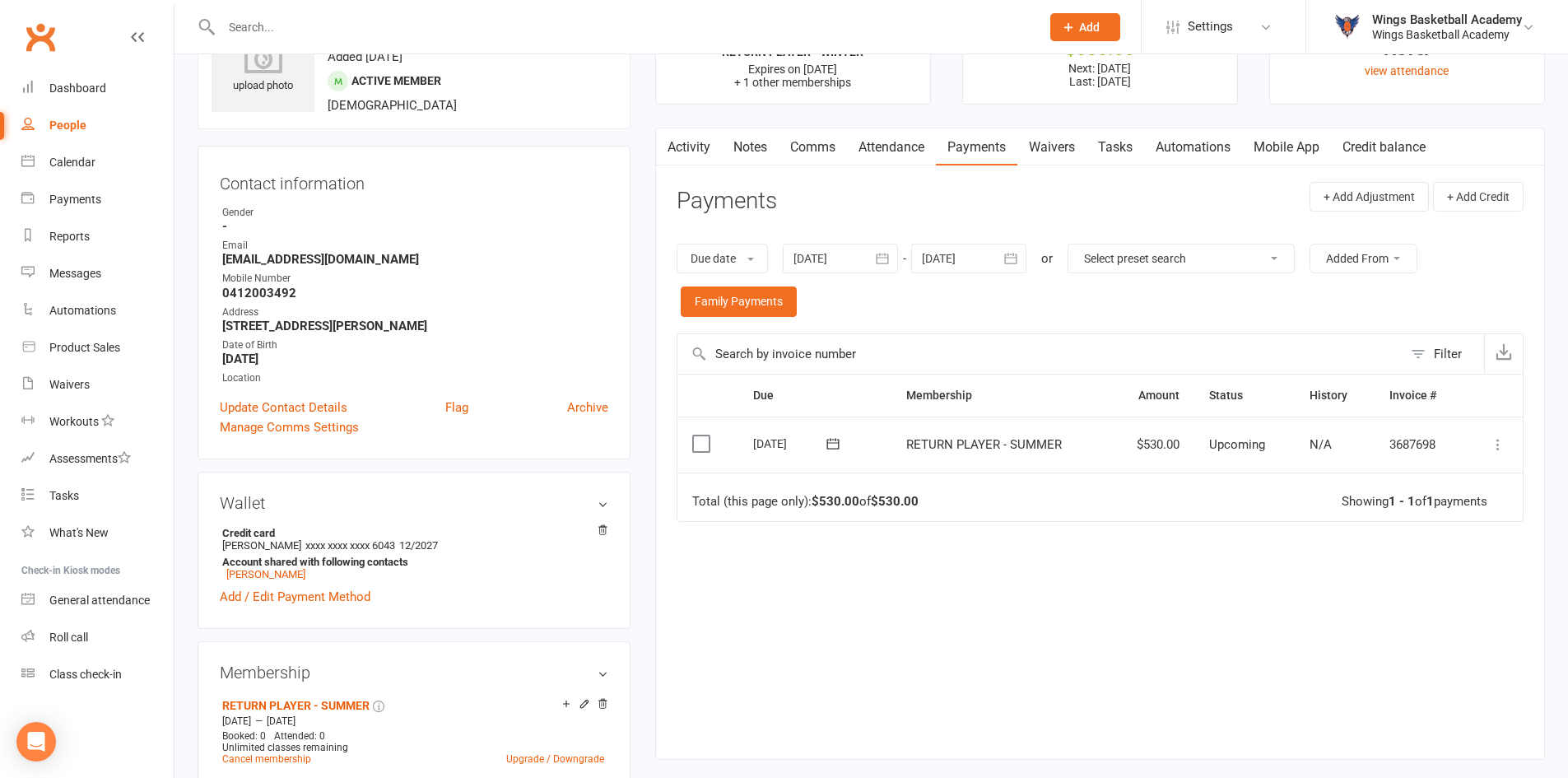
click at [1499, 444] on icon at bounding box center [1498, 444] width 16 height 16
click at [1384, 635] on link "Process now" at bounding box center [1425, 641] width 163 height 33
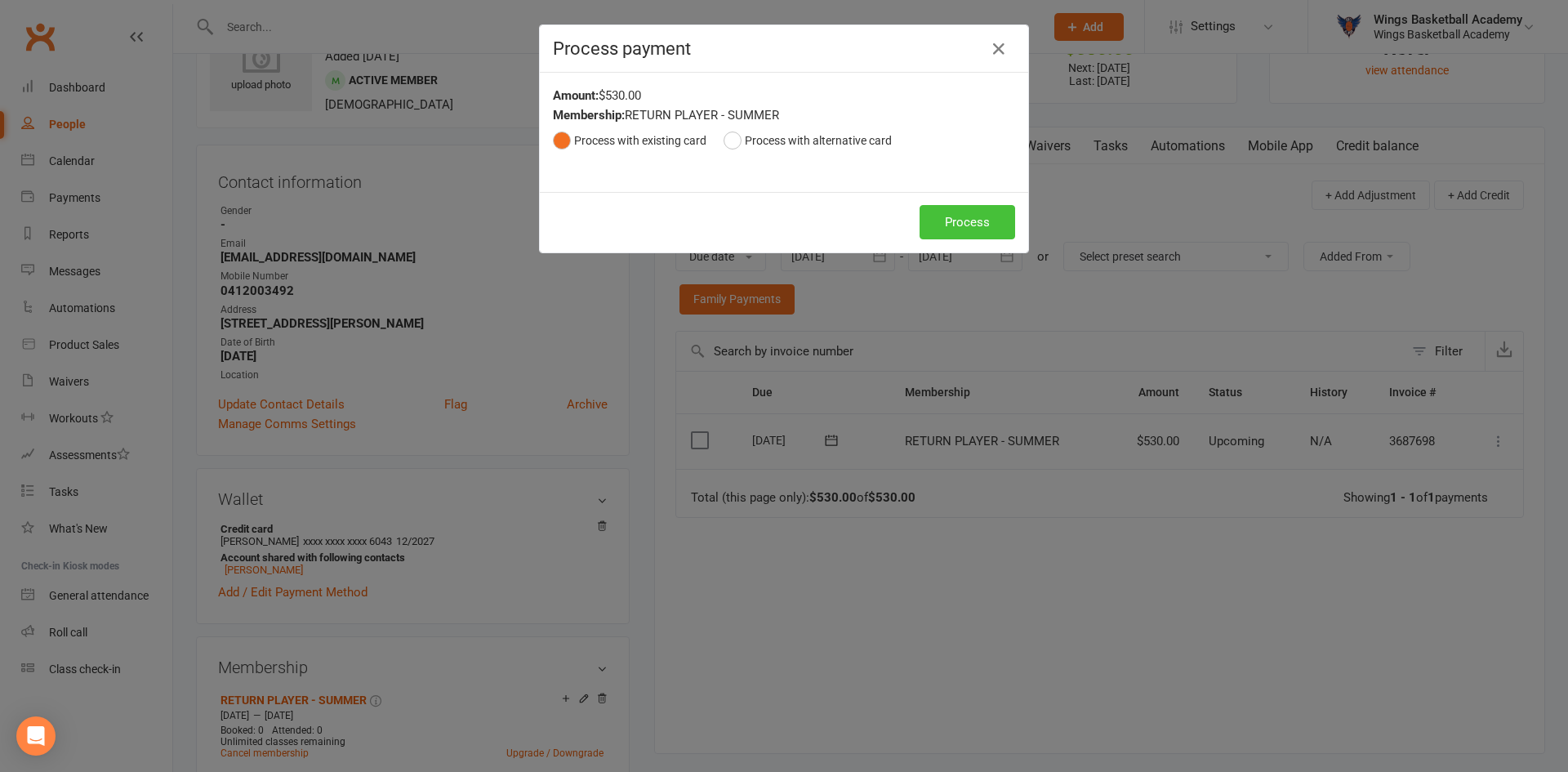
click at [936, 229] on button "Process" at bounding box center [967, 221] width 95 height 35
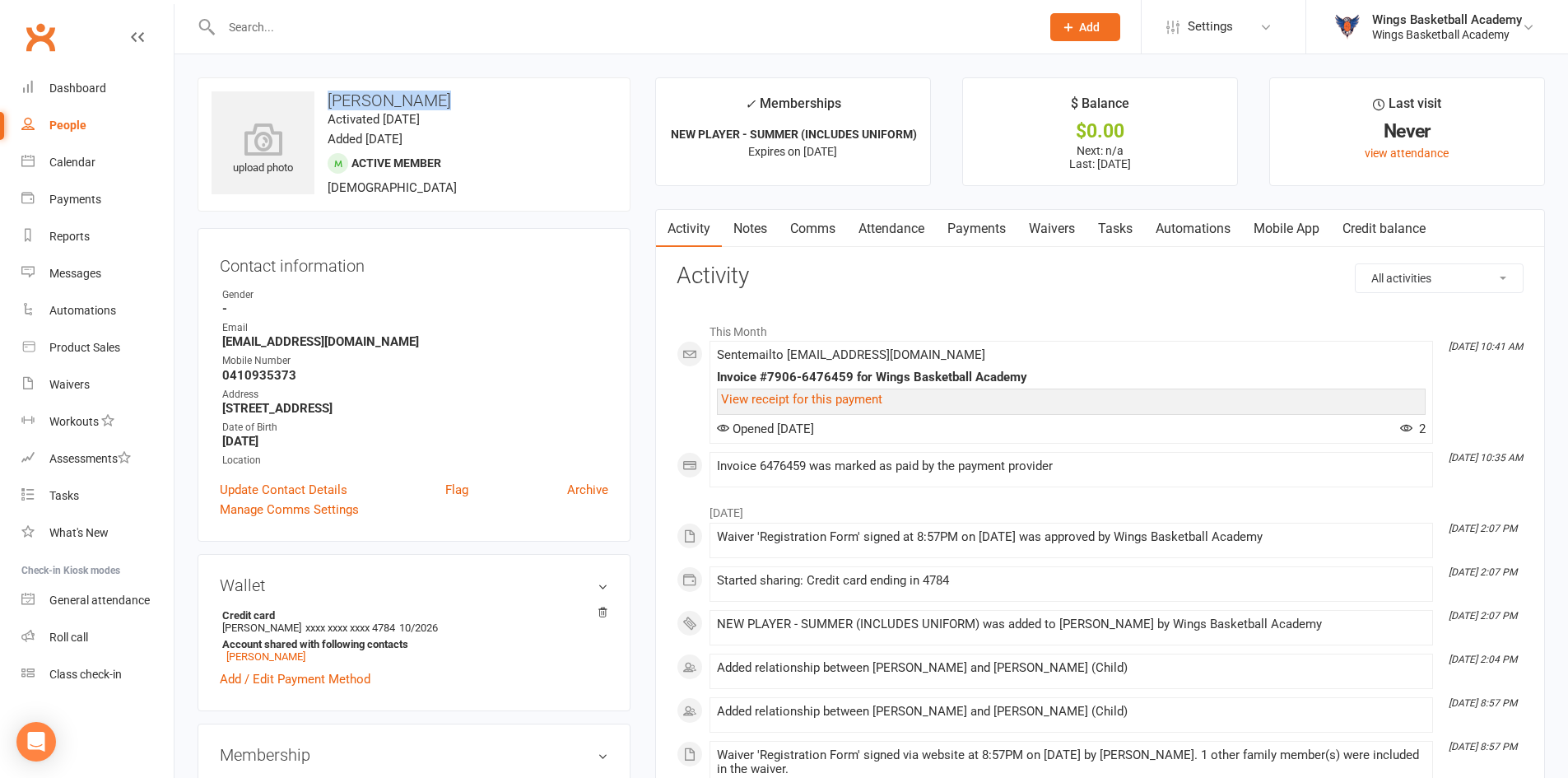
drag, startPoint x: 426, startPoint y: 102, endPoint x: 333, endPoint y: 98, distance: 93.1
click at [333, 98] on h3 "Nathaniel Tan" at bounding box center [413, 100] width 405 height 18
copy h3 "Nathaniel Tan"
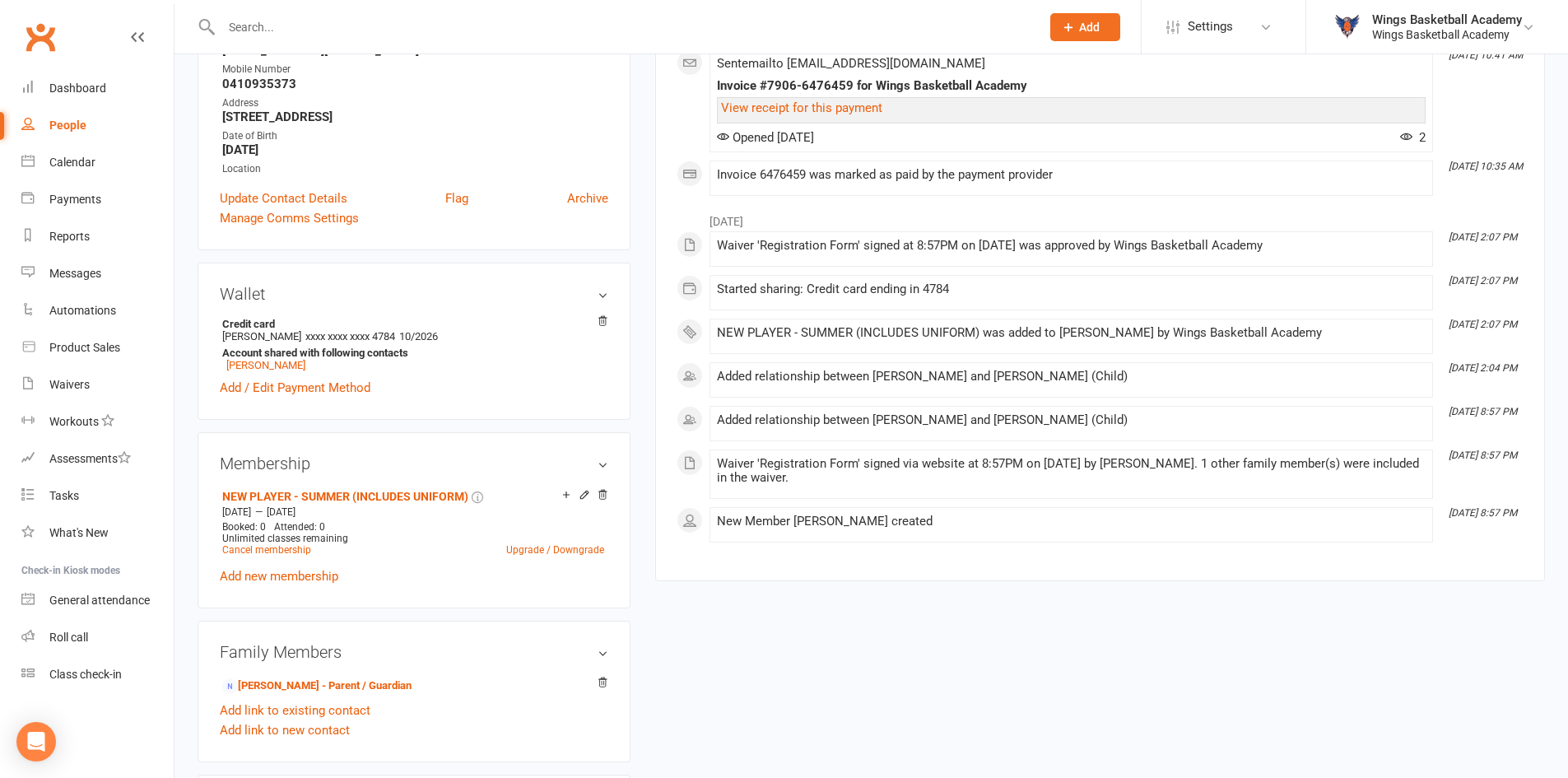
scroll to position [329, 0]
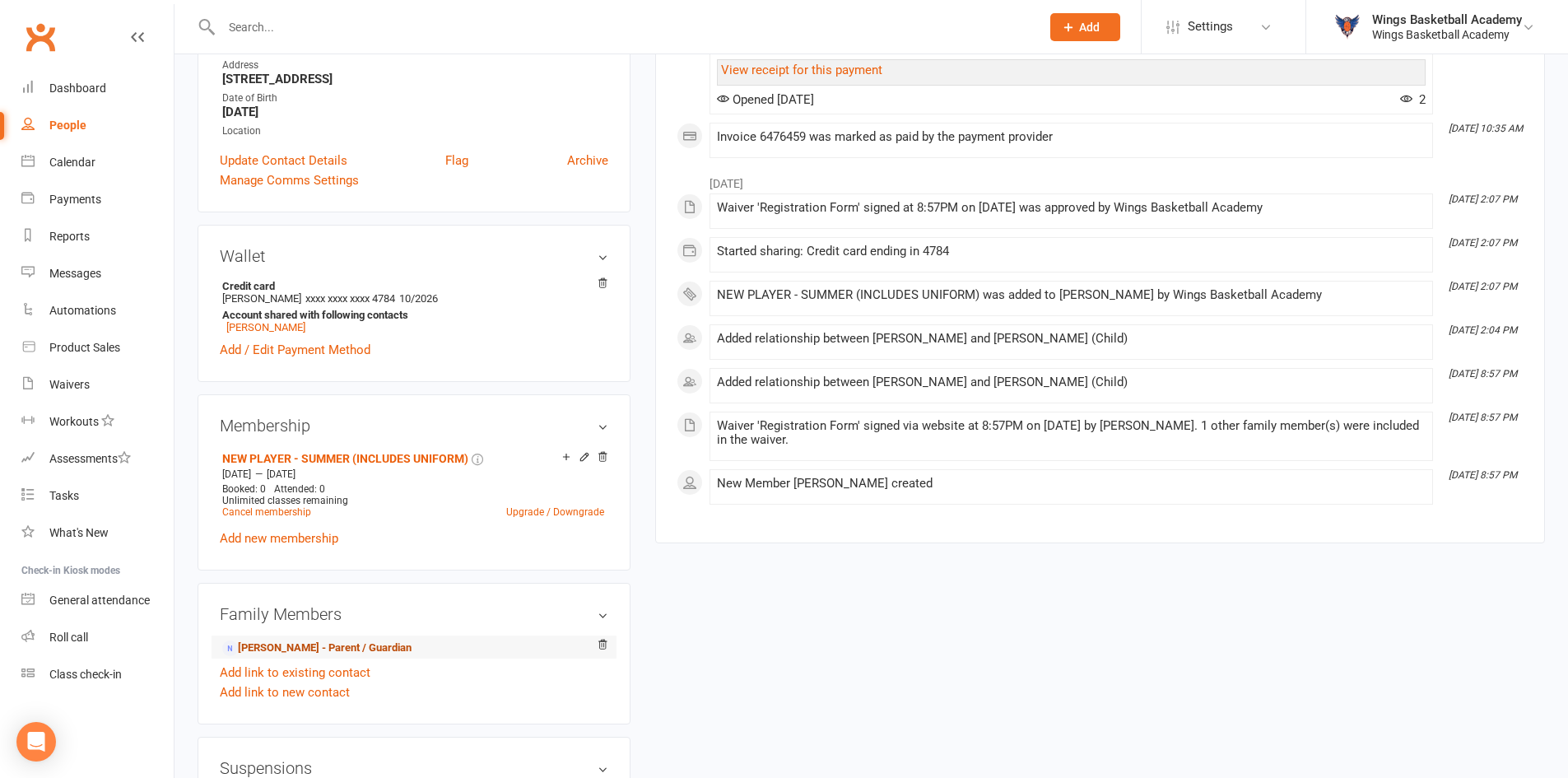
click at [285, 652] on link "Viveon Tan - Parent / Guardian" at bounding box center [316, 648] width 189 height 17
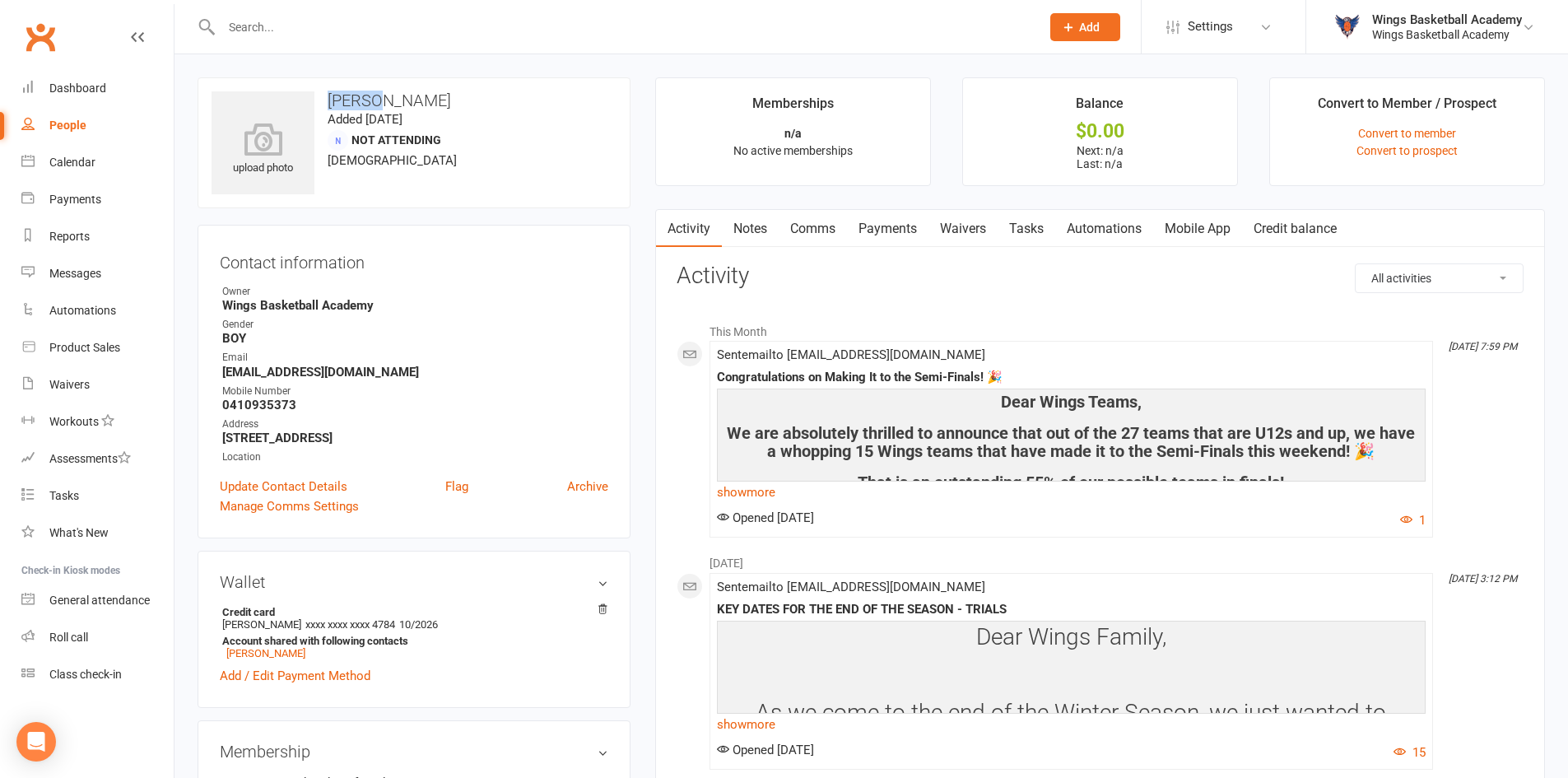
drag, startPoint x: 374, startPoint y: 102, endPoint x: 329, endPoint y: 96, distance: 45.4
click at [329, 96] on h3 "Viveon Tan" at bounding box center [413, 100] width 405 height 18
copy h3 "Viveon"
drag, startPoint x: 294, startPoint y: 407, endPoint x: 226, endPoint y: 402, distance: 68.2
click at [226, 402] on strong "0410935373" at bounding box center [415, 404] width 386 height 14
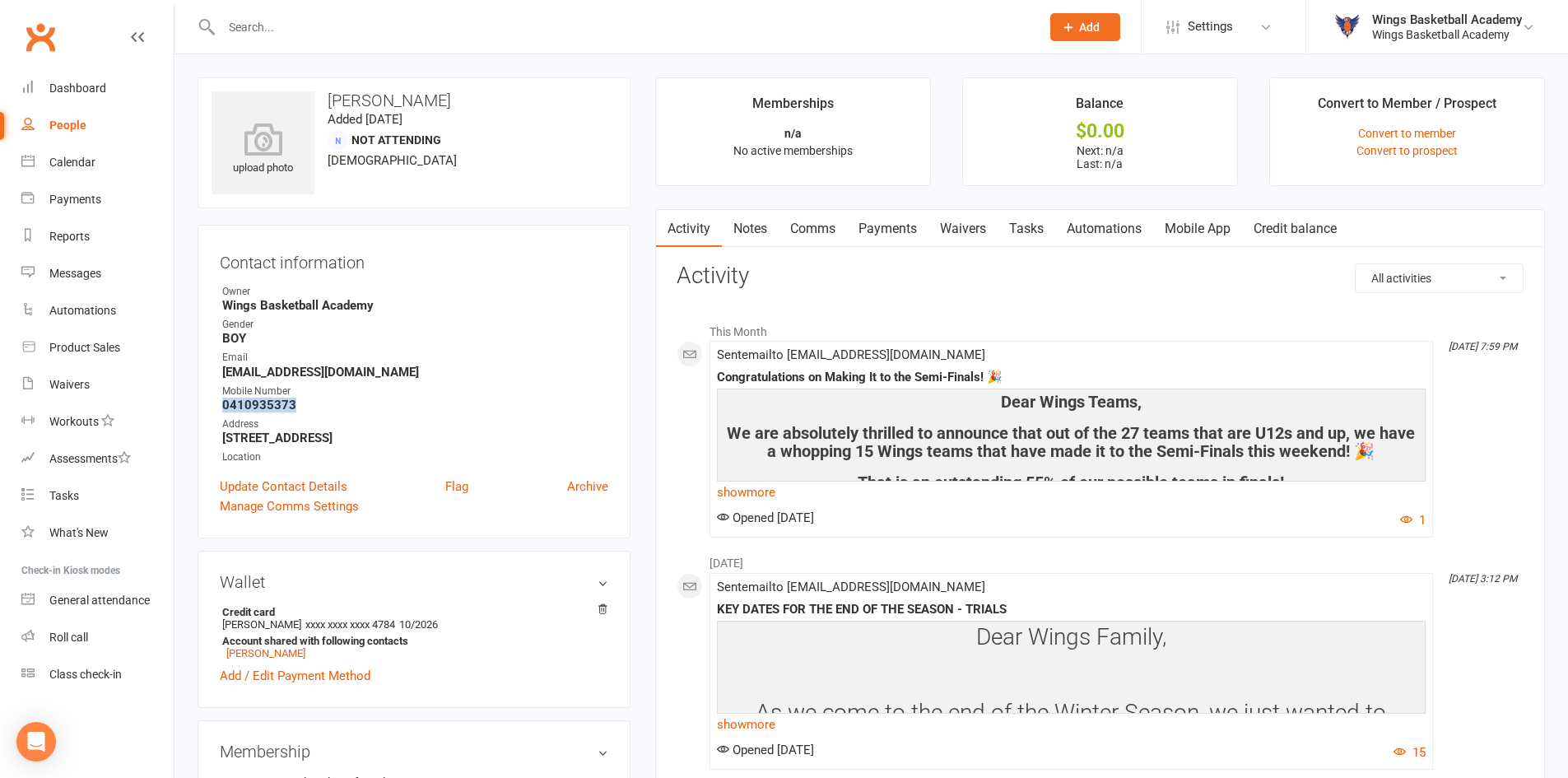
copy strong "0410935373"
drag, startPoint x: 388, startPoint y: 373, endPoint x: 223, endPoint y: 370, distance: 165.0
click at [223, 370] on strong "viveon.rubentan@gmail.com" at bounding box center [415, 372] width 386 height 14
copy strong "viveon.rubentan@gmail.com"
click at [630, 486] on div "upload photo Viveon Tan Added 11 August, 2025 Not Attending 37 years old Contac…" at bounding box center [413, 730] width 457 height 1307
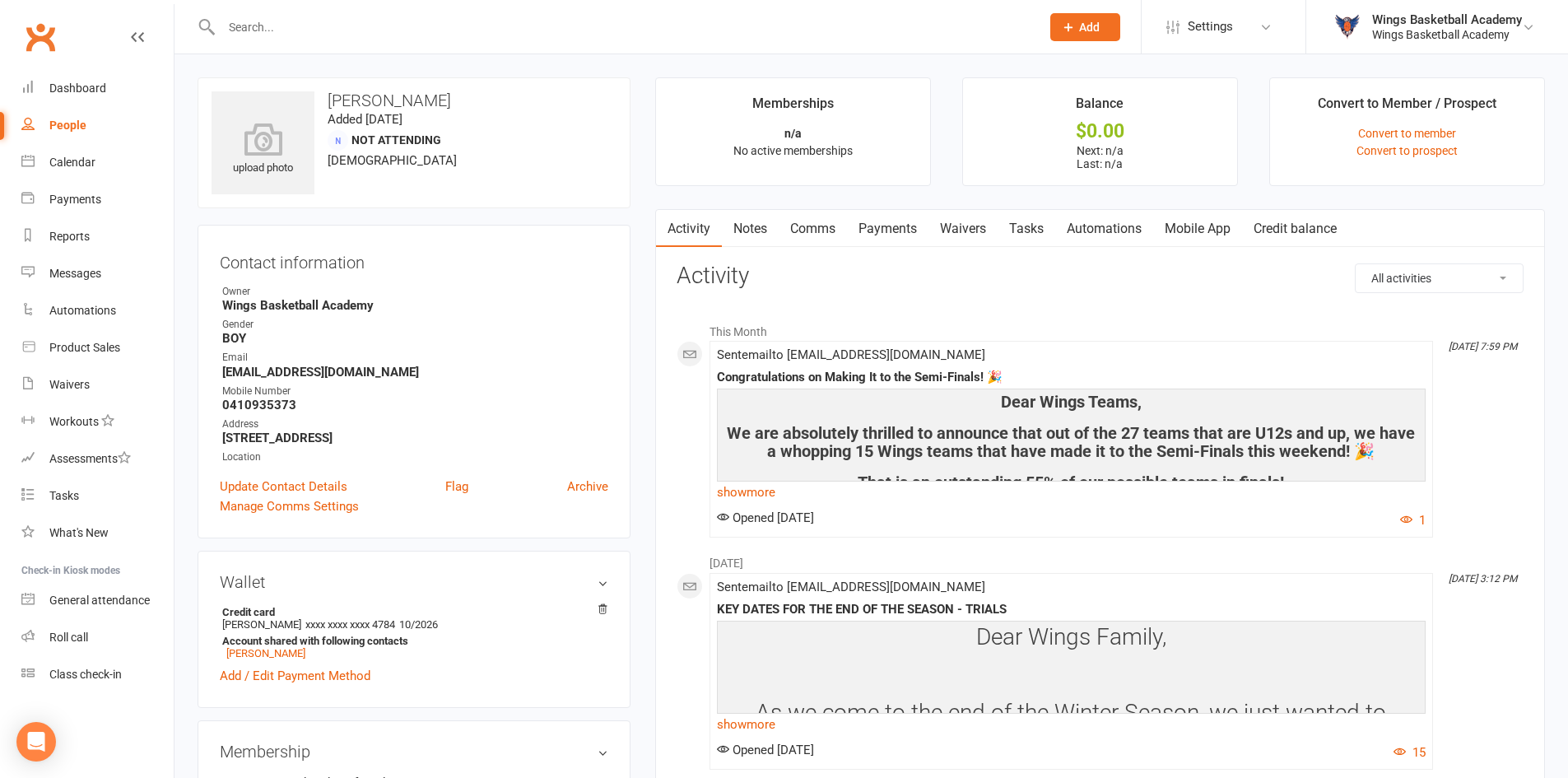
click at [639, 306] on div "upload photo Viveon Tan Added 11 August, 2025 Not Attending 37 years old Contac…" at bounding box center [413, 730] width 457 height 1307
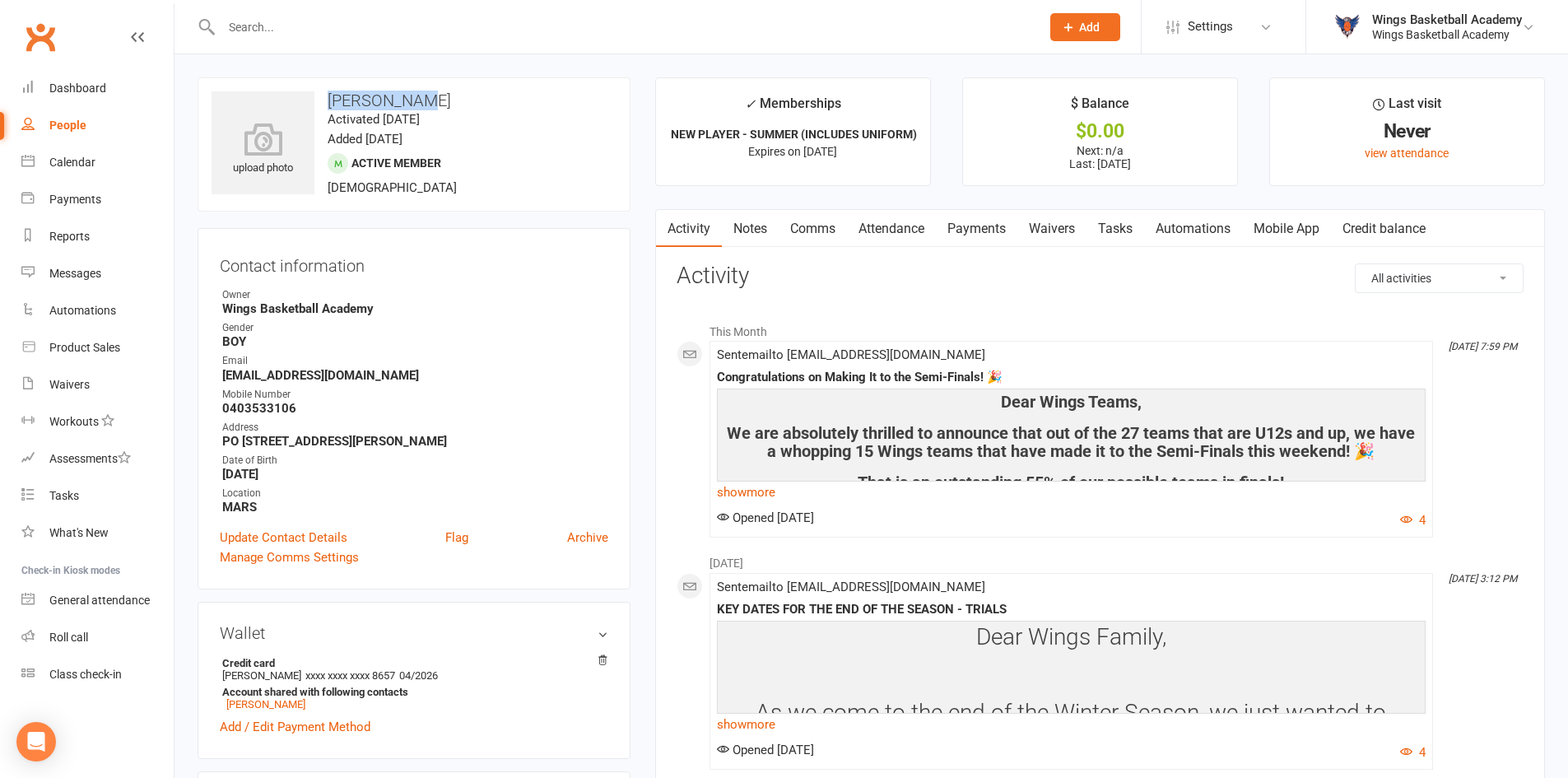
drag, startPoint x: 421, startPoint y: 96, endPoint x: 331, endPoint y: 99, distance: 90.0
click at [331, 99] on h3 "[PERSON_NAME]" at bounding box center [413, 100] width 405 height 18
copy h3 "[PERSON_NAME]"
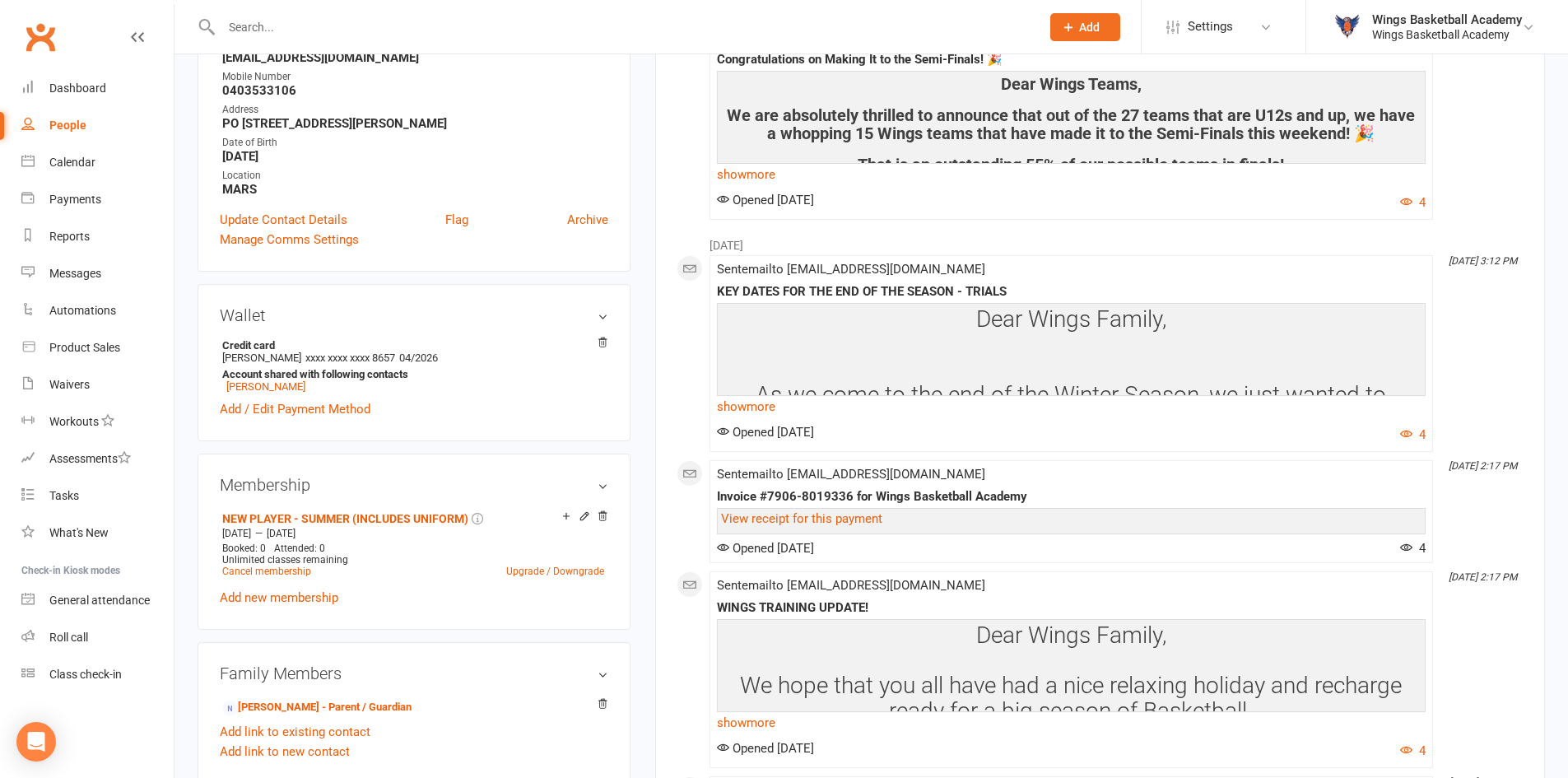
scroll to position [494, 0]
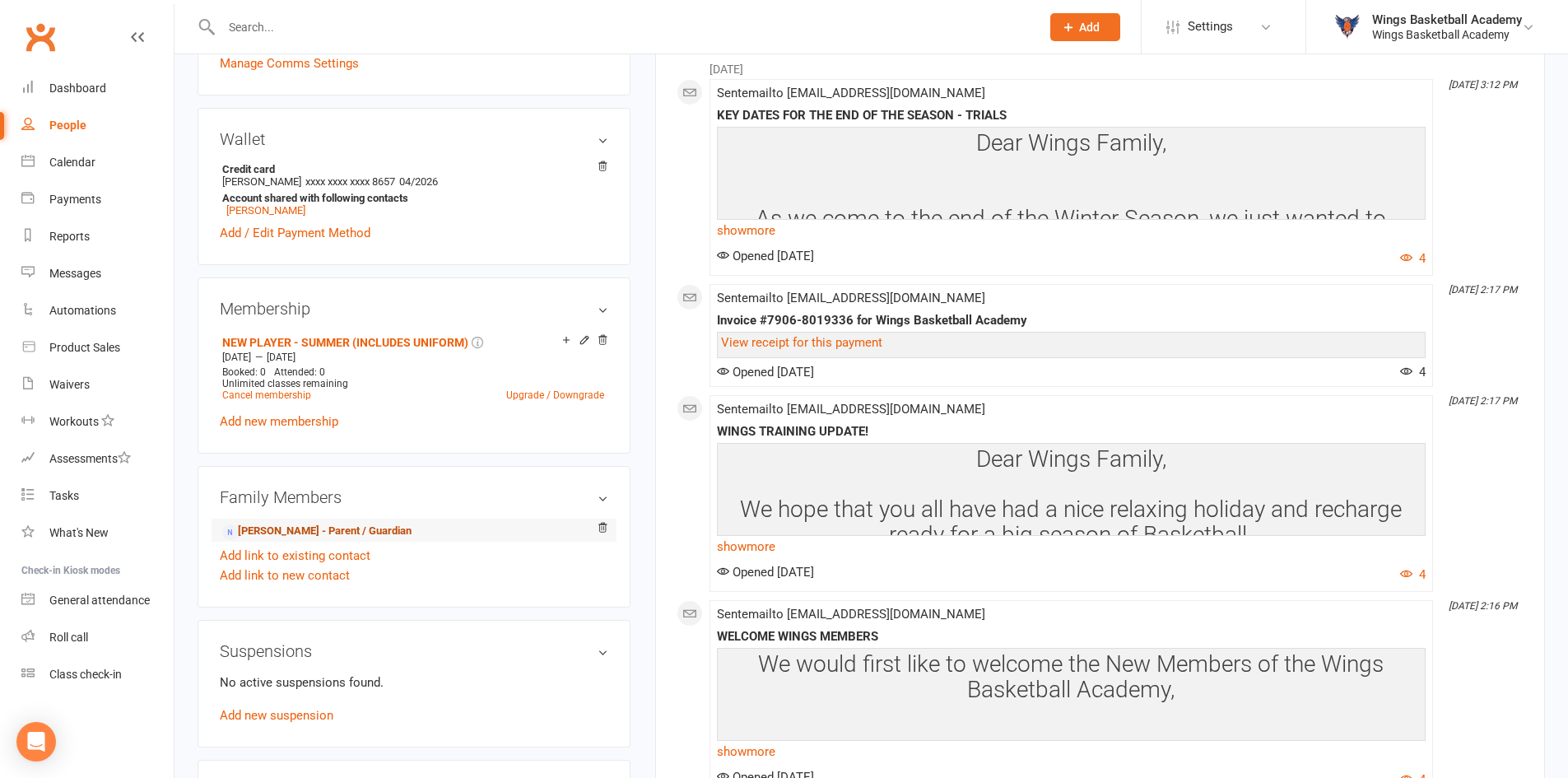
click at [322, 530] on link "[PERSON_NAME] - Parent / Guardian" at bounding box center [316, 531] width 189 height 17
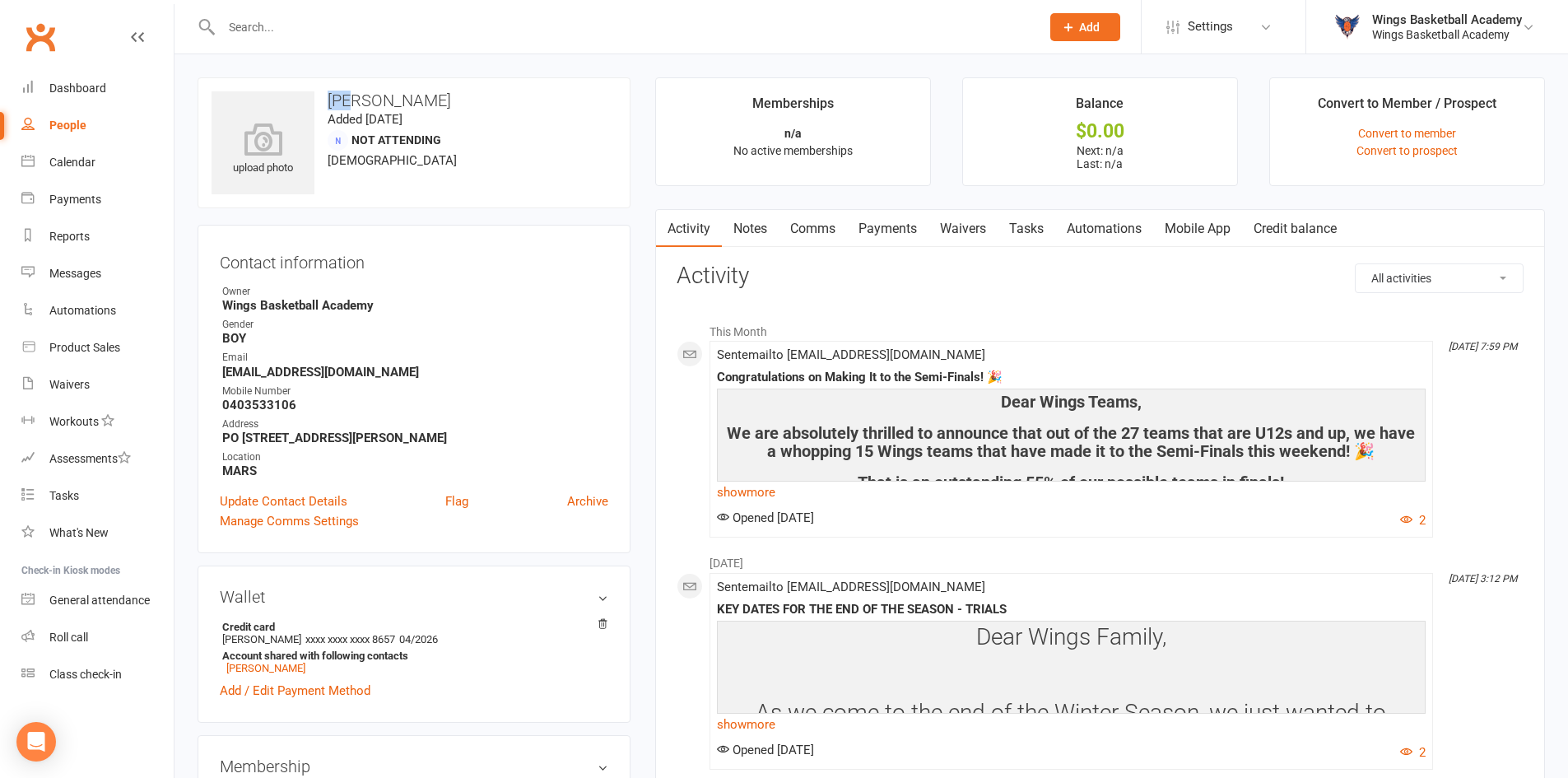
drag, startPoint x: 357, startPoint y: 103, endPoint x: 327, endPoint y: 100, distance: 30.1
click at [327, 100] on h3 "[PERSON_NAME]" at bounding box center [413, 100] width 405 height 18
copy h3 "[PERSON_NAME]"
drag, startPoint x: 294, startPoint y: 405, endPoint x: 225, endPoint y: 400, distance: 69.2
click at [225, 400] on strong "0403533106" at bounding box center [415, 404] width 386 height 14
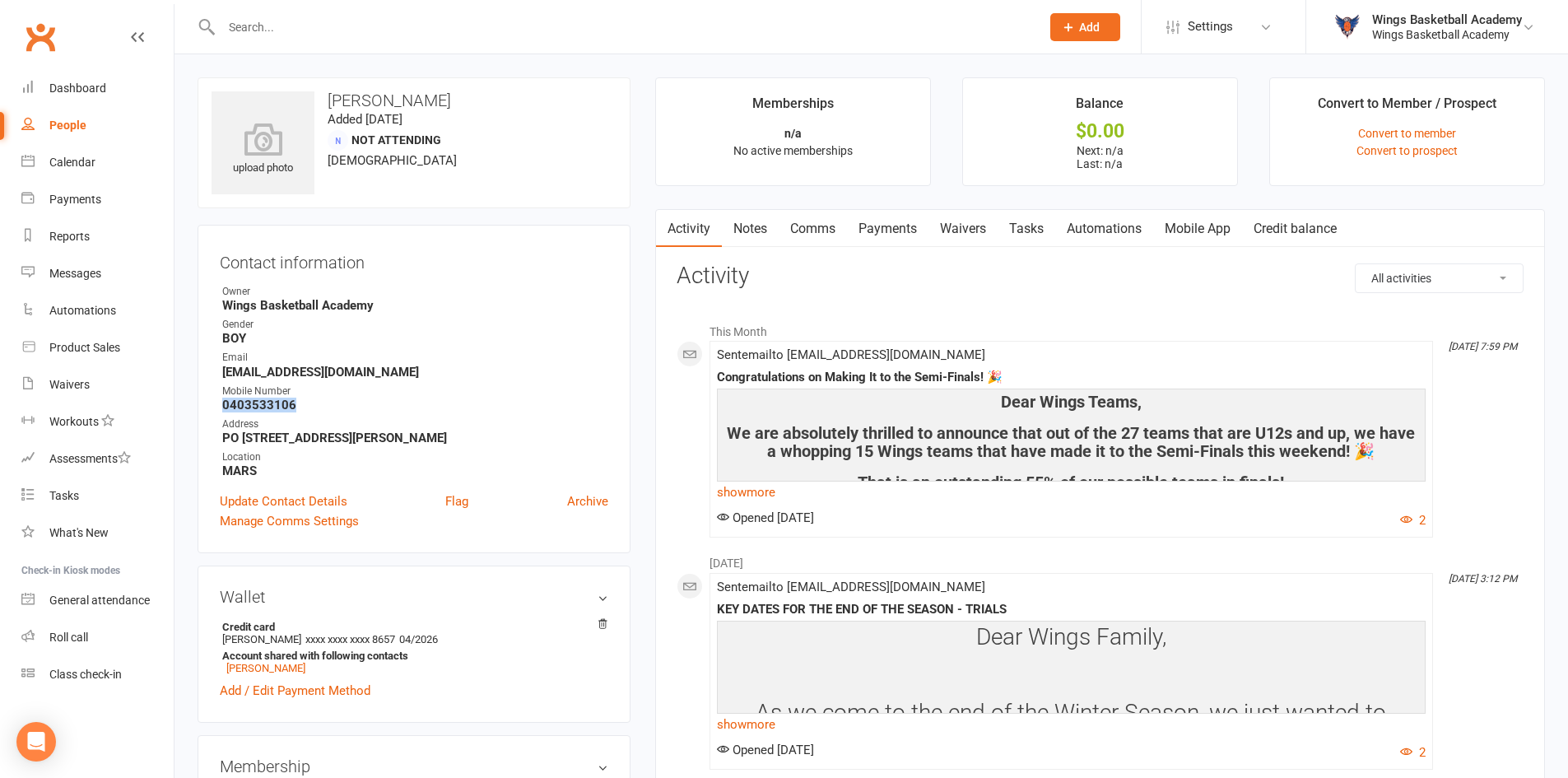
copy strong "0403533106"
drag, startPoint x: 343, startPoint y: 370, endPoint x: 224, endPoint y: 372, distance: 119.0
click at [224, 372] on strong "[EMAIL_ADDRESS][DOMAIN_NAME]" at bounding box center [415, 372] width 386 height 14
copy strong "[EMAIL_ADDRESS][DOMAIN_NAME]"
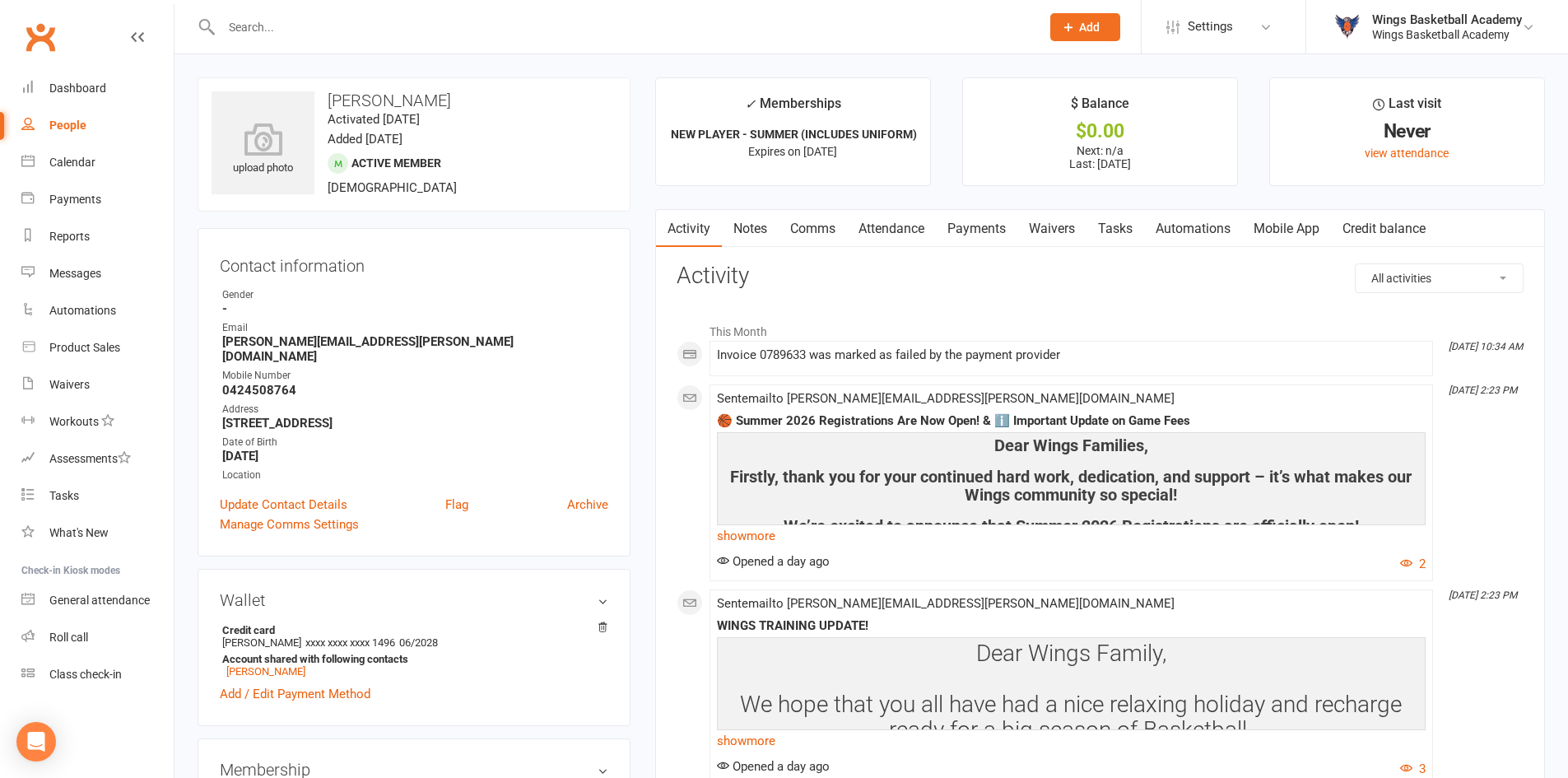
drag, startPoint x: 446, startPoint y: 102, endPoint x: 334, endPoint y: 96, distance: 112.2
click at [334, 96] on h3 "[PERSON_NAME]" at bounding box center [413, 100] width 405 height 18
copy h3 "[PERSON_NAME]"
drag, startPoint x: 365, startPoint y: 344, endPoint x: 225, endPoint y: 340, distance: 140.1
click at [225, 340] on strong "[PERSON_NAME][EMAIL_ADDRESS][PERSON_NAME][DOMAIN_NAME]" at bounding box center [415, 349] width 386 height 30
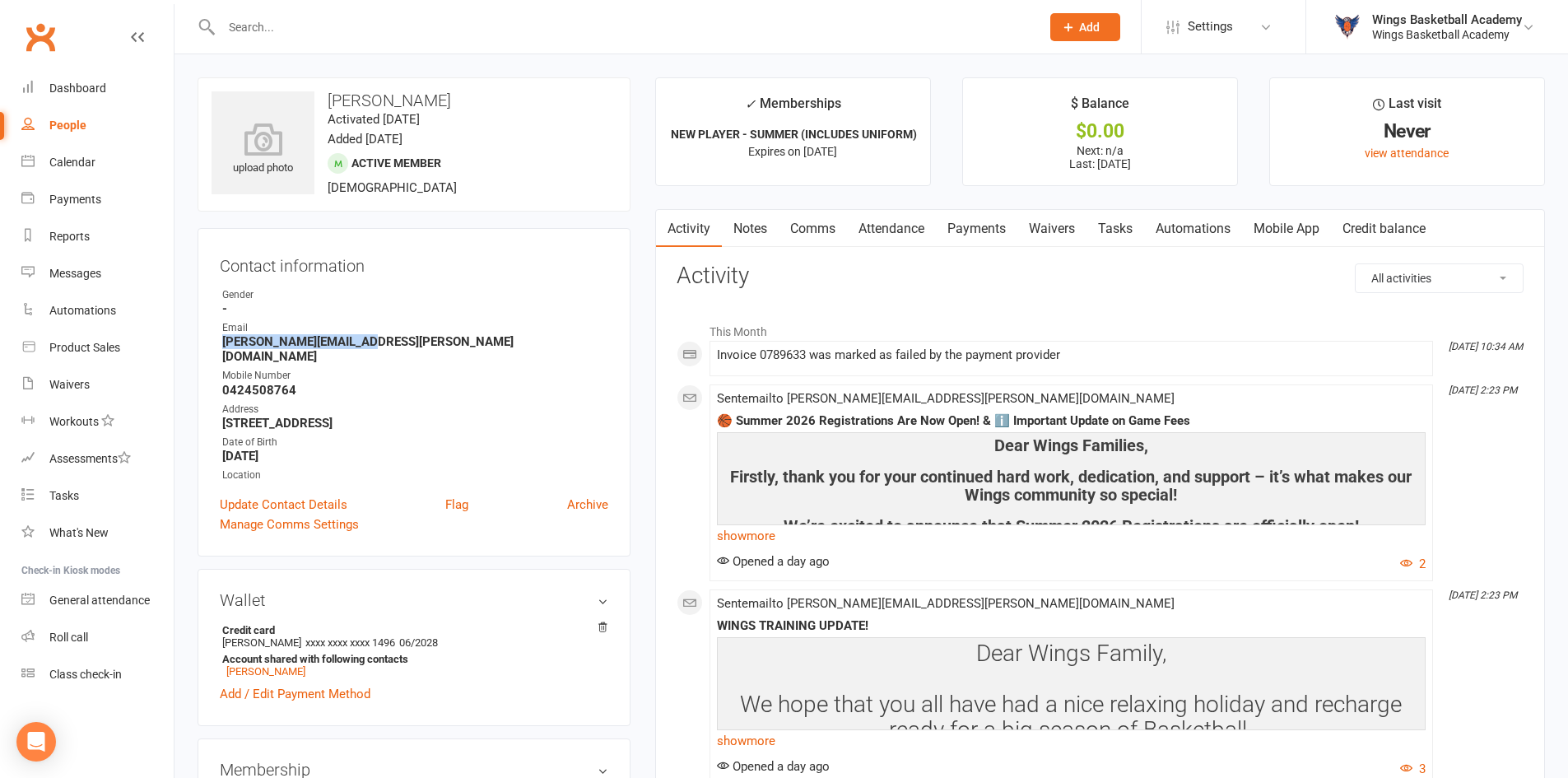
copy strong "[PERSON_NAME][EMAIL_ADDRESS][PERSON_NAME][DOMAIN_NAME]"
drag, startPoint x: 297, startPoint y: 377, endPoint x: 226, endPoint y: 371, distance: 71.3
click at [226, 383] on strong "0424508764" at bounding box center [415, 389] width 386 height 14
copy strong "0424508764"
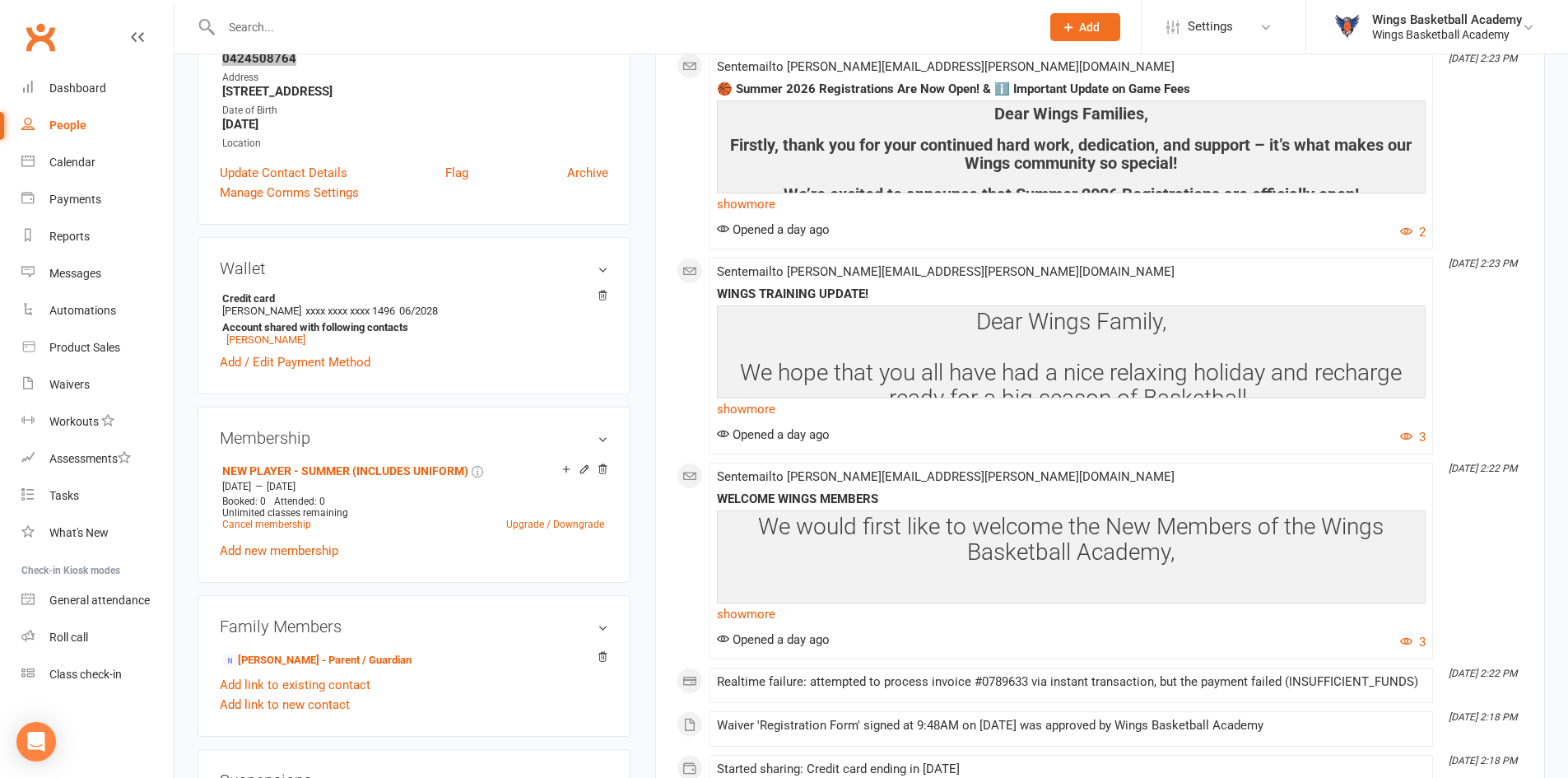
scroll to position [411, 0]
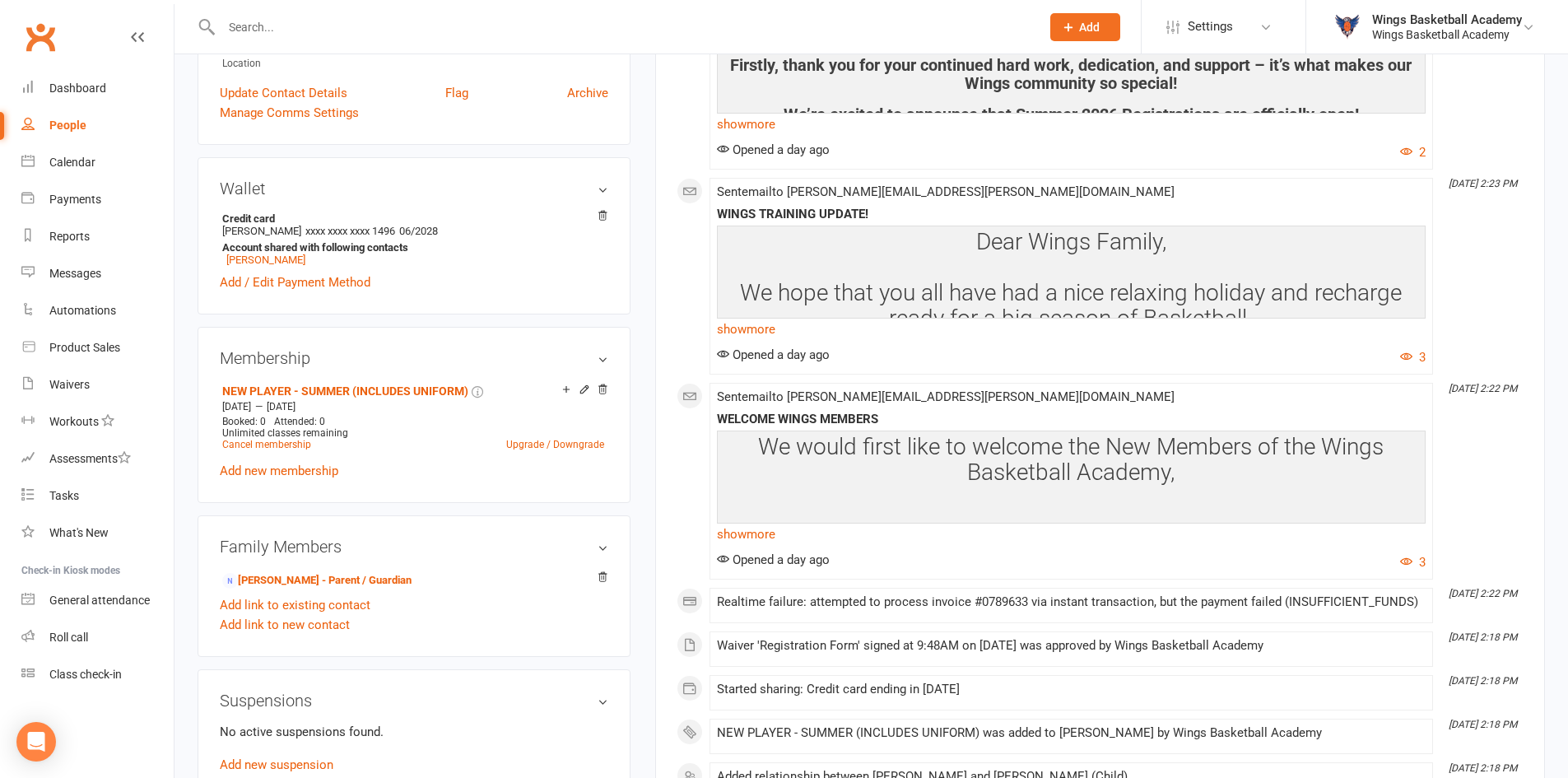
click at [637, 361] on div "upload photo [PERSON_NAME] Activated [DATE] Added [DATE] Active member [DEMOGRA…" at bounding box center [413, 362] width 457 height 1393
